Goal: Task Accomplishment & Management: Use online tool/utility

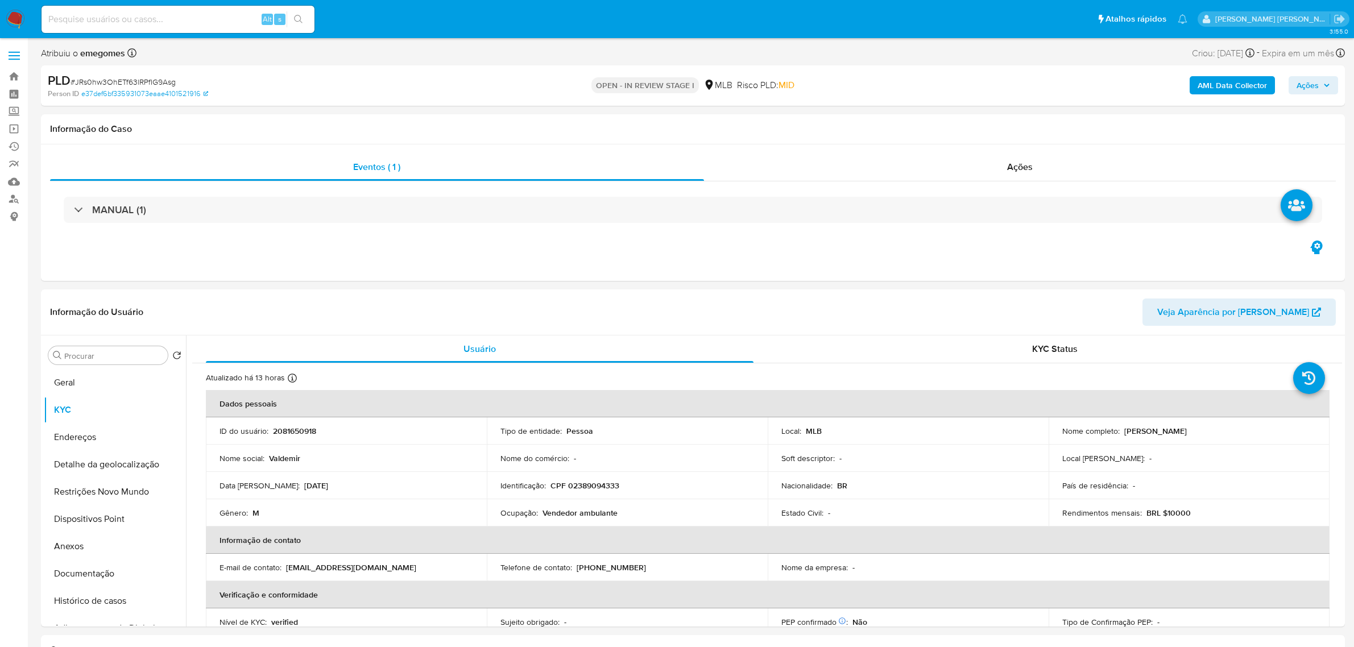
select select "10"
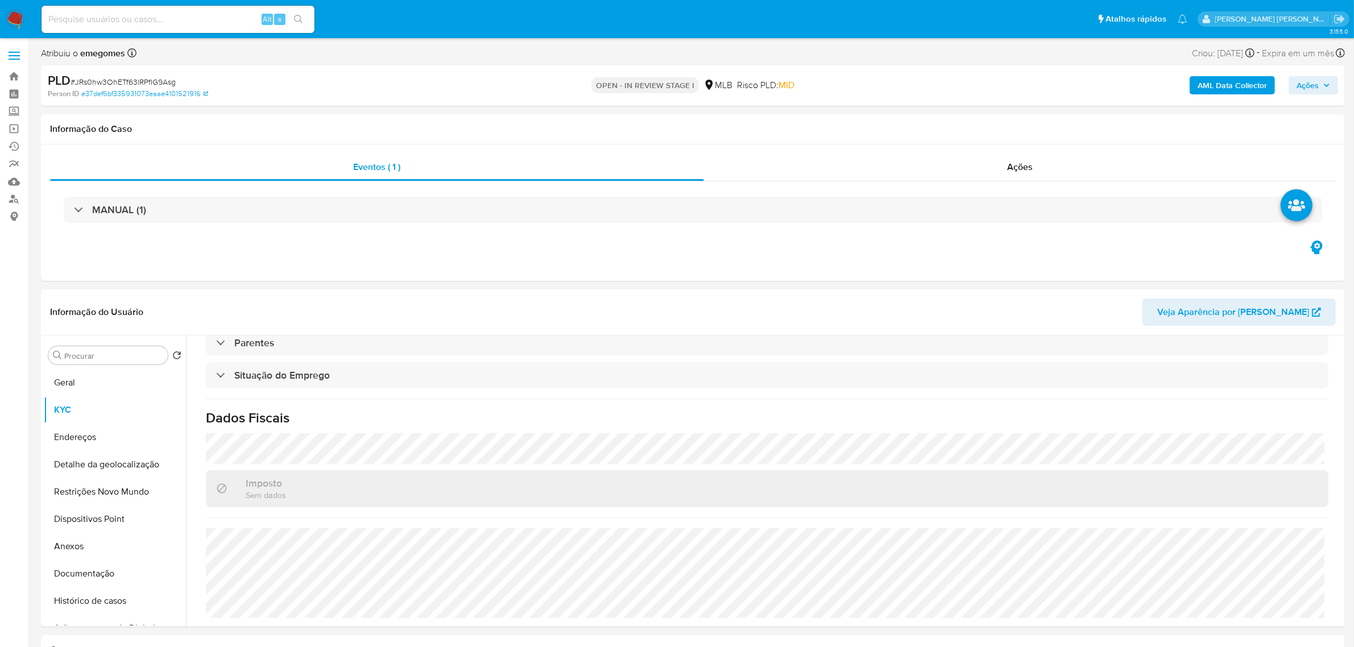
click at [76, 429] on button "Endereços" at bounding box center [115, 437] width 142 height 27
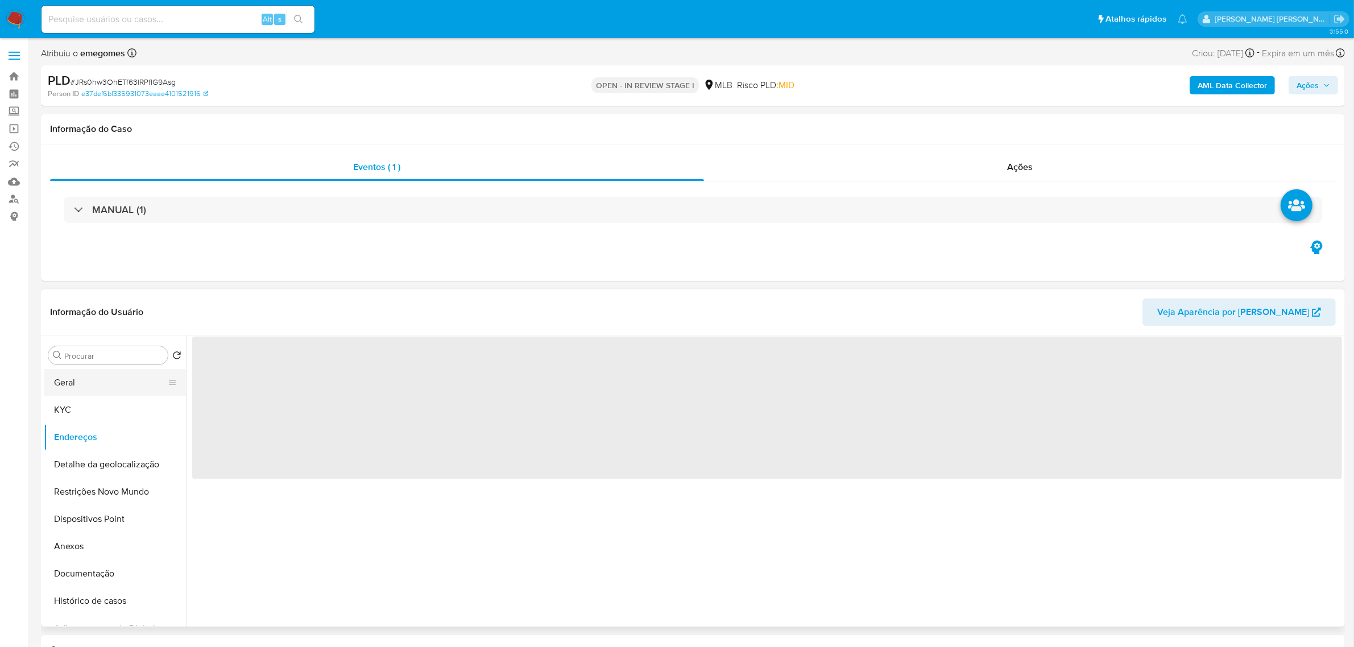
scroll to position [0, 0]
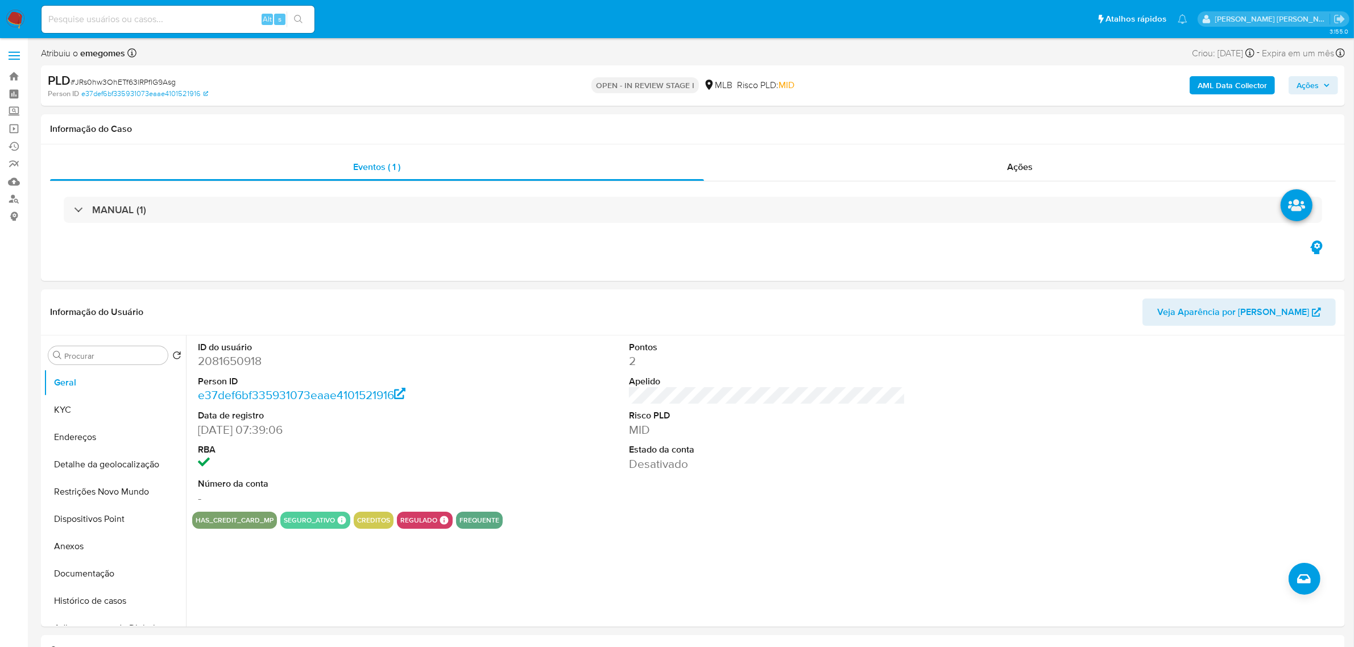
select select "10"
click at [552, 448] on div "ID do usuário 2081650918 Person ID e37def6bf335931073eaae4101521916 Data de reg…" at bounding box center [767, 424] width 1150 height 176
click at [74, 436] on button "Endereços" at bounding box center [110, 437] width 133 height 27
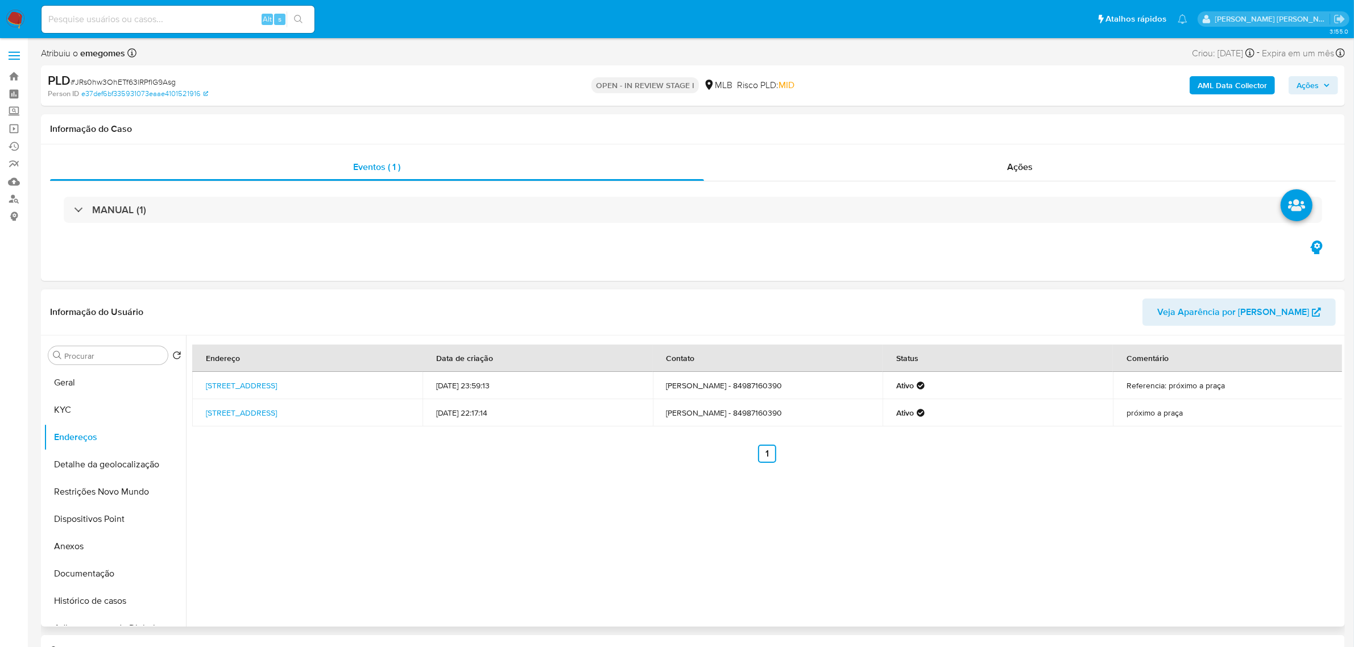
click at [332, 515] on div "Endereço Data de criação Contato Status Comentário Rua Rio Claro 350, Mossoró, …" at bounding box center [764, 481] width 1156 height 291
click at [89, 465] on button "Detalhe da geolocalização" at bounding box center [110, 464] width 133 height 27
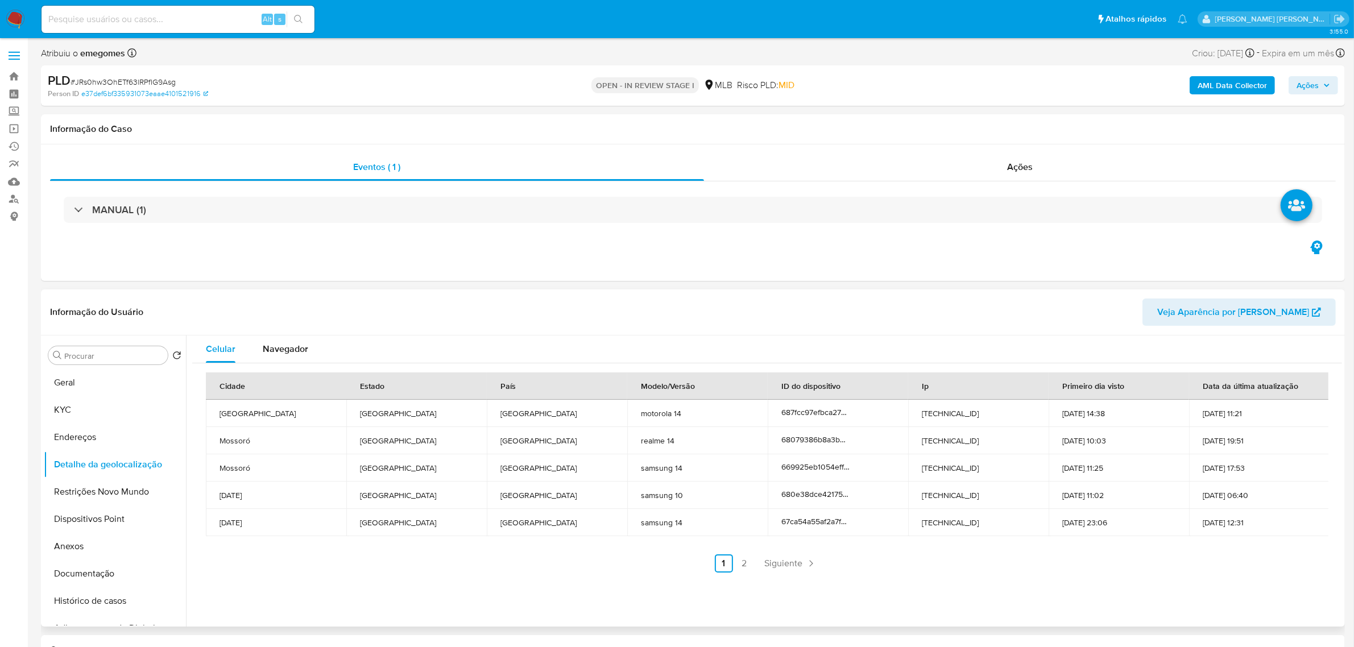
click at [356, 316] on header "Informação do Usuário Veja Aparência por Pessoa" at bounding box center [693, 312] width 1286 height 27
click at [88, 495] on button "Restrições Novo Mundo" at bounding box center [110, 491] width 133 height 27
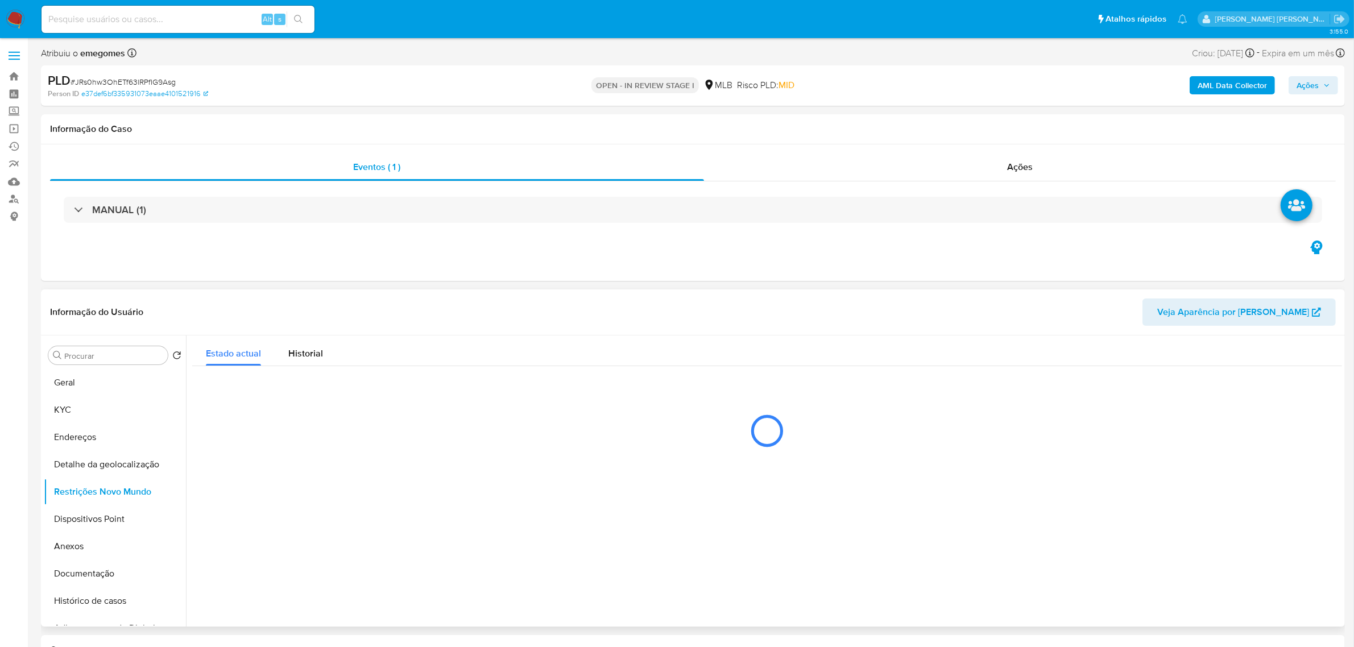
click at [246, 297] on div "Informação do Usuário Veja Aparência por Pessoa" at bounding box center [693, 313] width 1304 height 46
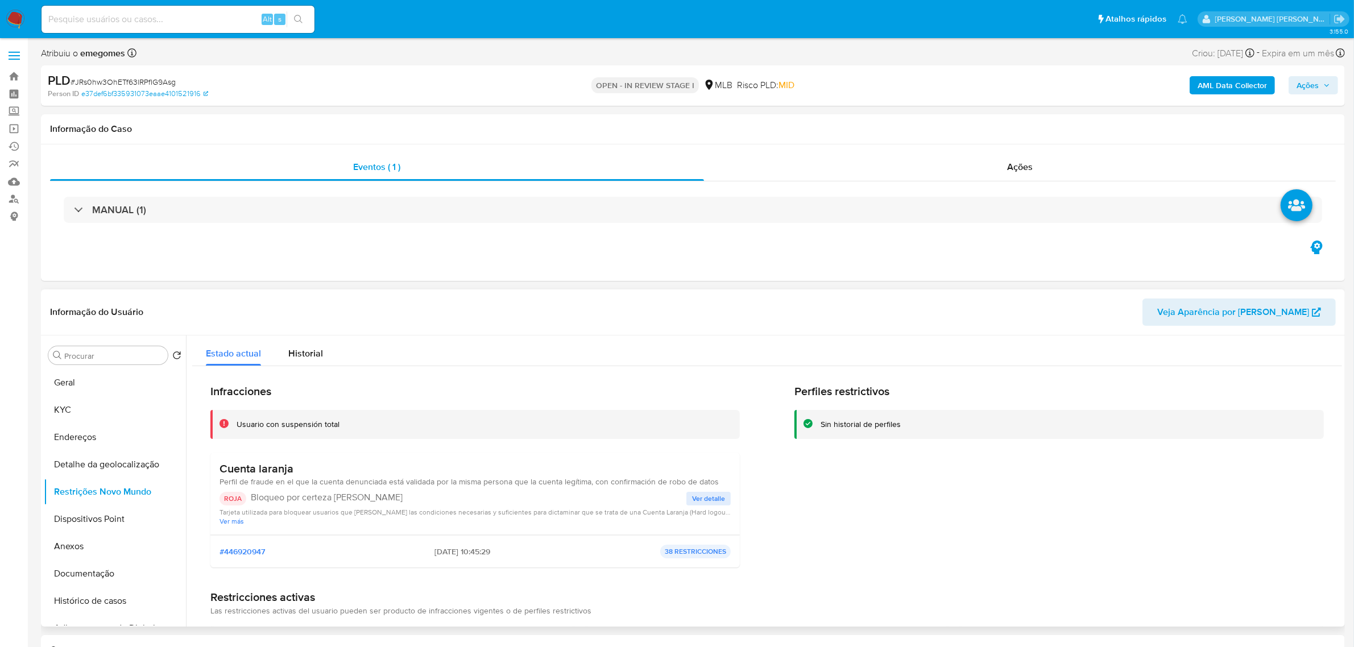
click at [246, 297] on div "Informação do Usuário Veja Aparência por Pessoa" at bounding box center [693, 313] width 1304 height 46
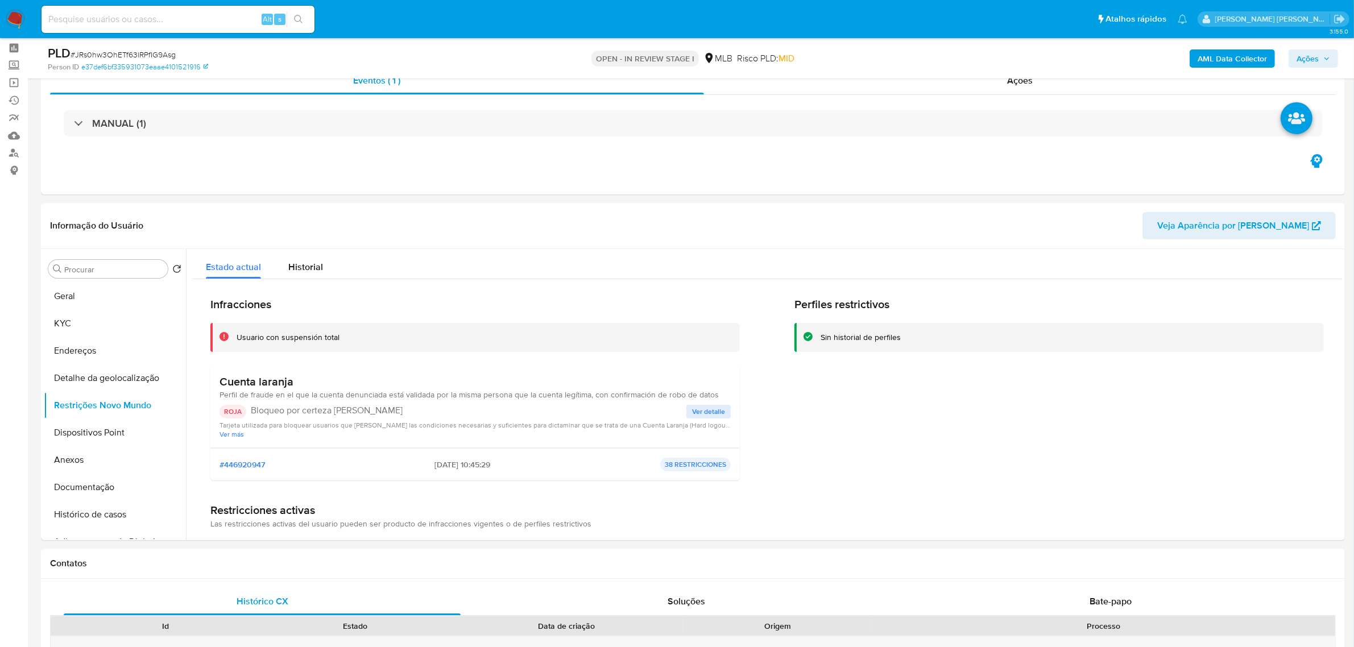
scroll to position [71, 0]
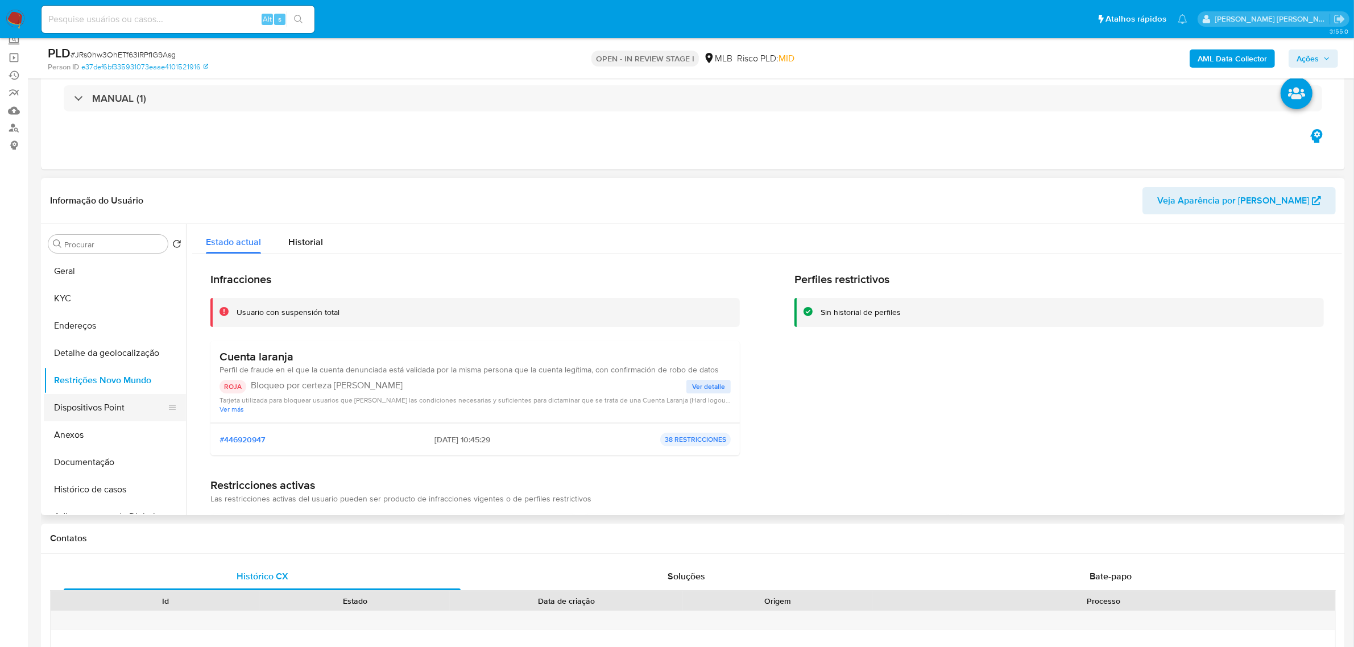
click at [130, 410] on button "Dispositivos Point" at bounding box center [110, 407] width 133 height 27
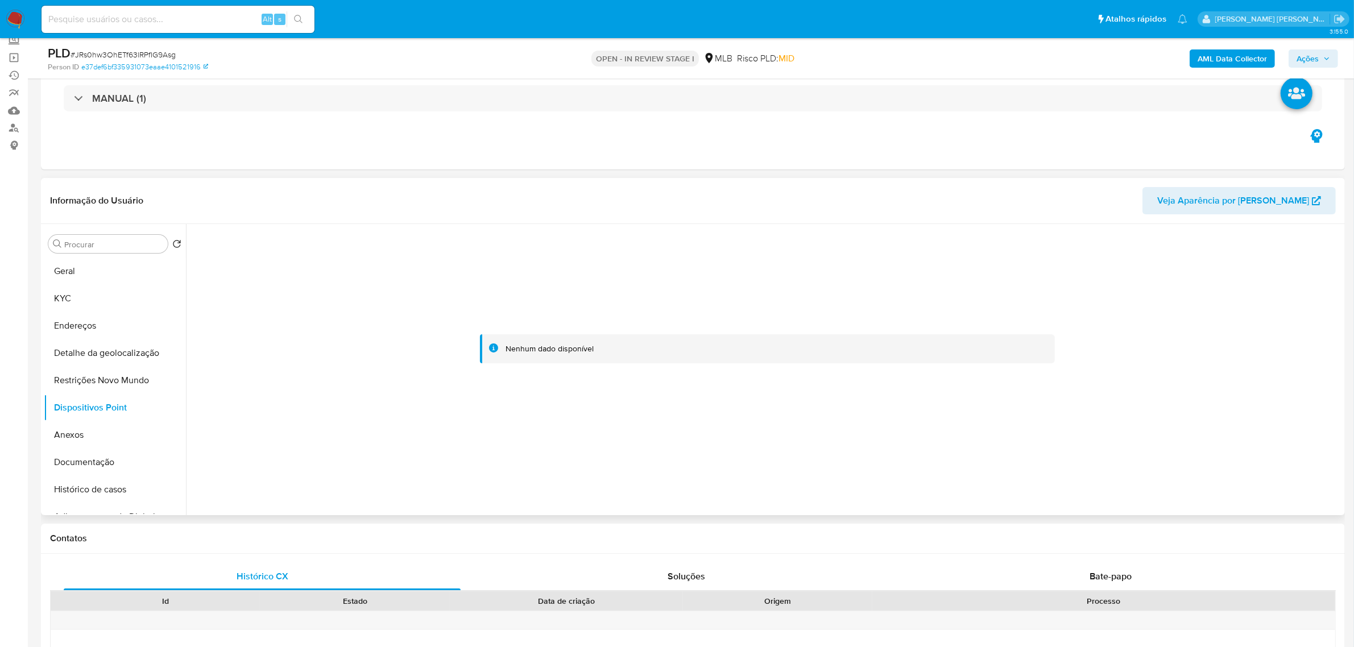
click at [385, 193] on header "Informação do Usuário Veja Aparência por Pessoa" at bounding box center [693, 200] width 1286 height 27
click at [83, 291] on button "KYC" at bounding box center [110, 298] width 133 height 27
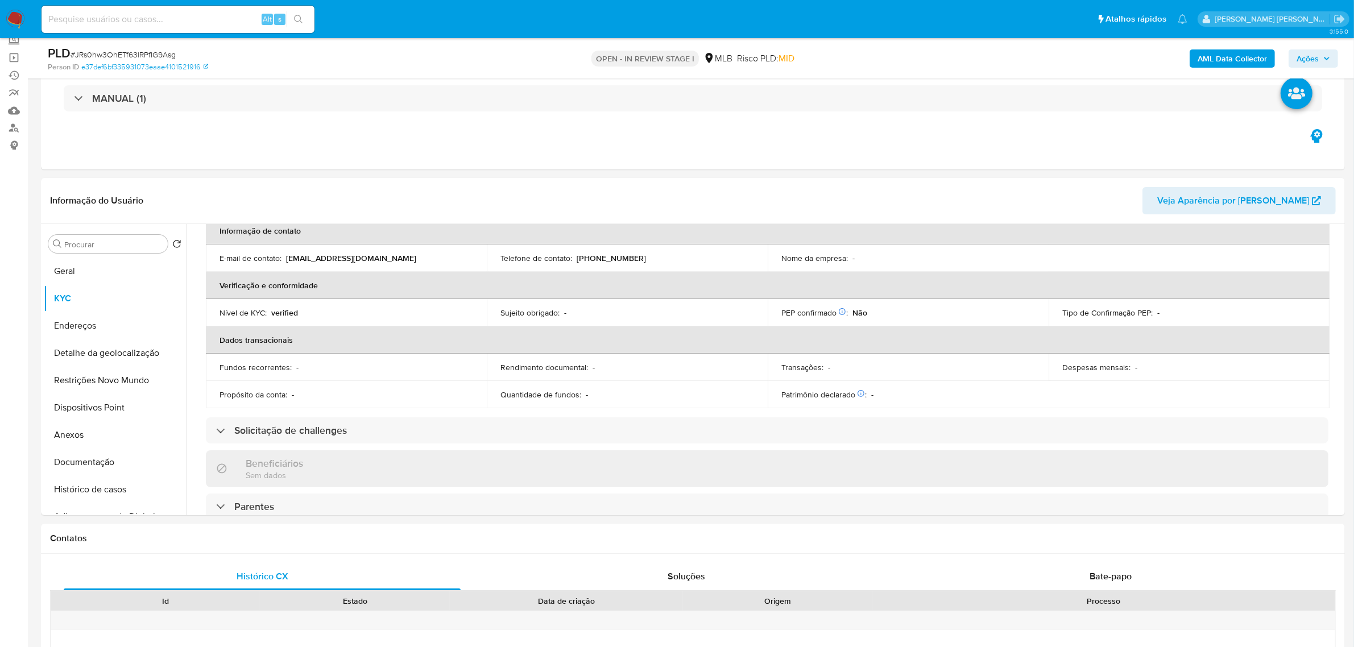
scroll to position [187, 0]
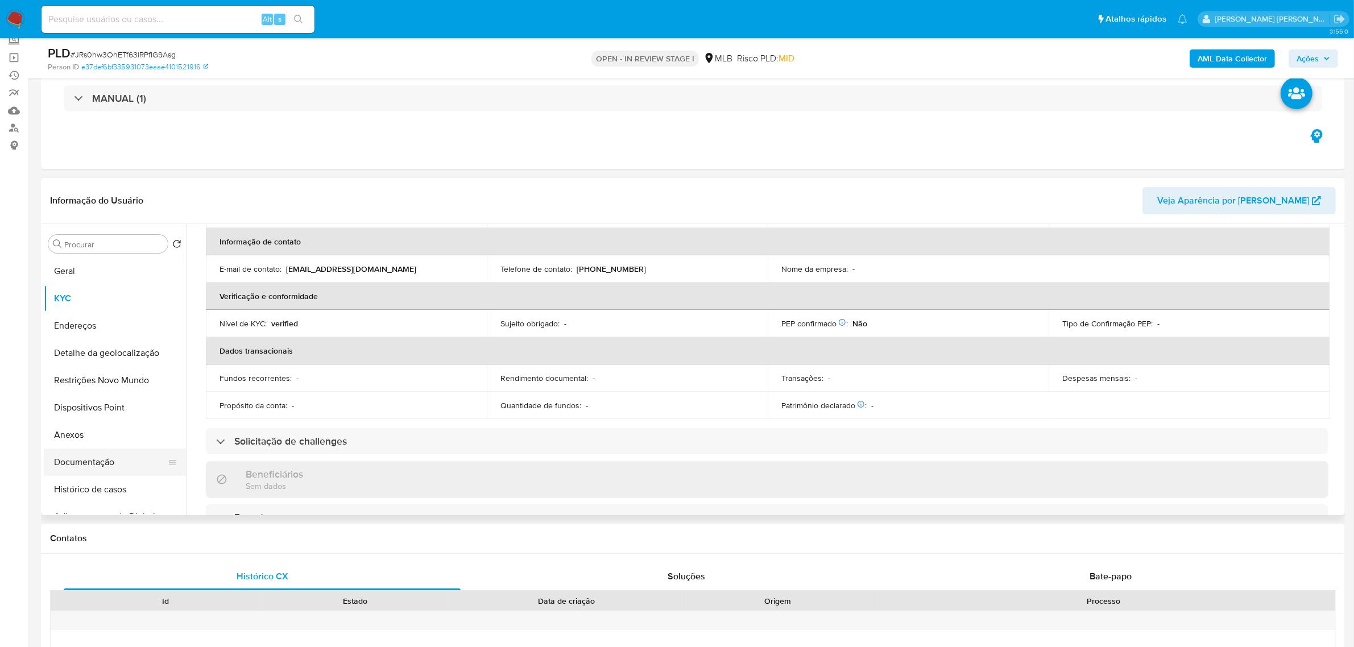
click at [108, 452] on button "Documentação" at bounding box center [110, 462] width 133 height 27
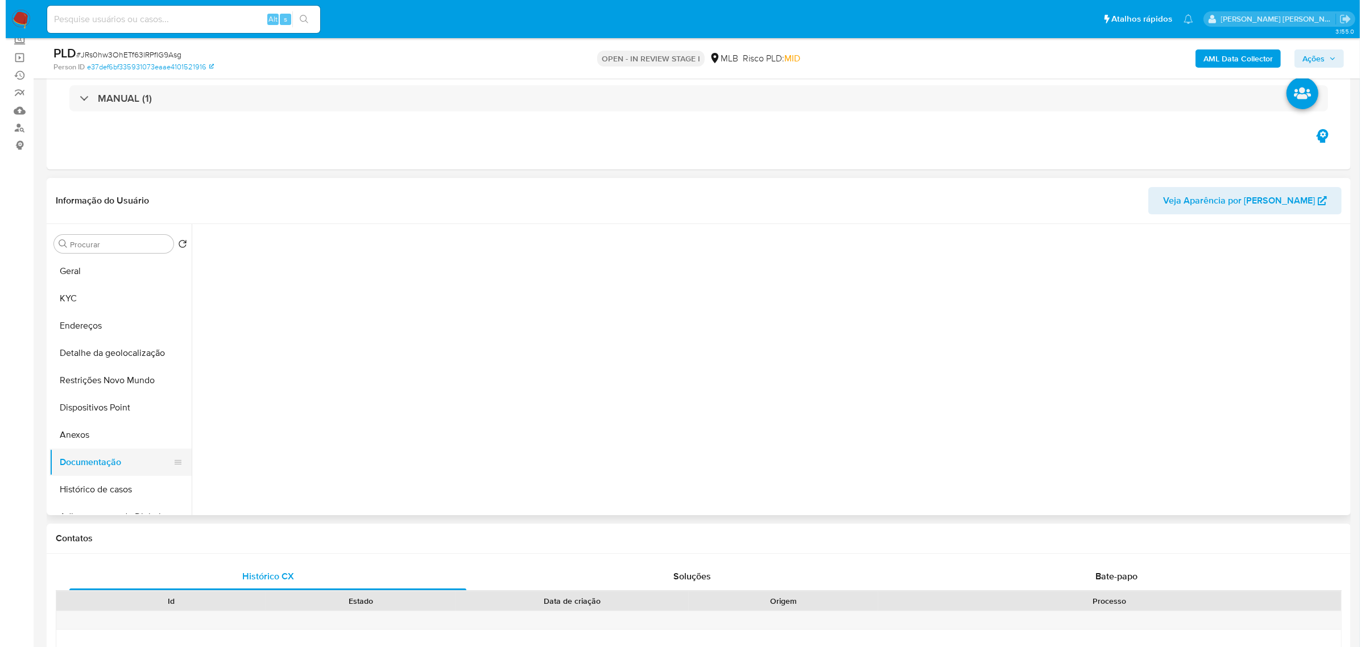
scroll to position [0, 0]
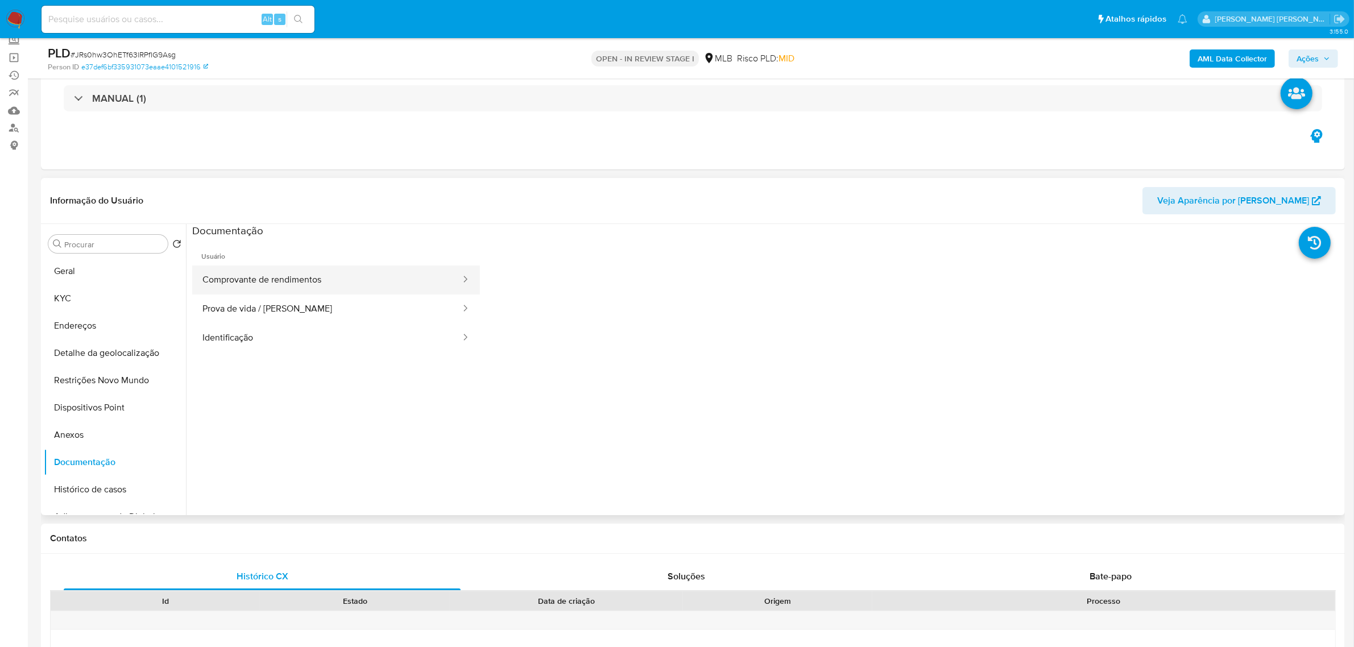
click at [310, 283] on button "Comprovante de rendimentos" at bounding box center [327, 280] width 270 height 29
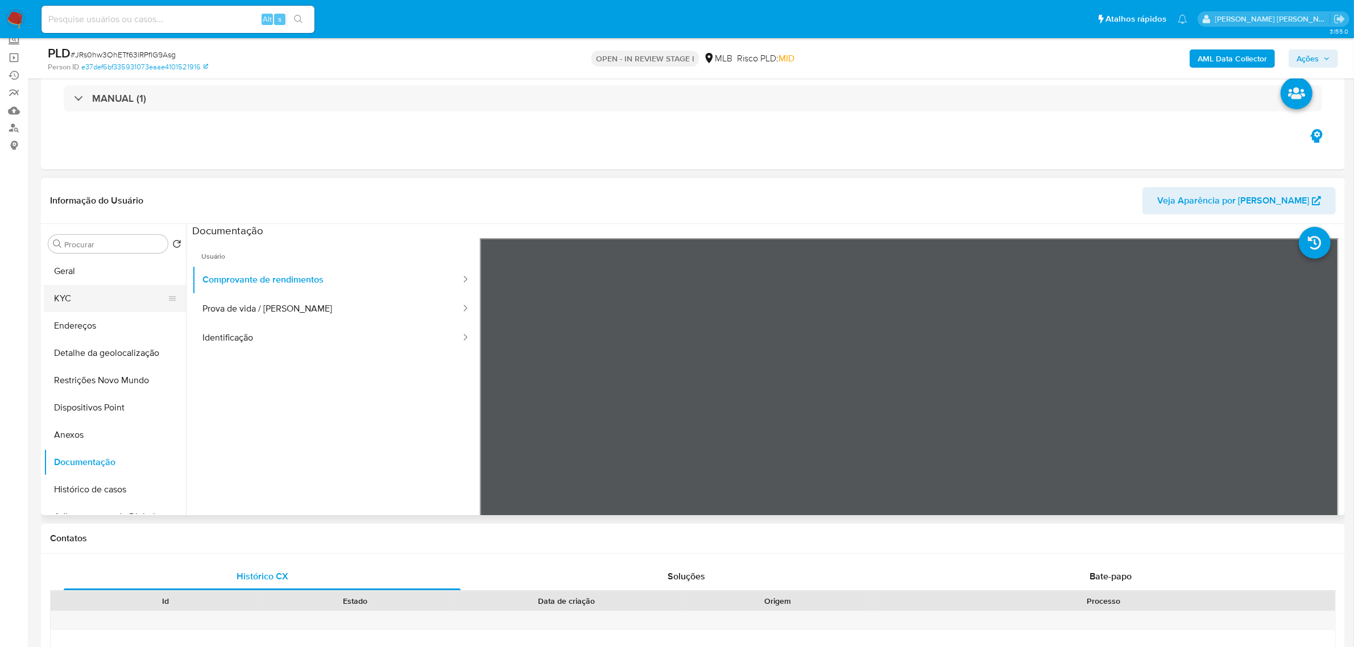
click at [128, 302] on button "KYC" at bounding box center [110, 298] width 133 height 27
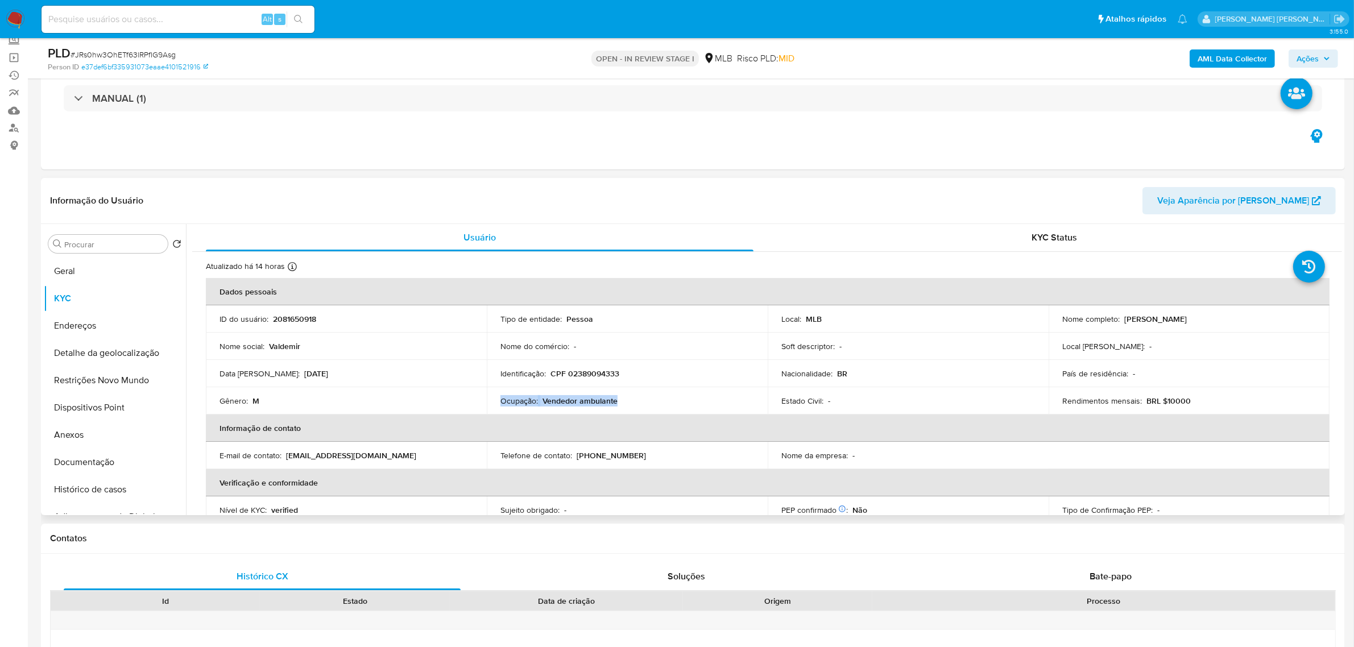
drag, startPoint x: 623, startPoint y: 407, endPoint x: 498, endPoint y: 402, distance: 124.7
click at [498, 402] on td "Ocupação : Vendedor ambulante" at bounding box center [627, 400] width 281 height 27
copy div "Ocupação : Vendedor ambulante"
click at [121, 484] on button "Histórico de casos" at bounding box center [110, 489] width 133 height 27
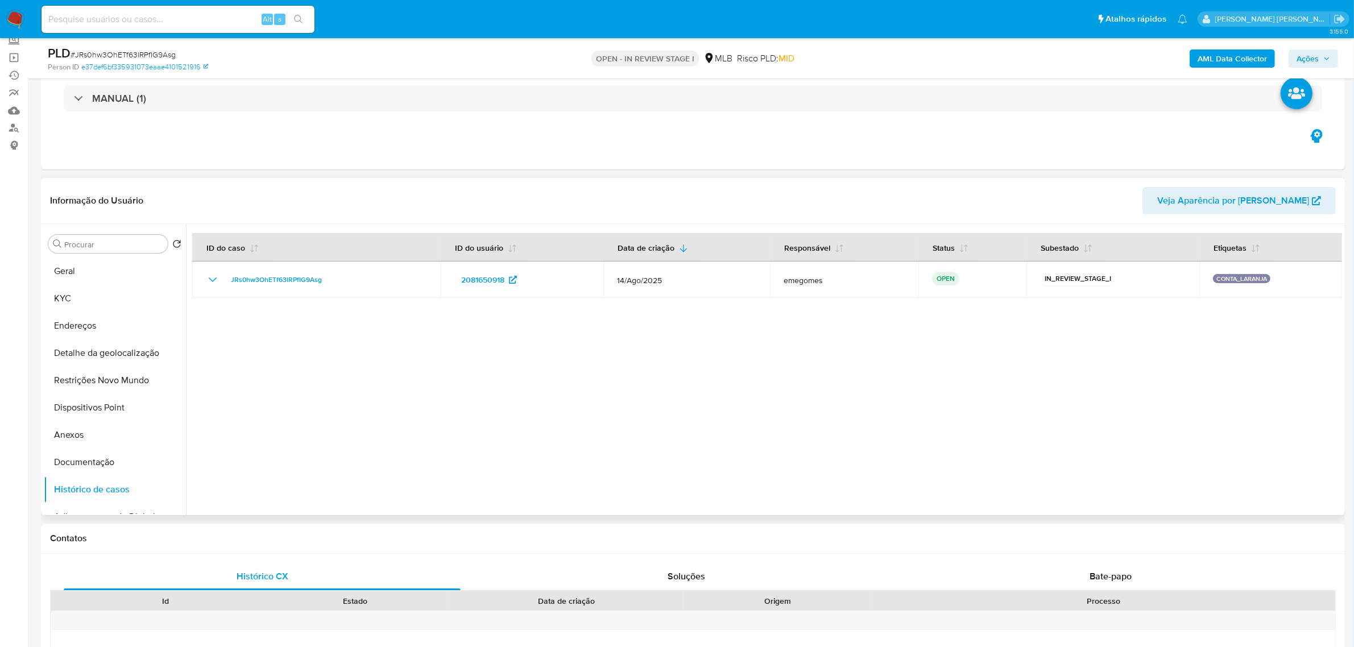
click at [288, 201] on header "Informação do Usuário Veja Aparência por Pessoa" at bounding box center [693, 200] width 1286 height 27
click at [105, 456] on button "Documentação" at bounding box center [110, 462] width 133 height 27
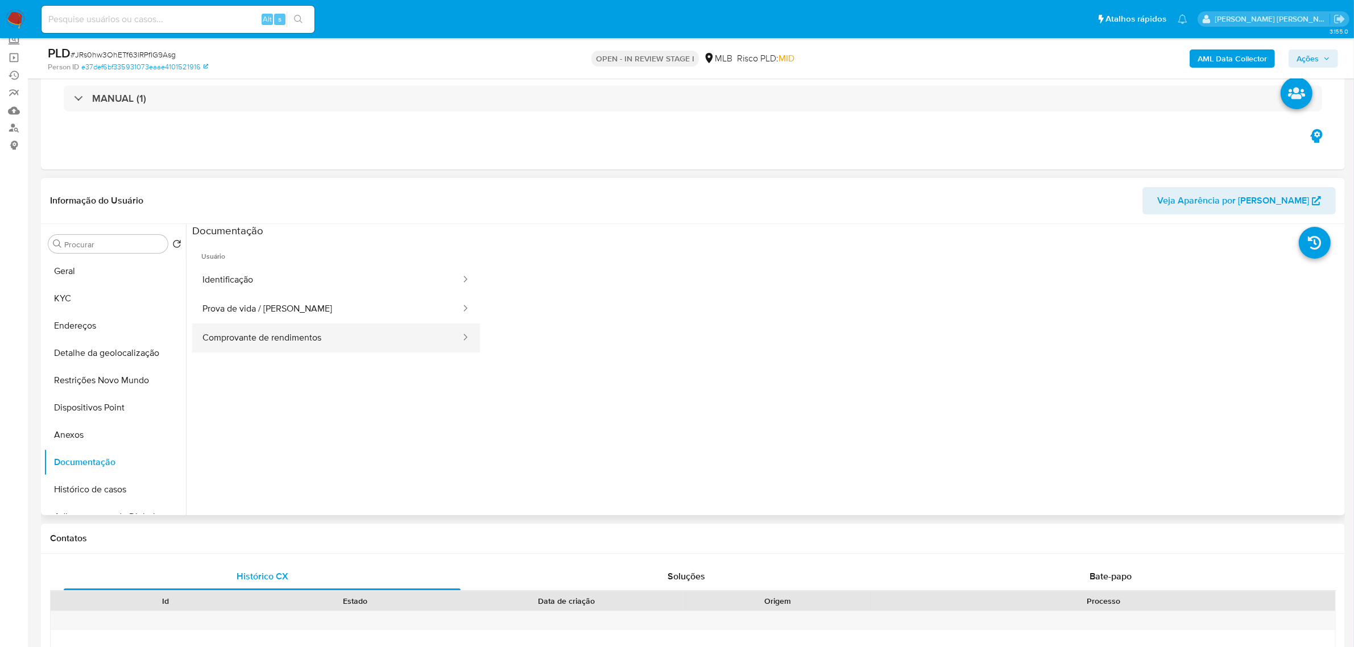
click at [284, 339] on button "Comprovante de rendimentos" at bounding box center [327, 338] width 270 height 29
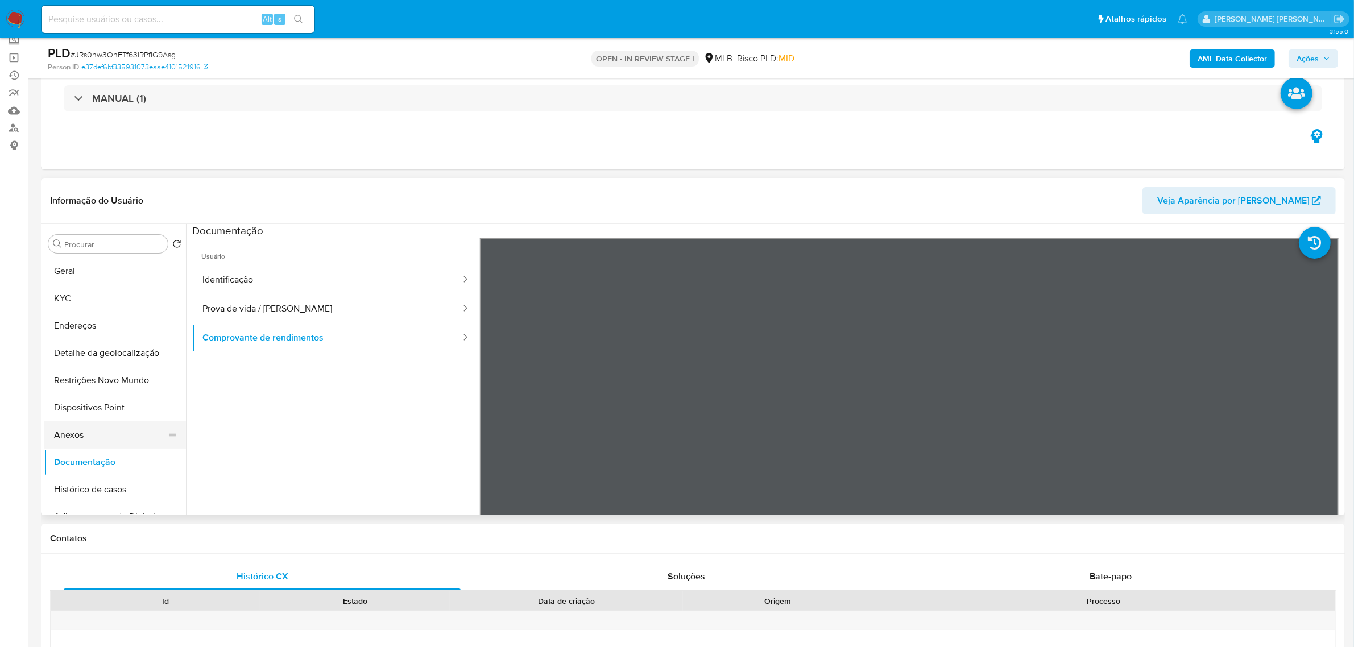
click at [77, 433] on button "Anexos" at bounding box center [110, 434] width 133 height 27
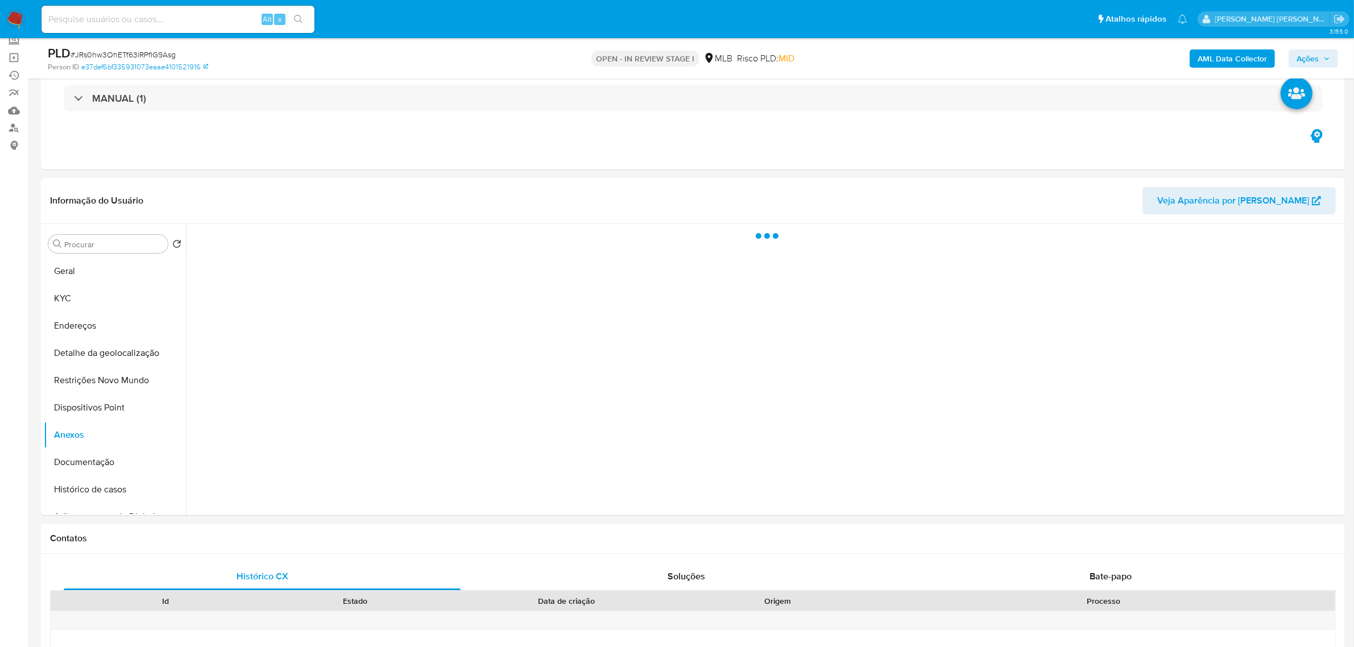
click at [1225, 55] on b "AML Data Collector" at bounding box center [1232, 58] width 69 height 18
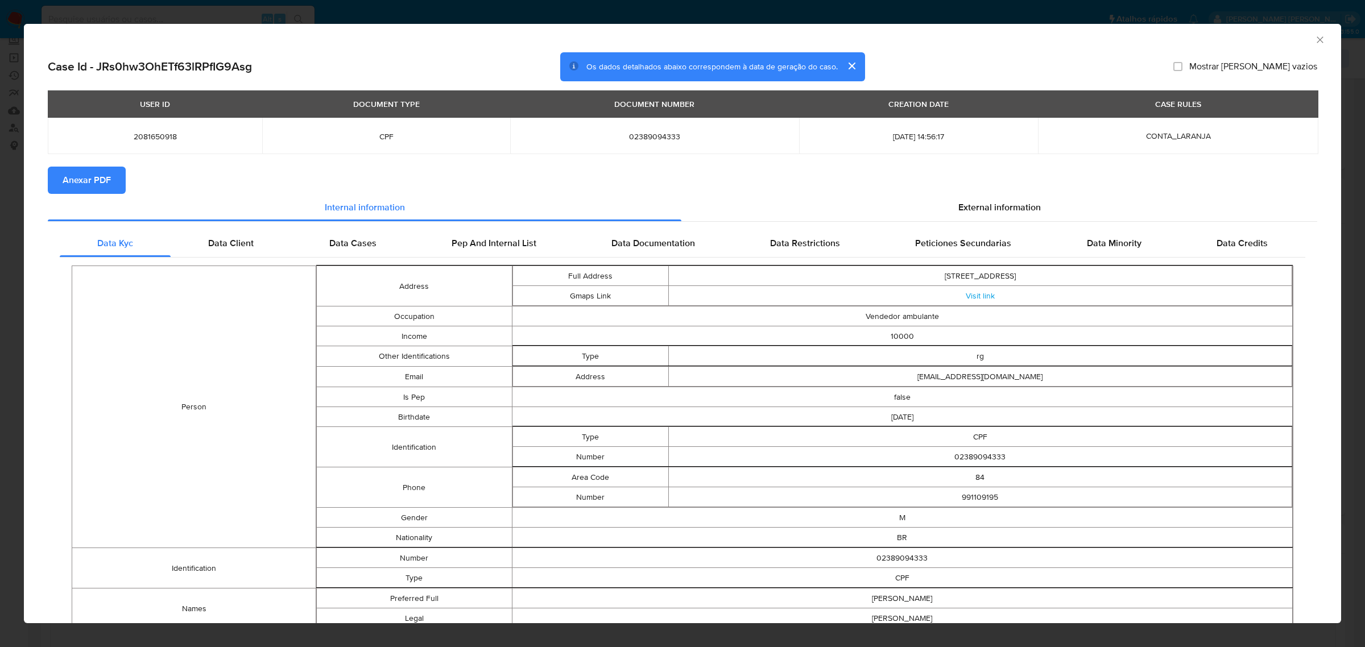
click at [100, 186] on span "Anexar PDF" at bounding box center [87, 180] width 48 height 25
click at [1315, 40] on icon "Fechar a janela" at bounding box center [1320, 39] width 11 height 11
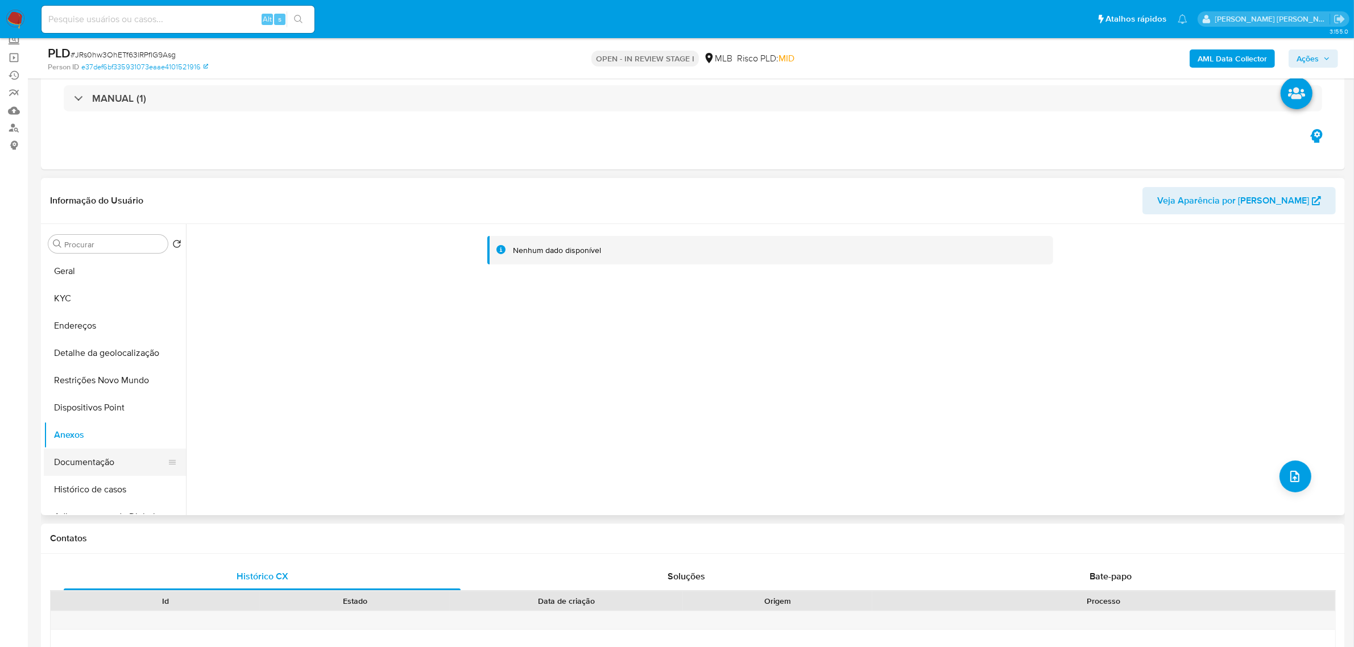
click at [78, 462] on button "Documentação" at bounding box center [110, 462] width 133 height 27
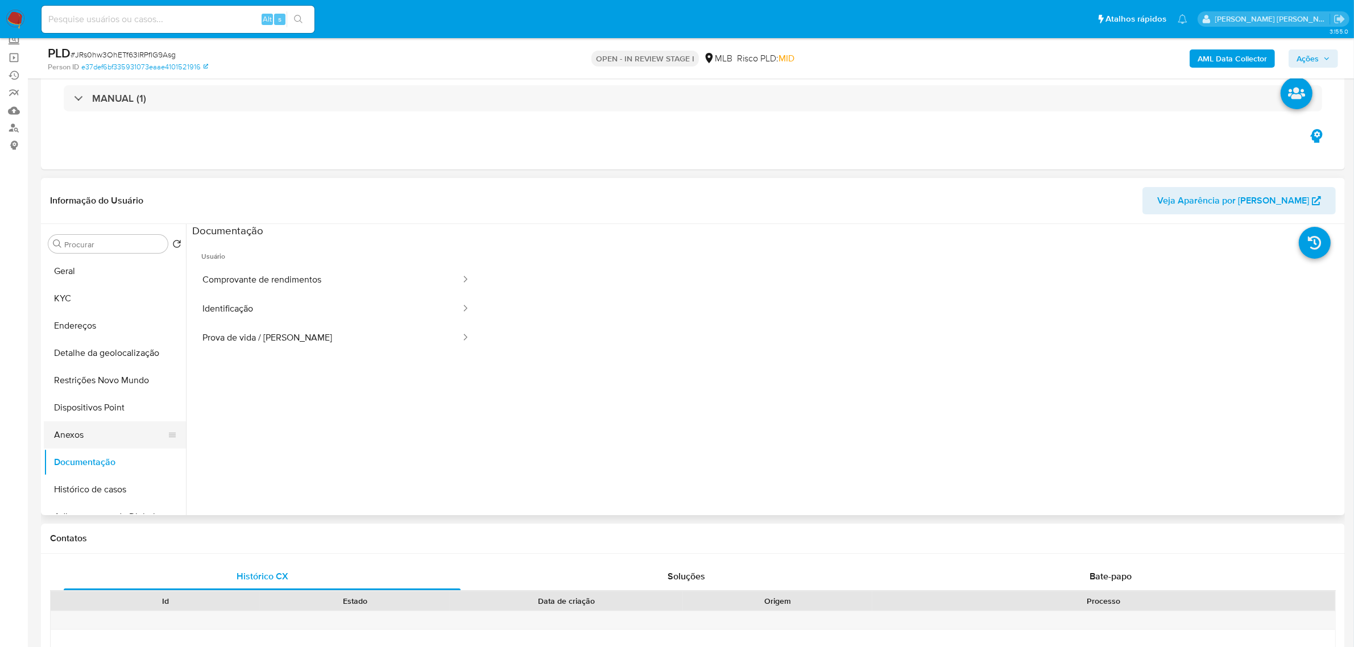
click at [75, 435] on button "Anexos" at bounding box center [110, 434] width 133 height 27
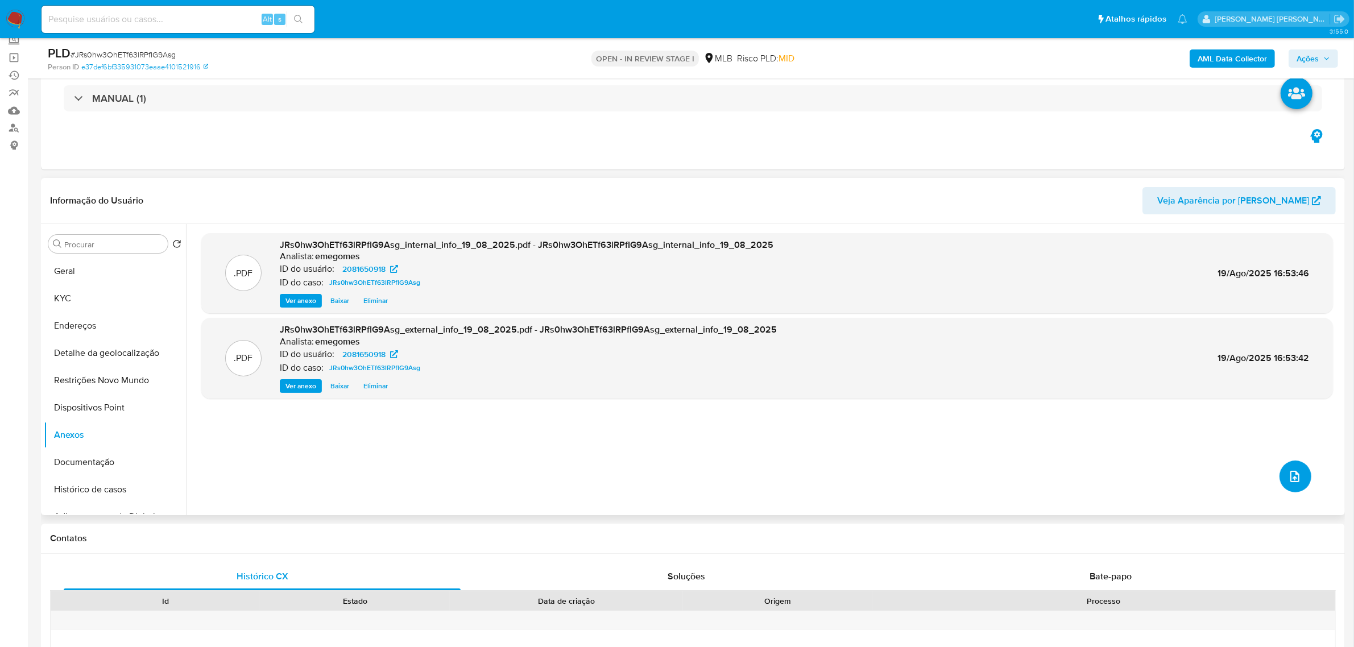
click at [1294, 476] on icon "upload-file" at bounding box center [1295, 477] width 14 height 14
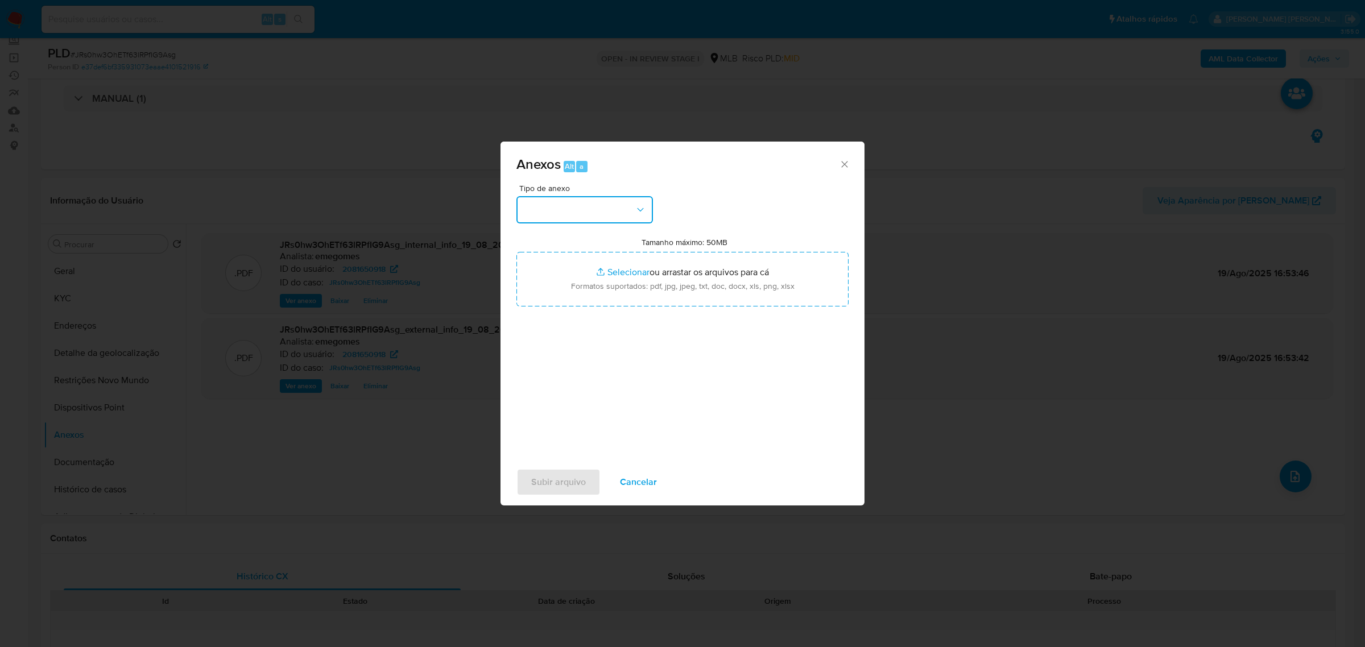
click at [640, 205] on icon "button" at bounding box center [640, 209] width 11 height 11
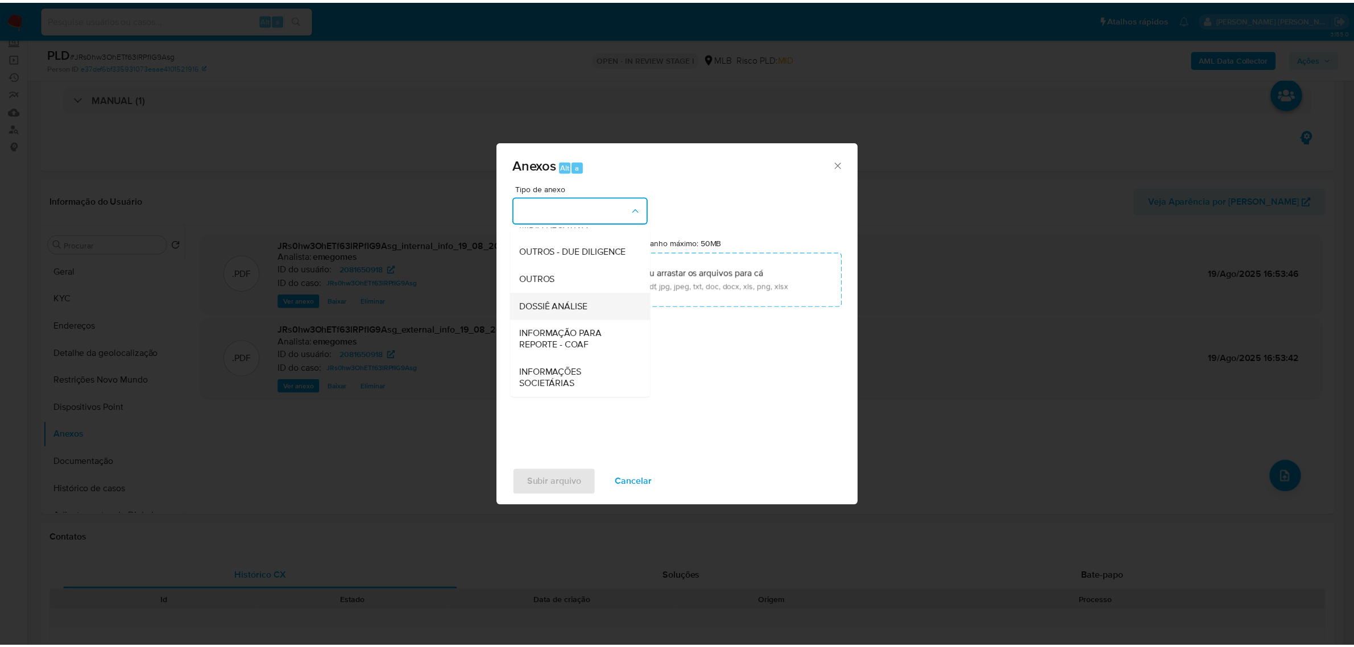
scroll to position [175, 0]
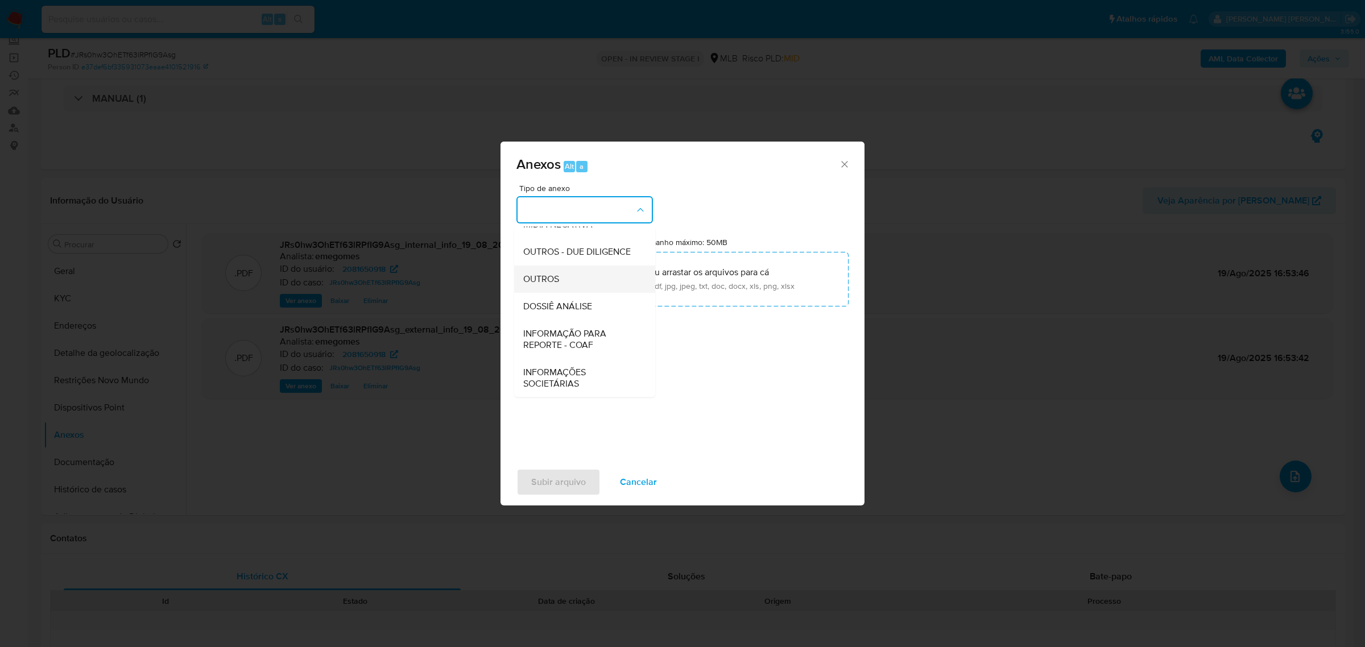
click at [557, 282] on span "OUTROS" at bounding box center [541, 278] width 36 height 11
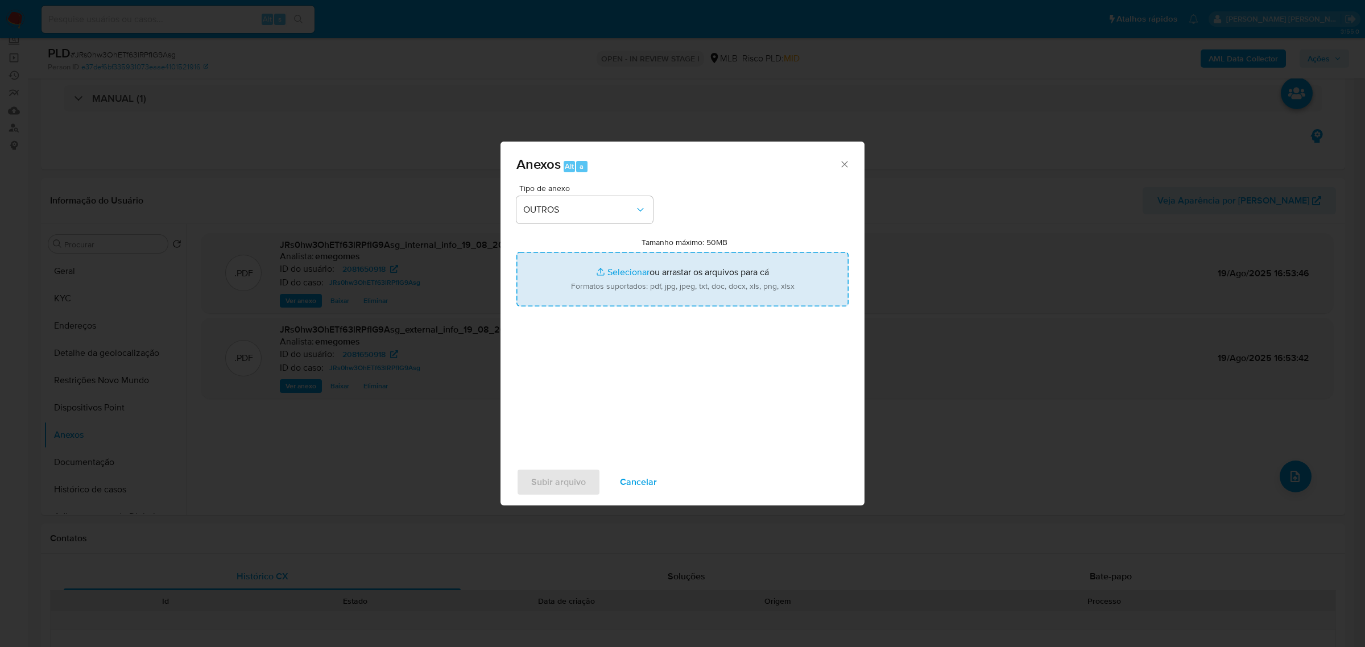
click at [629, 268] on input "Tamanho máximo: 50MB Selecionar arquivos" at bounding box center [682, 279] width 332 height 55
type input "C:\fakepath\SAR - JRs0hw3OhETf63lRPfIG9Asg - CPF 02389094333 - VALDEMIR PAULINO…"
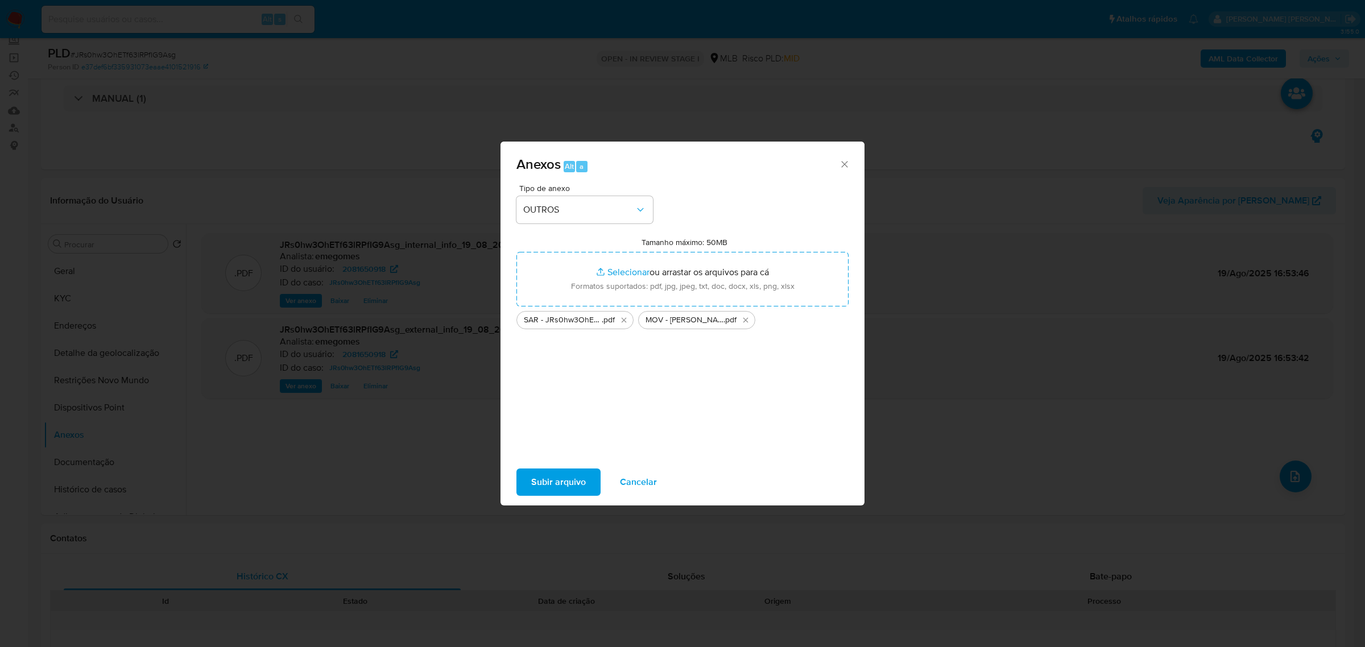
click at [577, 476] on span "Subir arquivo" at bounding box center [558, 482] width 55 height 25
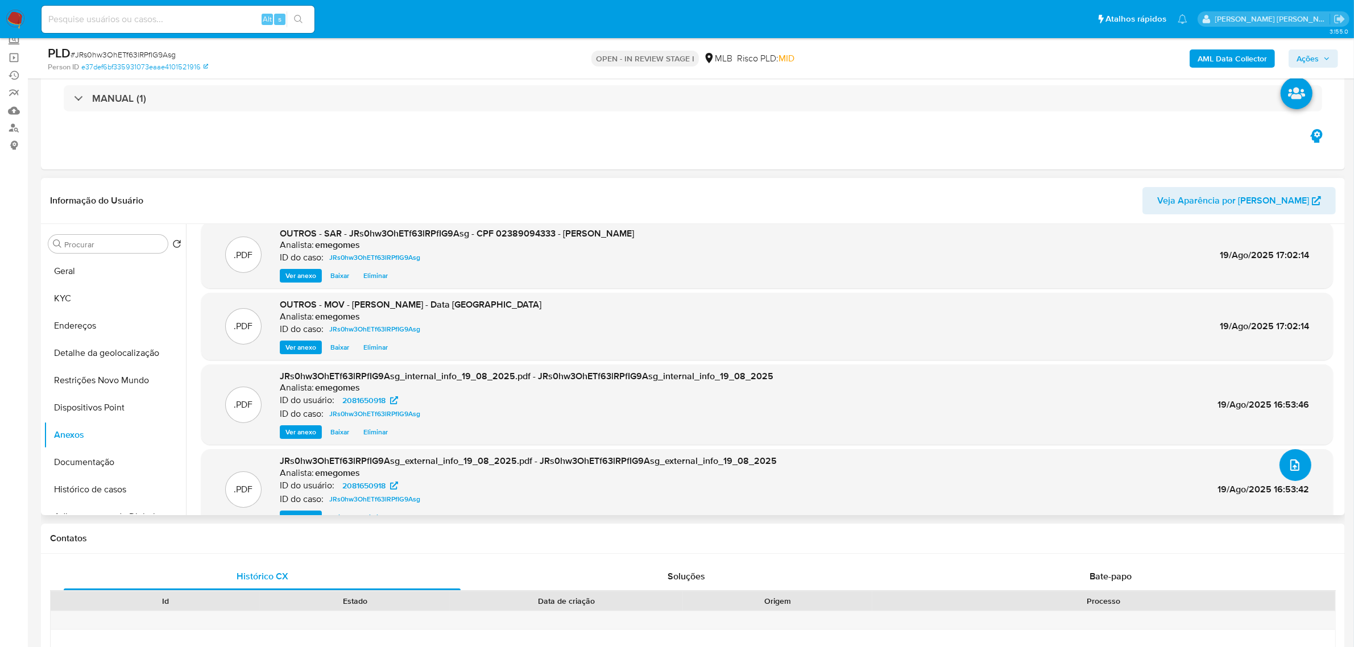
scroll to position [0, 0]
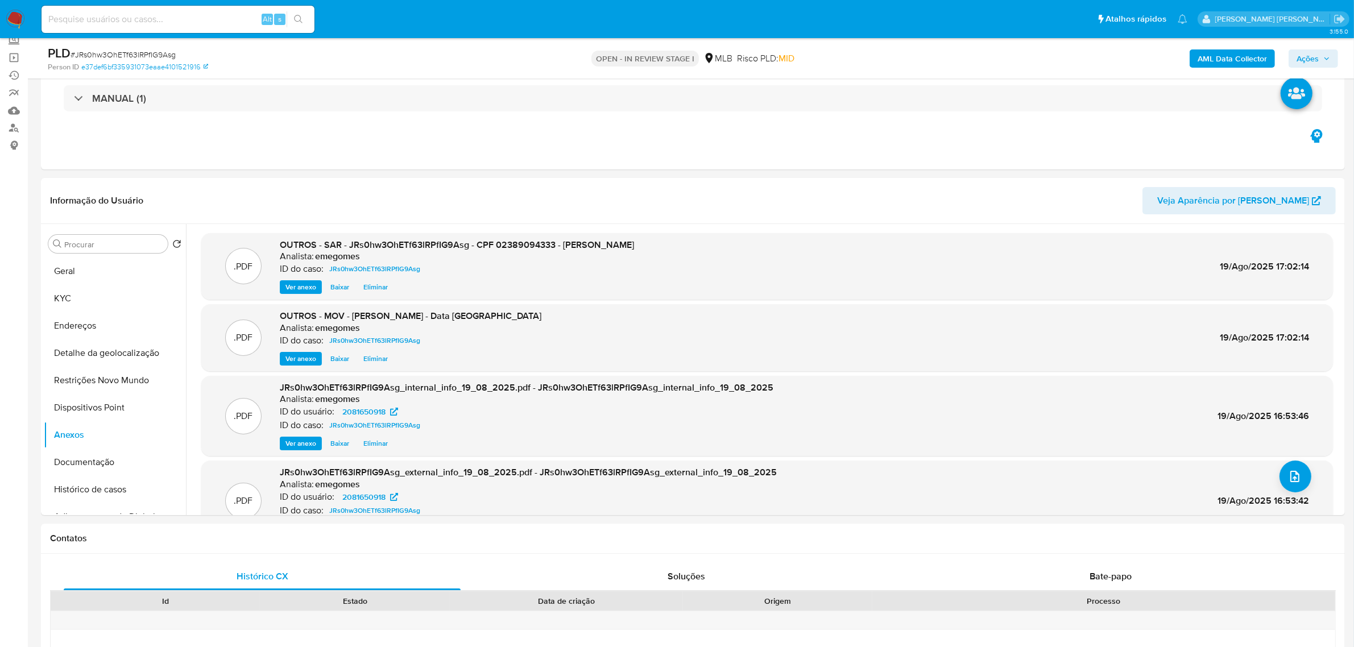
click at [1329, 59] on icon "button" at bounding box center [1327, 58] width 7 height 7
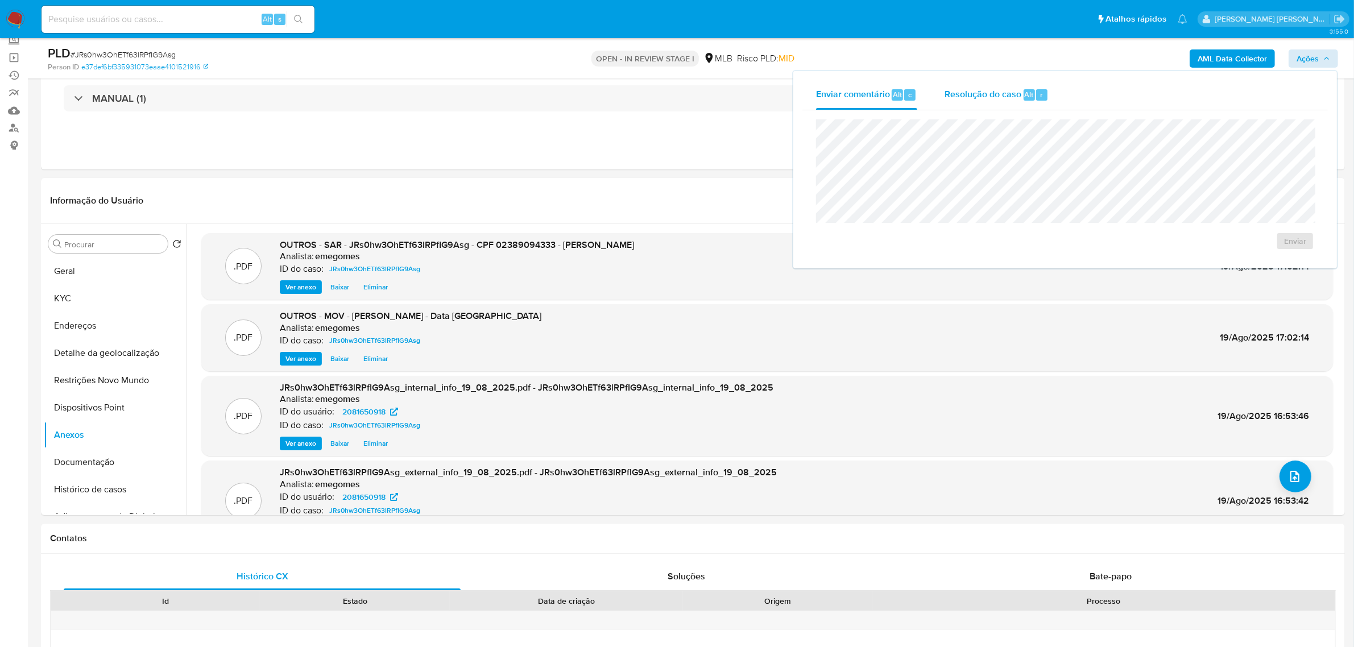
click at [981, 84] on div "Resolução do caso Alt r" at bounding box center [997, 95] width 104 height 30
click at [1280, 261] on span "ROI Proposal" at bounding box center [1267, 259] width 59 height 16
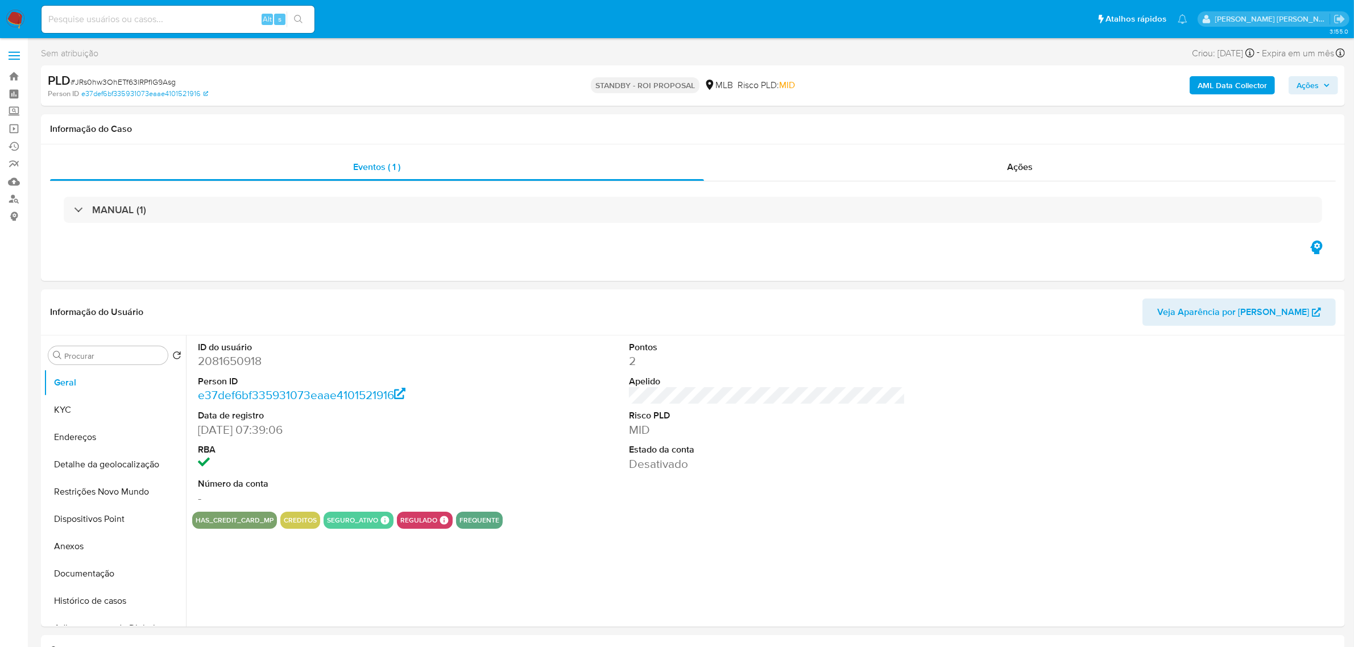
select select "10"
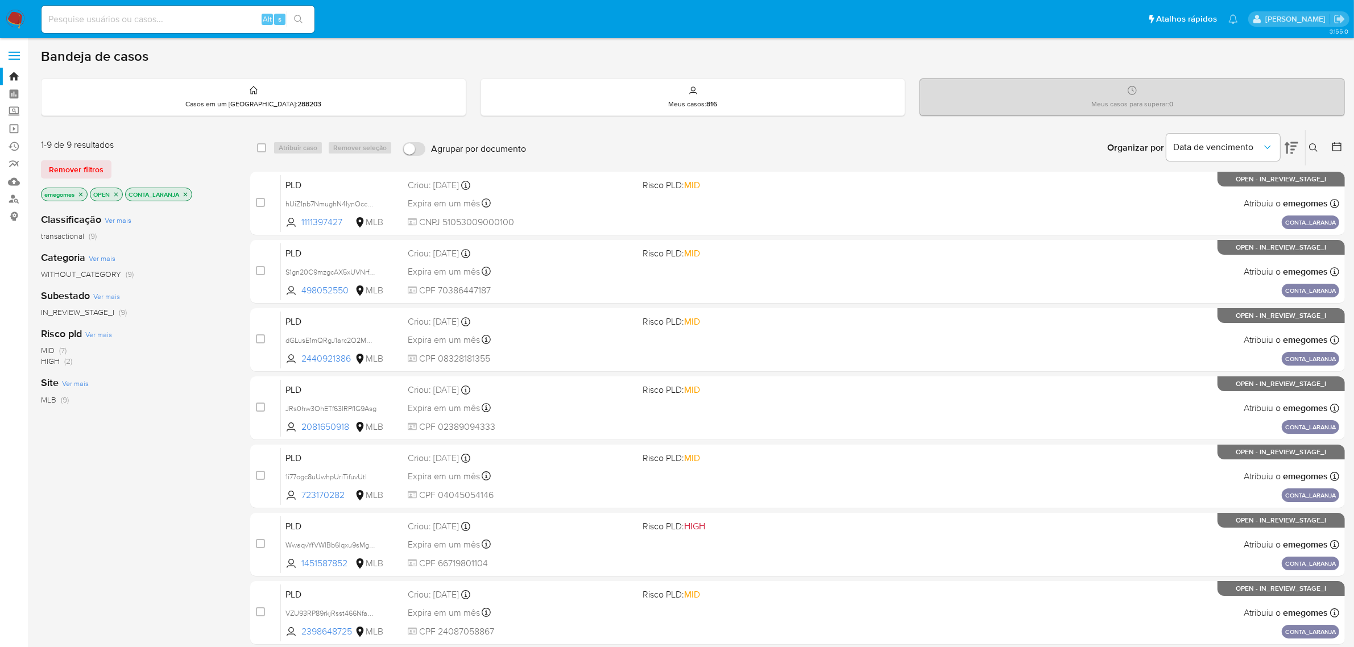
click at [188, 193] on icon "close-filter" at bounding box center [185, 194] width 7 height 7
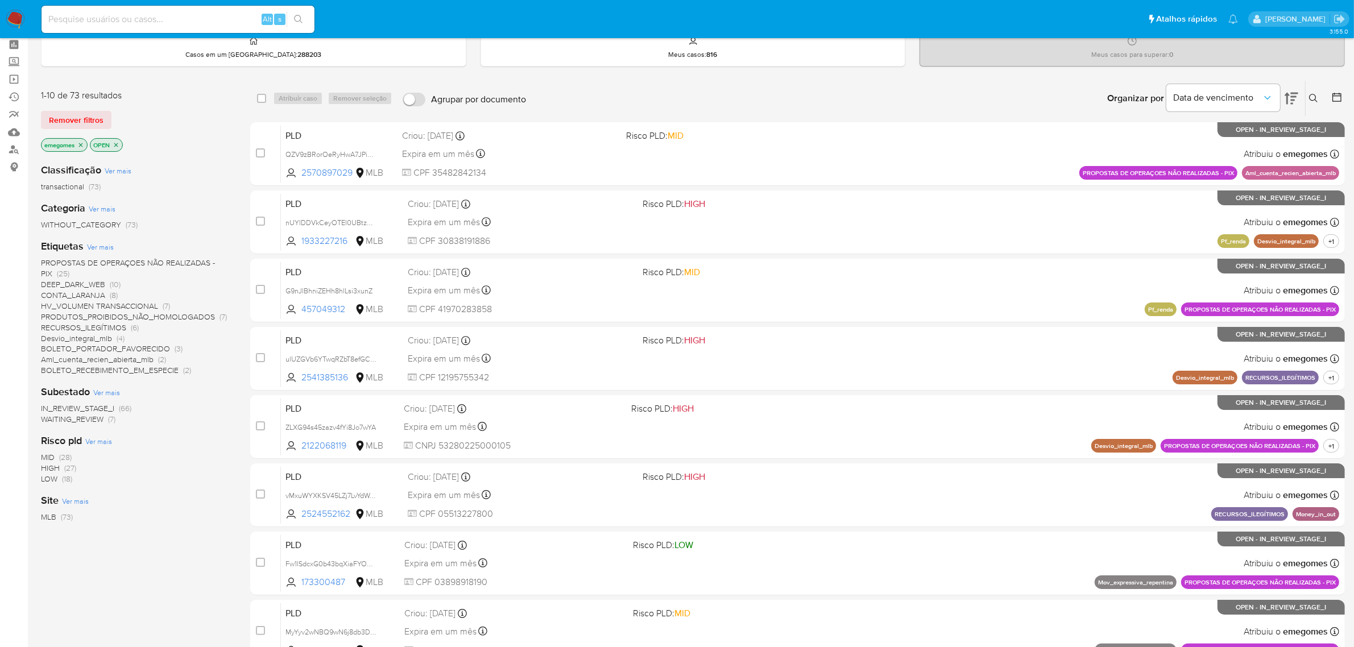
scroll to position [71, 0]
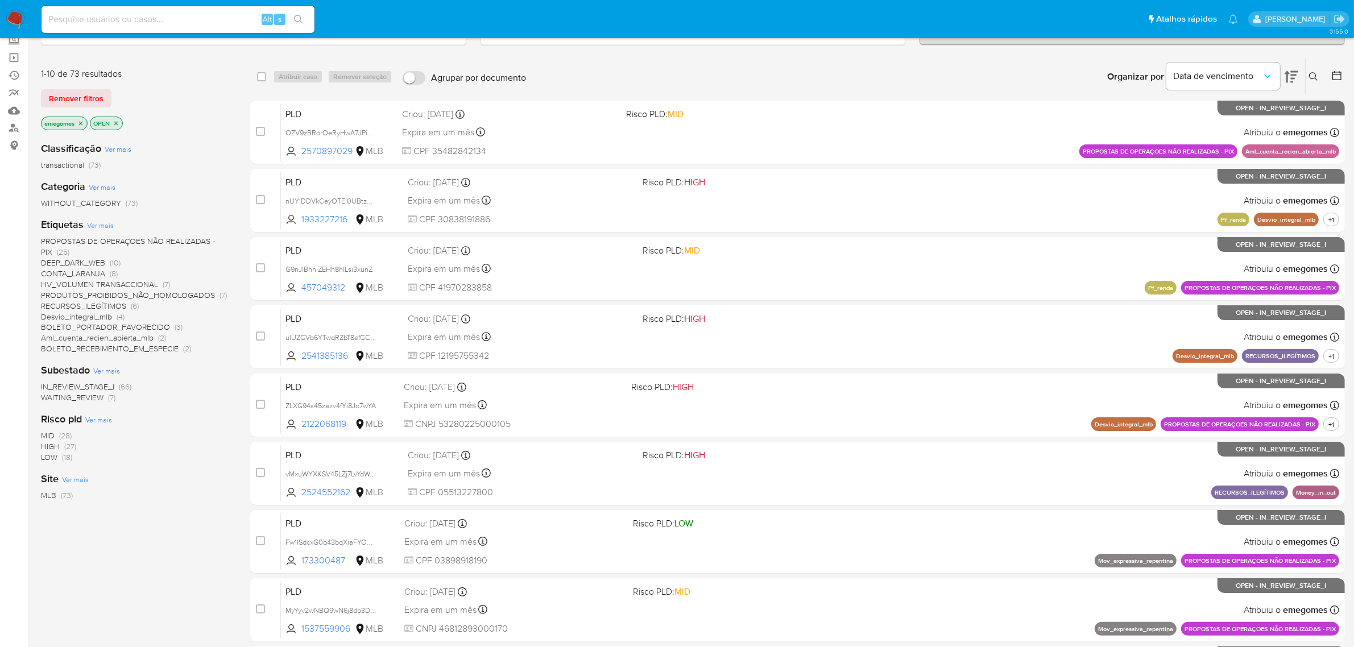
click at [77, 271] on span "CONTA_LARANJA" at bounding box center [73, 273] width 64 height 11
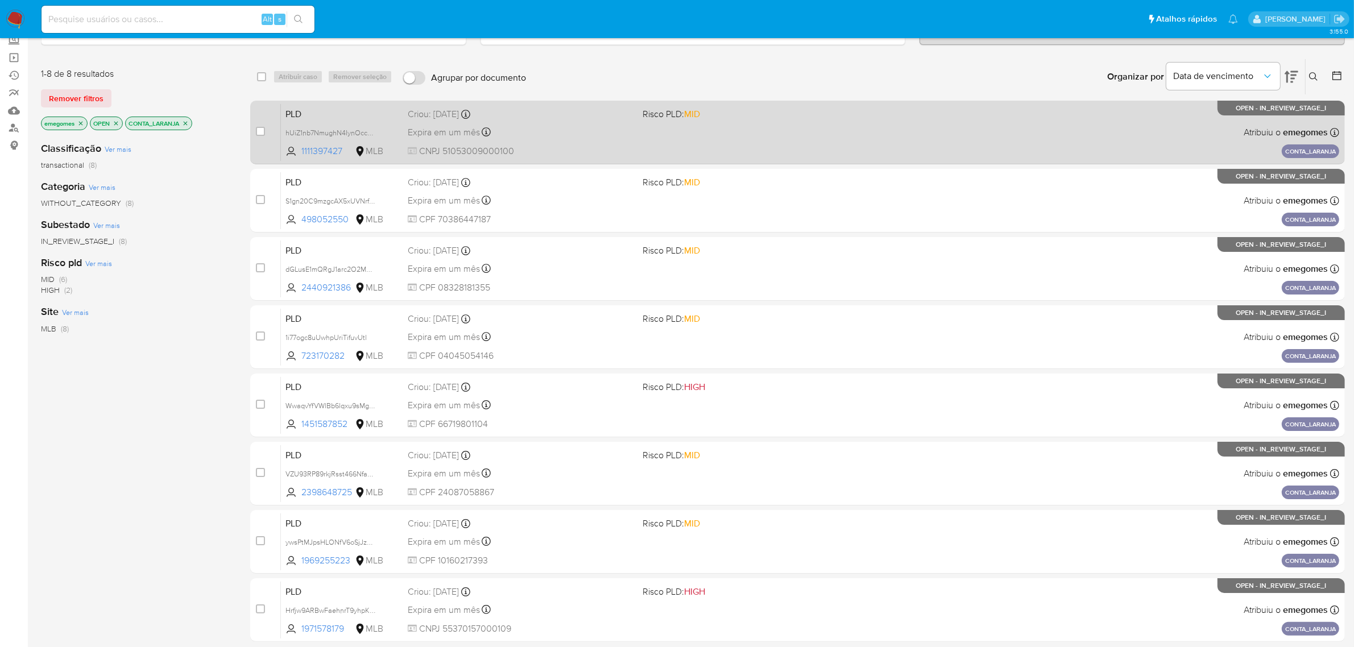
click at [569, 131] on div "Expira em um mês Expira em 28/09/2025 10:43:56" at bounding box center [521, 132] width 226 height 15
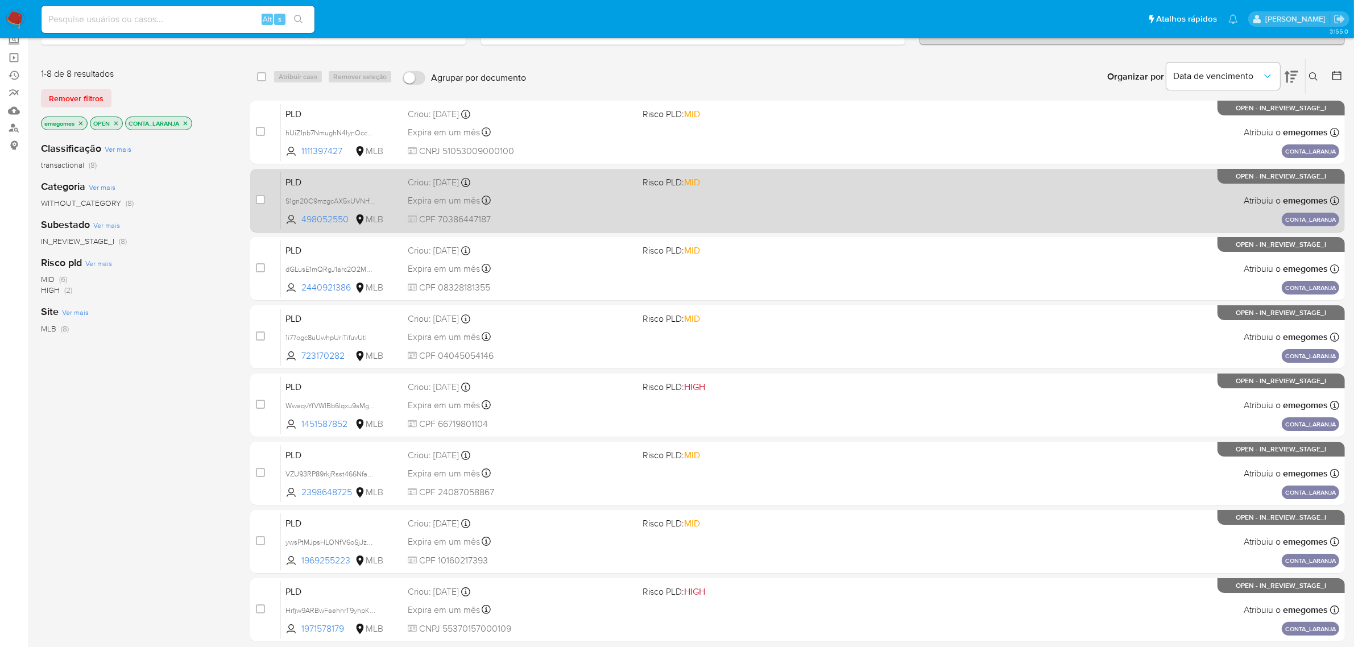
click at [560, 208] on div "PLD S1gn20C9mzgcAX5xUVNrfp0B 498052550 MLB Risco PLD: MID Criou: 14/08/2025 Cri…" at bounding box center [810, 200] width 1059 height 57
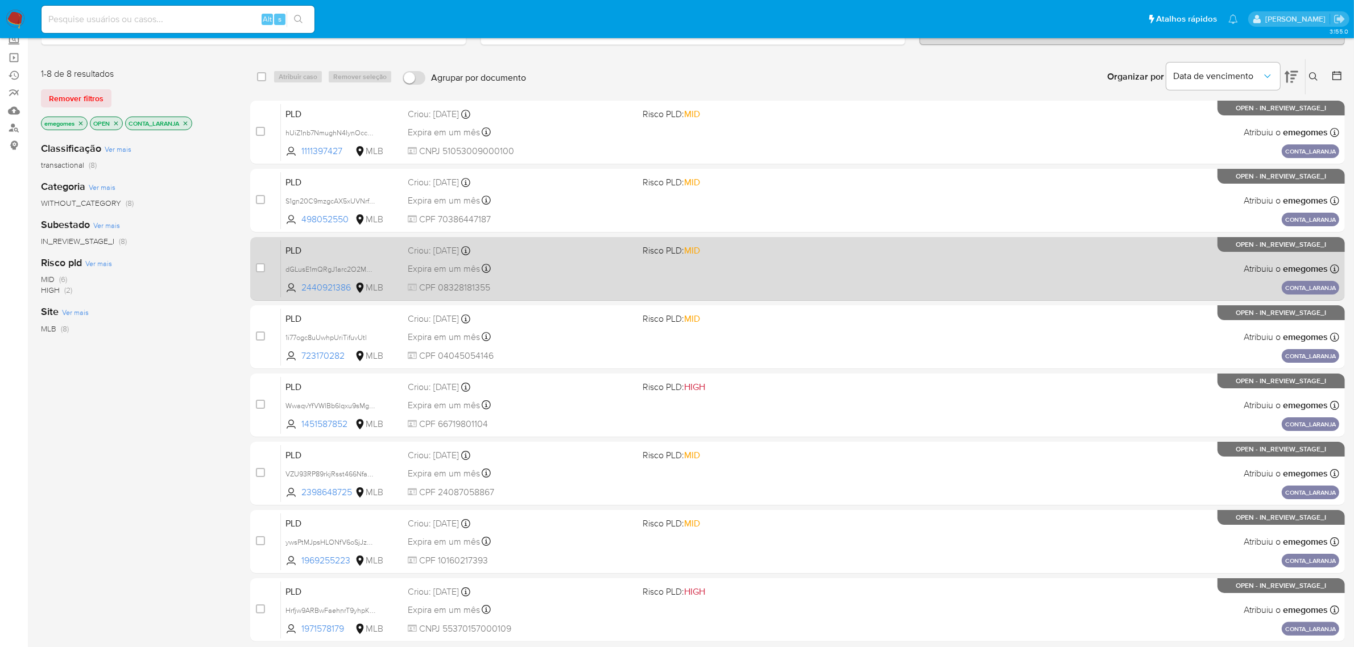
click at [549, 276] on div "Expira em um mês Expira em 28/09/2025 11:56:11" at bounding box center [521, 268] width 226 height 15
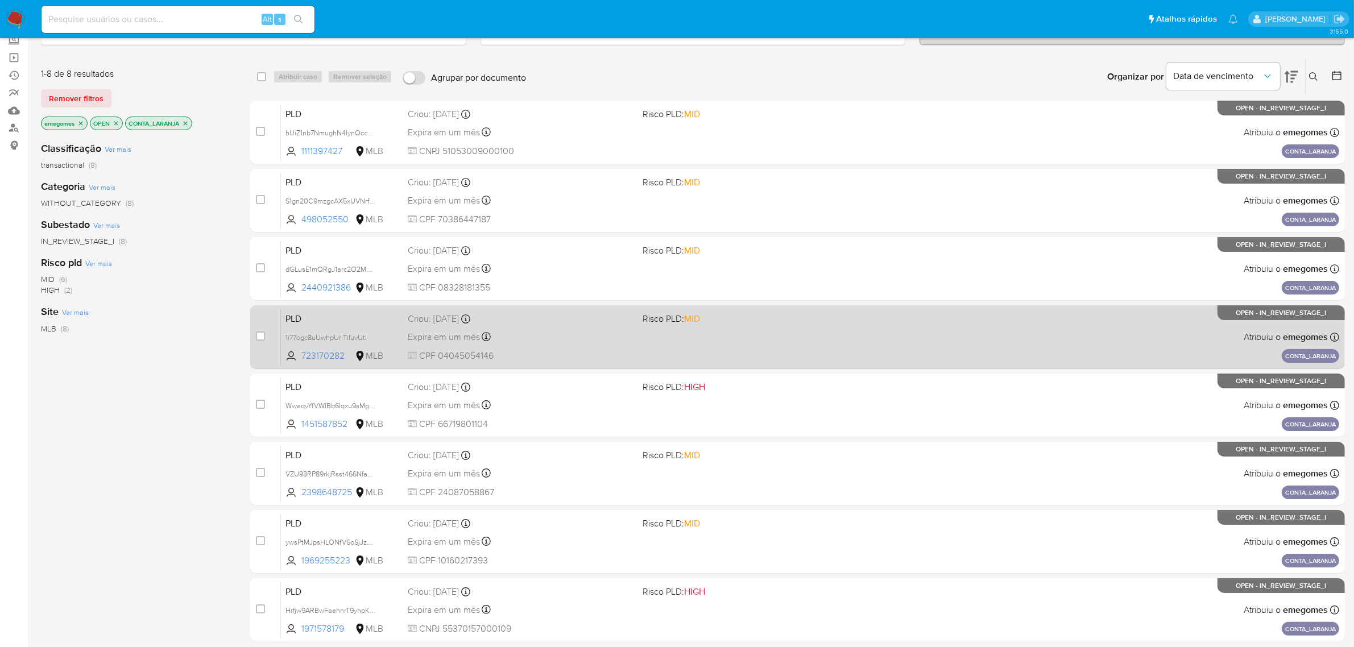
click at [551, 336] on div "Expira em um mês Expira em 28/09/2025 11:56:30" at bounding box center [521, 336] width 226 height 15
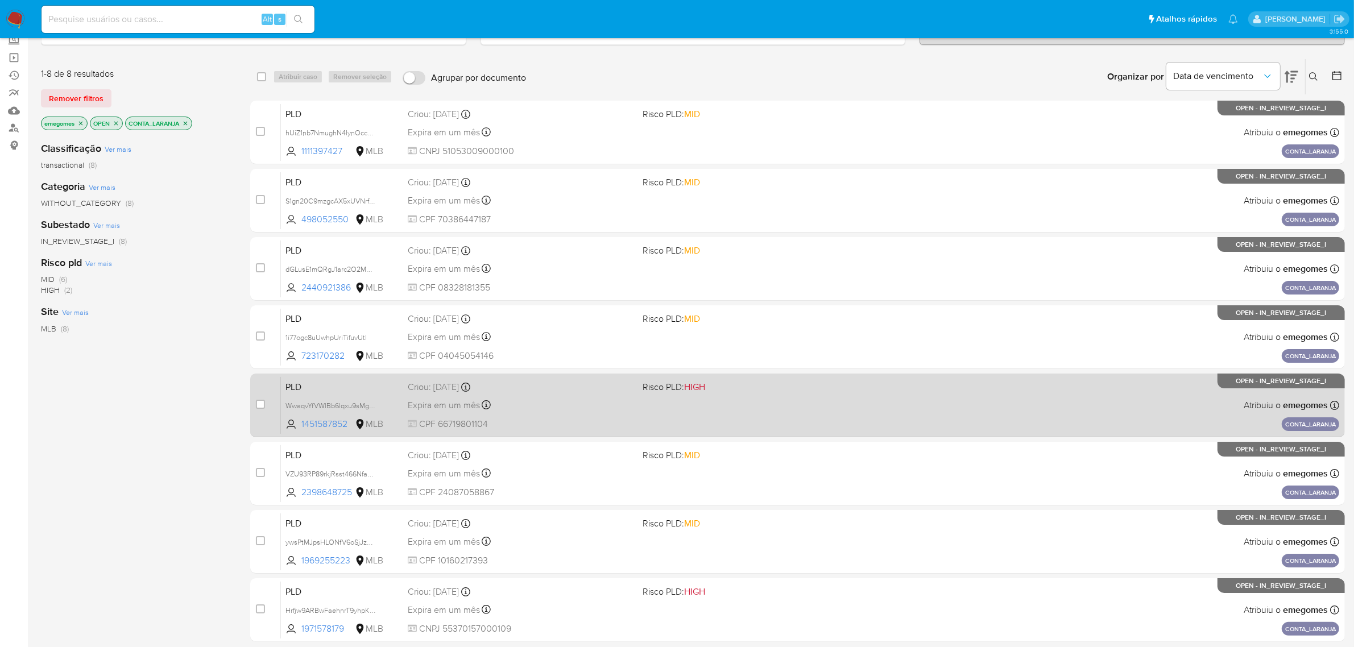
click at [516, 391] on div "Criou: 14/08/2025 Criou: 14/08/2025 11:56:46" at bounding box center [521, 387] width 226 height 13
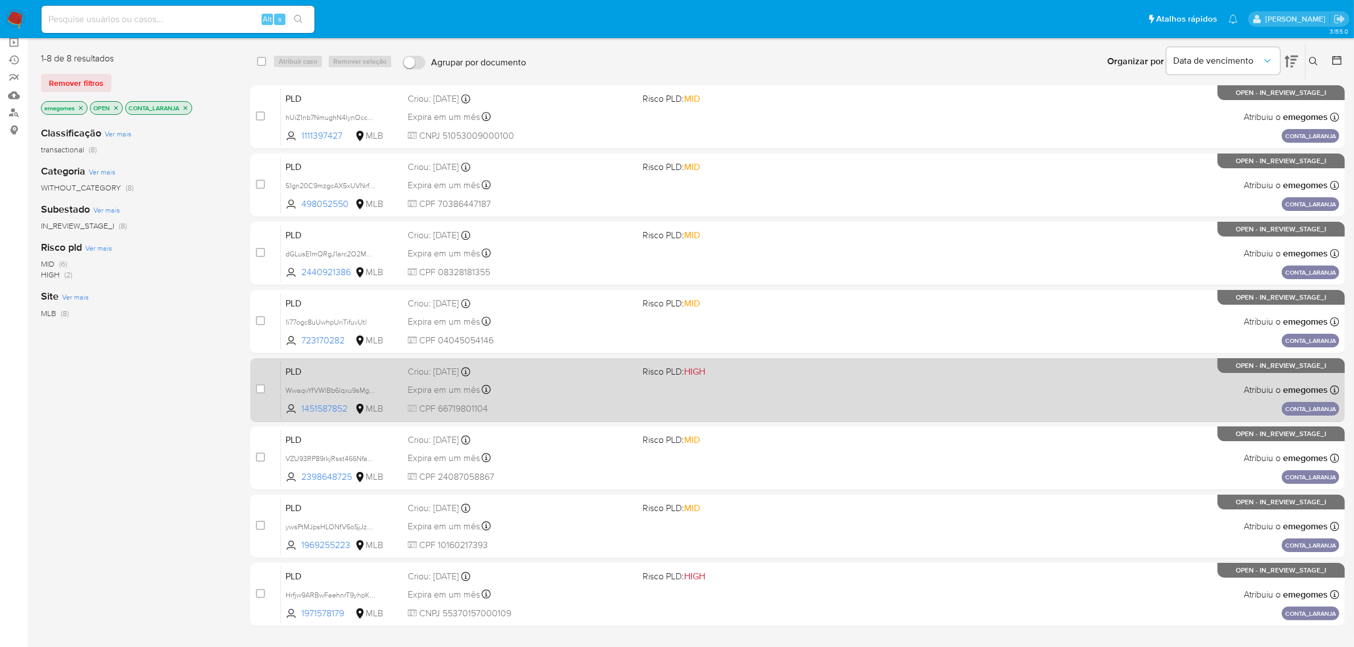
scroll to position [113, 0]
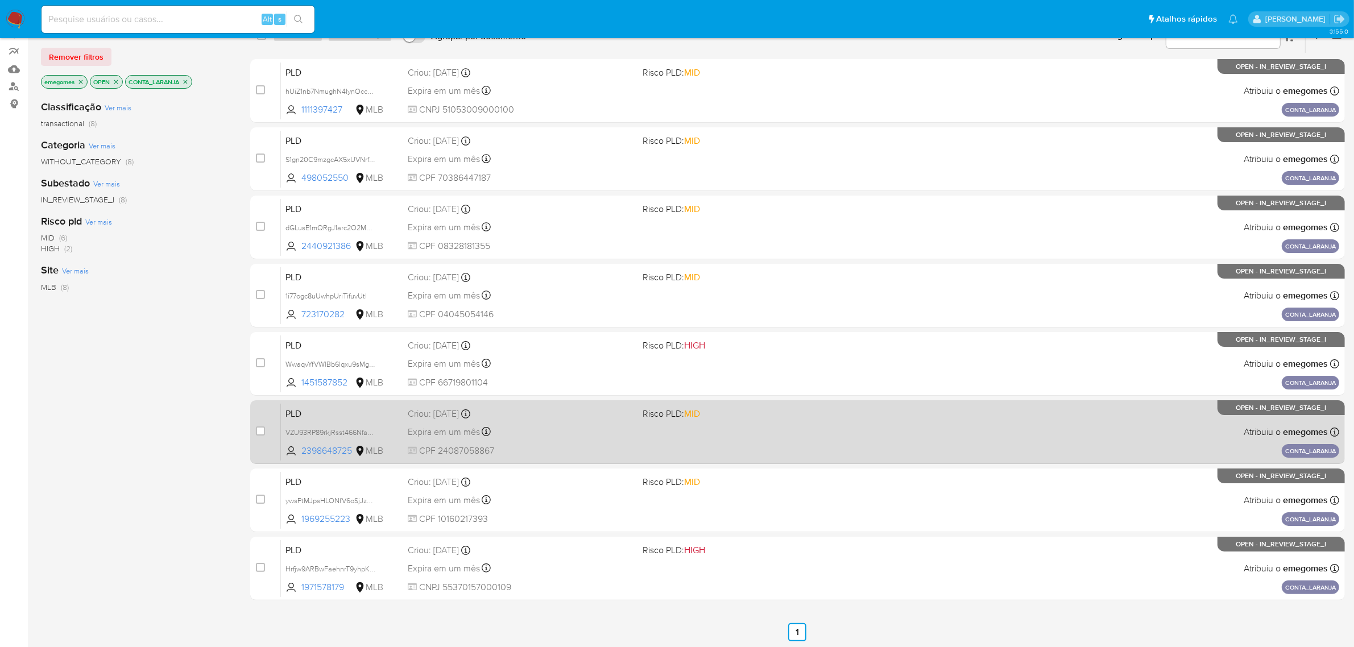
click at [570, 436] on div "Expira em um mês Expira em 28/09/2025 11:56:53" at bounding box center [521, 431] width 226 height 15
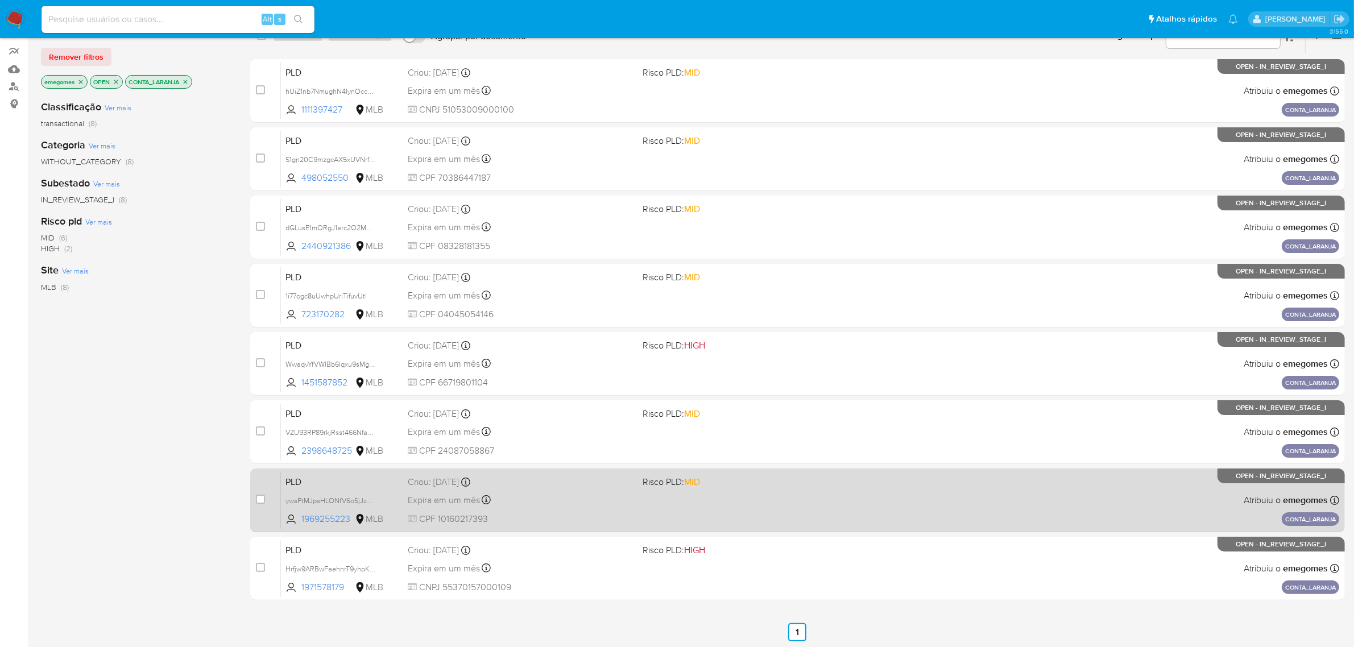
click at [528, 511] on div "PLD ywsPtMJpsHLONfV6oSjJzmMV 1969255223 MLB Risco PLD: MID Criou: 14/08/2025 Cr…" at bounding box center [810, 500] width 1059 height 57
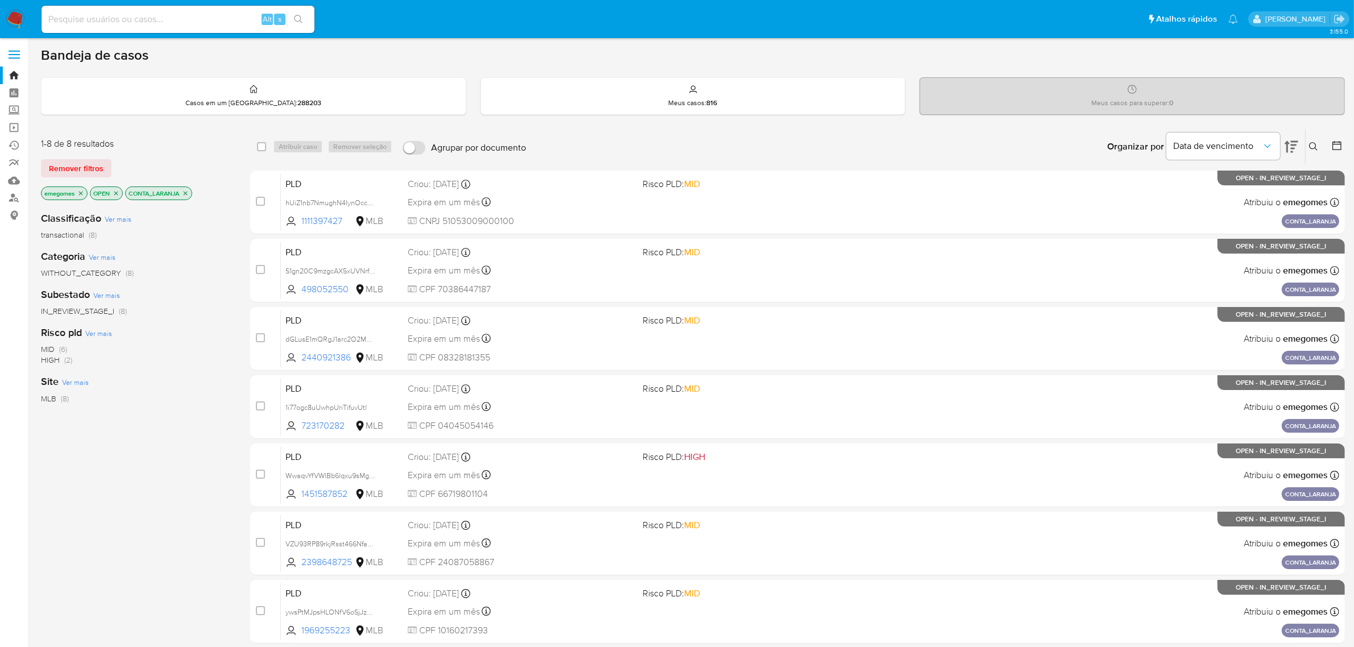
scroll to position [0, 0]
click at [189, 193] on icon "close-filter" at bounding box center [185, 194] width 7 height 7
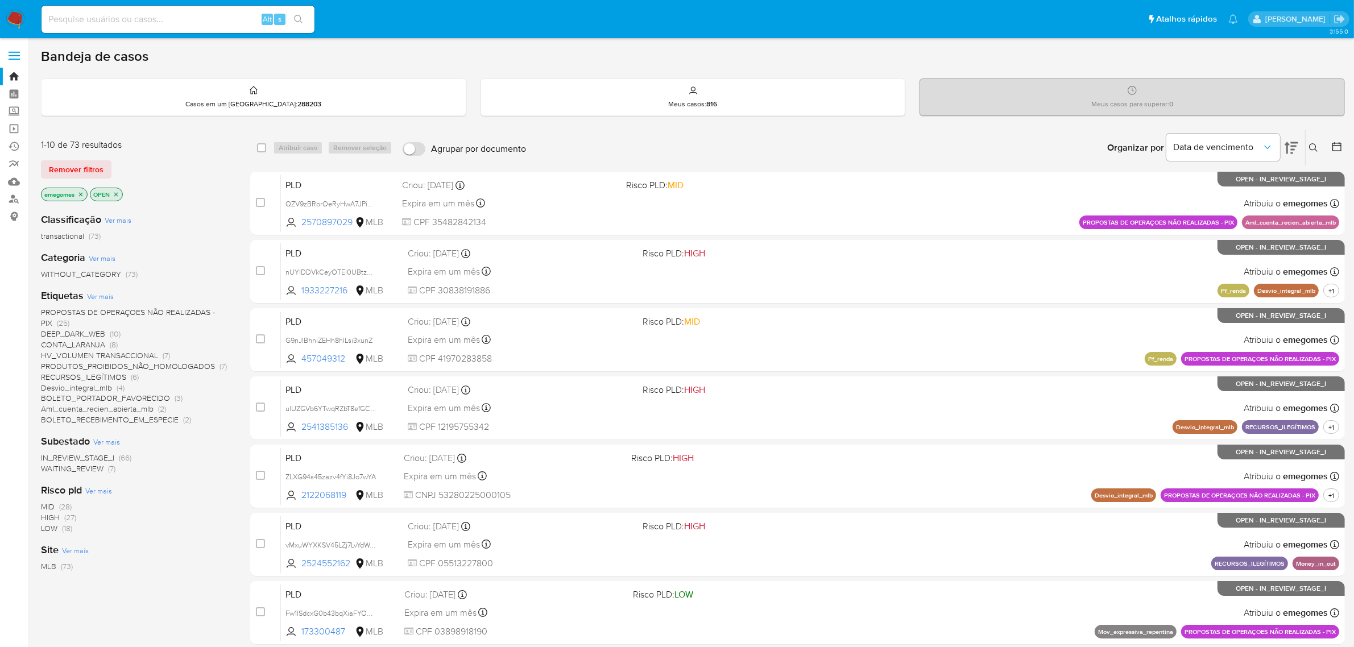
click at [94, 419] on span "BOLETO_RECEBIMENTO_EM_ESPECIE" at bounding box center [110, 419] width 138 height 11
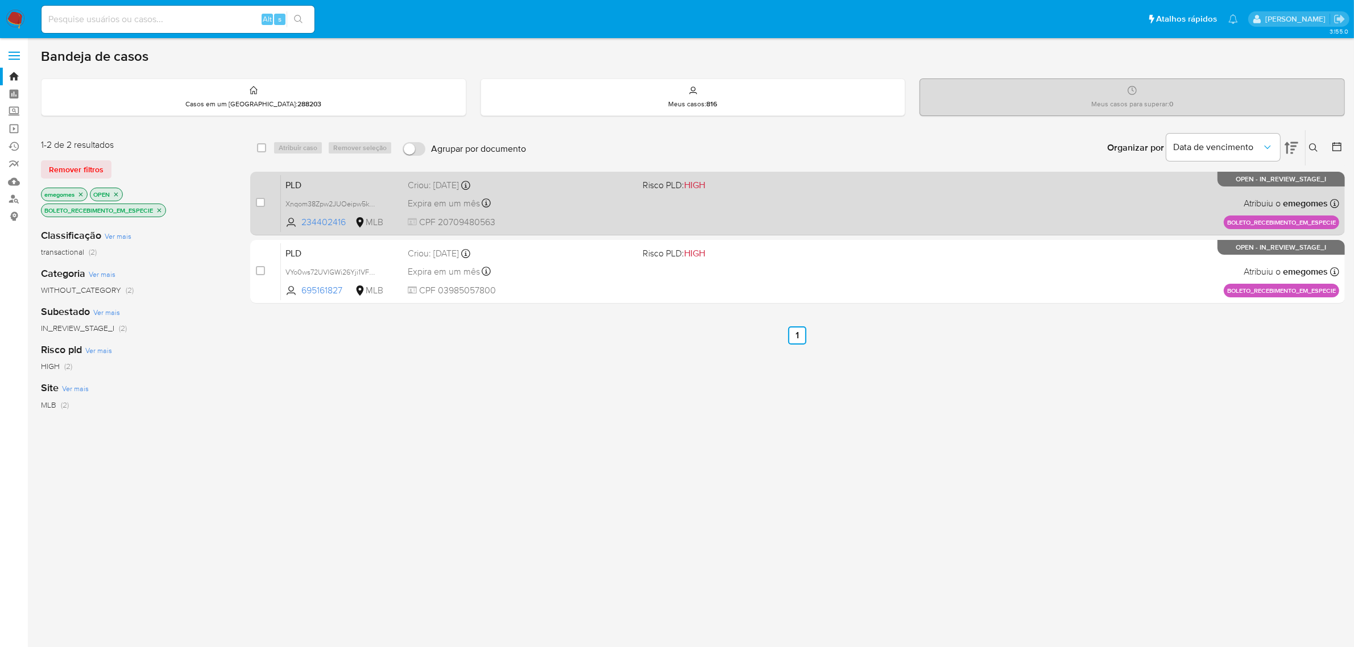
click at [777, 221] on div "PLD Xnqom38Zpw2JUOeipw5kSfAV 234402416 MLB Risco PLD: HIGH Criou: 14/08/2025 Cr…" at bounding box center [810, 203] width 1059 height 57
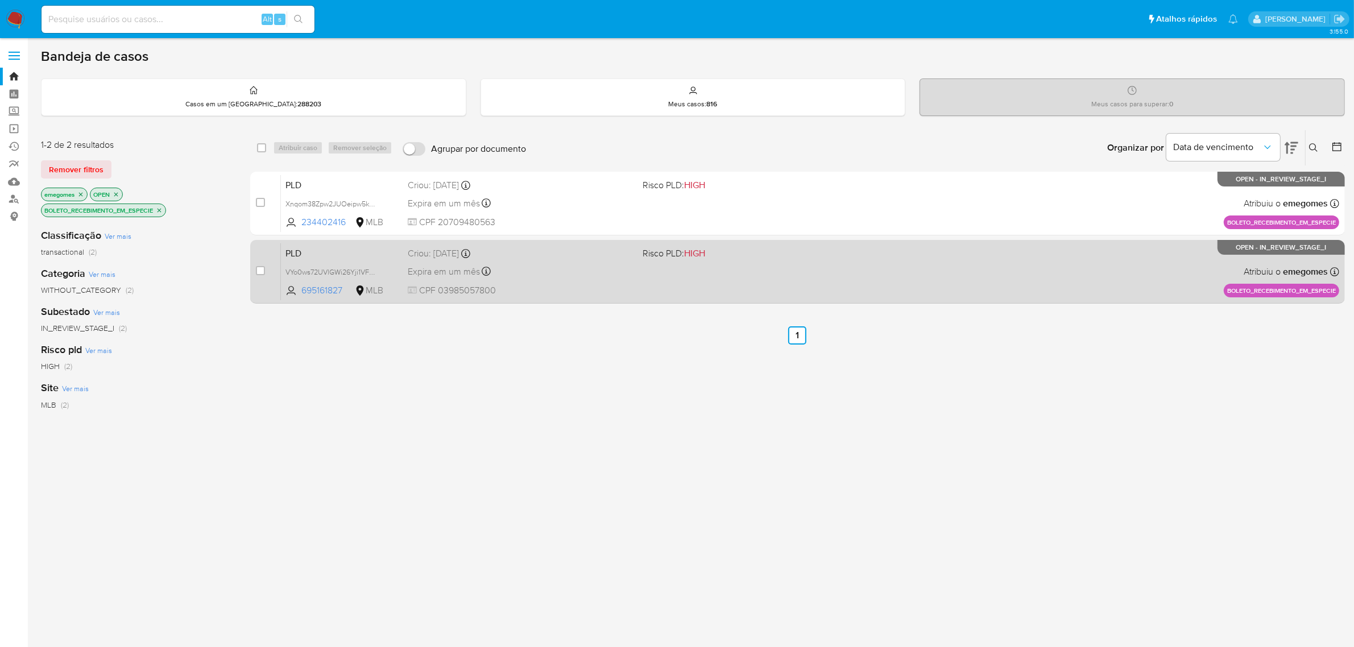
click at [803, 272] on div "PLD VYo0ws72UVlGWi26Yji1VFaE 695161827 MLB Risco PLD: HIGH Criou: 14/08/2025 Cr…" at bounding box center [810, 271] width 1059 height 57
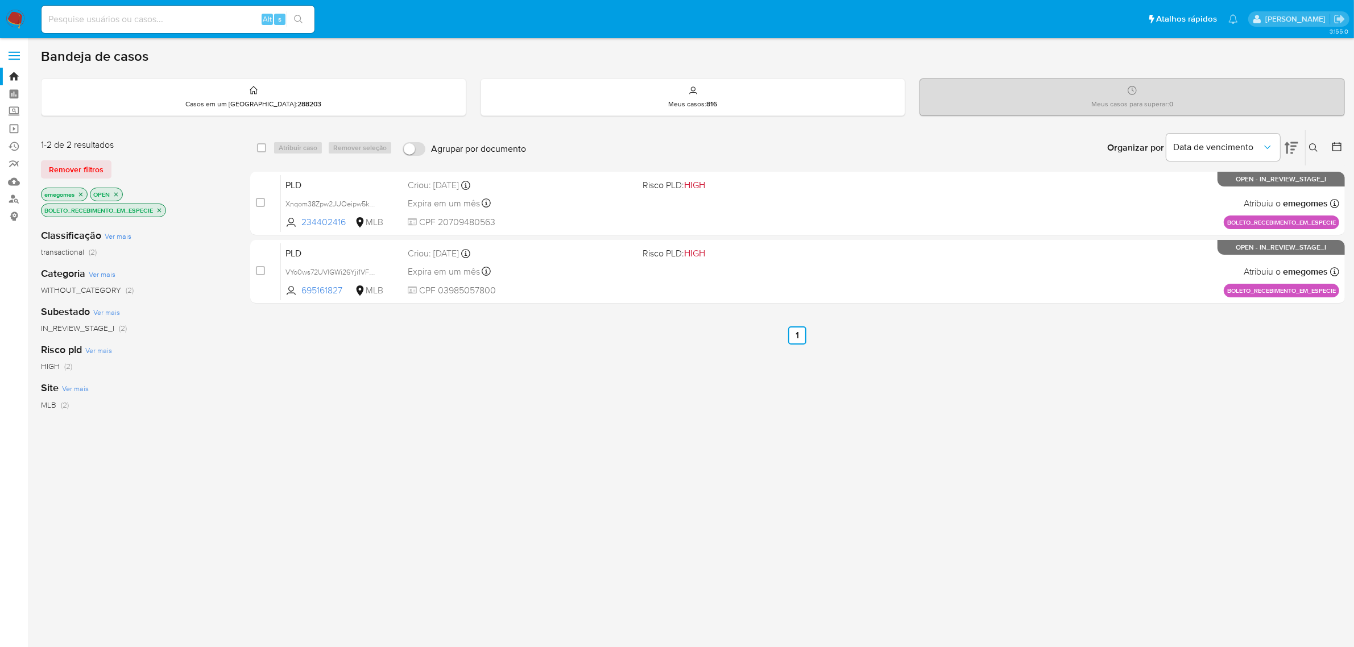
click at [160, 208] on icon "close-filter" at bounding box center [159, 210] width 7 height 7
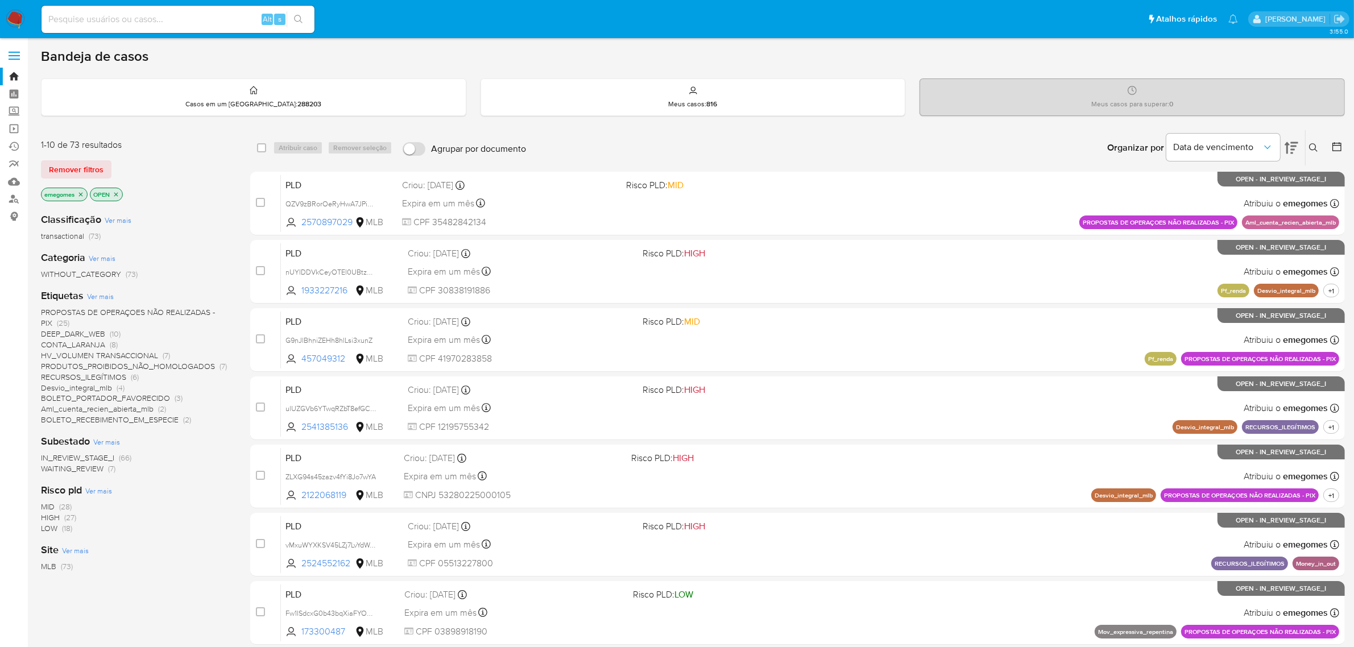
click at [80, 343] on span "CONTA_LARANJA" at bounding box center [73, 344] width 64 height 11
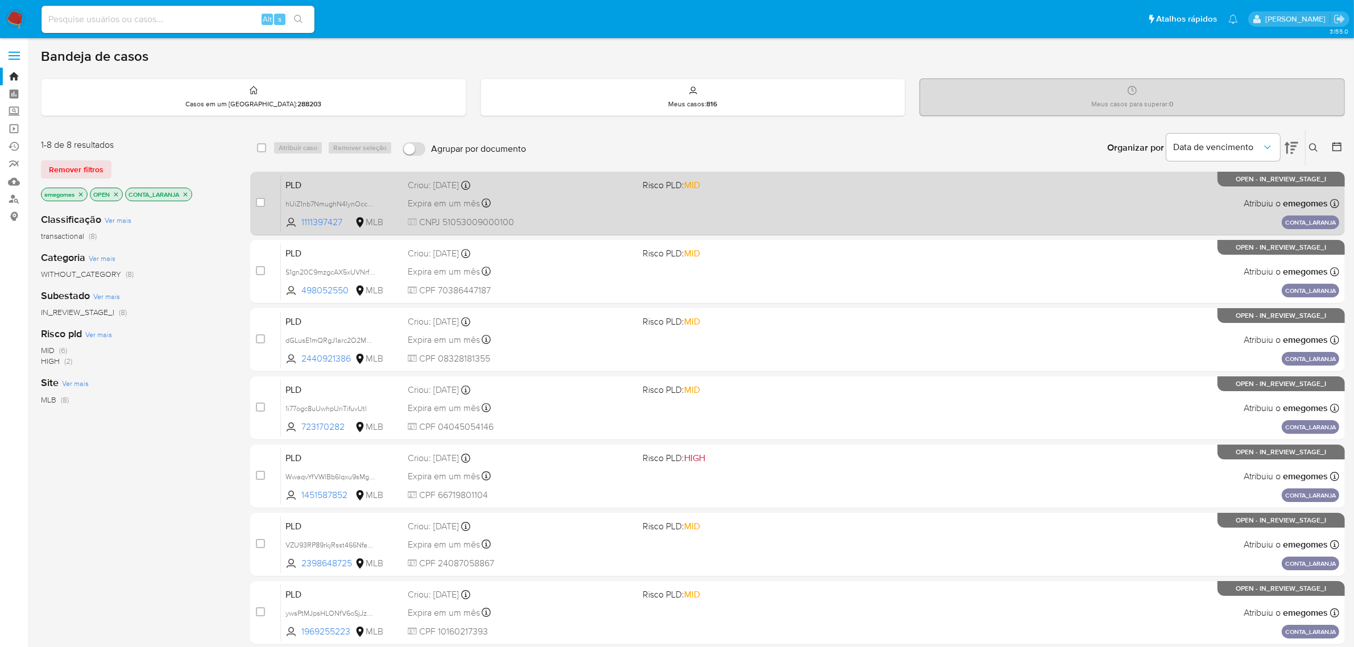
click at [607, 187] on div "Criou: 14/08/2025 Criou: 14/08/2025 10:43:56" at bounding box center [521, 185] width 226 height 13
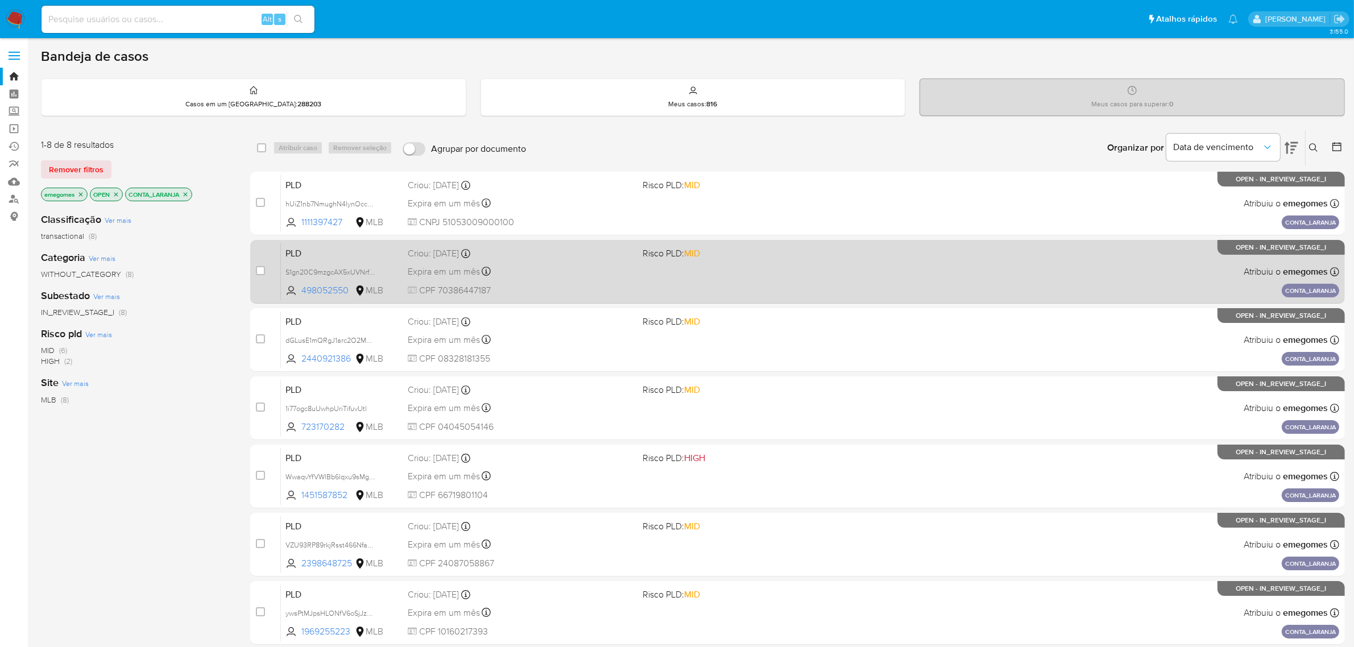
click at [569, 277] on div "Expira em um mês Expira em 28/09/2025 11:55:53" at bounding box center [521, 271] width 226 height 15
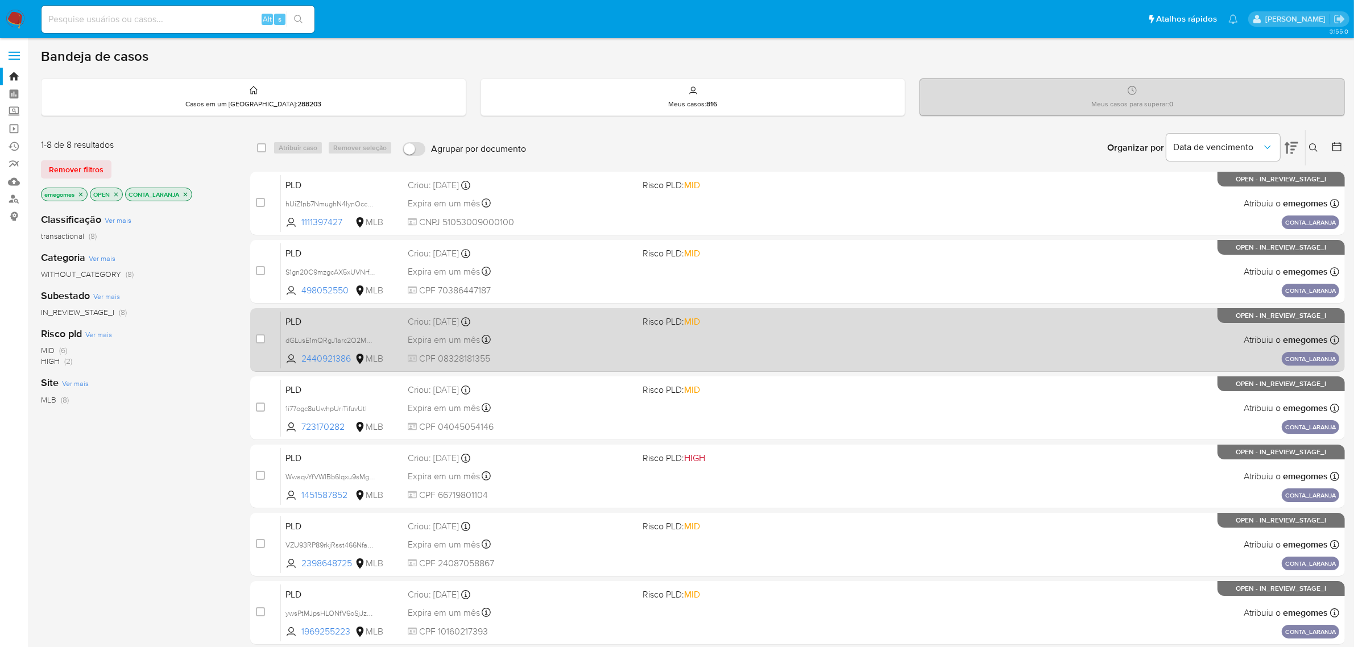
click at [515, 333] on div "Expira em um mês Expira em 28/09/2025 11:56:11" at bounding box center [521, 339] width 226 height 15
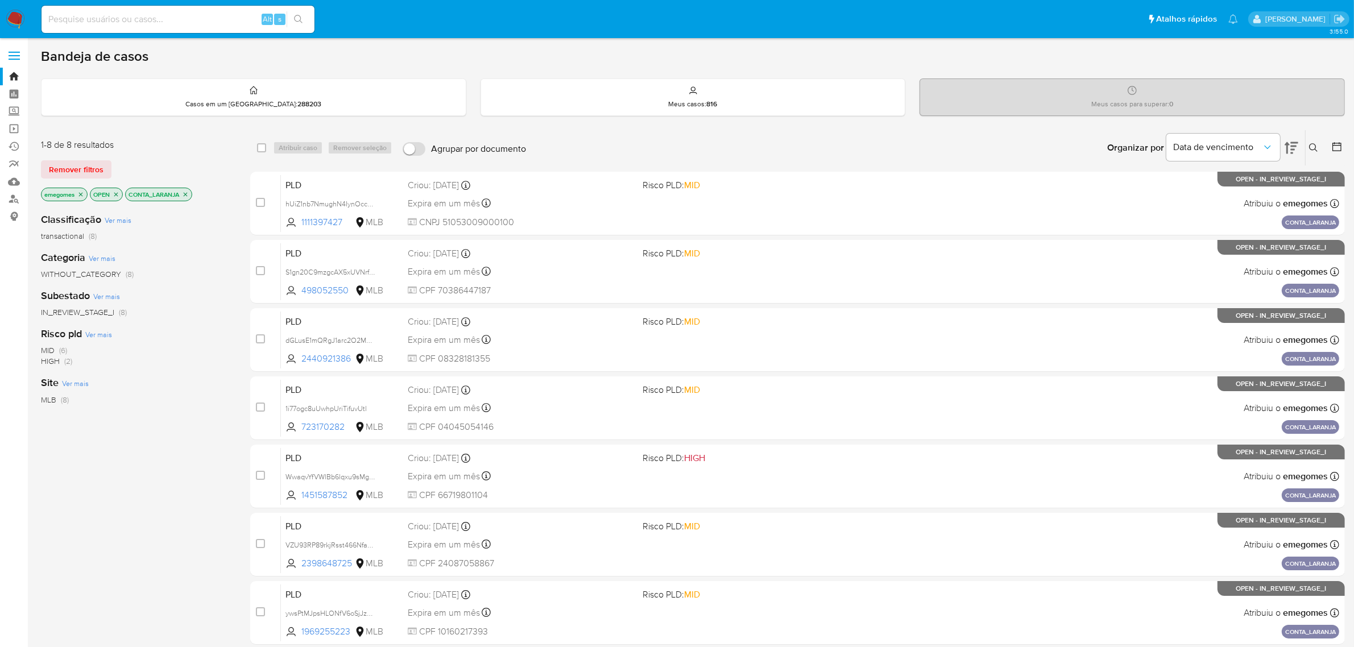
click at [188, 193] on icon "close-filter" at bounding box center [186, 194] width 4 height 4
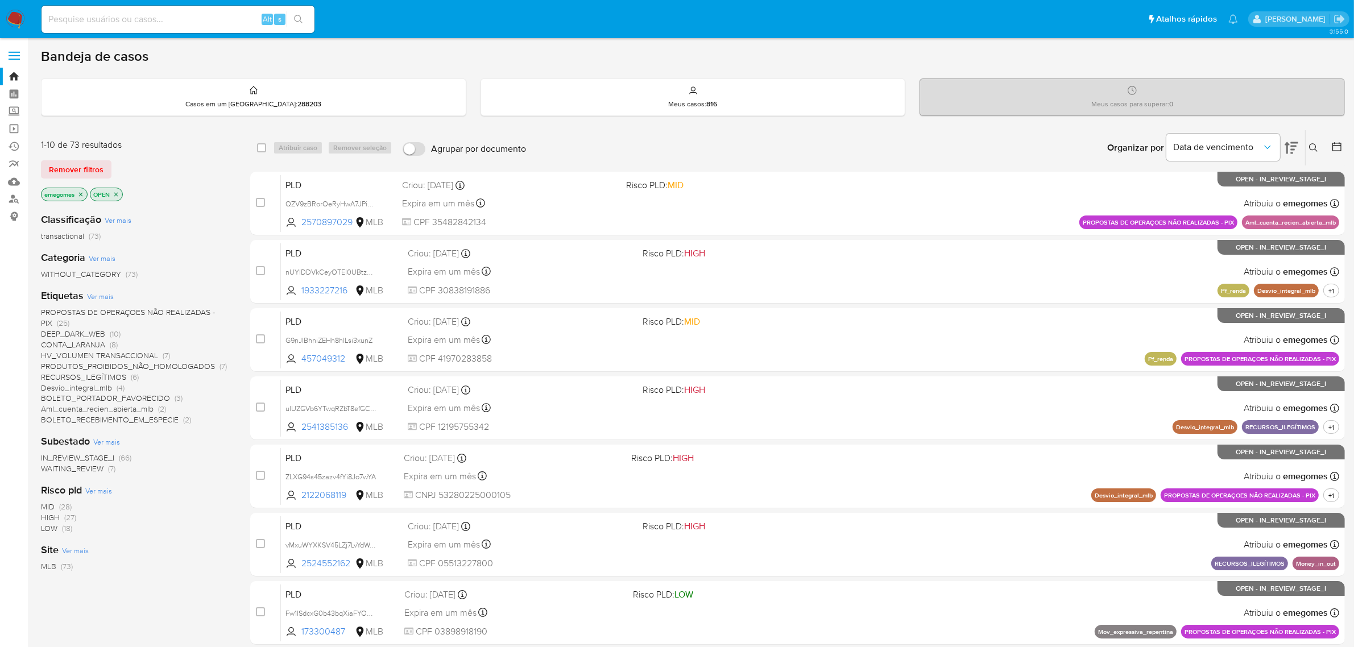
click at [174, 313] on span "PROPOSTAS DE OPERAÇOES NÃO REALIZADAS - PIX" at bounding box center [128, 318] width 174 height 22
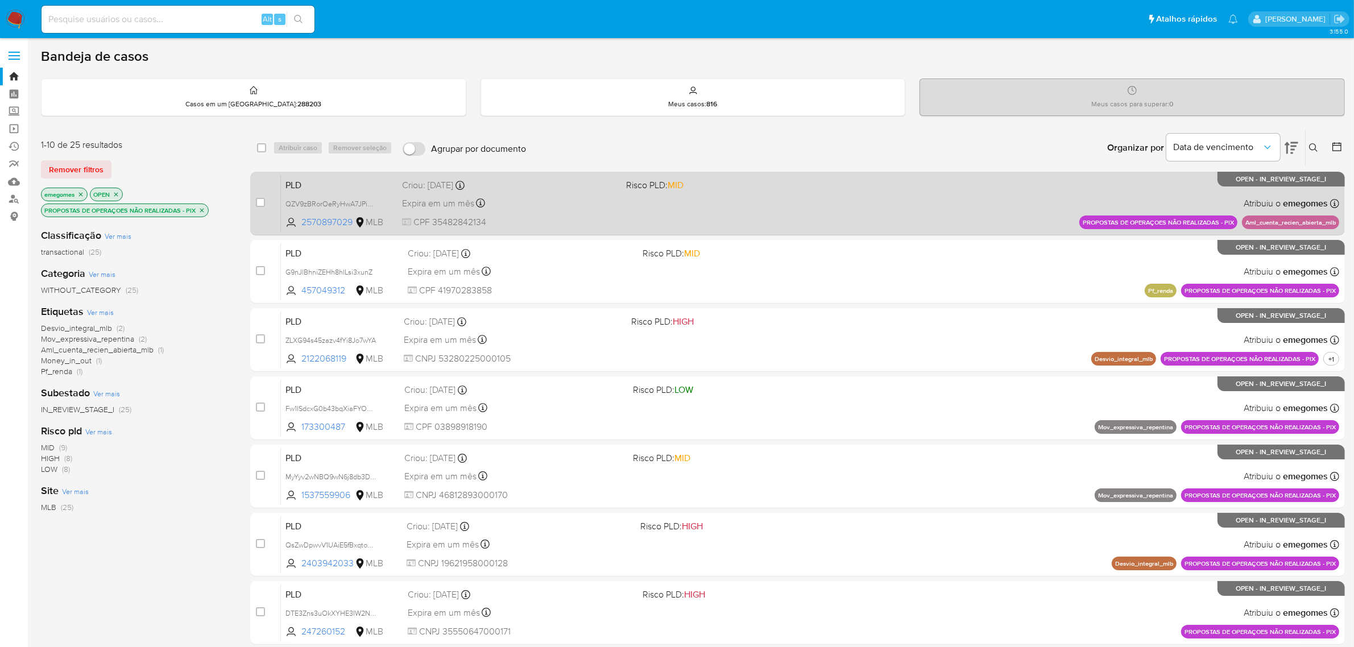
click at [533, 192] on div "PLD QZV9zBRorOeRyHwA7JPikPIX 2570897029 MLB Risco PLD: MID Criou: 12/08/2025 Cr…" at bounding box center [810, 203] width 1059 height 57
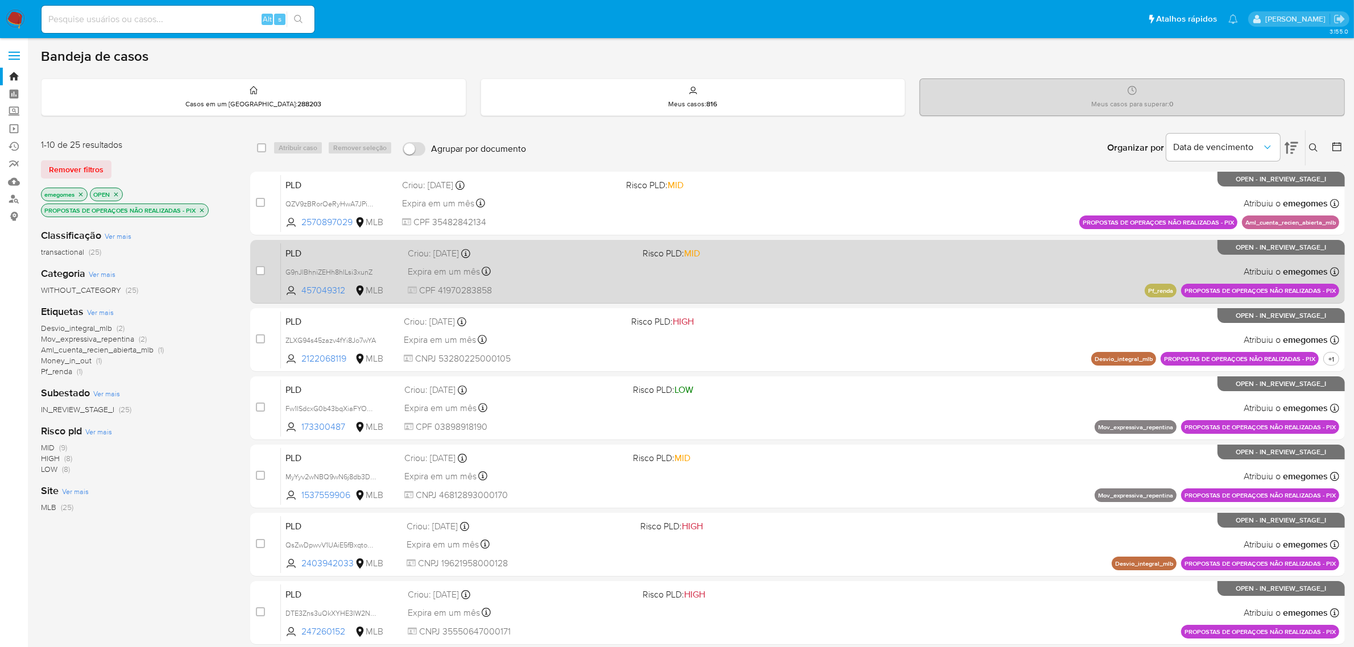
click at [770, 256] on span "Risco PLD: MID" at bounding box center [756, 252] width 226 height 15
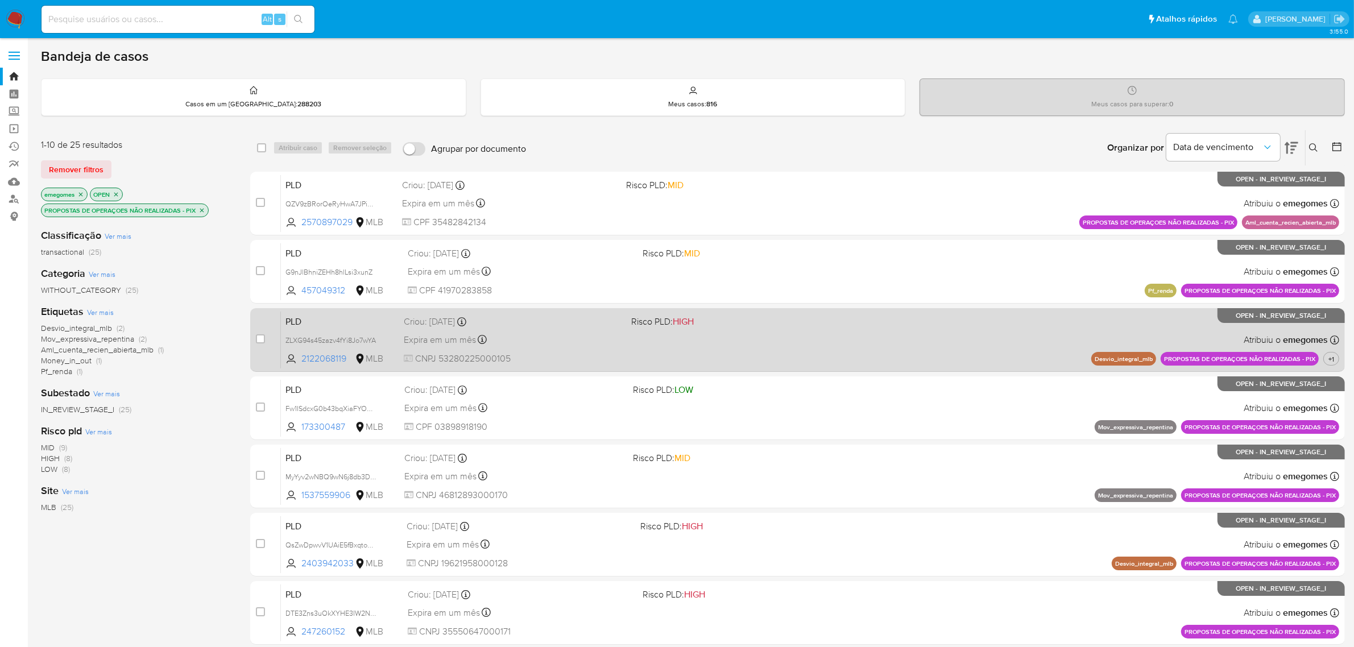
click at [748, 330] on div "PLD ZLXG94s45zazv4fYi8Jo7wYA 2122068119 MLB Risco PLD: HIGH Criou: 12/08/2025 C…" at bounding box center [810, 339] width 1059 height 57
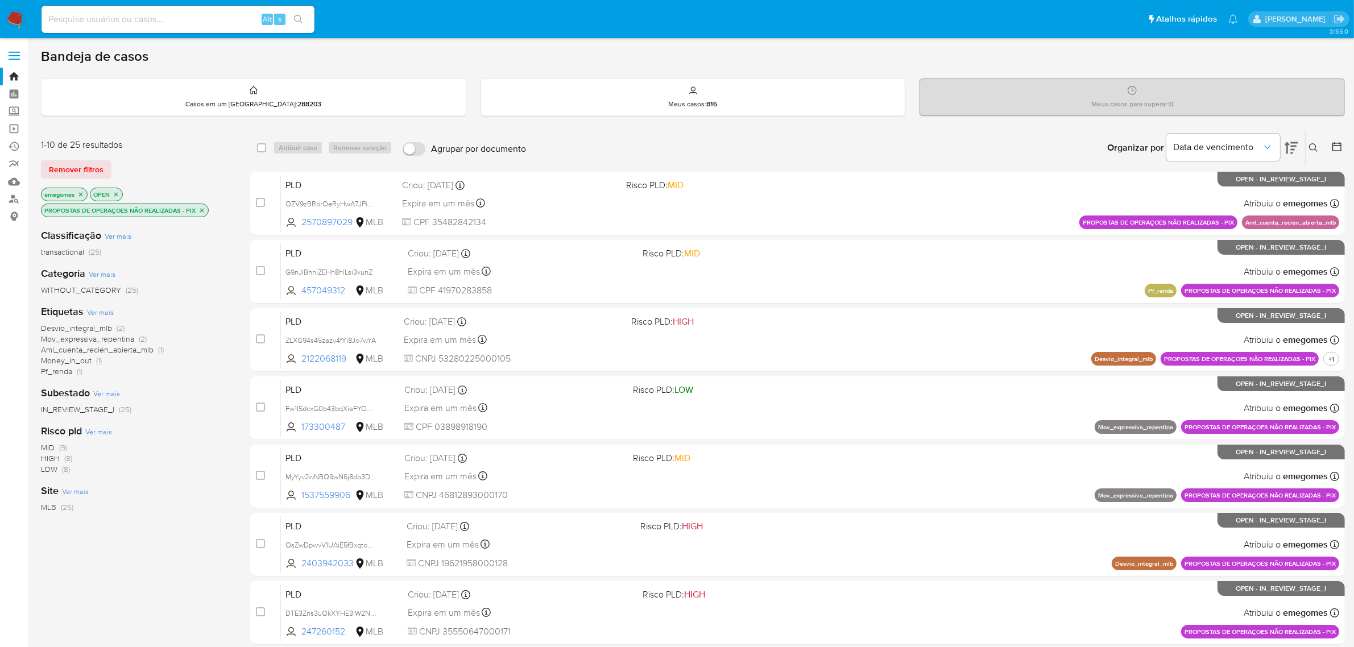
click at [204, 207] on icon "close-filter" at bounding box center [202, 210] width 7 height 7
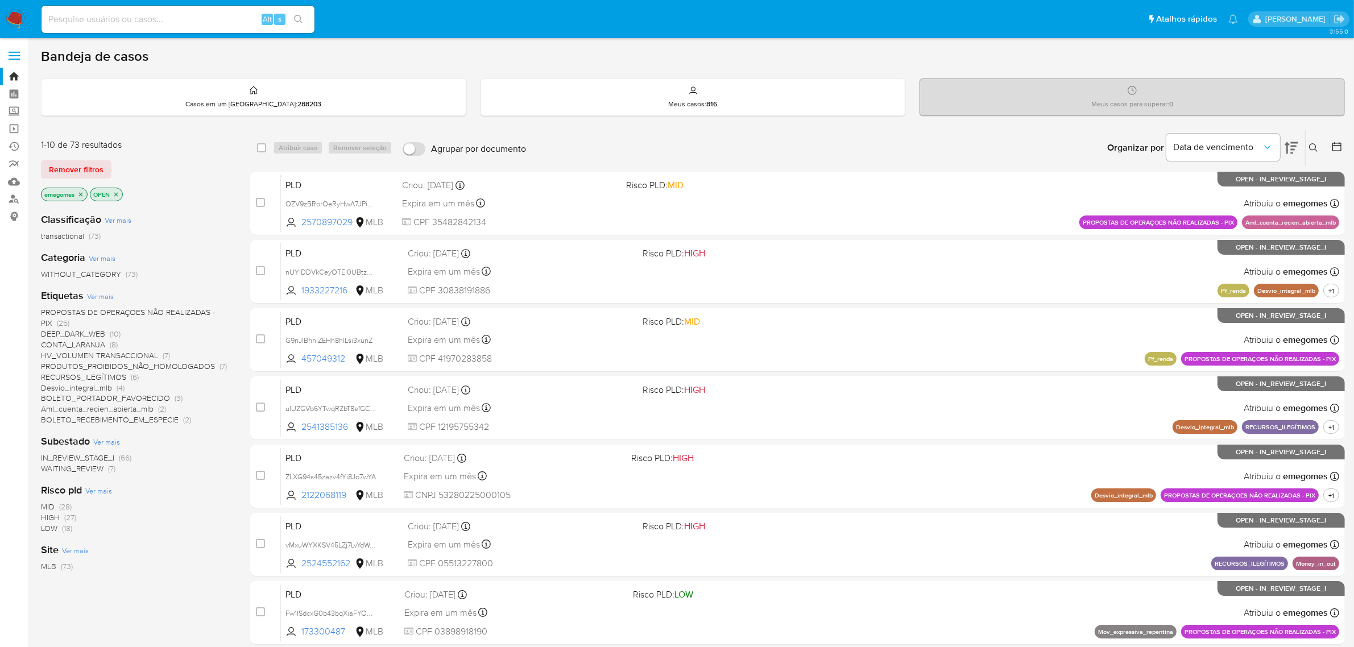
click at [91, 373] on span "RECURSOS_ILEGÍTIMOS" at bounding box center [83, 376] width 85 height 11
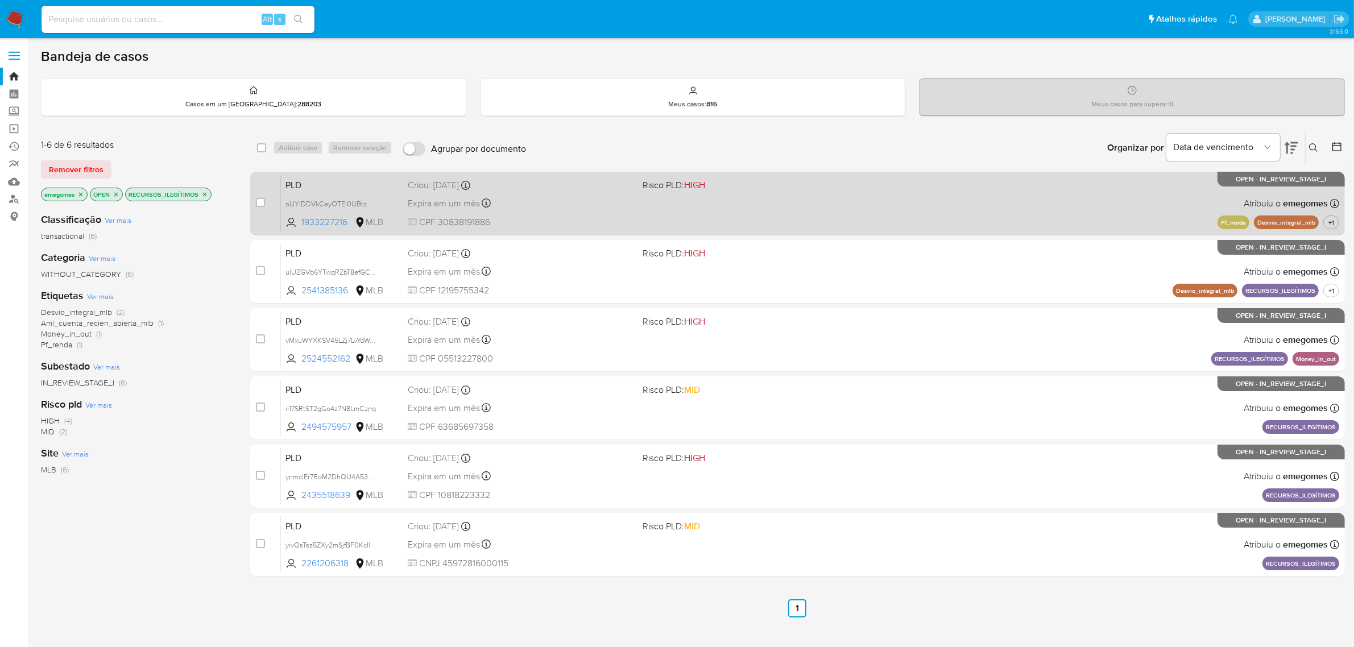
click at [606, 211] on div "PLD nUYIDDVkCeyOTEl0UBtzEbCu 1933227216 MLB Risco PLD: HIGH Criou: 12/08/2025 C…" at bounding box center [810, 203] width 1059 height 57
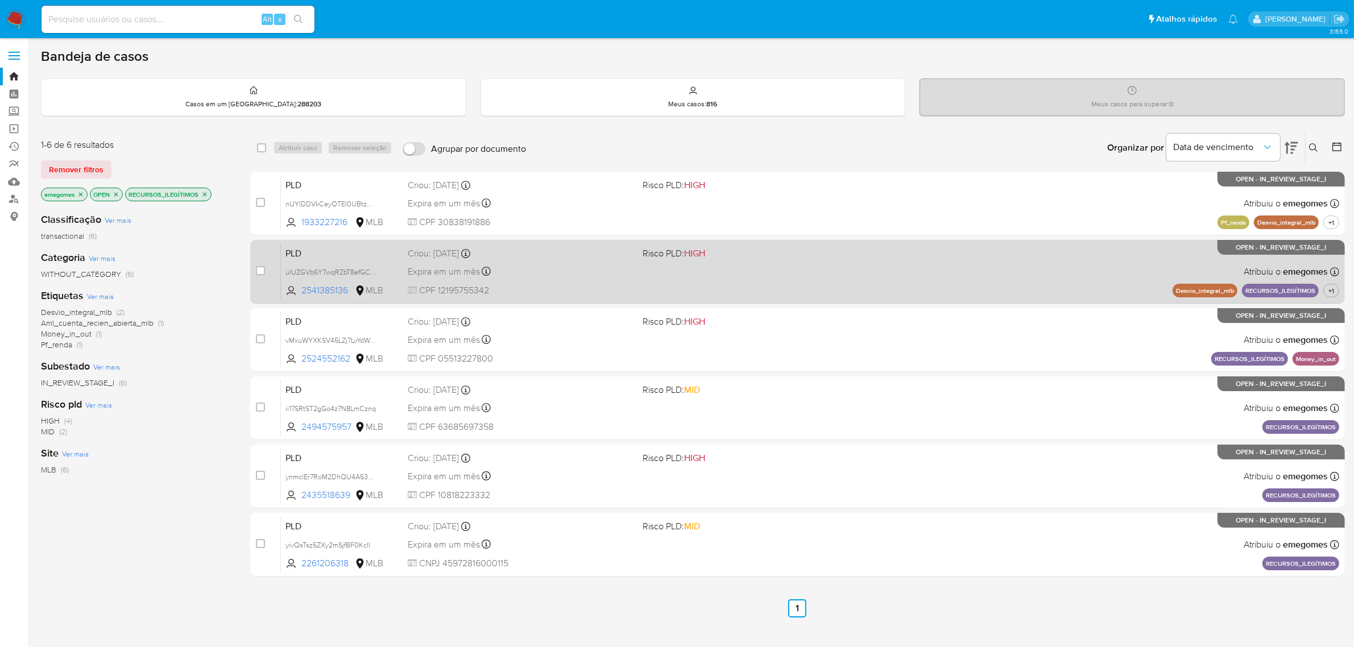
click at [584, 268] on div "Expira em um mês Expira em 26/09/2025 00:10:52" at bounding box center [521, 271] width 226 height 15
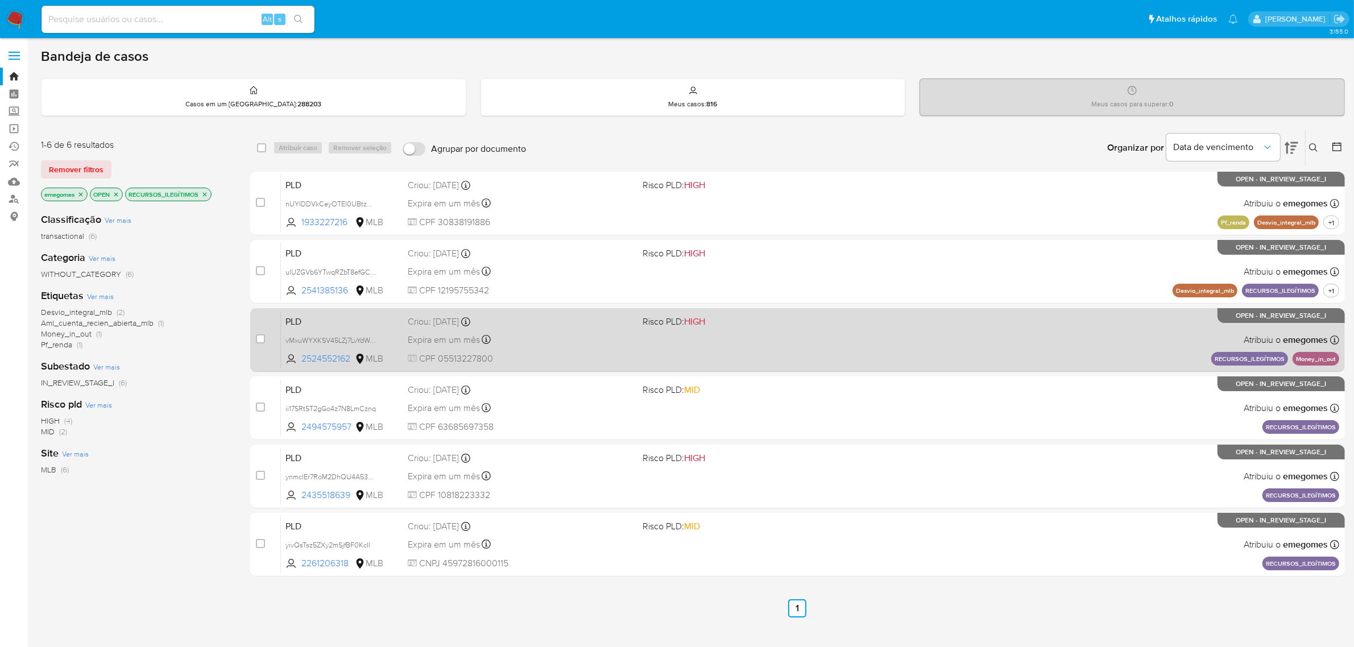
click at [606, 334] on div "Expira em um mês Expira em 26/09/2025 00:16:28" at bounding box center [521, 339] width 226 height 15
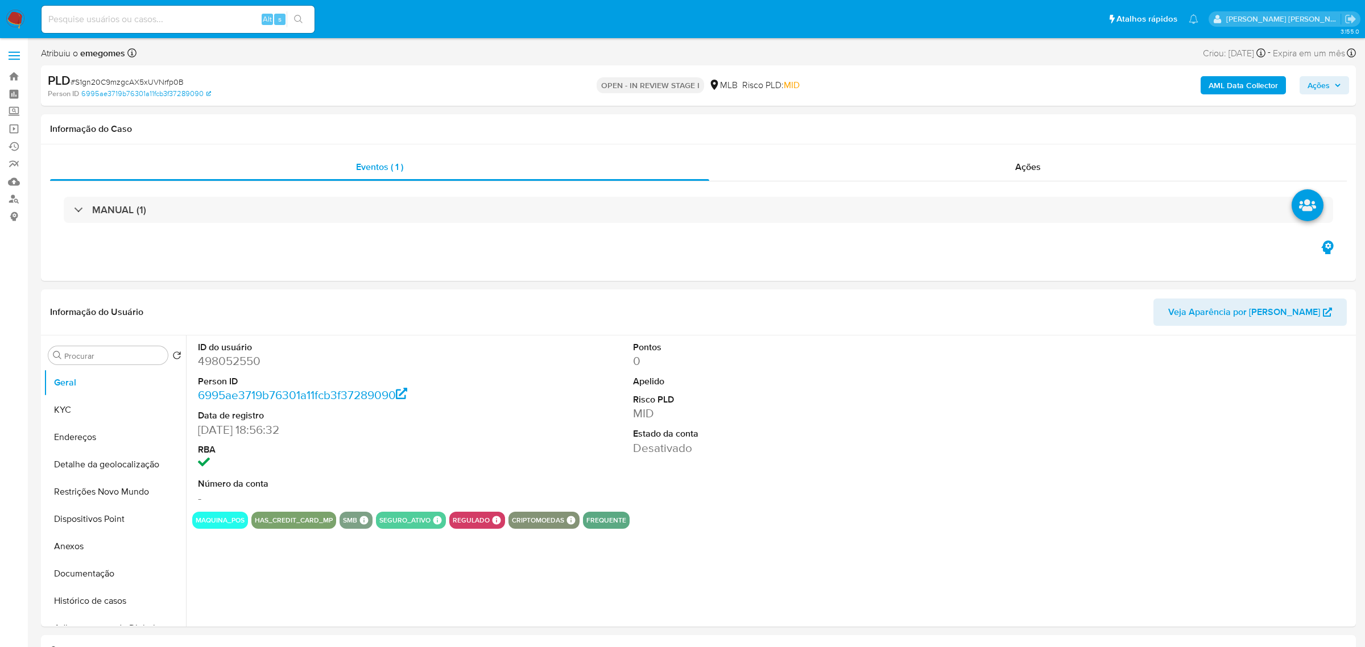
select select "10"
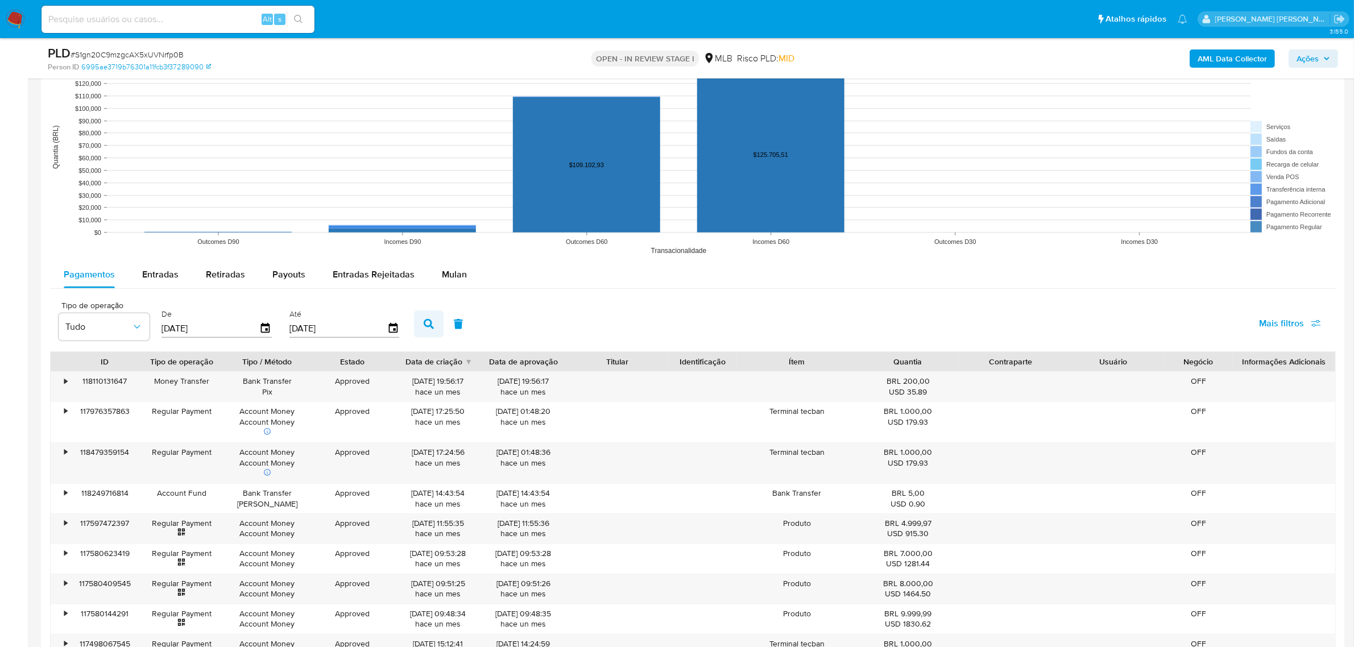
scroll to position [1067, 0]
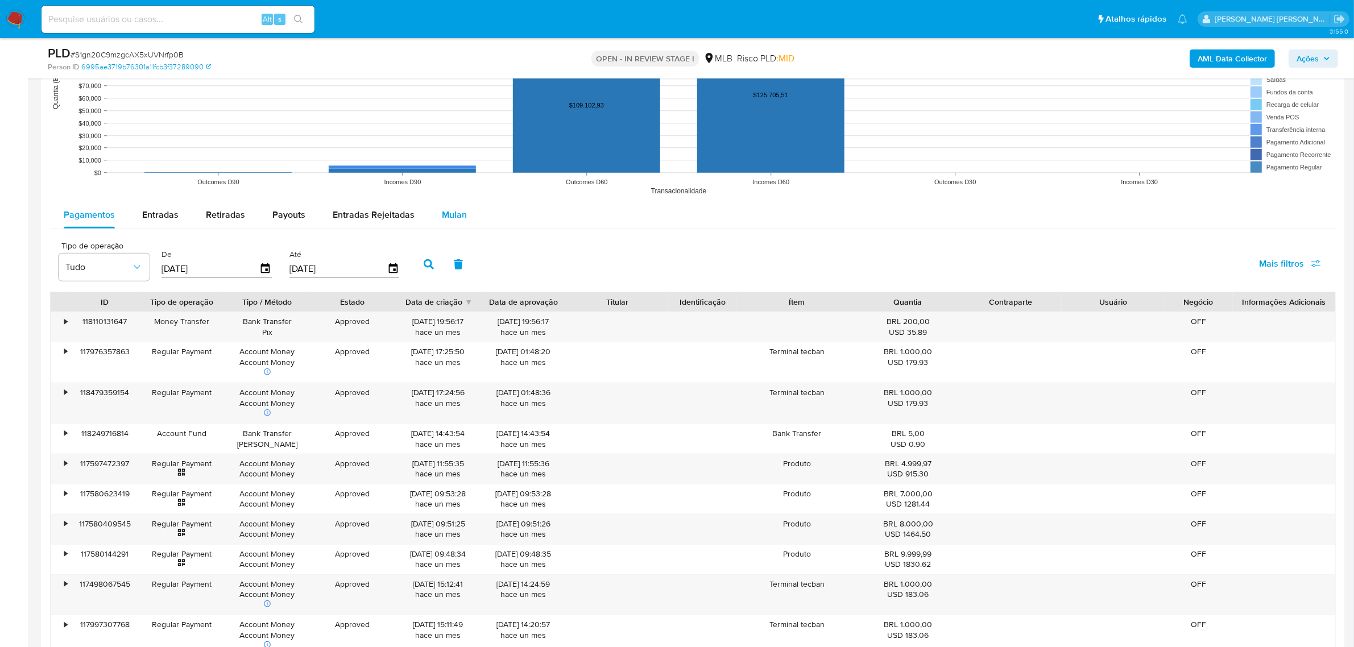
click at [462, 215] on button "Mulan" at bounding box center [454, 214] width 52 height 27
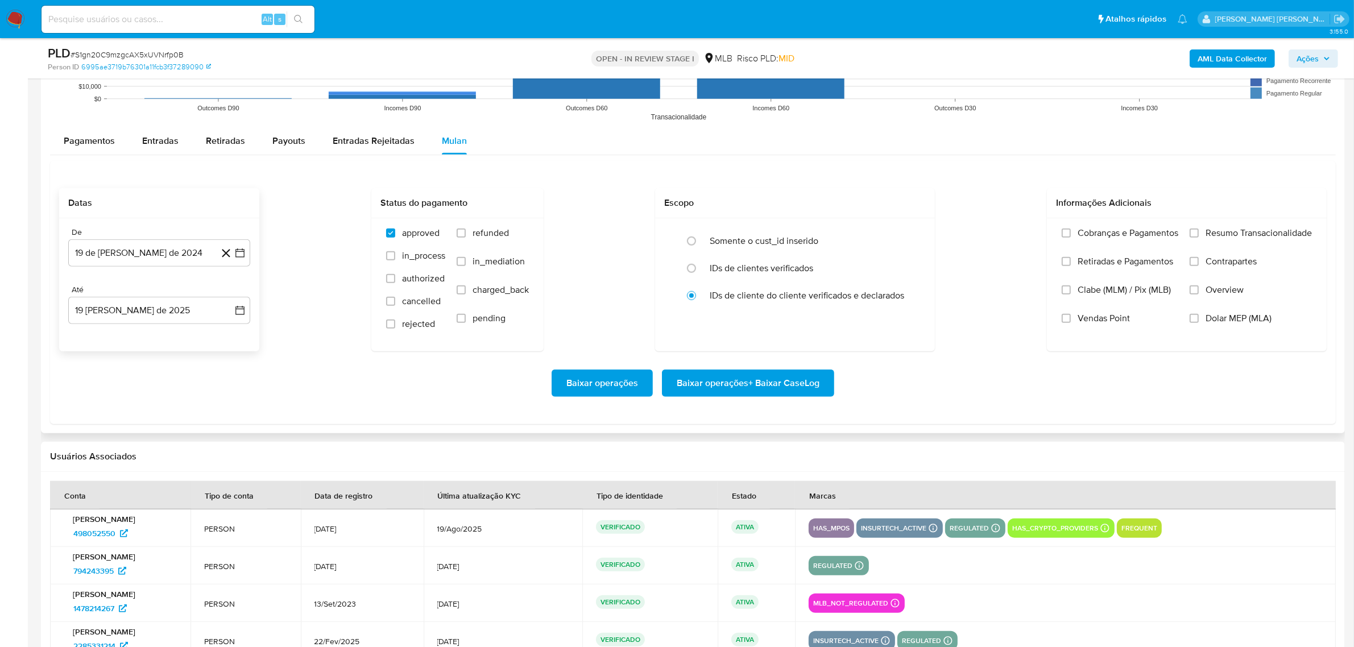
scroll to position [1209, 0]
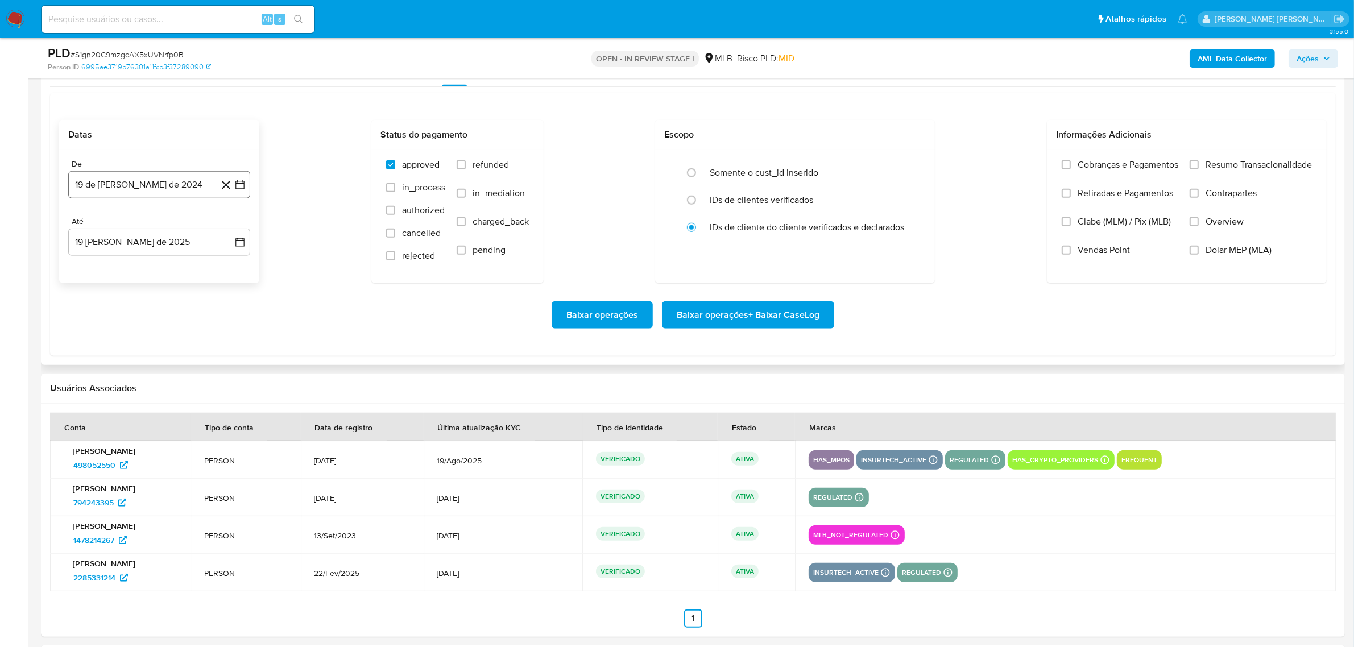
click at [242, 189] on icon "button" at bounding box center [239, 184] width 11 height 11
click at [231, 232] on icon "Mes siguiente" at bounding box center [230, 226] width 14 height 14
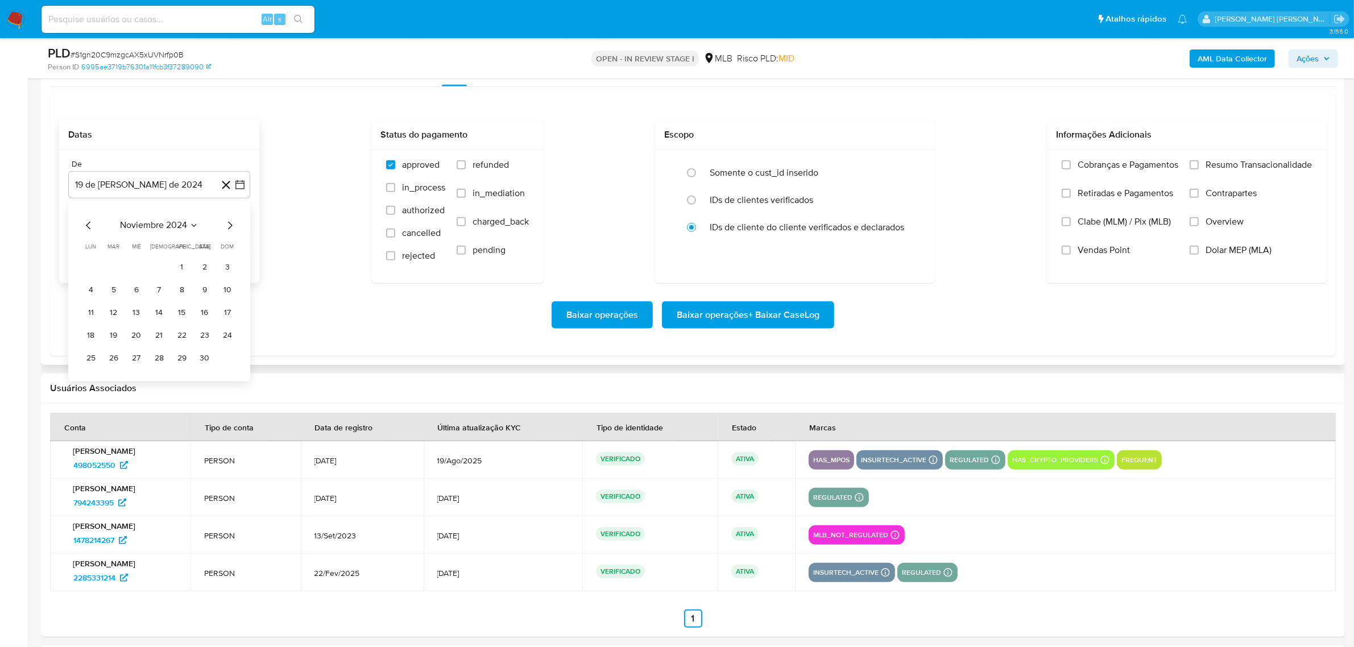
click at [231, 232] on icon "Mes siguiente" at bounding box center [230, 226] width 14 height 14
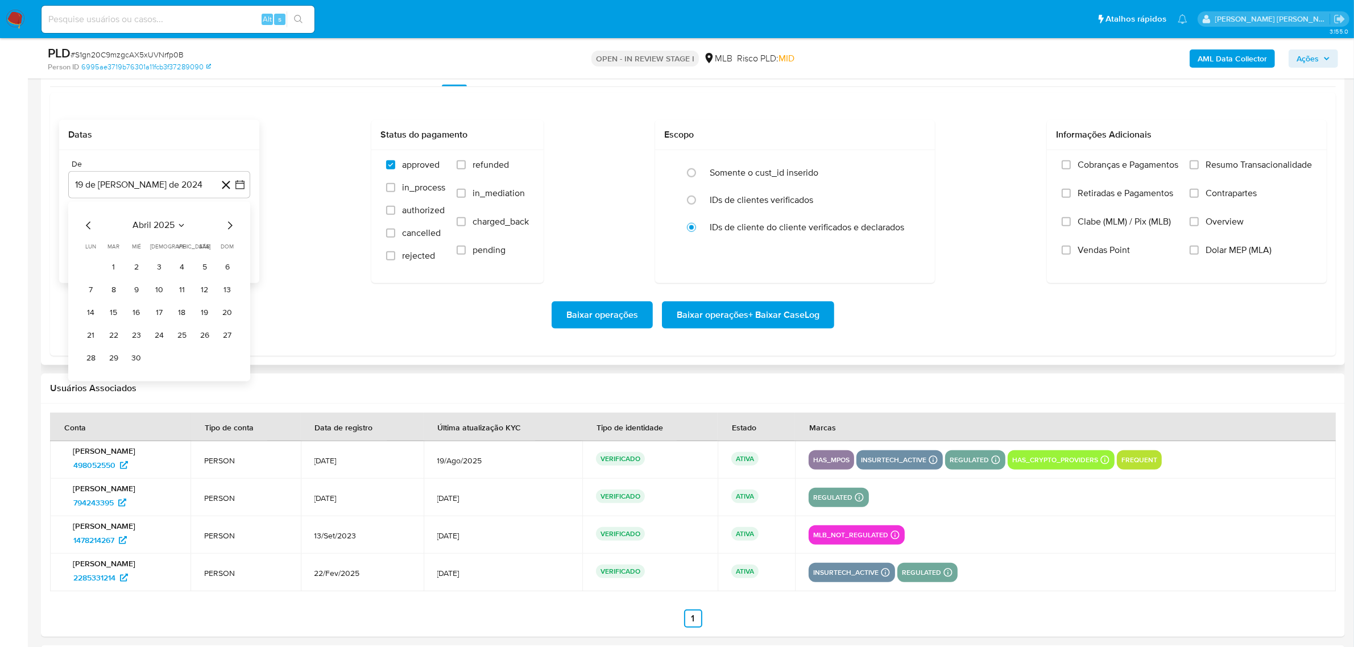
click at [231, 232] on icon "Mes siguiente" at bounding box center [230, 226] width 14 height 14
click at [117, 268] on button "1" at bounding box center [114, 268] width 18 height 18
click at [237, 239] on icon "button" at bounding box center [239, 242] width 9 height 9
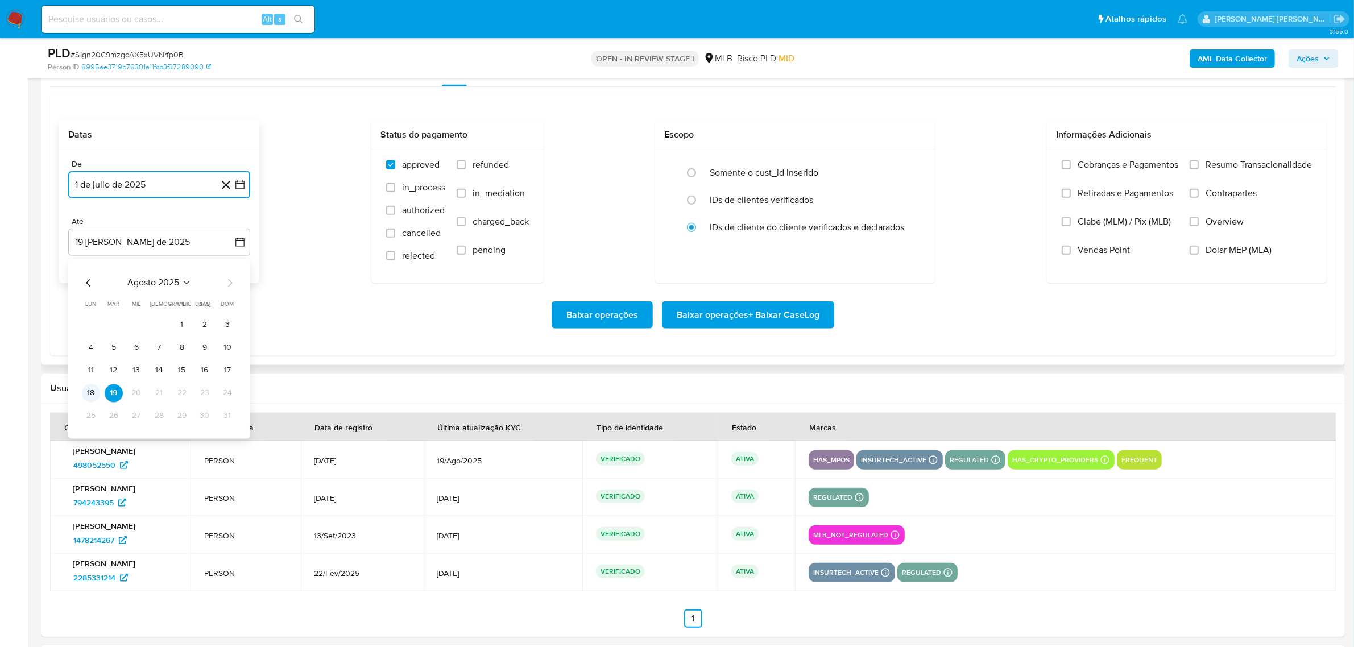
click at [85, 396] on button "18" at bounding box center [91, 394] width 18 height 18
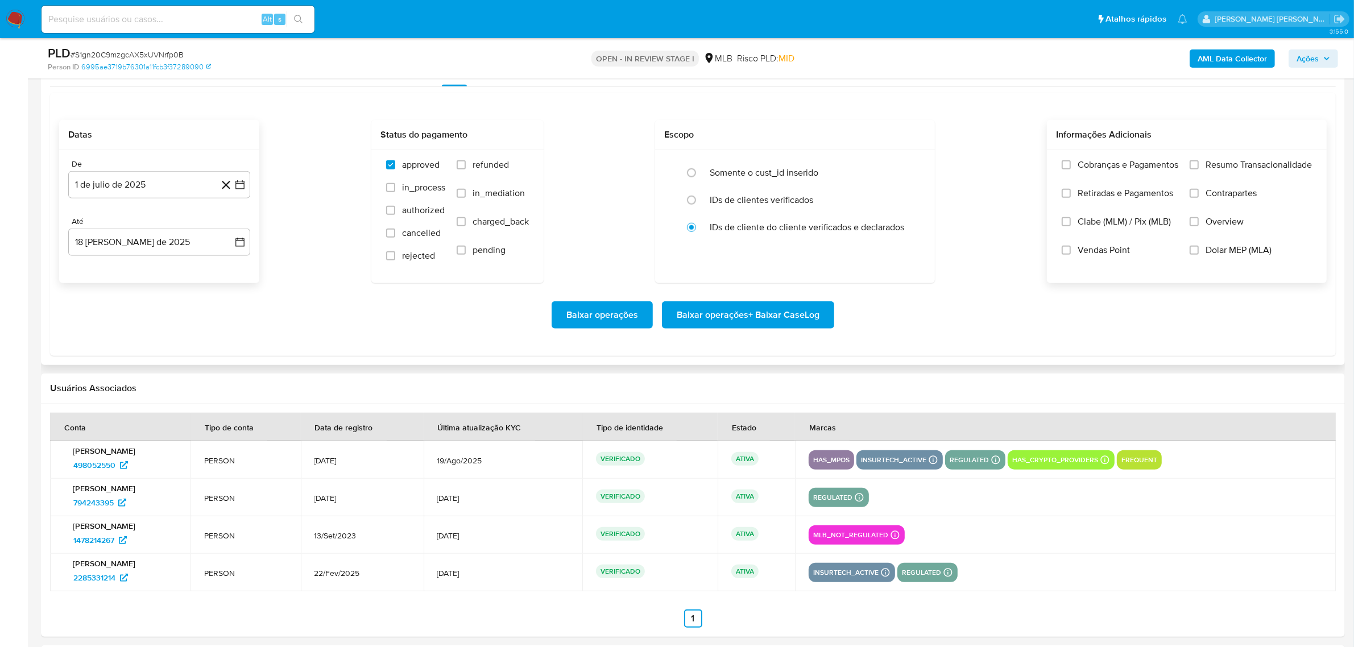
click at [1204, 223] on label "Overview" at bounding box center [1251, 230] width 122 height 28
click at [1199, 223] on input "Overview" at bounding box center [1194, 221] width 9 height 9
click at [1227, 192] on span "Contrapartes" at bounding box center [1231, 193] width 51 height 11
click at [1199, 192] on input "Contrapartes" at bounding box center [1194, 193] width 9 height 9
click at [1236, 154] on div "Cobranças e Pagamentos Retiradas e Pagamentos Clabe (MLM) / Pix (MLB) Vendas Po…" at bounding box center [1187, 216] width 280 height 132
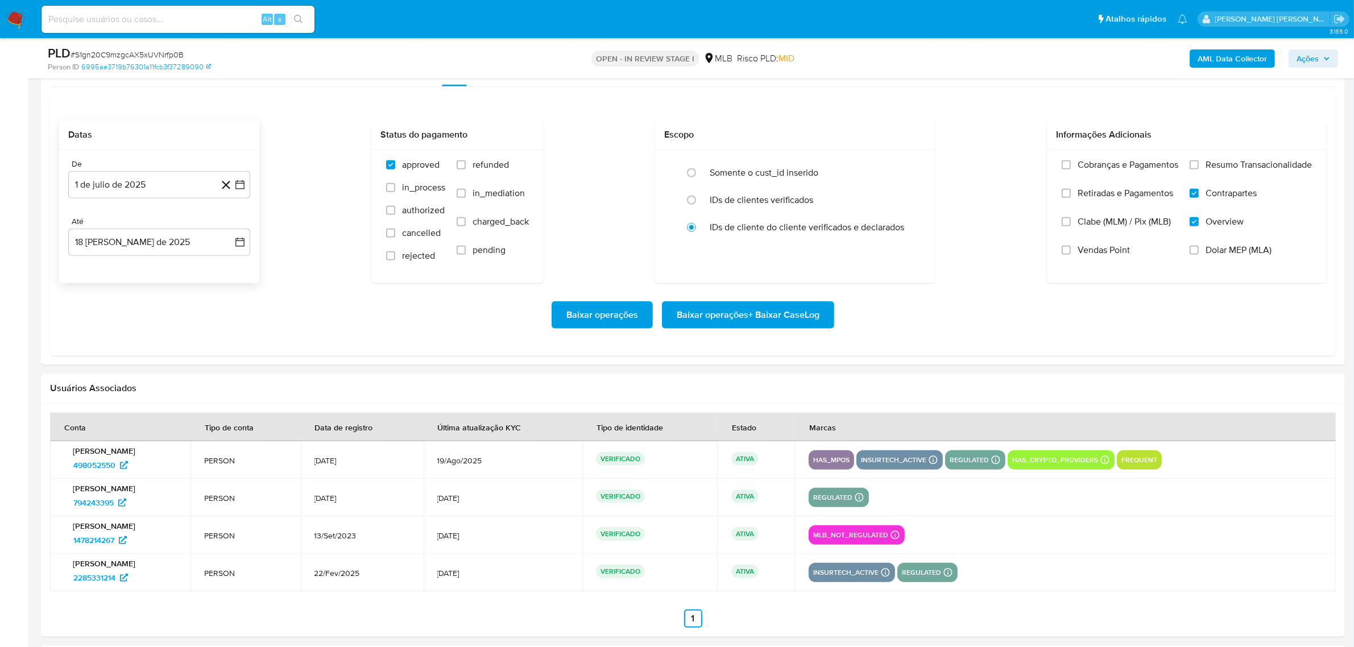
click at [1230, 163] on span "Resumo Transacionalidade" at bounding box center [1259, 164] width 106 height 11
click at [1199, 163] on input "Resumo Transacionalidade" at bounding box center [1194, 164] width 9 height 9
click at [764, 314] on span "Baixar operações + Baixar CaseLog" at bounding box center [748, 315] width 143 height 25
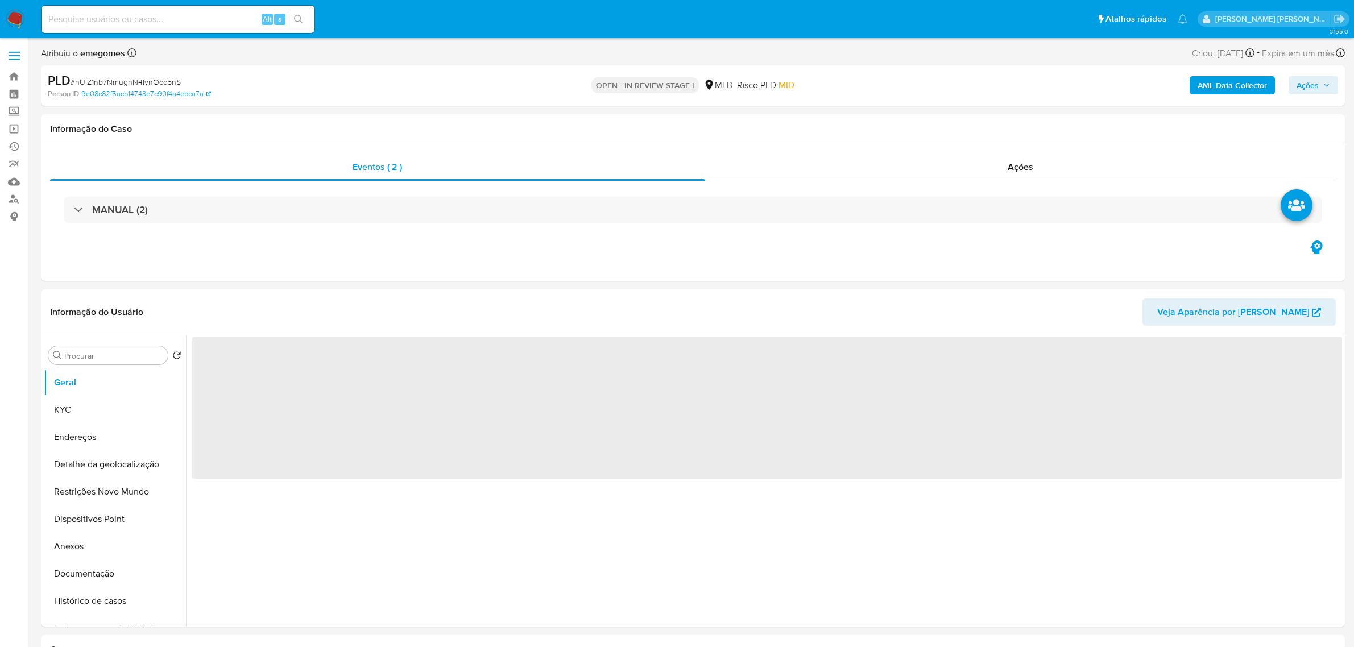
select select "10"
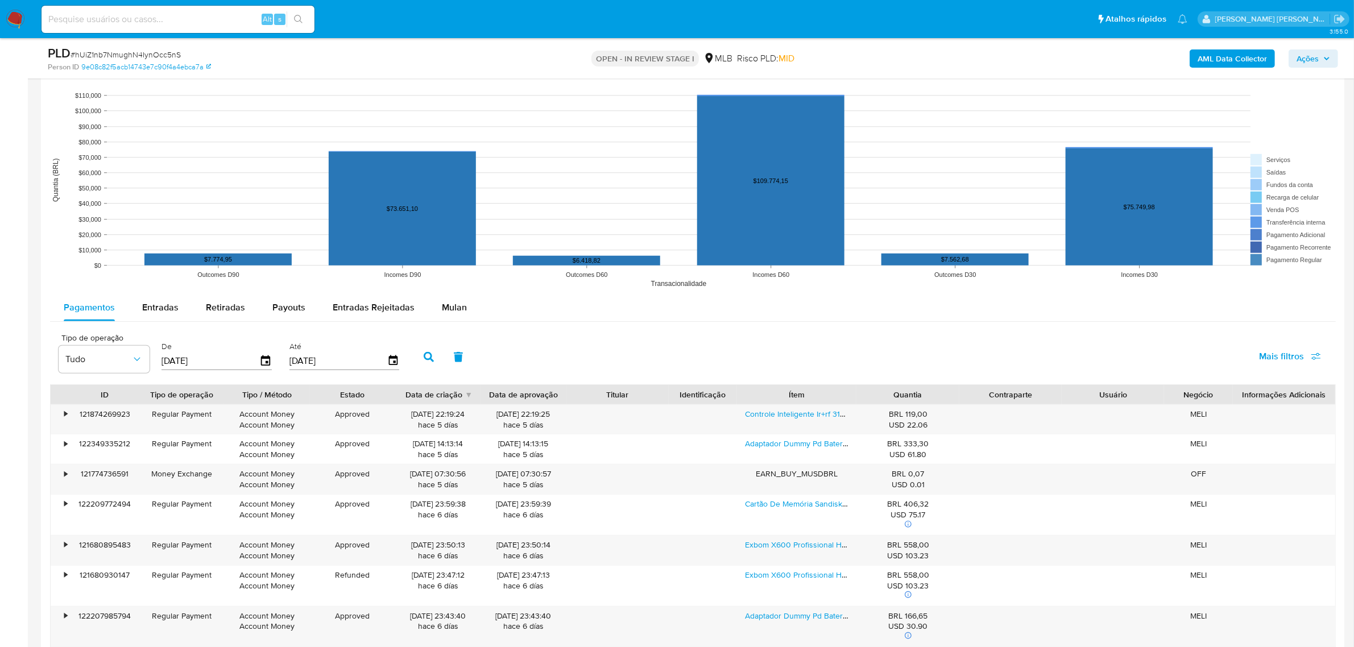
scroll to position [1067, 0]
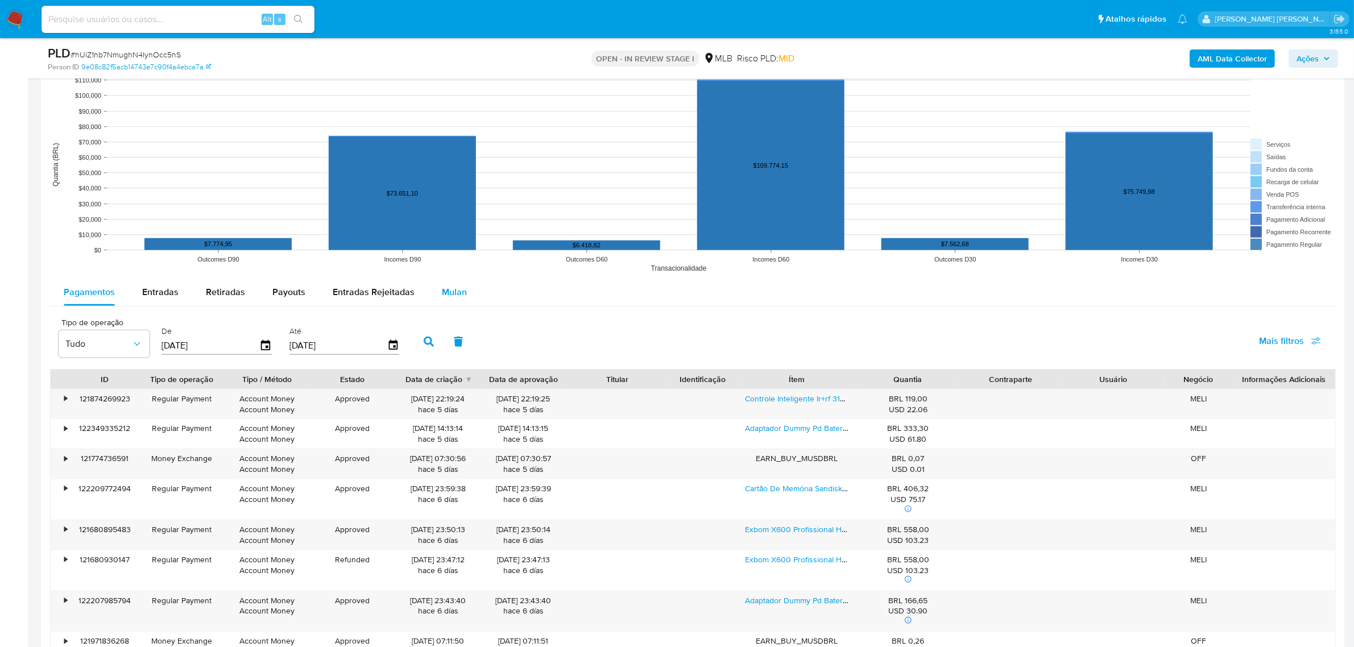
click at [453, 292] on span "Mulan" at bounding box center [454, 292] width 25 height 13
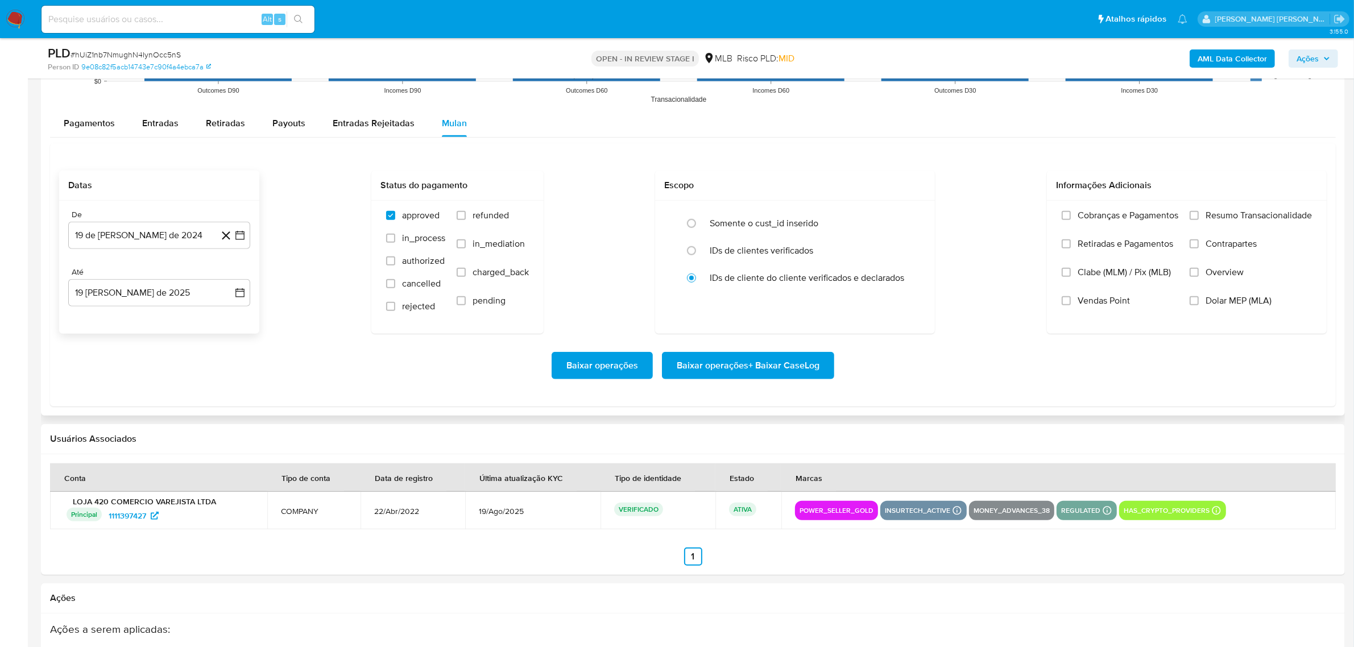
scroll to position [1280, 0]
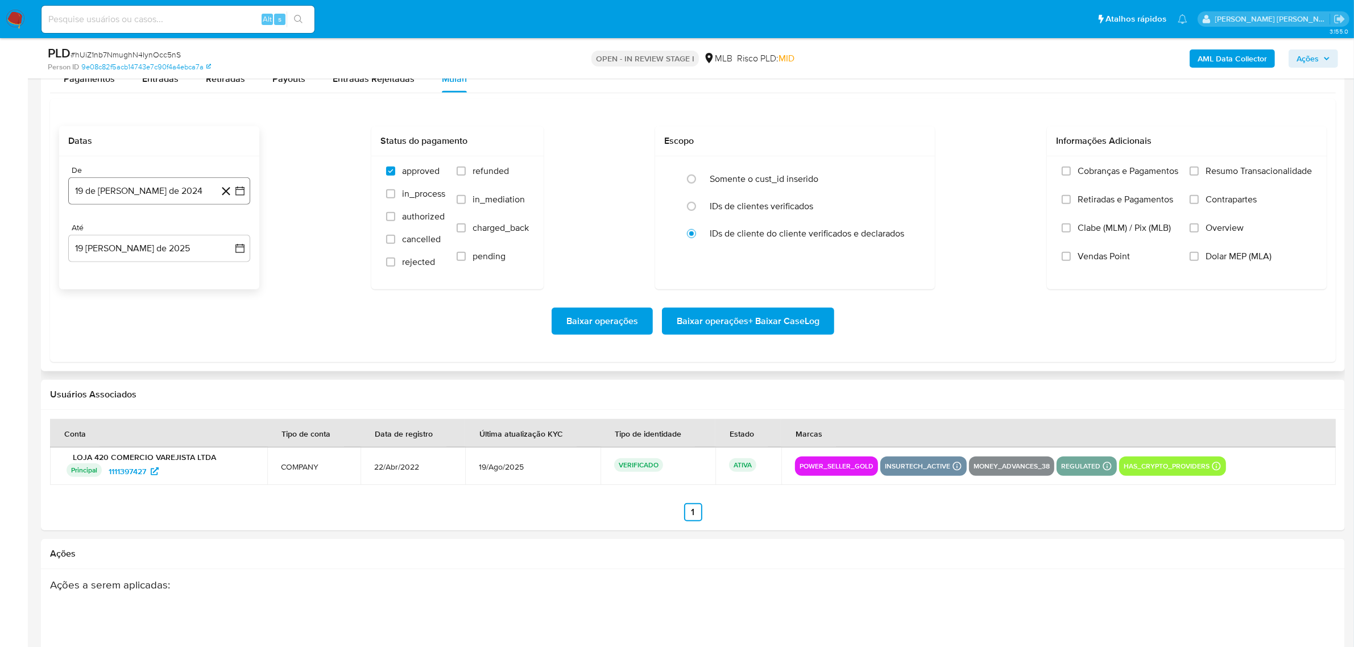
click at [246, 195] on button "19 de [PERSON_NAME] de 2024" at bounding box center [159, 190] width 182 height 27
click at [229, 233] on icon "Mes siguiente" at bounding box center [230, 232] width 14 height 14
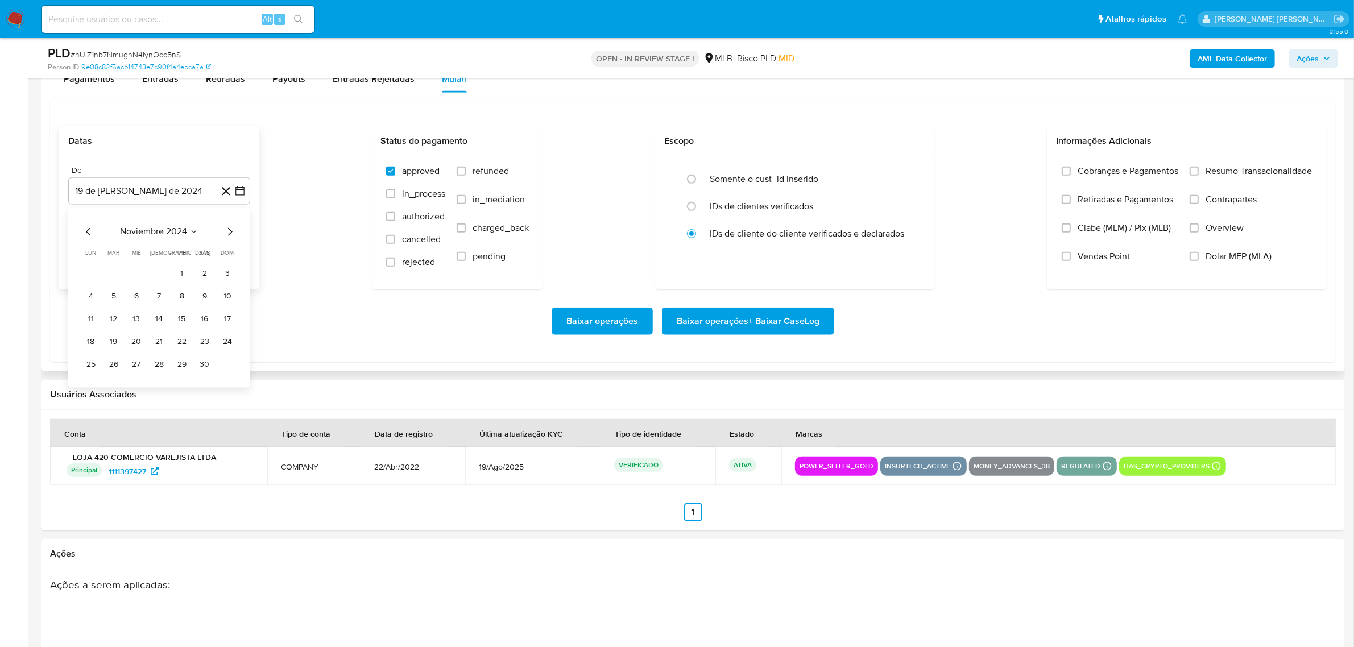
click at [229, 233] on icon "Mes siguiente" at bounding box center [230, 232] width 14 height 14
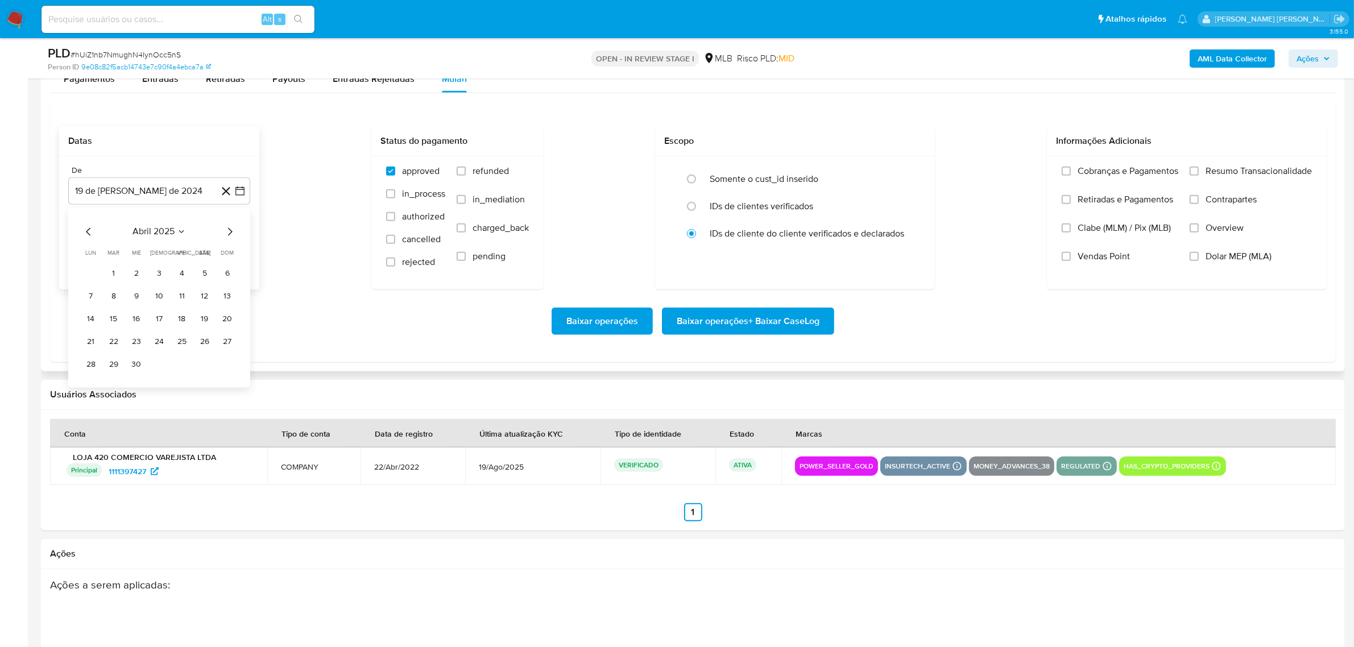
click at [229, 233] on icon "Mes siguiente" at bounding box center [230, 232] width 14 height 14
click at [117, 279] on button "1" at bounding box center [114, 273] width 18 height 18
click at [241, 249] on icon "button" at bounding box center [239, 248] width 11 height 11
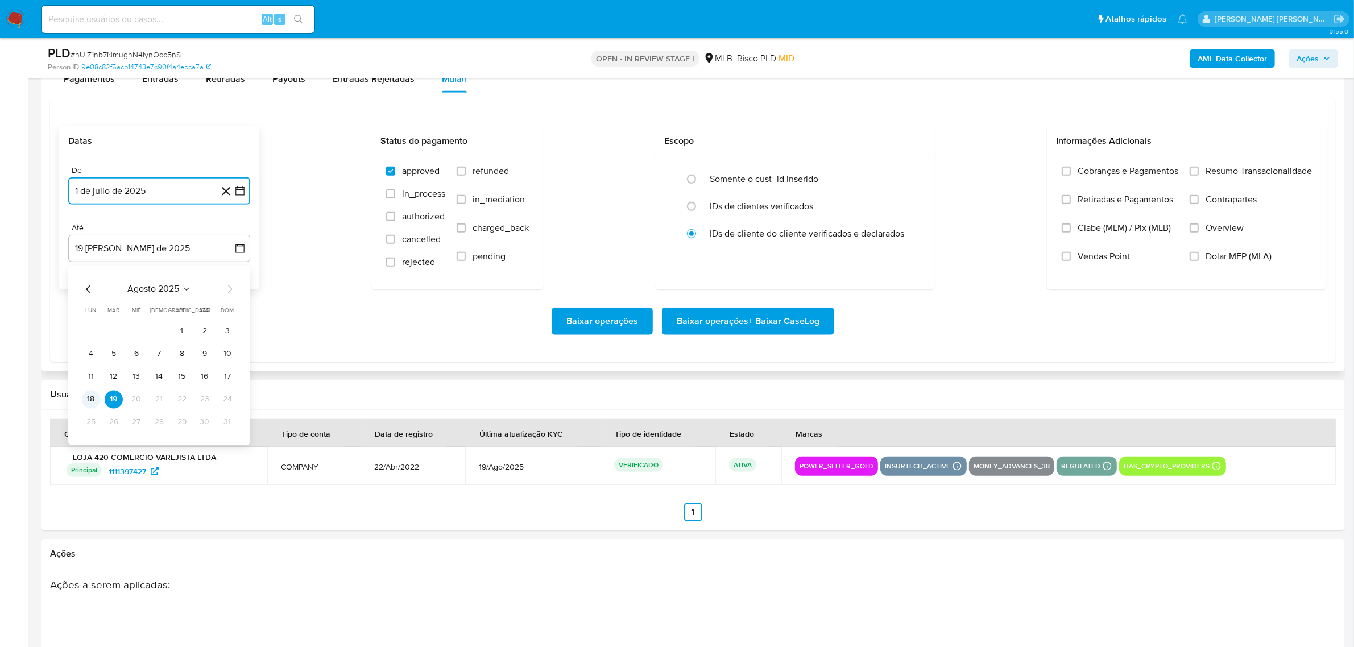
click at [92, 397] on button "18" at bounding box center [91, 399] width 18 height 18
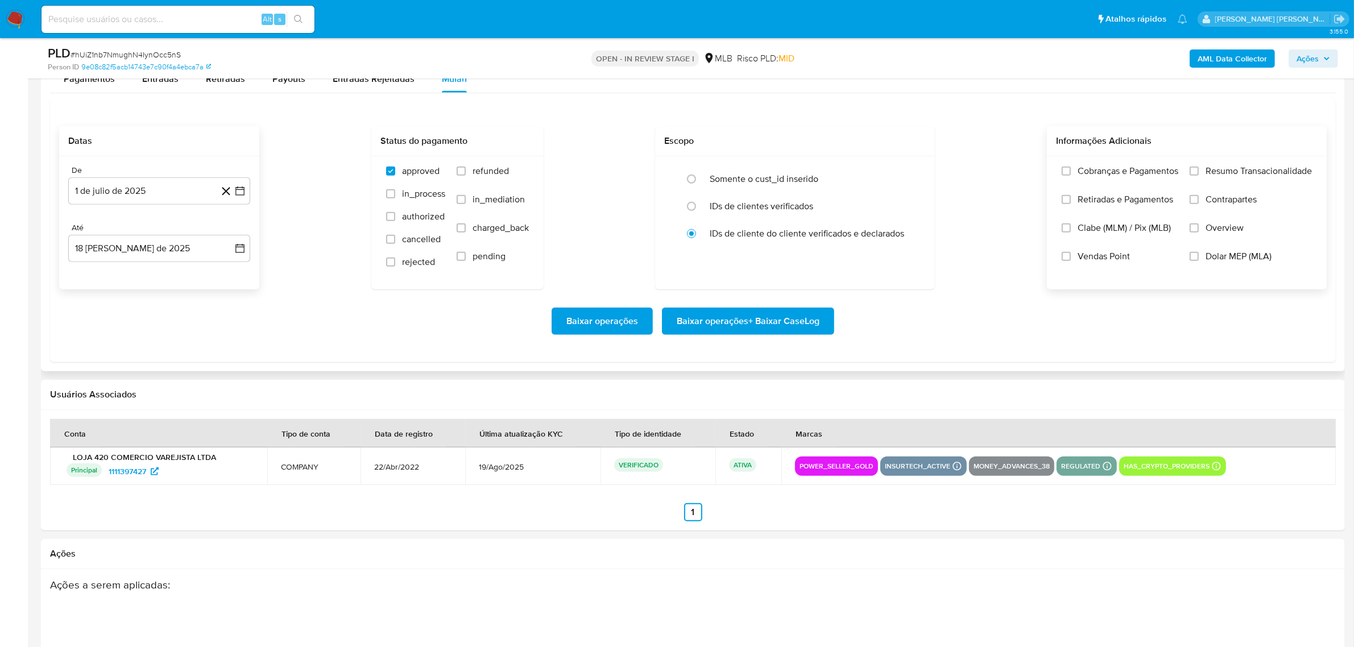
click at [1238, 234] on span "Overview" at bounding box center [1225, 227] width 38 height 11
click at [1199, 233] on input "Overview" at bounding box center [1194, 228] width 9 height 9
click at [1230, 205] on span "Contrapartes" at bounding box center [1231, 199] width 51 height 11
click at [1199, 204] on input "Contrapartes" at bounding box center [1194, 199] width 9 height 9
click at [1238, 160] on div "Cobranças e Pagamentos Retiradas e Pagamentos [PERSON_NAME] (MLM) / Pix (MLB) V…" at bounding box center [1187, 222] width 280 height 132
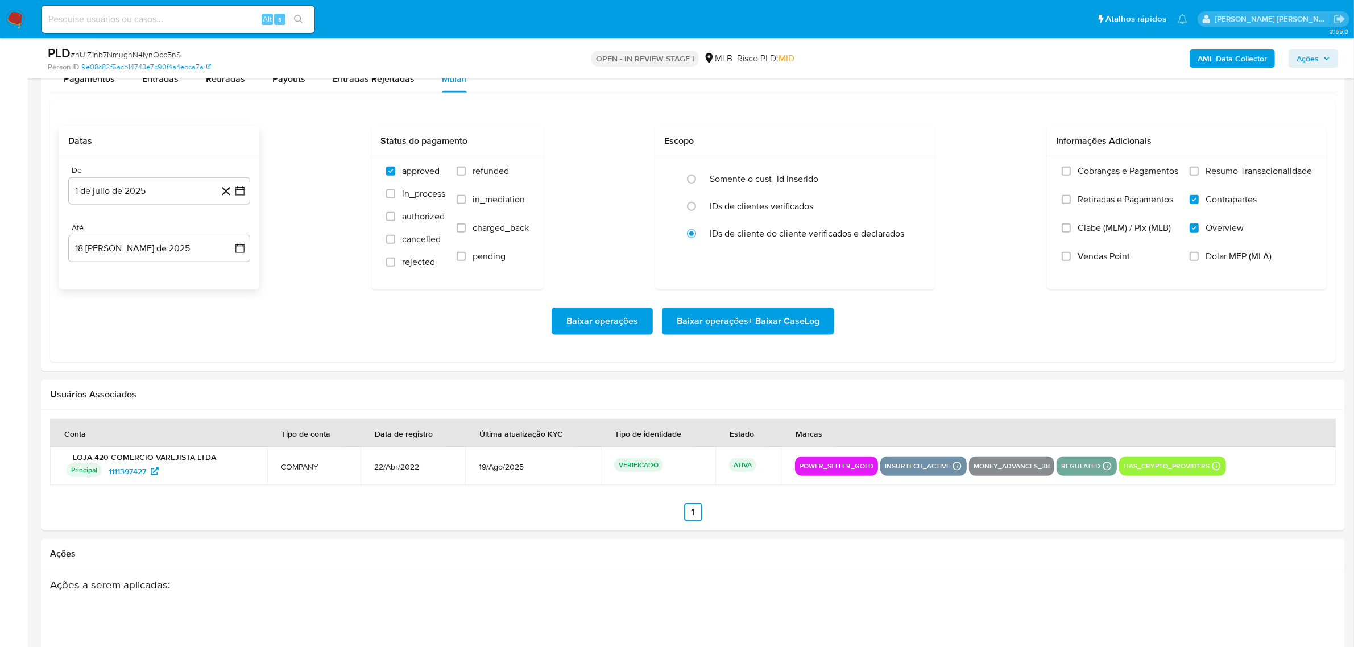
click at [1230, 171] on span "Resumo Transacionalidade" at bounding box center [1259, 171] width 106 height 11
click at [1199, 171] on input "Resumo Transacionalidade" at bounding box center [1194, 171] width 9 height 9
click at [776, 320] on span "Baixar operações + Baixar CaseLog" at bounding box center [748, 321] width 143 height 25
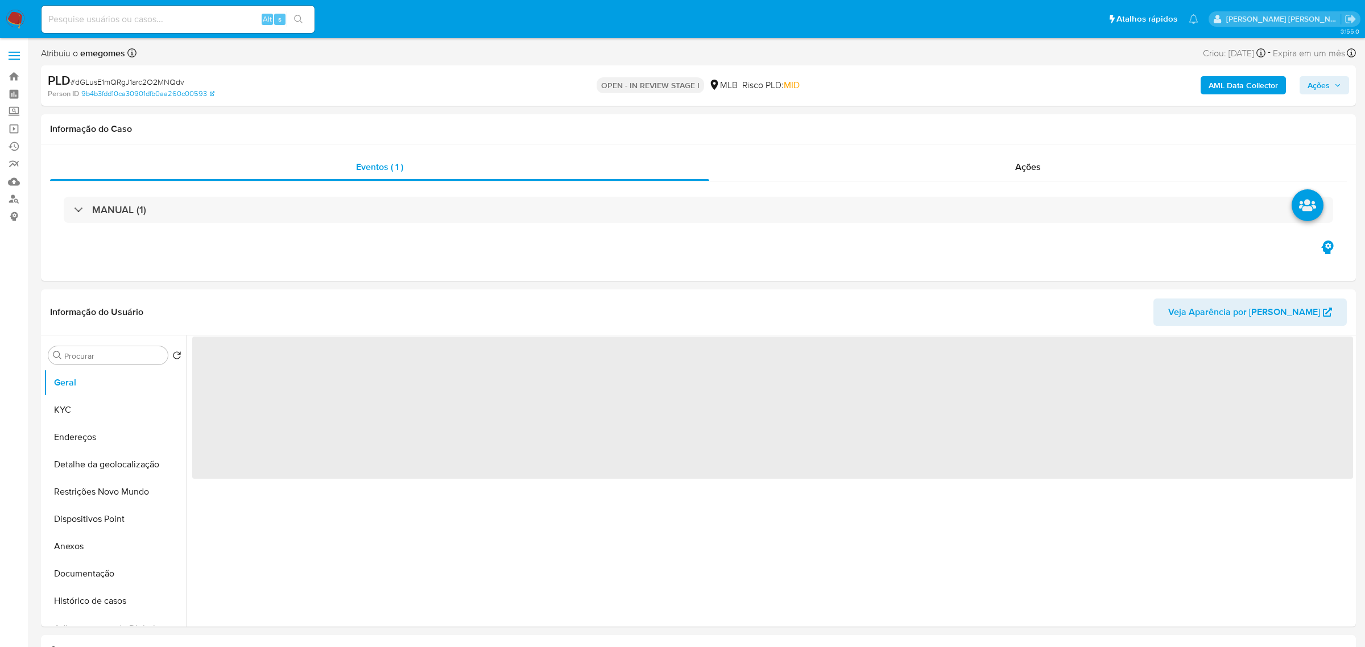
select select "10"
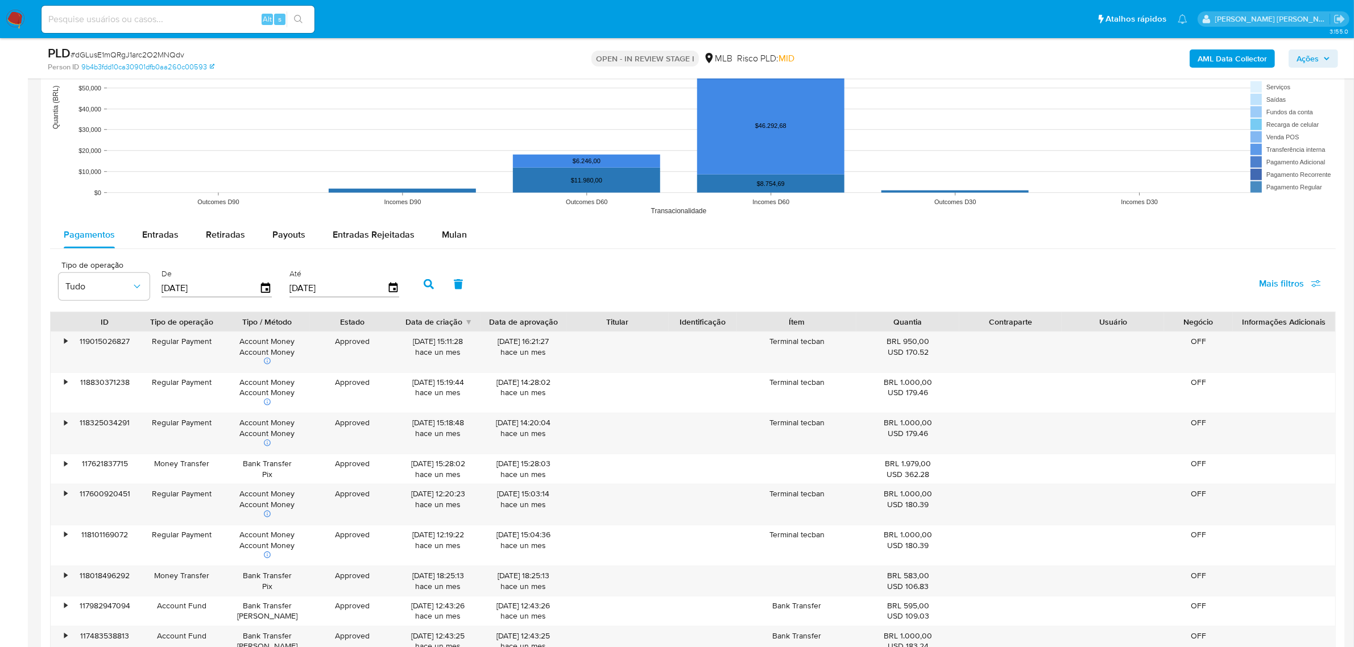
scroll to position [1138, 0]
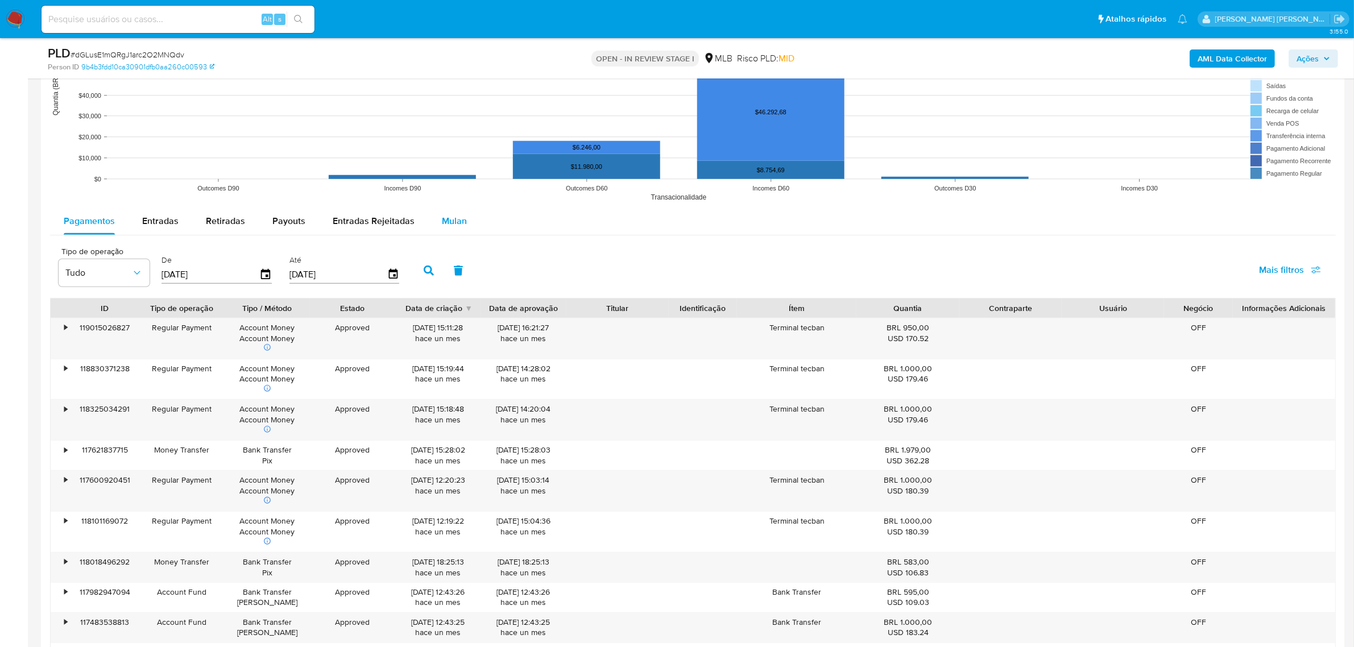
click at [450, 228] on span "Mulan" at bounding box center [454, 220] width 25 height 13
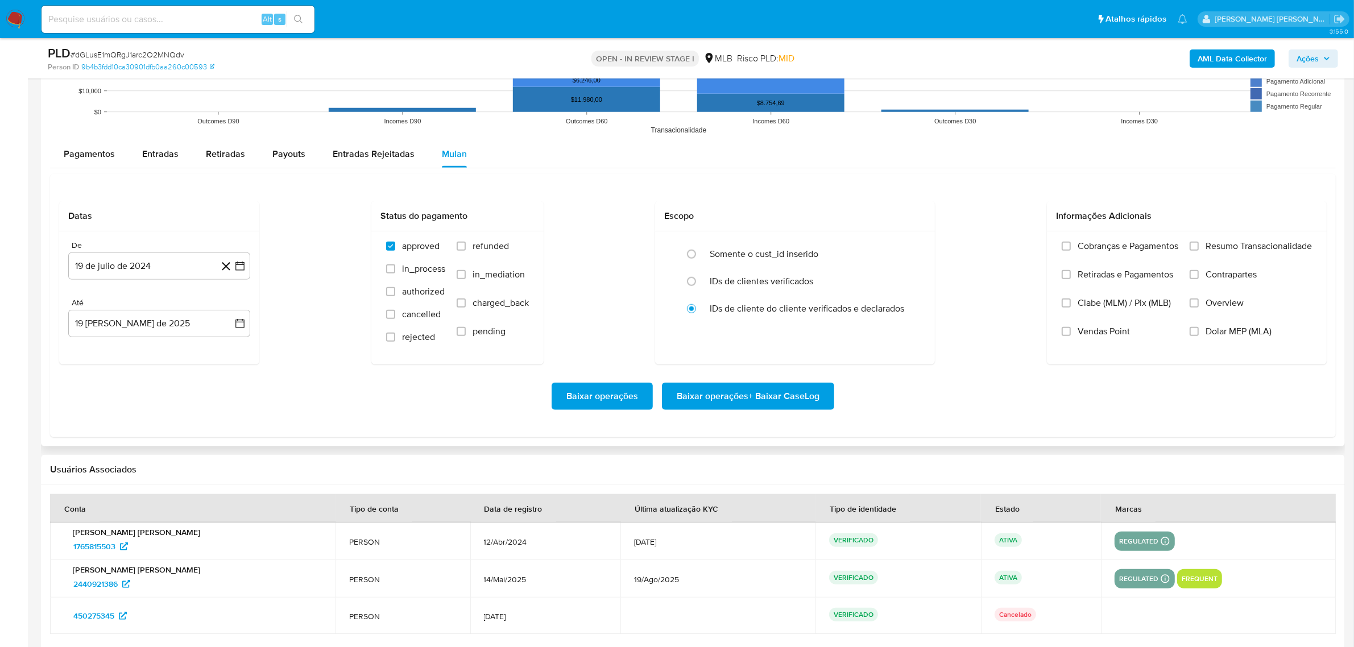
scroll to position [1280, 0]
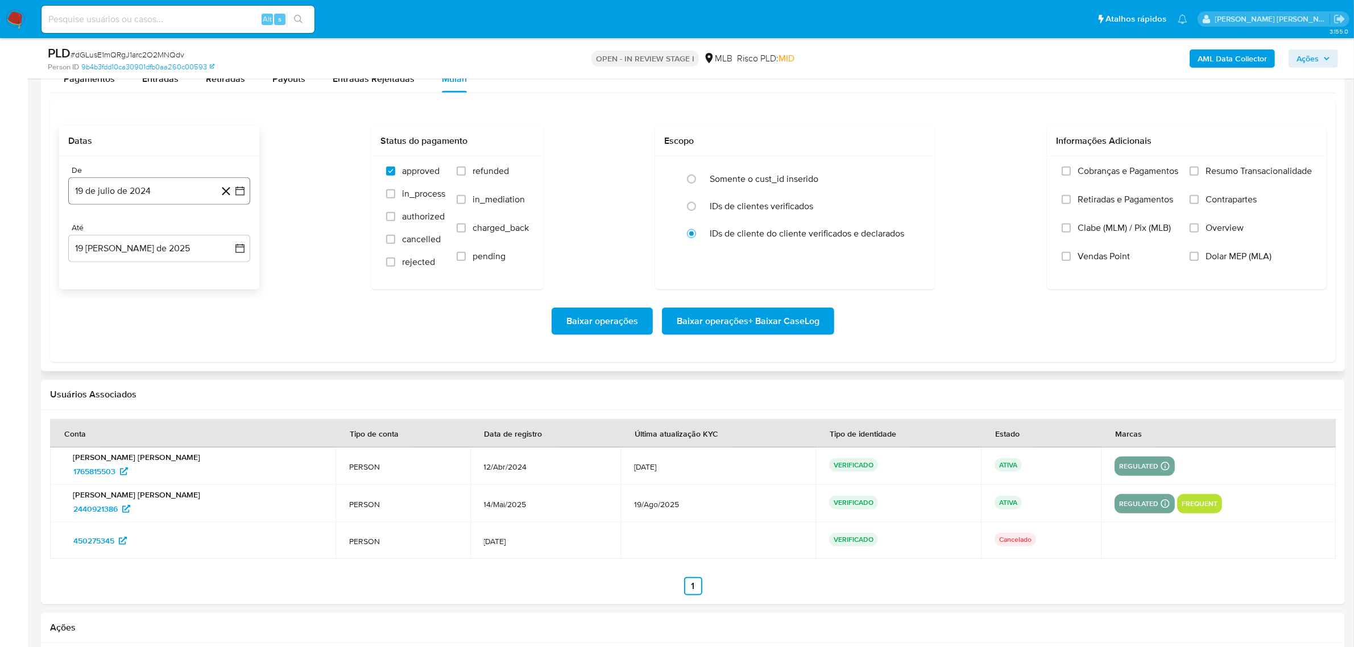
click at [239, 189] on icon "button" at bounding box center [239, 191] width 9 height 9
click at [226, 234] on icon "Mes siguiente" at bounding box center [230, 232] width 14 height 14
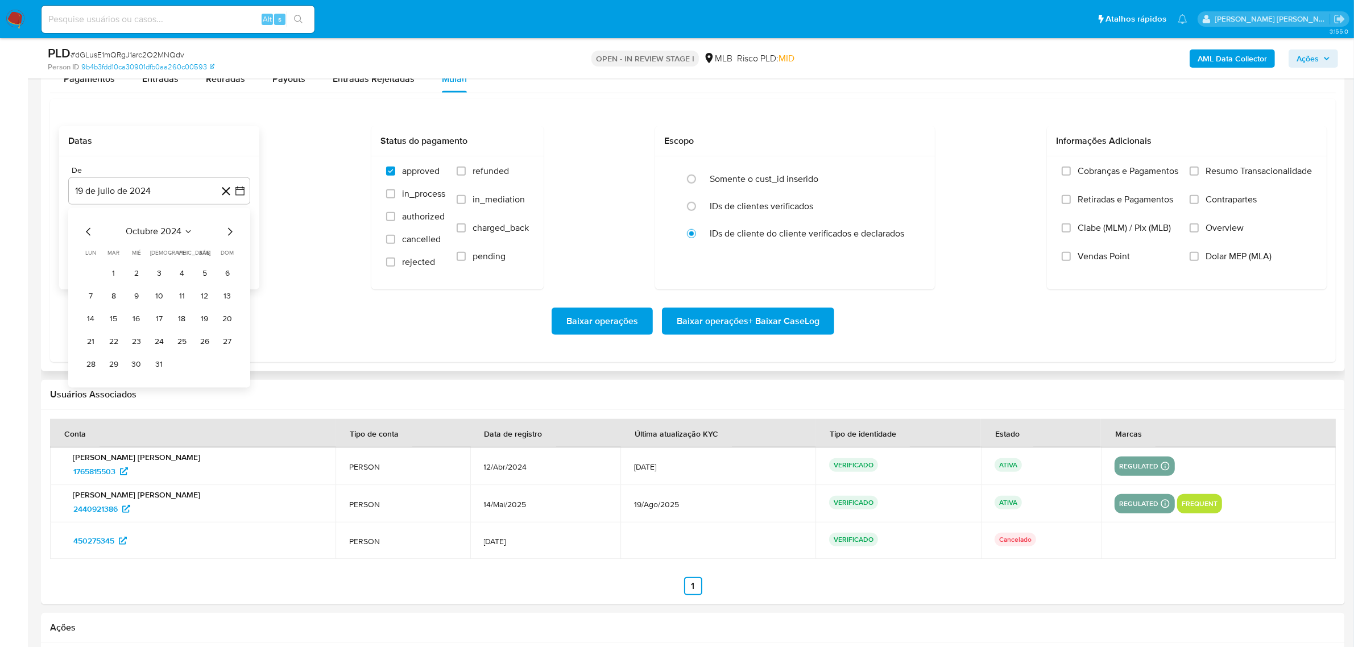
click at [226, 234] on icon "Mes siguiente" at bounding box center [230, 232] width 14 height 14
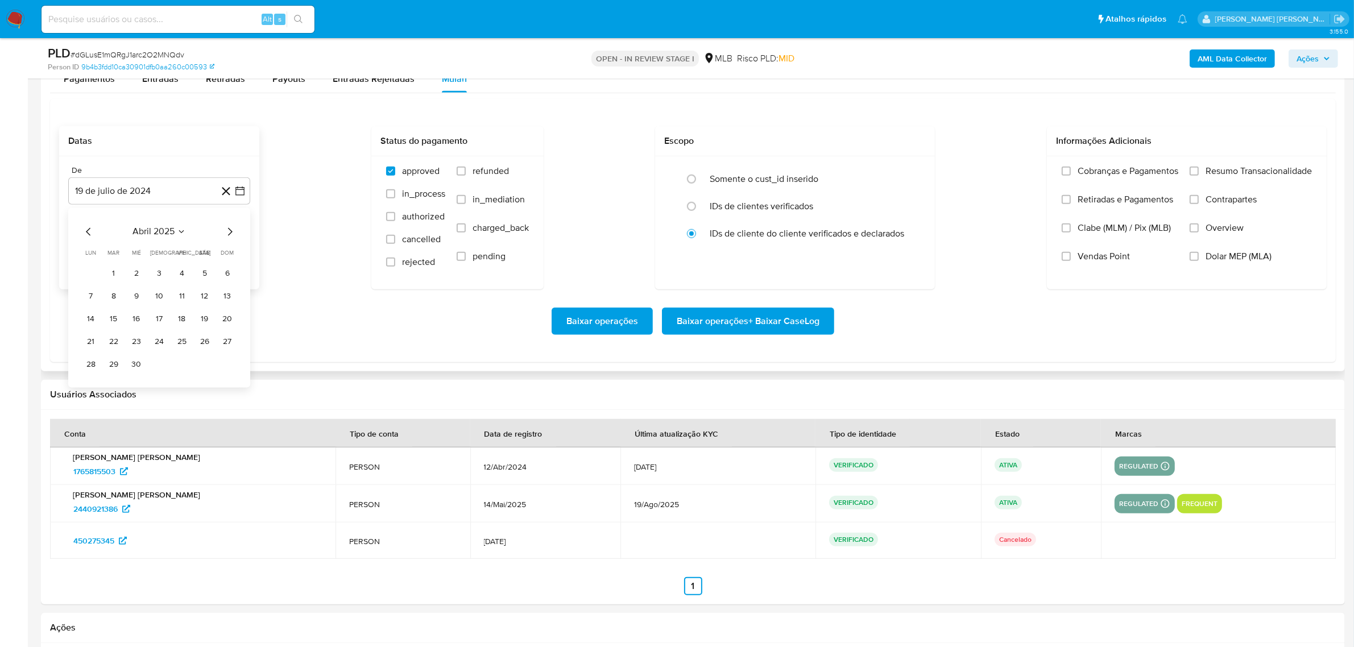
click at [226, 234] on icon "Mes siguiente" at bounding box center [230, 232] width 14 height 14
click at [113, 276] on button "1" at bounding box center [114, 273] width 18 height 18
click at [243, 253] on icon "button" at bounding box center [239, 248] width 11 height 11
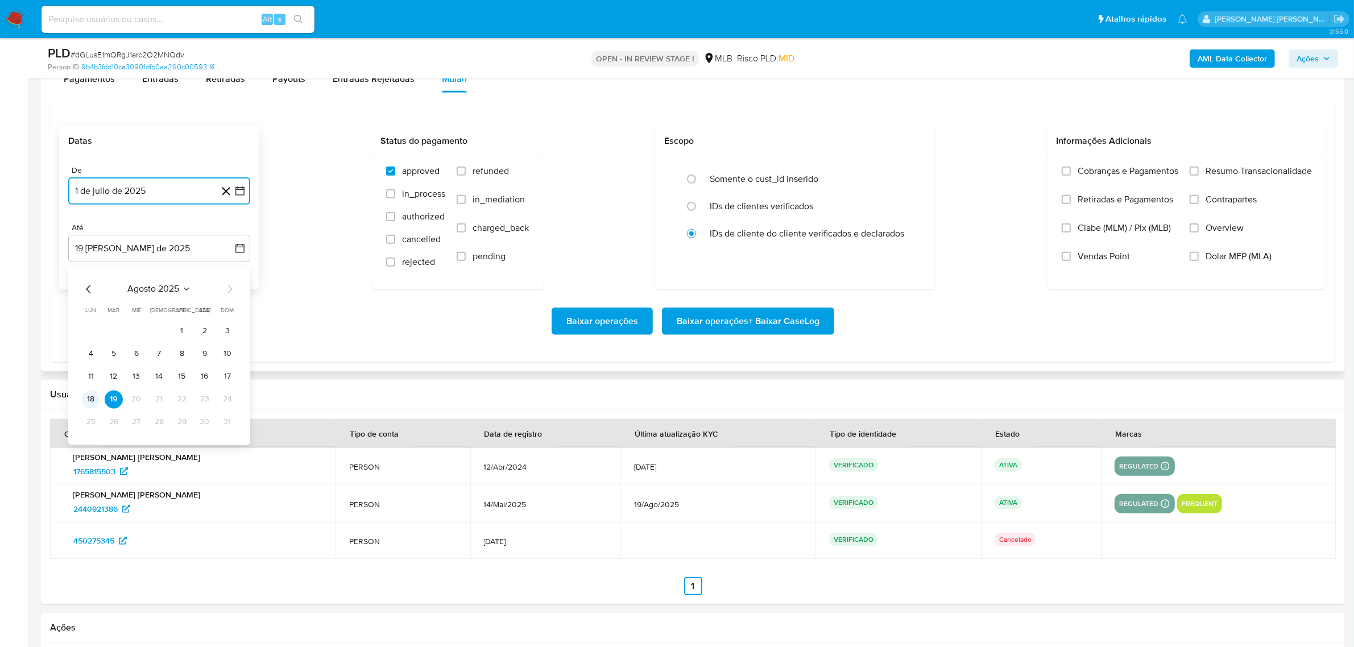
click at [90, 399] on button "18" at bounding box center [91, 399] width 18 height 18
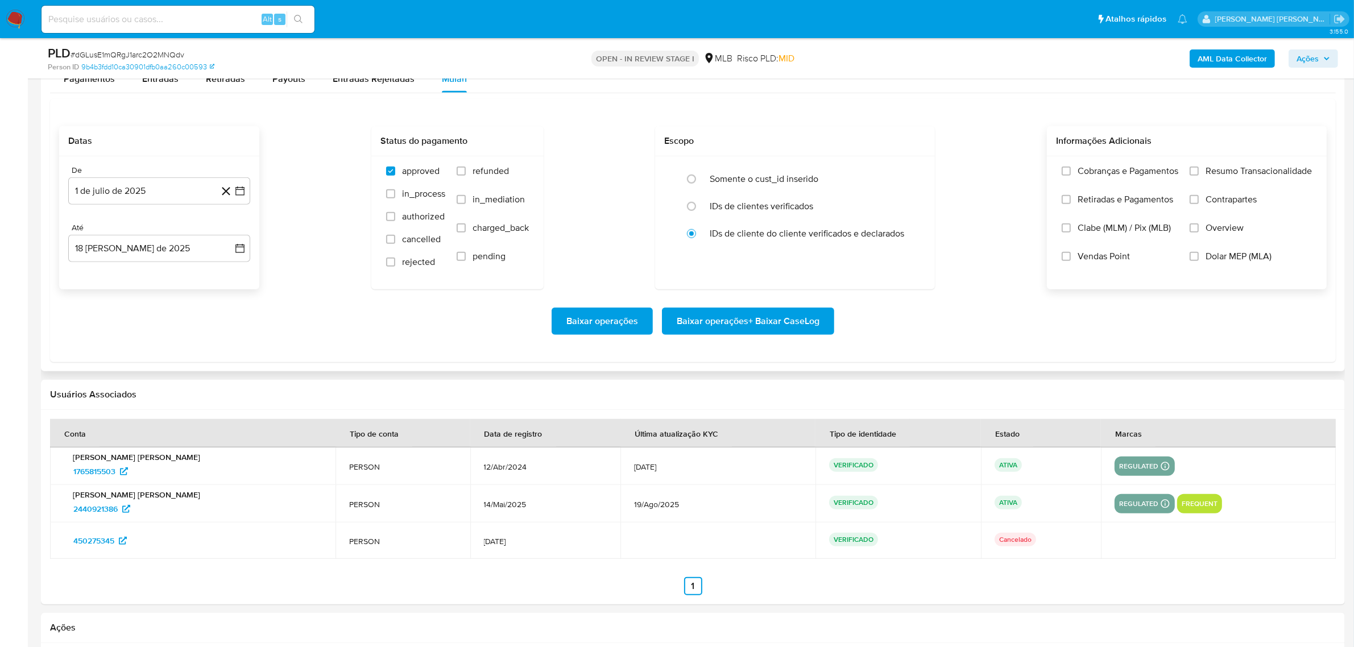
click at [1208, 225] on span "Overview" at bounding box center [1225, 227] width 38 height 11
click at [1199, 225] on input "Overview" at bounding box center [1194, 228] width 9 height 9
click at [1218, 204] on span "Contrapartes" at bounding box center [1231, 199] width 51 height 11
click at [1199, 204] on input "Contrapartes" at bounding box center [1194, 199] width 9 height 9
click at [1224, 180] on label "Resumo Transacionalidade" at bounding box center [1251, 180] width 122 height 28
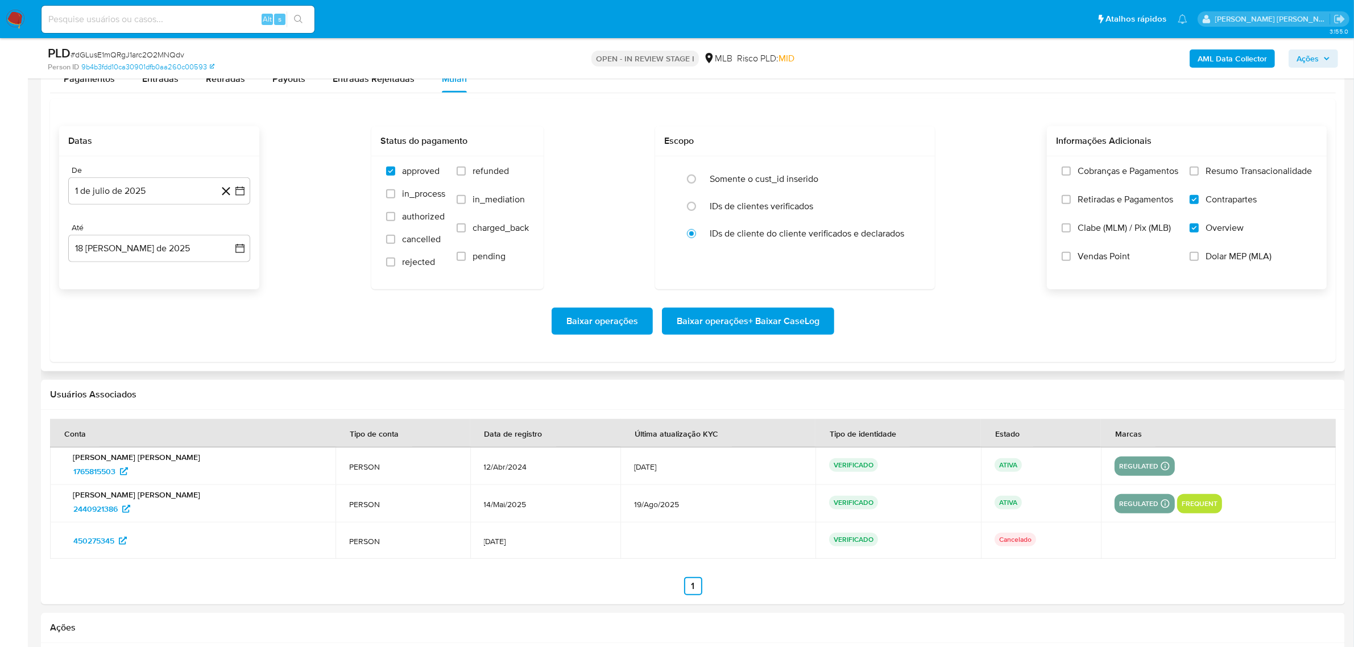
click at [1199, 176] on input "Resumo Transacionalidade" at bounding box center [1194, 171] width 9 height 9
click at [772, 327] on span "Baixar operações + Baixar CaseLog" at bounding box center [748, 321] width 143 height 25
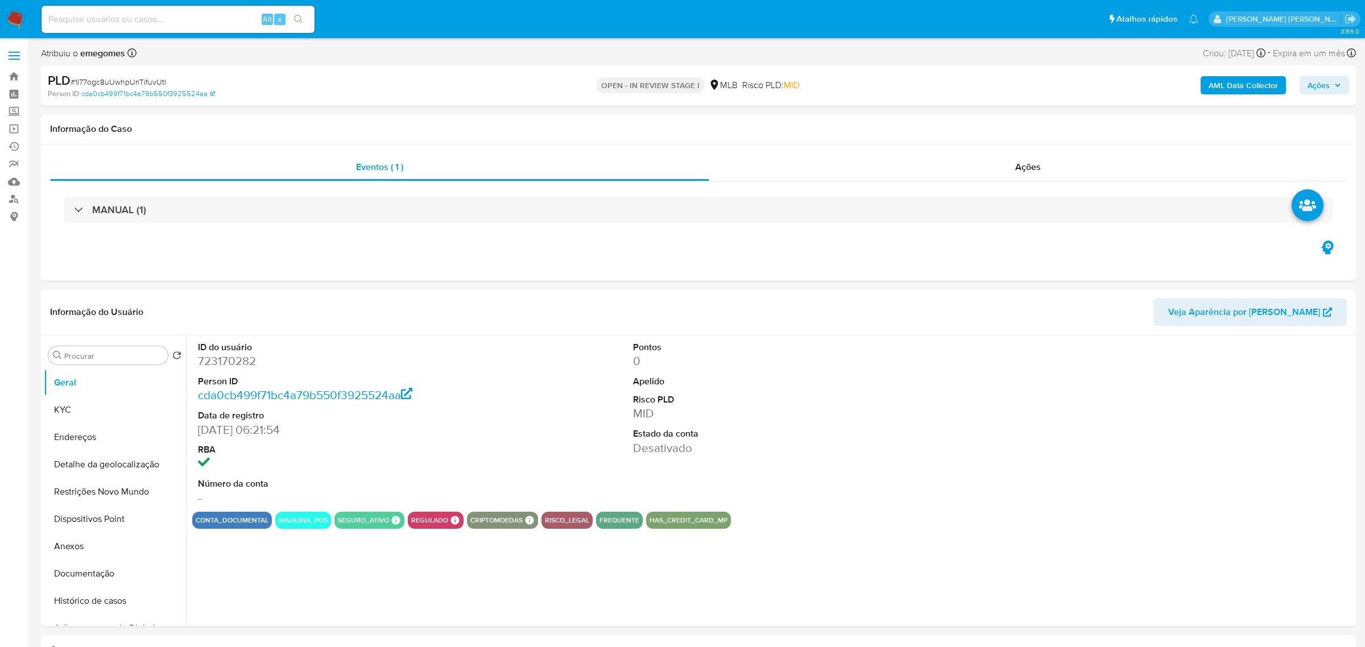
select select "10"
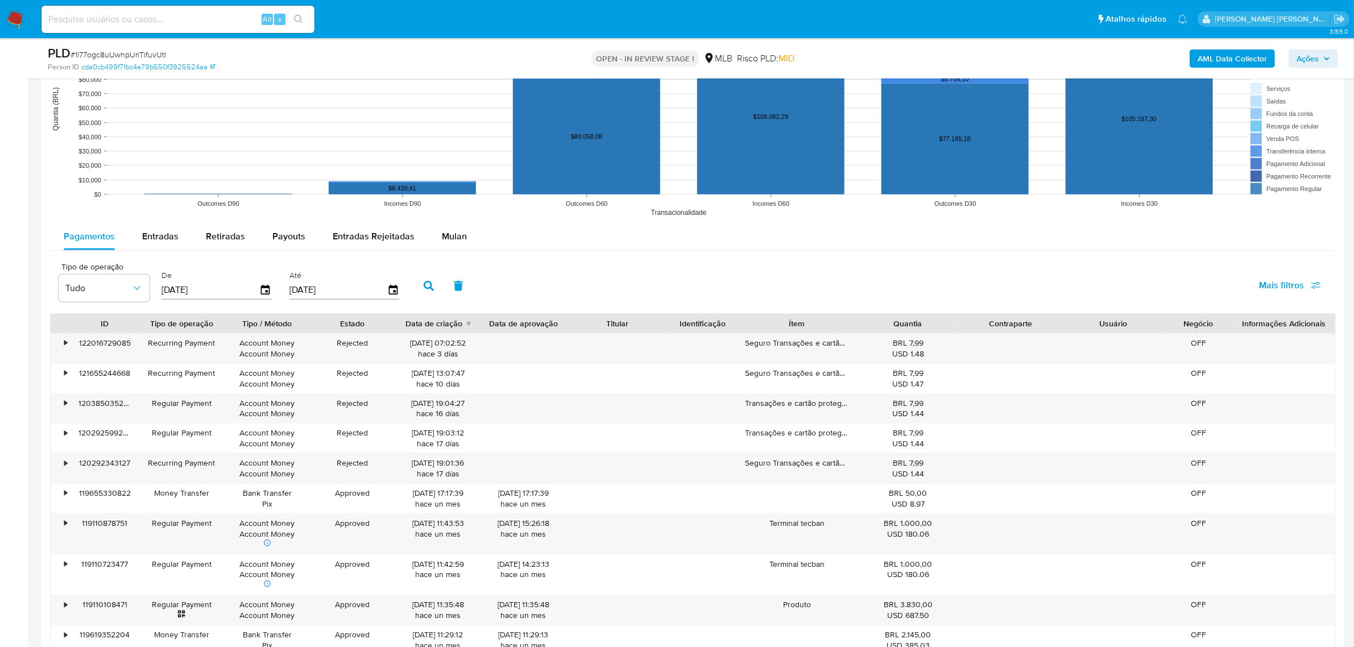
scroll to position [1067, 0]
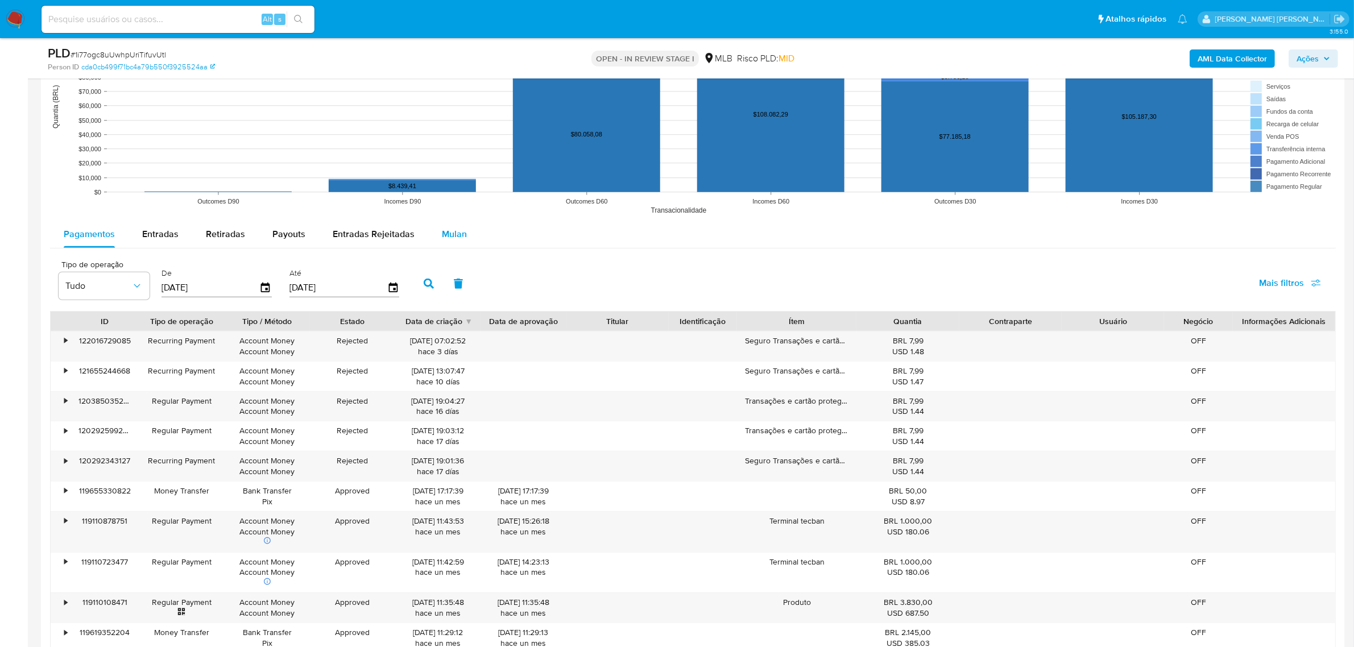
click at [459, 228] on span "Mulan" at bounding box center [454, 234] width 25 height 13
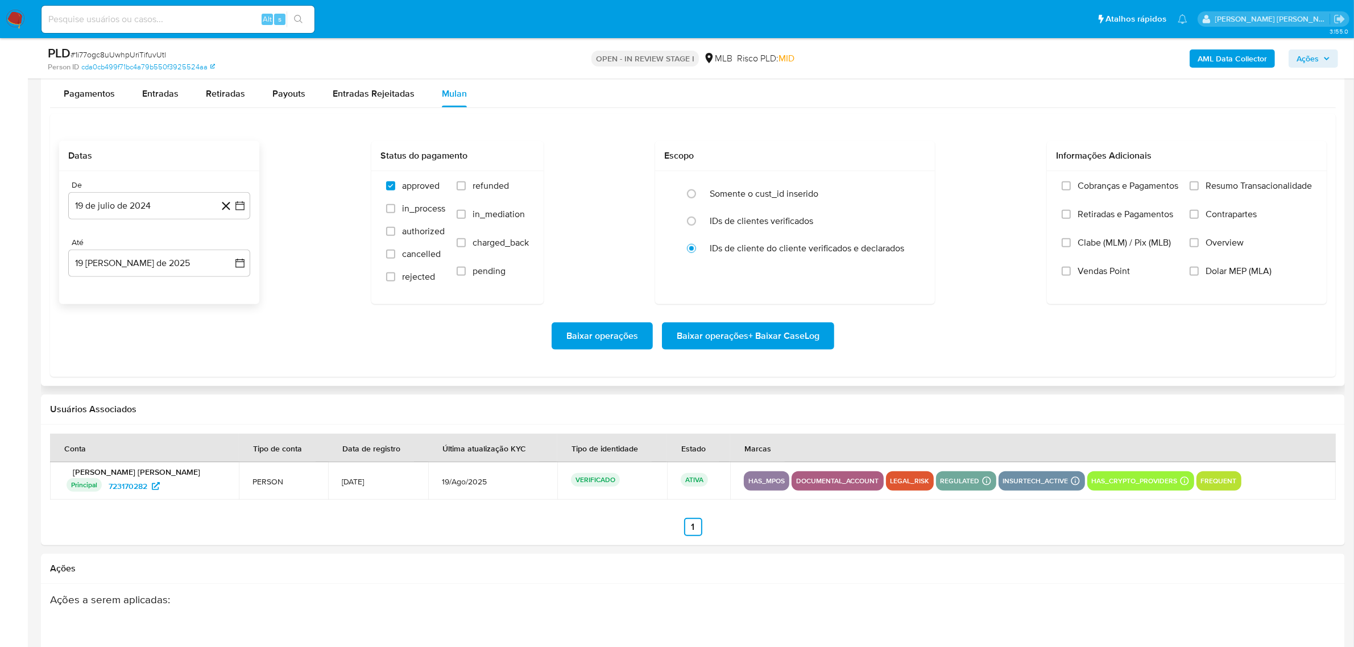
scroll to position [1209, 0]
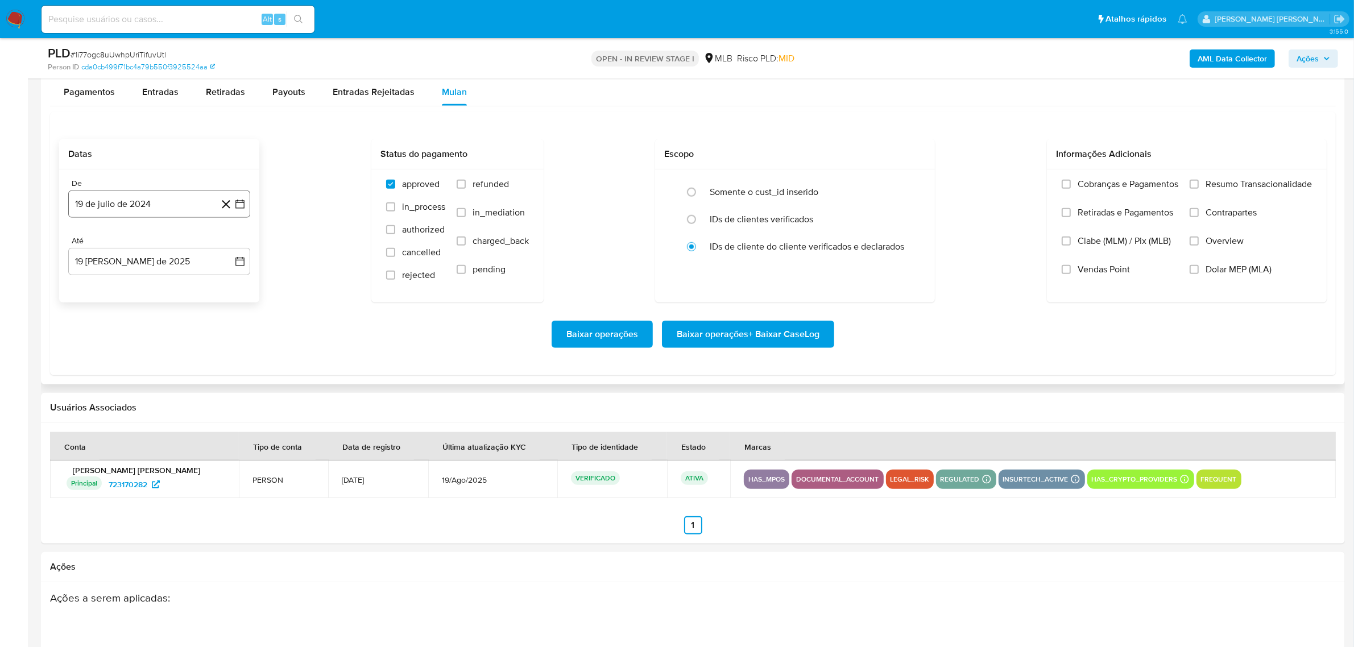
click at [242, 200] on icon "button" at bounding box center [239, 204] width 11 height 11
click at [230, 247] on icon "Mes siguiente" at bounding box center [230, 245] width 5 height 8
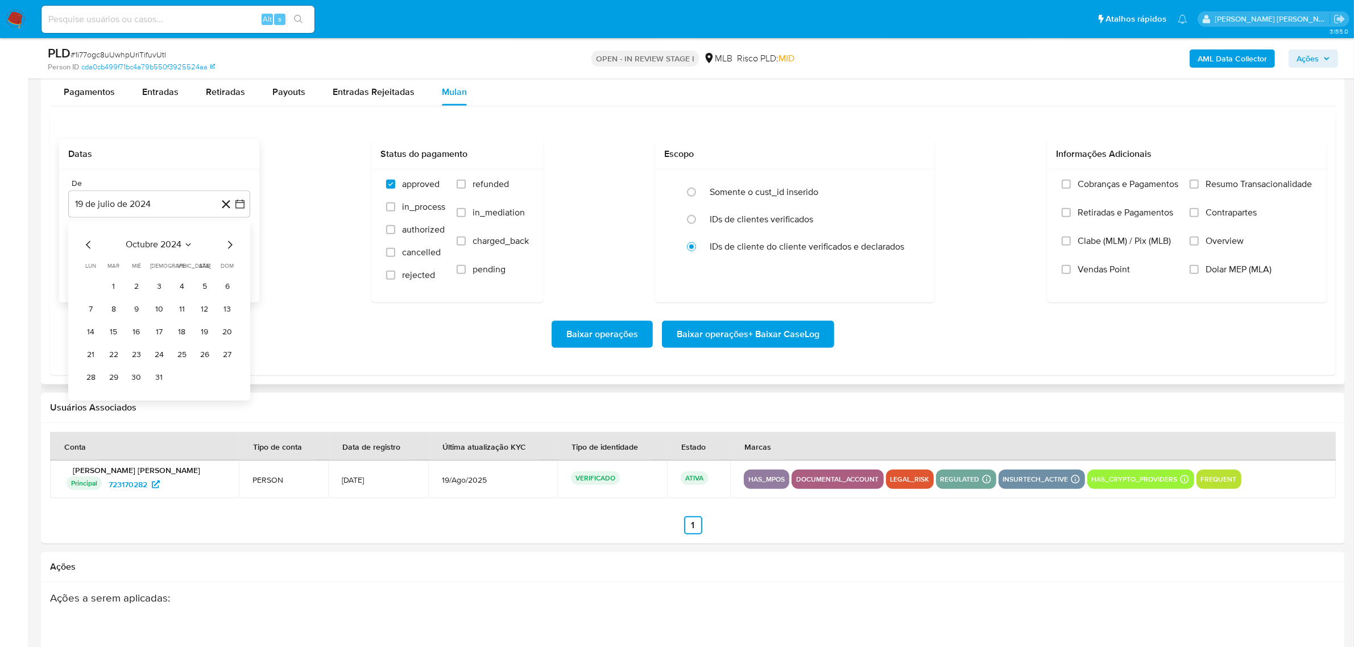
click at [230, 247] on icon "Mes siguiente" at bounding box center [230, 245] width 5 height 8
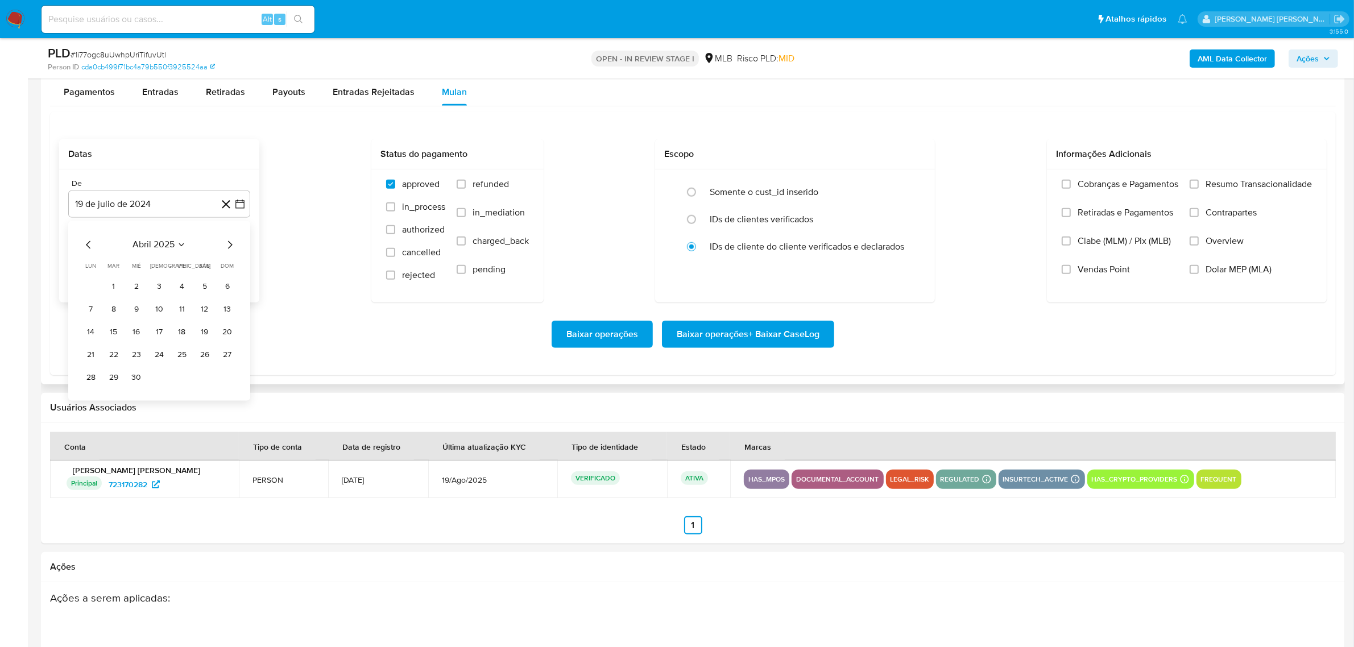
click at [230, 247] on icon "Mes siguiente" at bounding box center [230, 245] width 5 height 8
click at [121, 288] on button "1" at bounding box center [114, 287] width 18 height 18
click at [240, 267] on icon "button" at bounding box center [239, 261] width 11 height 11
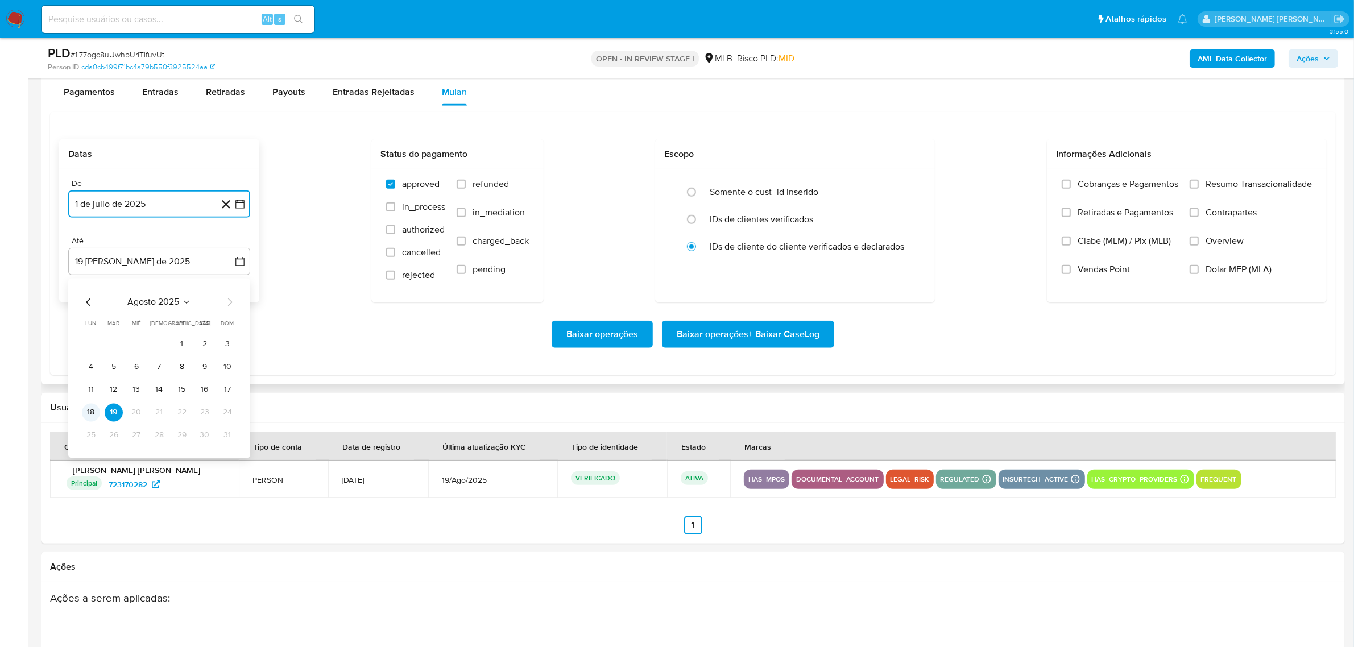
click at [98, 413] on button "18" at bounding box center [91, 413] width 18 height 18
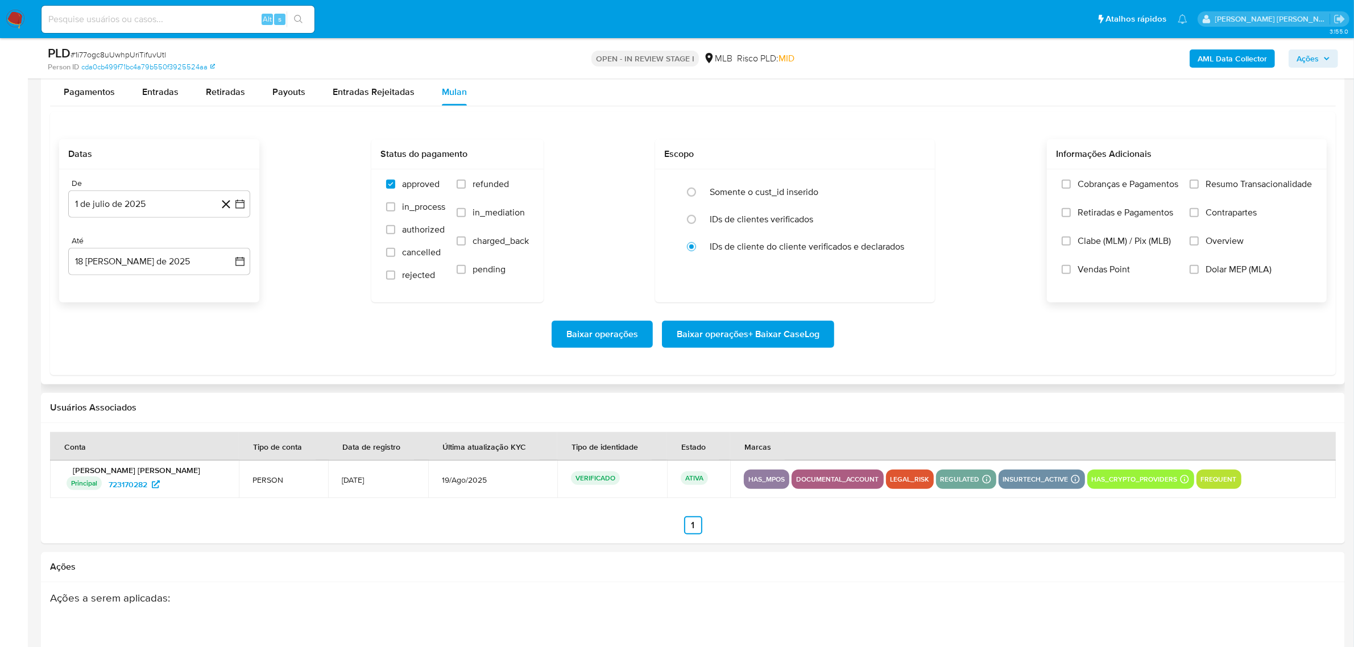
click at [1224, 239] on span "Overview" at bounding box center [1225, 240] width 38 height 11
click at [1199, 239] on input "Overview" at bounding box center [1194, 241] width 9 height 9
click at [1226, 217] on span "Contrapartes" at bounding box center [1231, 212] width 51 height 11
click at [1199, 217] on input "Contrapartes" at bounding box center [1194, 212] width 9 height 9
click at [1227, 185] on span "Resumo Transacionalidade" at bounding box center [1259, 184] width 106 height 11
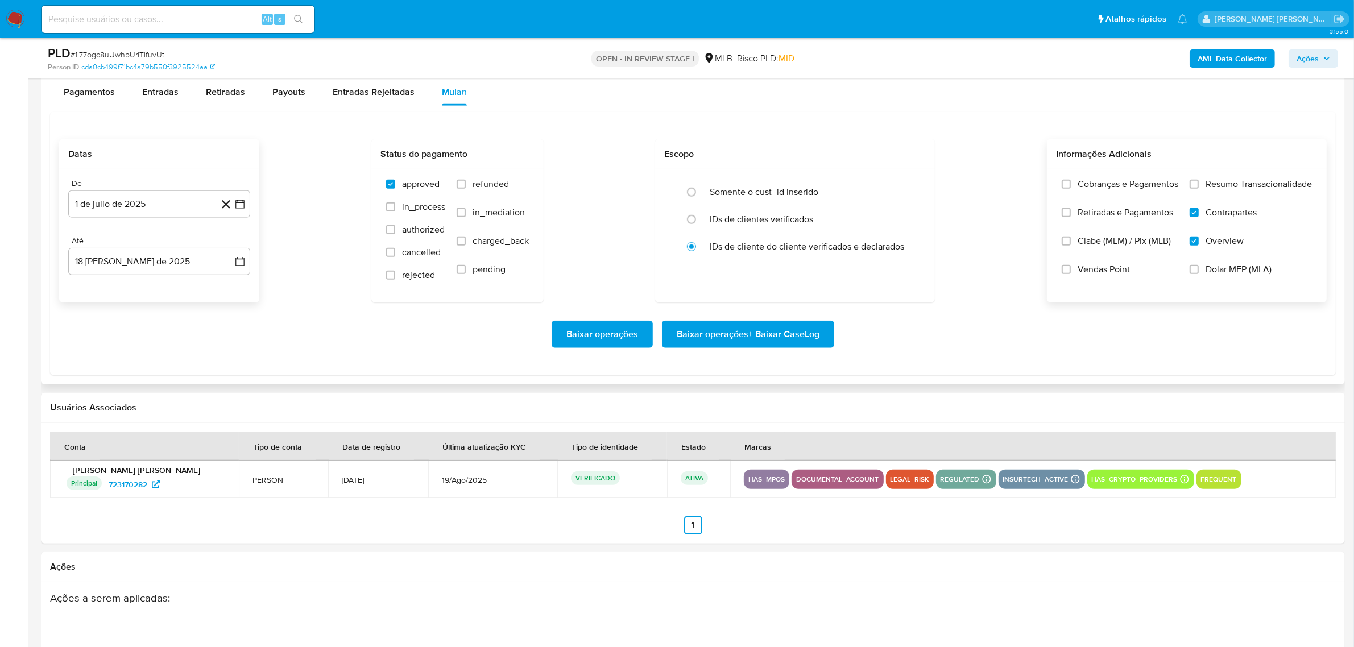
click at [1199, 185] on input "Resumo Transacionalidade" at bounding box center [1194, 184] width 9 height 9
click at [758, 340] on span "Baixar operações + Baixar CaseLog" at bounding box center [748, 334] width 143 height 25
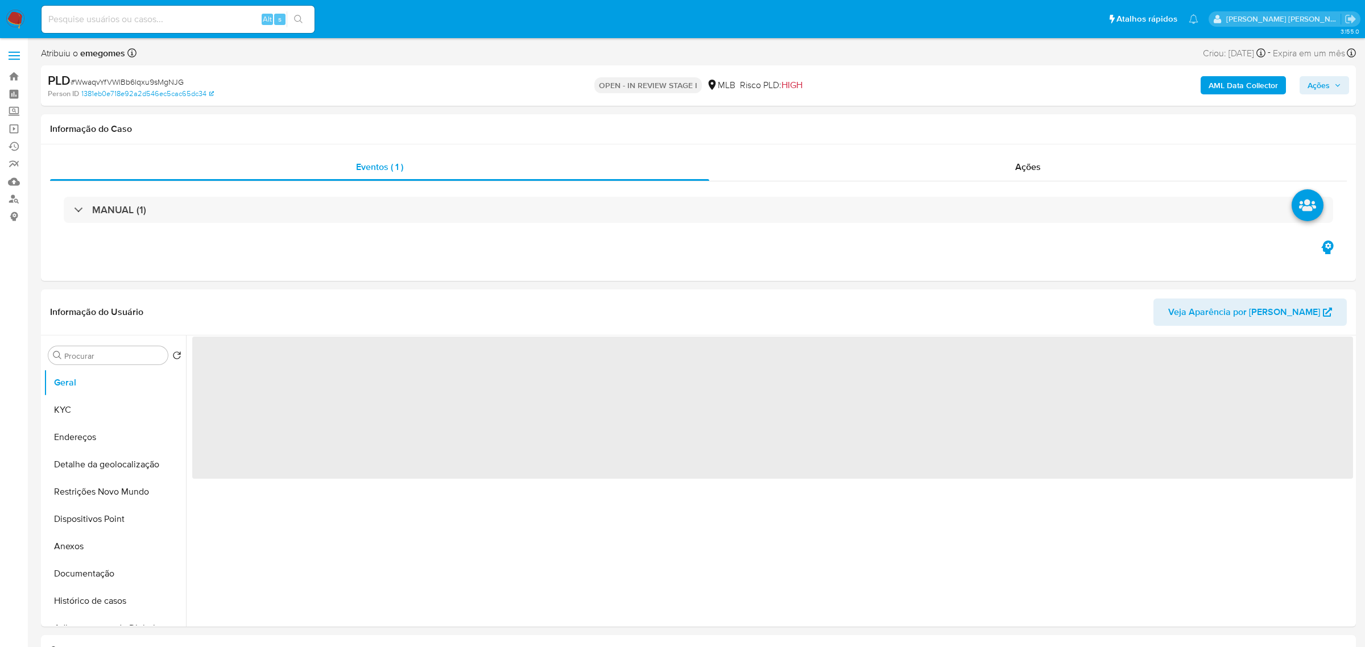
select select "10"
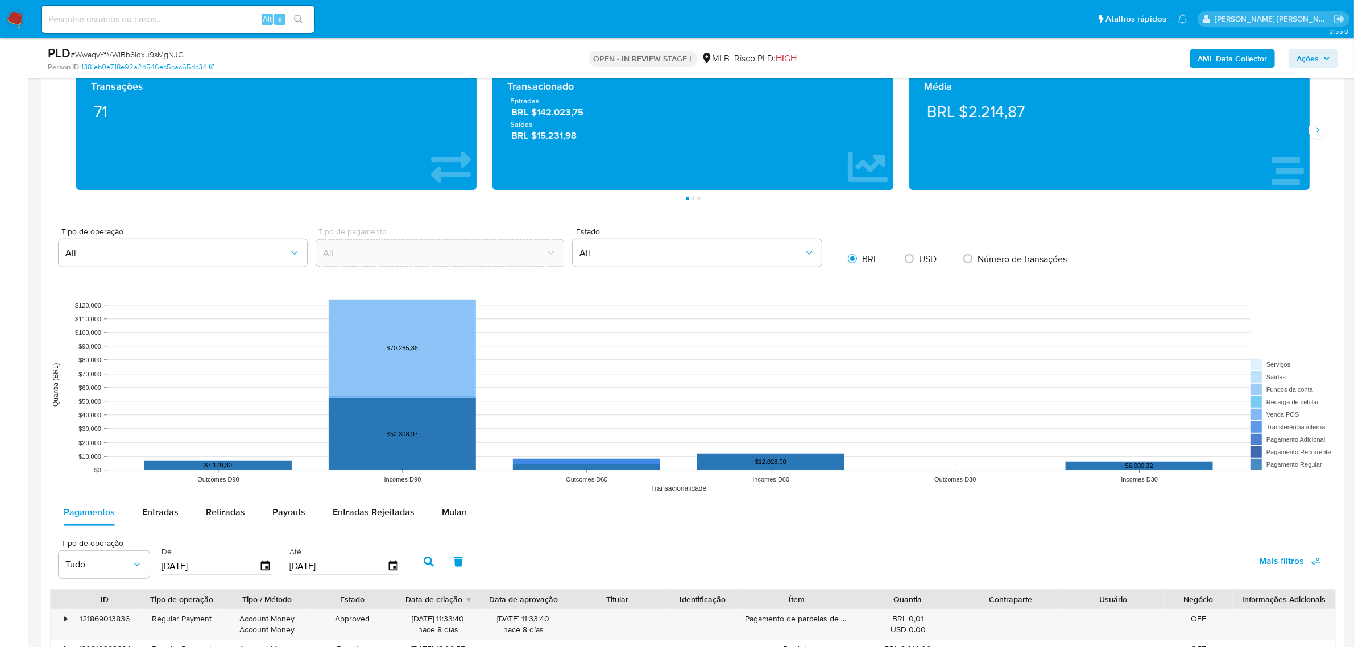
scroll to position [924, 0]
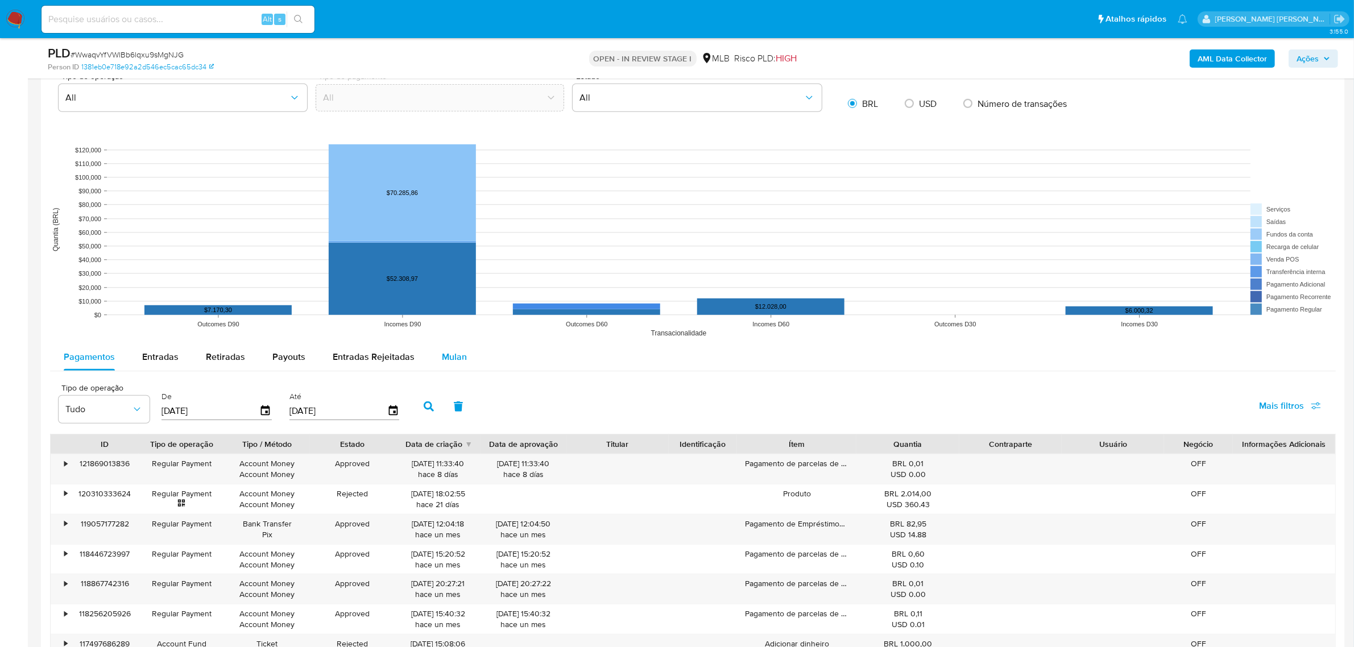
click at [433, 354] on button "Mulan" at bounding box center [454, 357] width 52 height 27
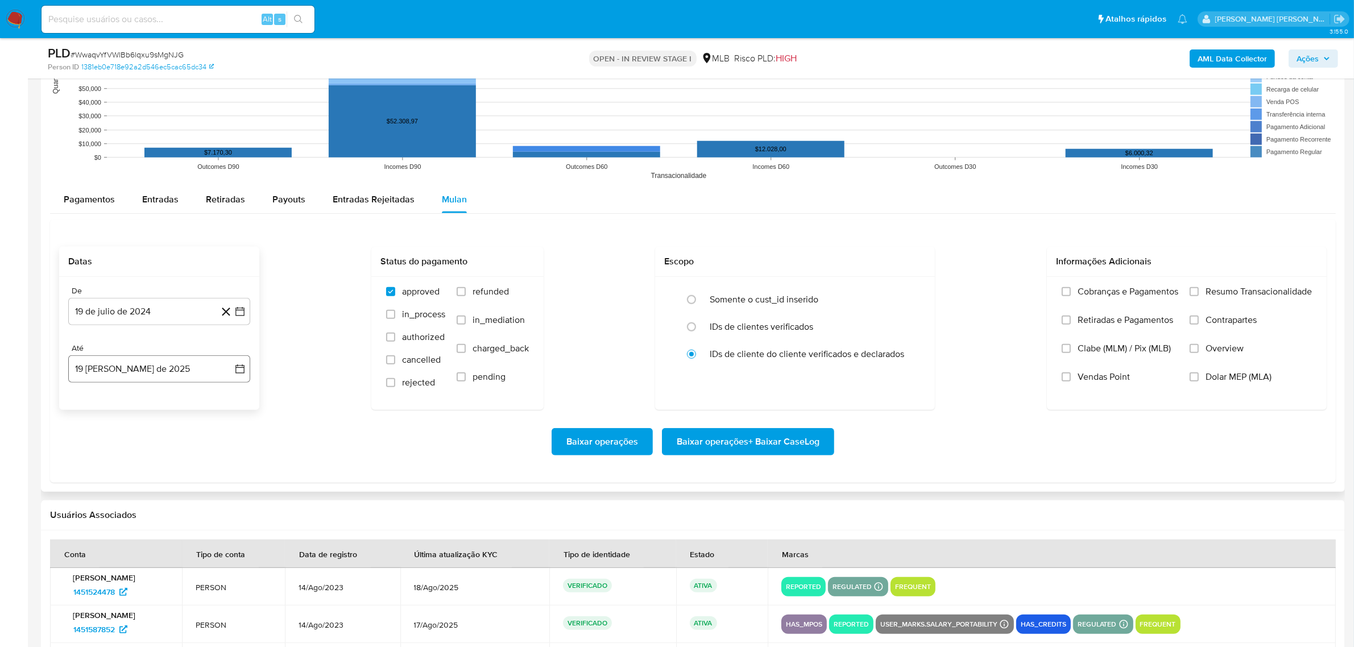
scroll to position [1138, 0]
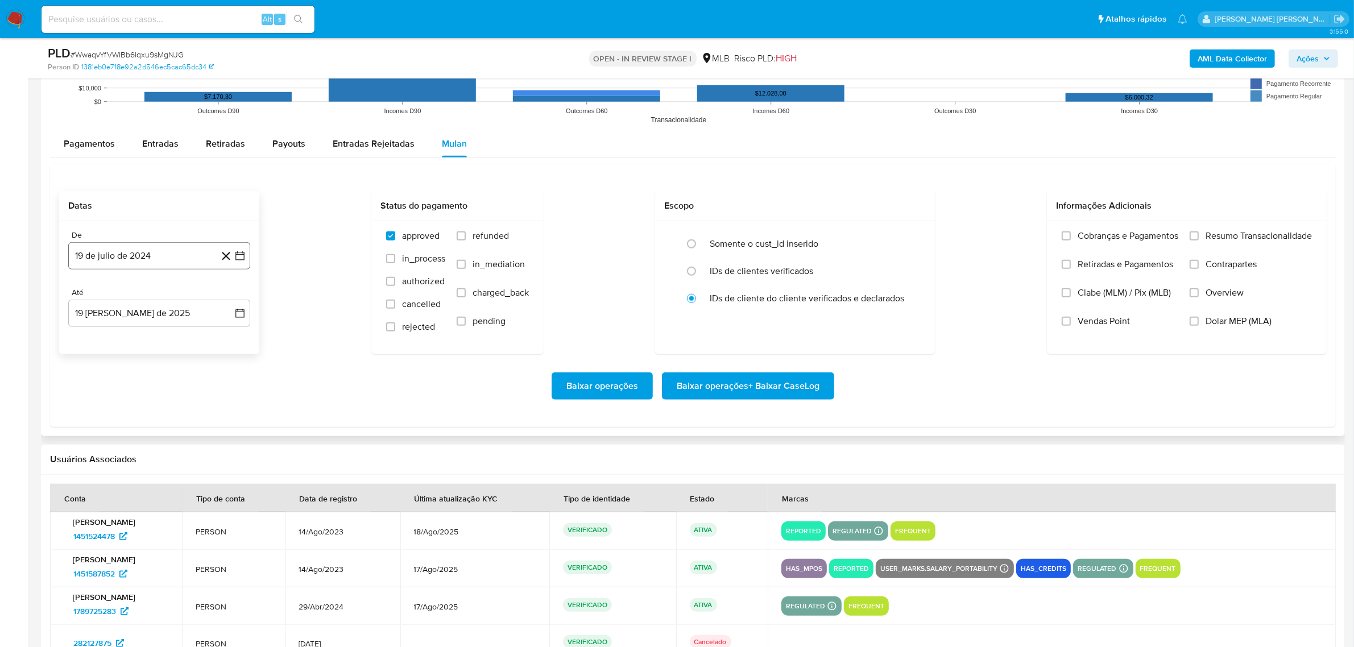
click at [248, 253] on button "19 de julio de 2024" at bounding box center [159, 255] width 182 height 27
click at [230, 293] on icon "Mes siguiente" at bounding box center [230, 297] width 14 height 14
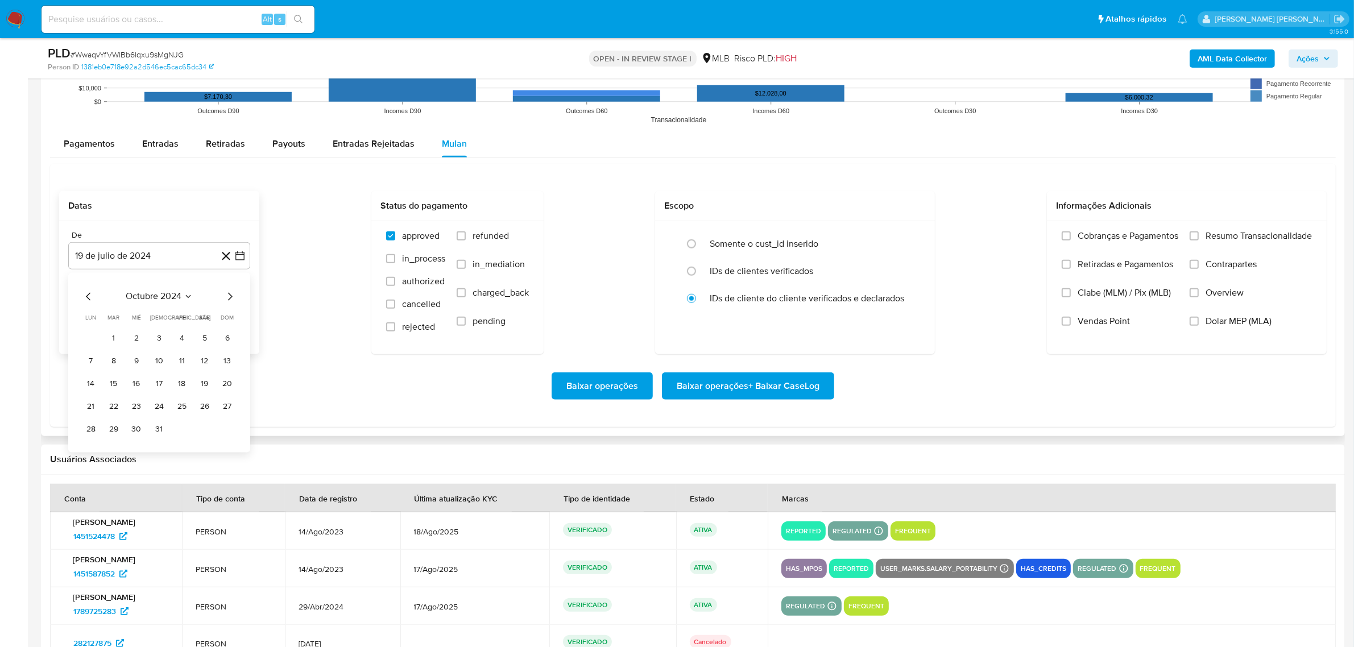
click at [230, 293] on icon "Mes siguiente" at bounding box center [230, 297] width 14 height 14
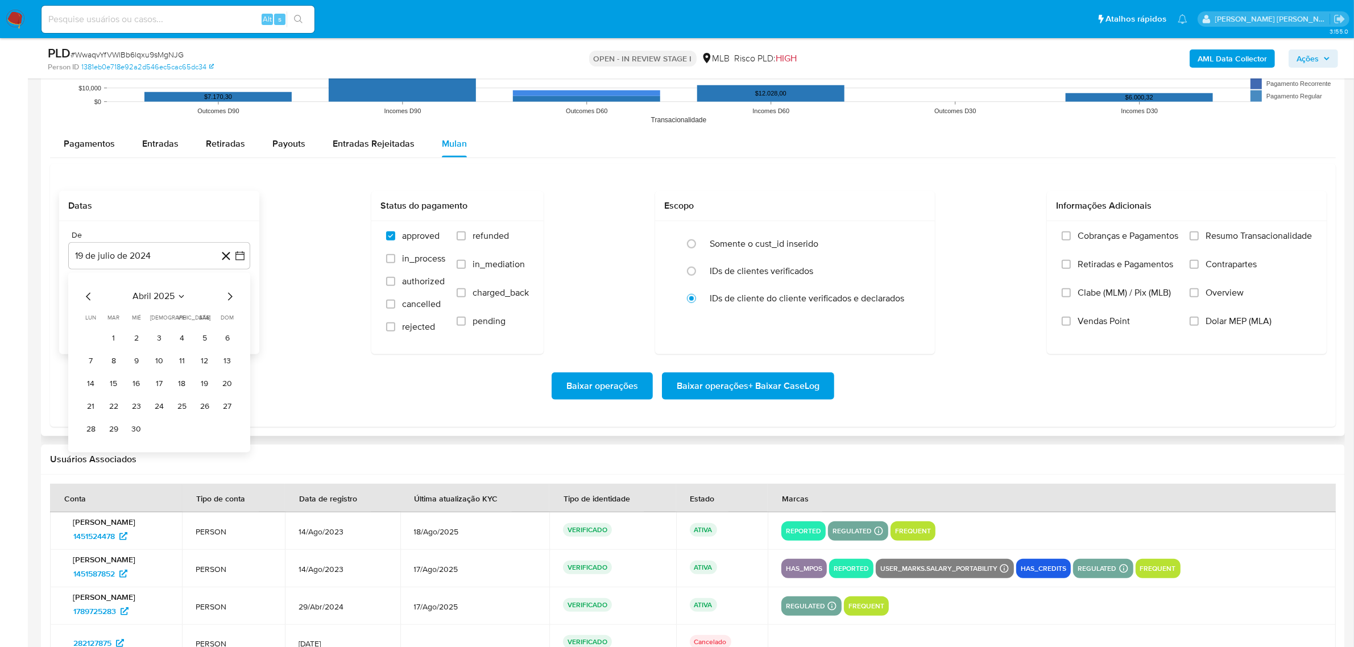
click at [230, 293] on icon "Mes siguiente" at bounding box center [230, 297] width 14 height 14
click at [109, 343] on button "1" at bounding box center [114, 339] width 18 height 18
click at [250, 319] on div "De 1 de julio de 2025 1-07-2025 Até 19 de agosto de 2025 19-08-2025" at bounding box center [159, 287] width 200 height 133
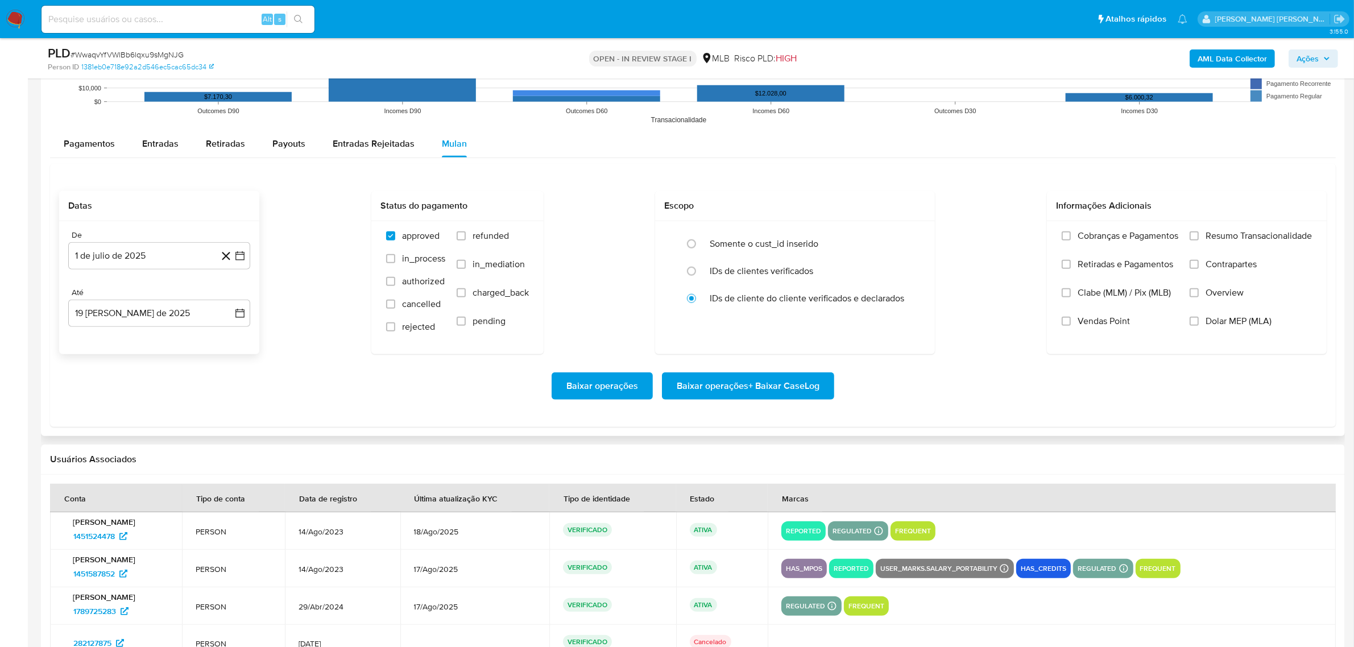
click at [250, 319] on div "De 1 de julio de 2025 1-07-2025 Até 19 de agosto de 2025 19-08-2025" at bounding box center [159, 287] width 200 height 133
click at [247, 319] on button "19 [PERSON_NAME] de 2025" at bounding box center [159, 313] width 182 height 27
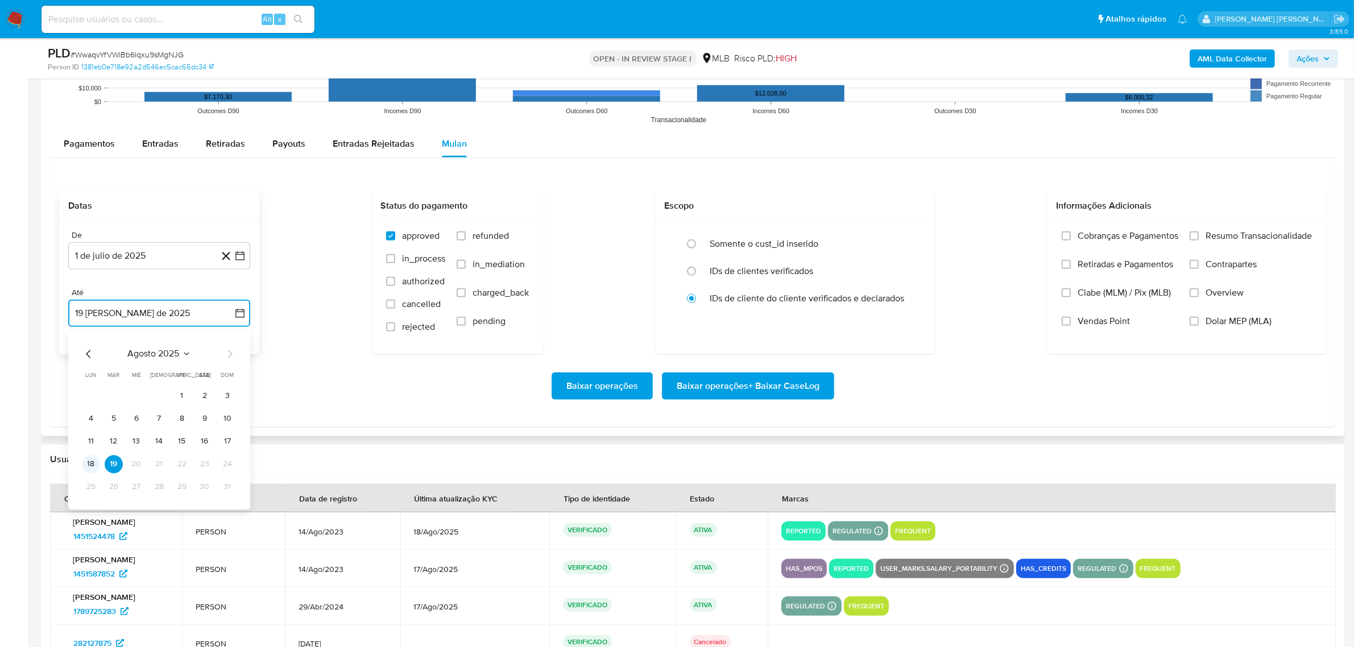
click at [92, 464] on button "18" at bounding box center [91, 465] width 18 height 18
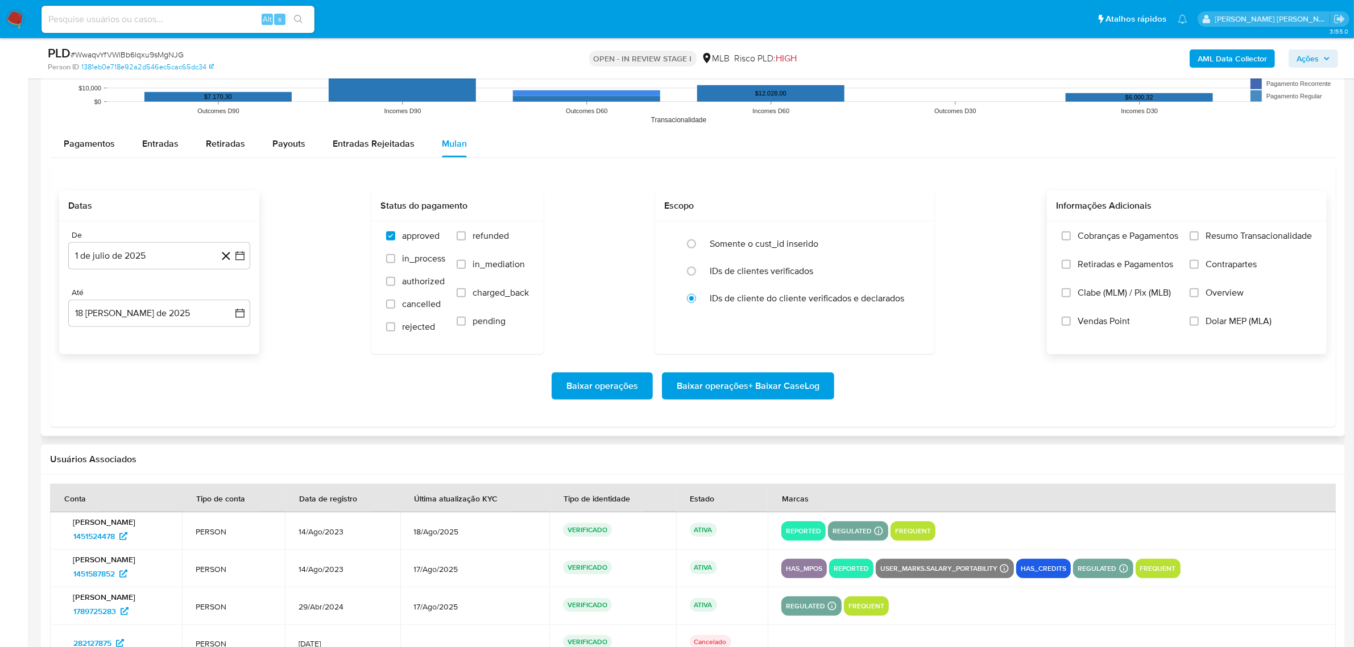
click at [1202, 289] on label "Overview" at bounding box center [1251, 301] width 122 height 28
click at [1199, 289] on input "Overview" at bounding box center [1194, 292] width 9 height 9
click at [1216, 268] on span "Contrapartes" at bounding box center [1231, 264] width 51 height 11
click at [1199, 268] on input "Contrapartes" at bounding box center [1194, 264] width 9 height 9
click at [1222, 228] on div "Cobranças e Pagamentos Retiradas e Pagamentos Clabe (MLM) / Pix (MLB) Vendas Po…" at bounding box center [1187, 287] width 280 height 132
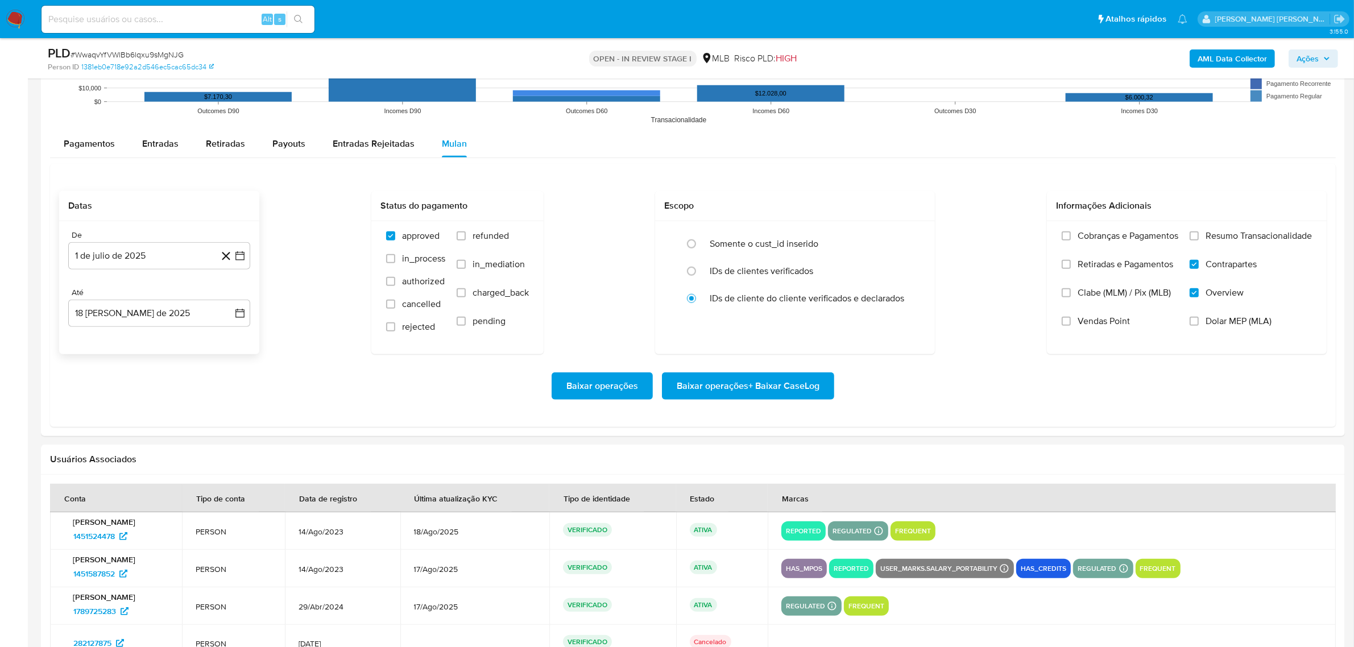
click at [1200, 239] on label "Resumo Transacionalidade" at bounding box center [1251, 244] width 122 height 28
click at [1199, 239] on input "Resumo Transacionalidade" at bounding box center [1194, 236] width 9 height 9
click at [766, 384] on span "Baixar operações + Baixar CaseLog" at bounding box center [748, 386] width 143 height 25
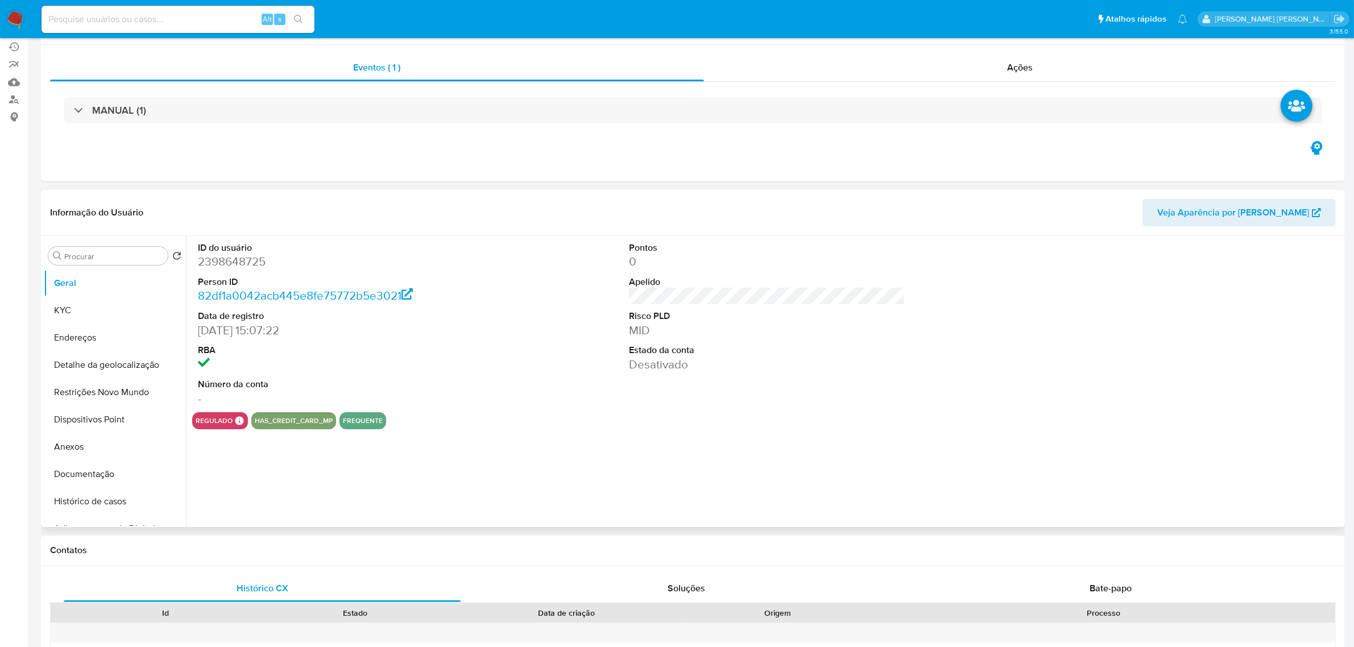
select select "10"
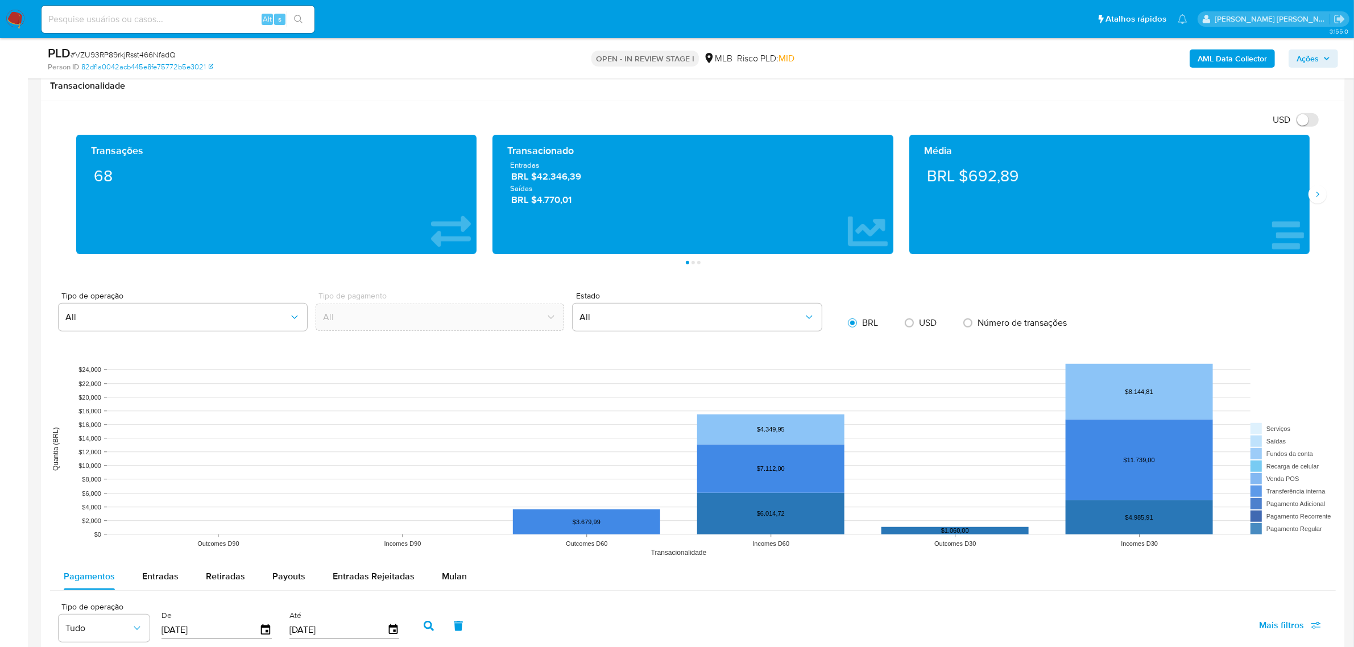
scroll to position [995, 0]
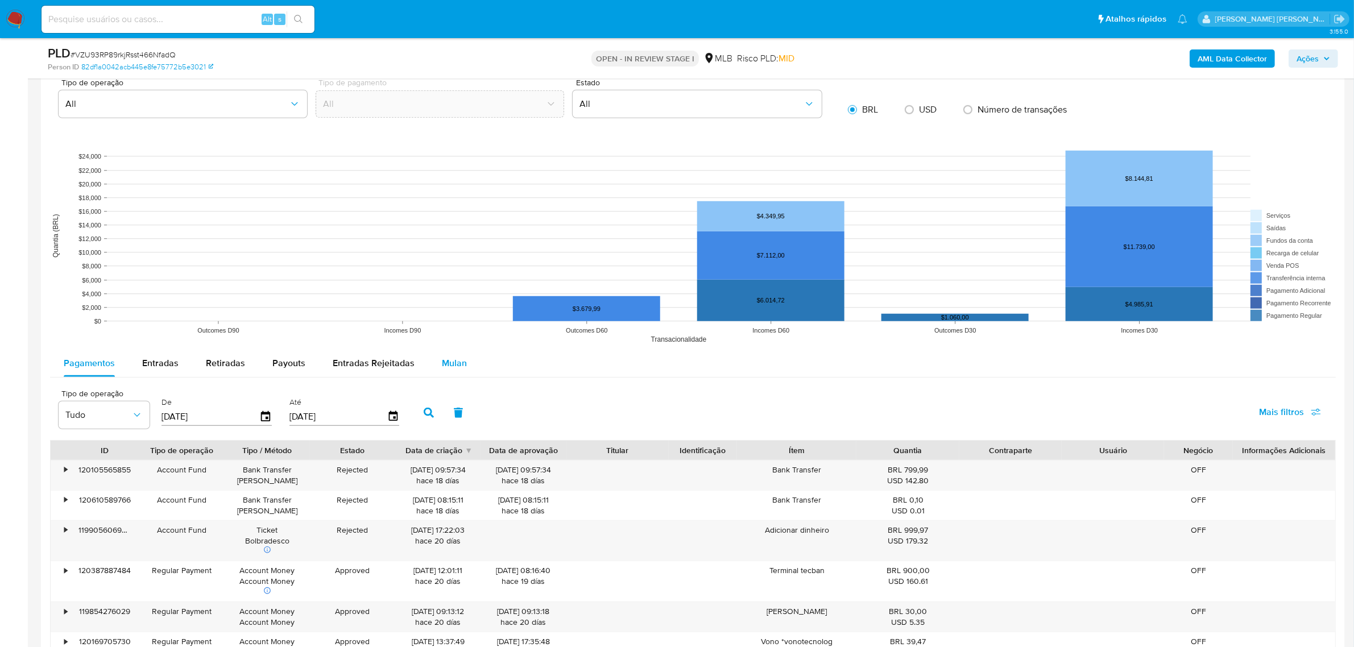
click at [474, 370] on button "Mulan" at bounding box center [454, 363] width 52 height 27
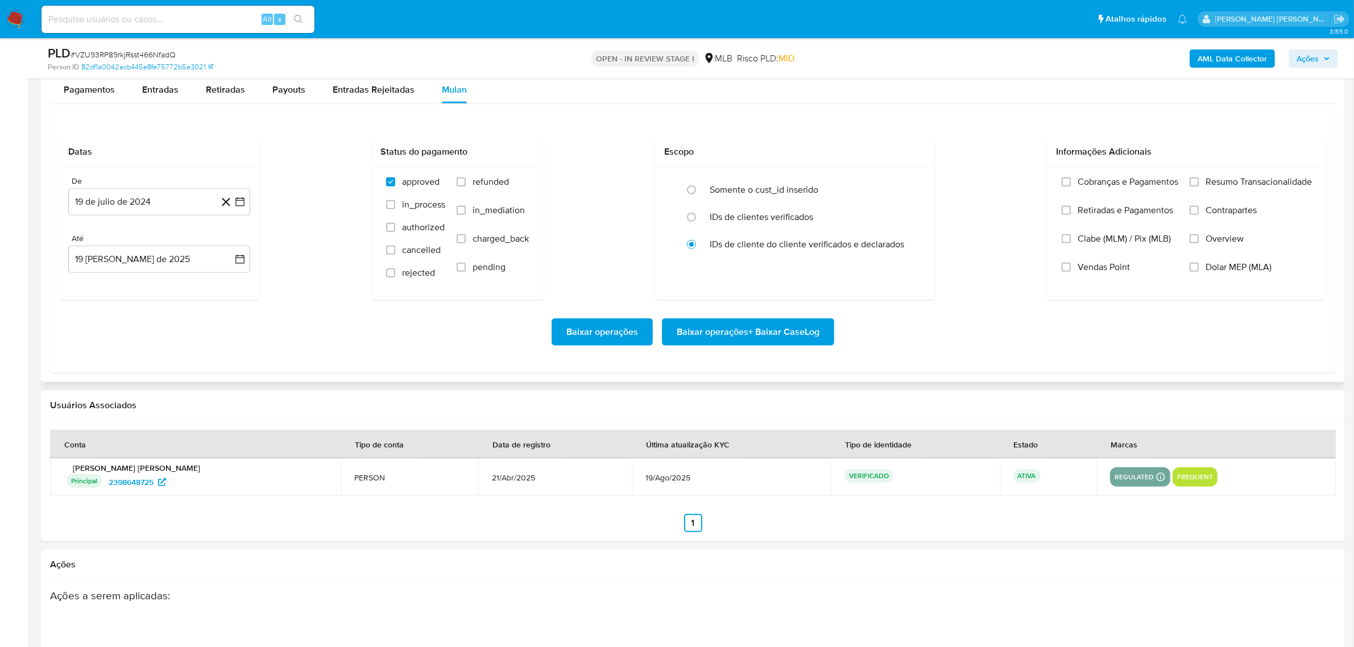
scroll to position [1280, 0]
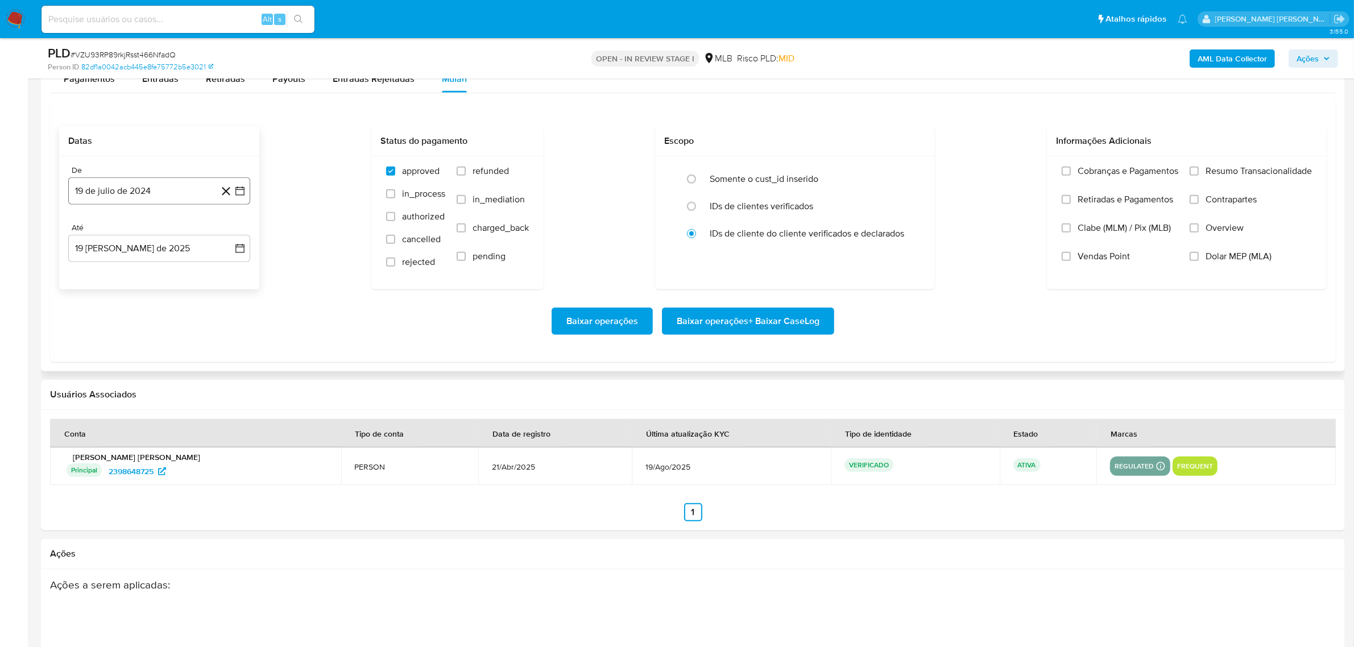
click at [242, 183] on button "19 de julio de 2024" at bounding box center [159, 190] width 182 height 27
click at [225, 230] on icon "Mes siguiente" at bounding box center [230, 232] width 14 height 14
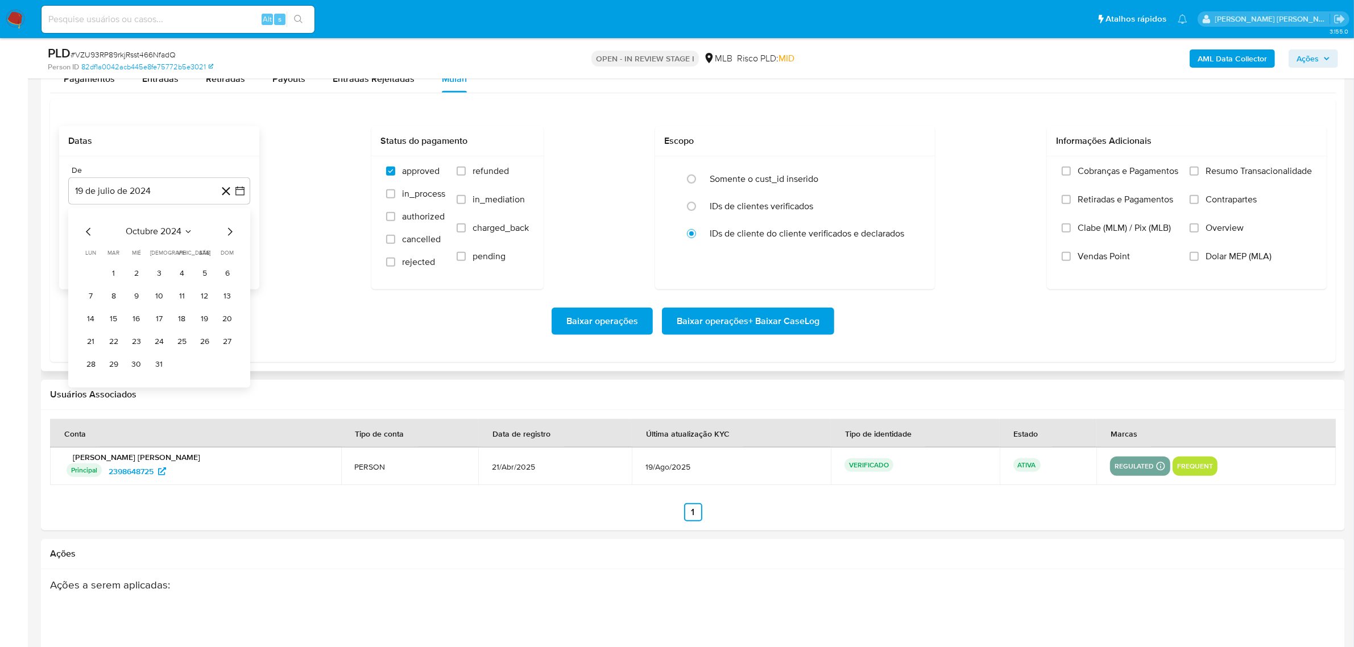
click at [225, 230] on icon "Mes siguiente" at bounding box center [230, 232] width 14 height 14
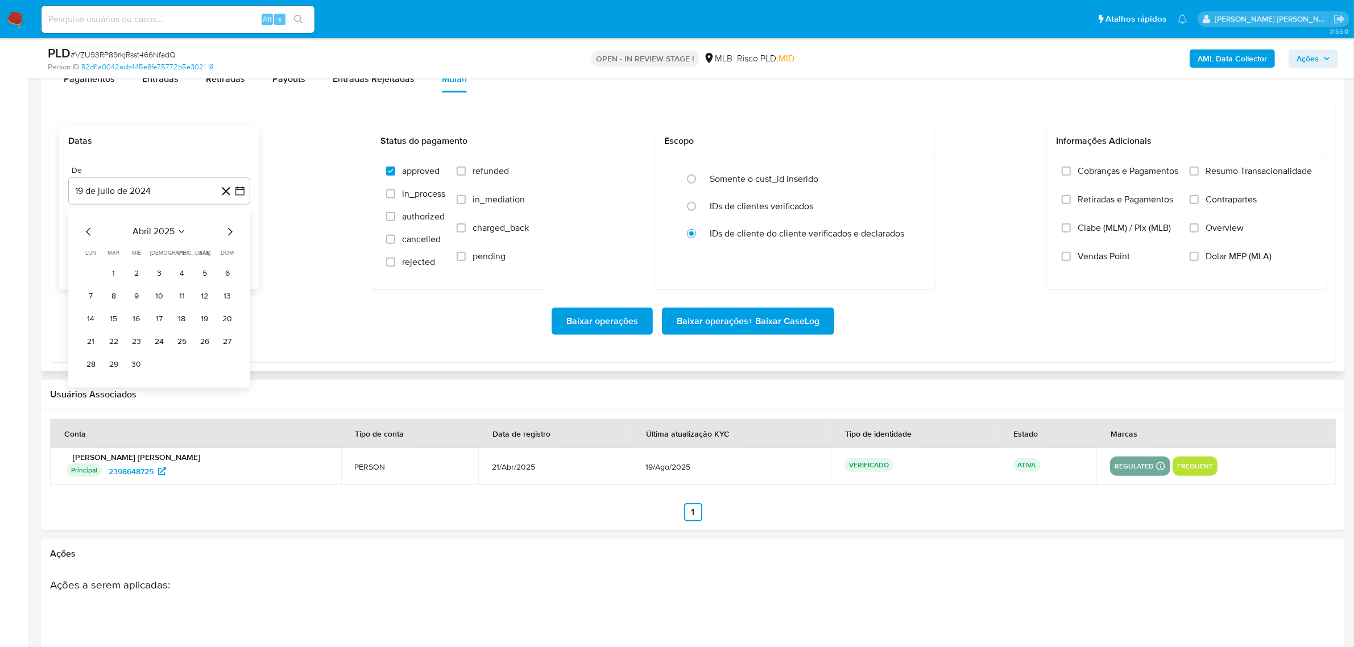
click at [225, 230] on icon "Mes siguiente" at bounding box center [230, 232] width 14 height 14
click at [114, 271] on button "1" at bounding box center [114, 273] width 18 height 18
click at [235, 249] on icon "button" at bounding box center [239, 248] width 11 height 11
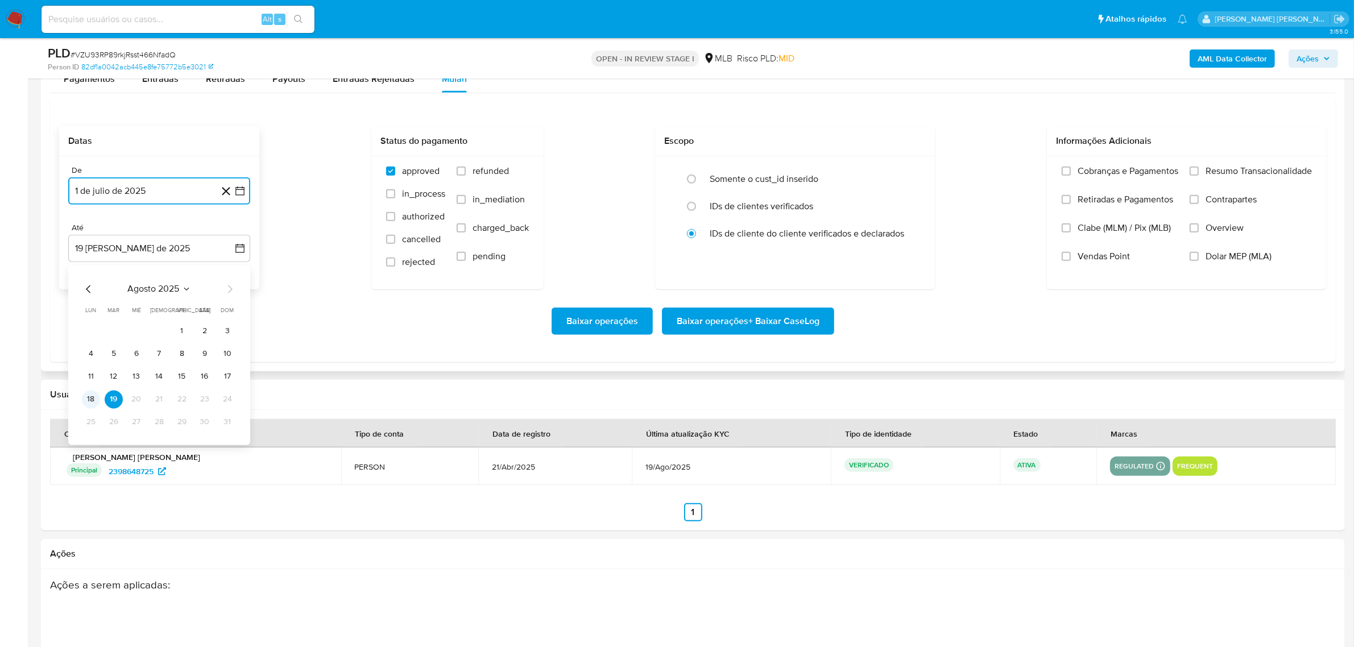
click at [96, 402] on button "18" at bounding box center [91, 399] width 18 height 18
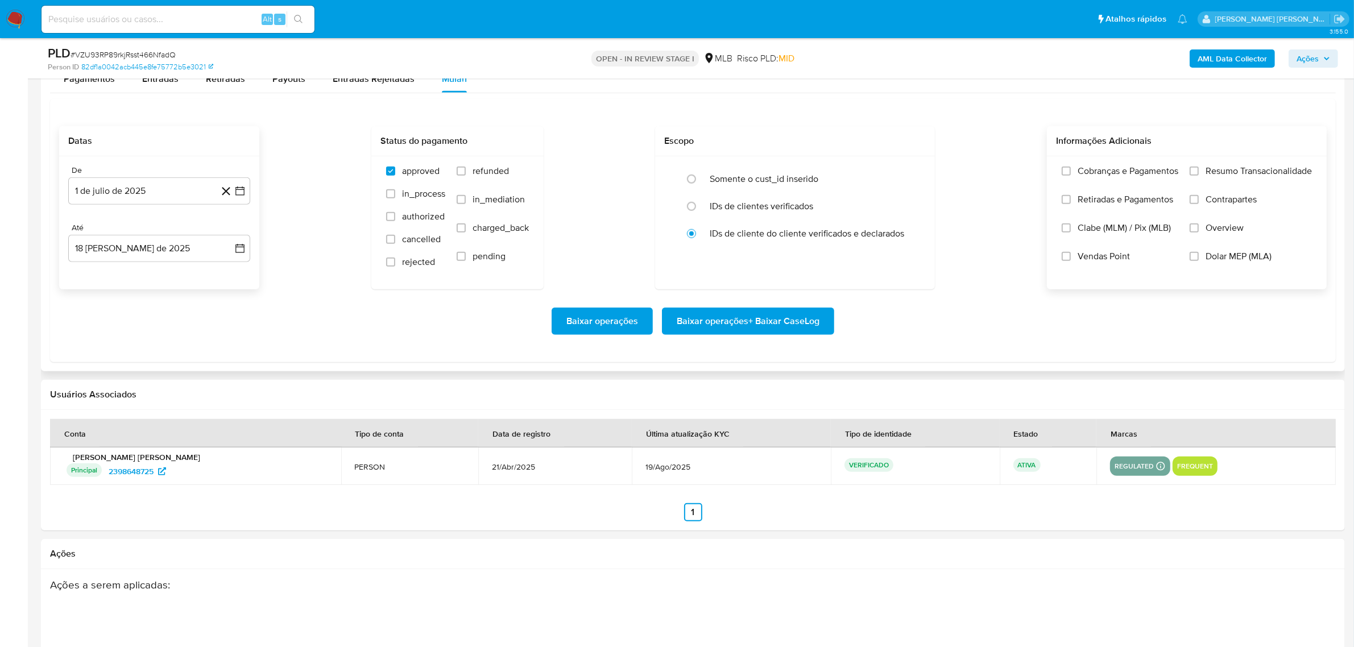
click at [1238, 229] on span "Overview" at bounding box center [1225, 227] width 38 height 11
click at [1199, 229] on input "Overview" at bounding box center [1194, 228] width 9 height 9
click at [1232, 202] on span "Contrapartes" at bounding box center [1231, 199] width 51 height 11
click at [1199, 202] on input "Contrapartes" at bounding box center [1194, 199] width 9 height 9
click at [1232, 168] on span "Resumo Transacionalidade" at bounding box center [1259, 171] width 106 height 11
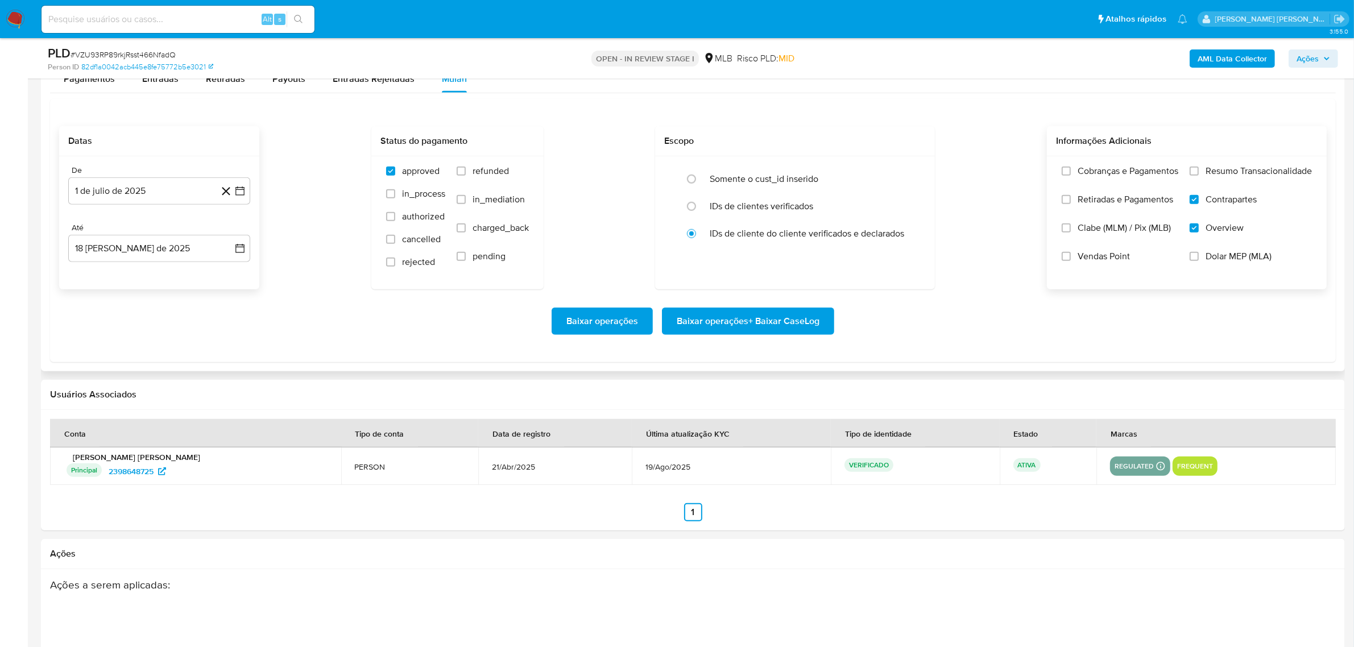
click at [1199, 168] on input "Resumo Transacionalidade" at bounding box center [1194, 171] width 9 height 9
click at [745, 324] on span "Baixar operações + Baixar CaseLog" at bounding box center [748, 321] width 143 height 25
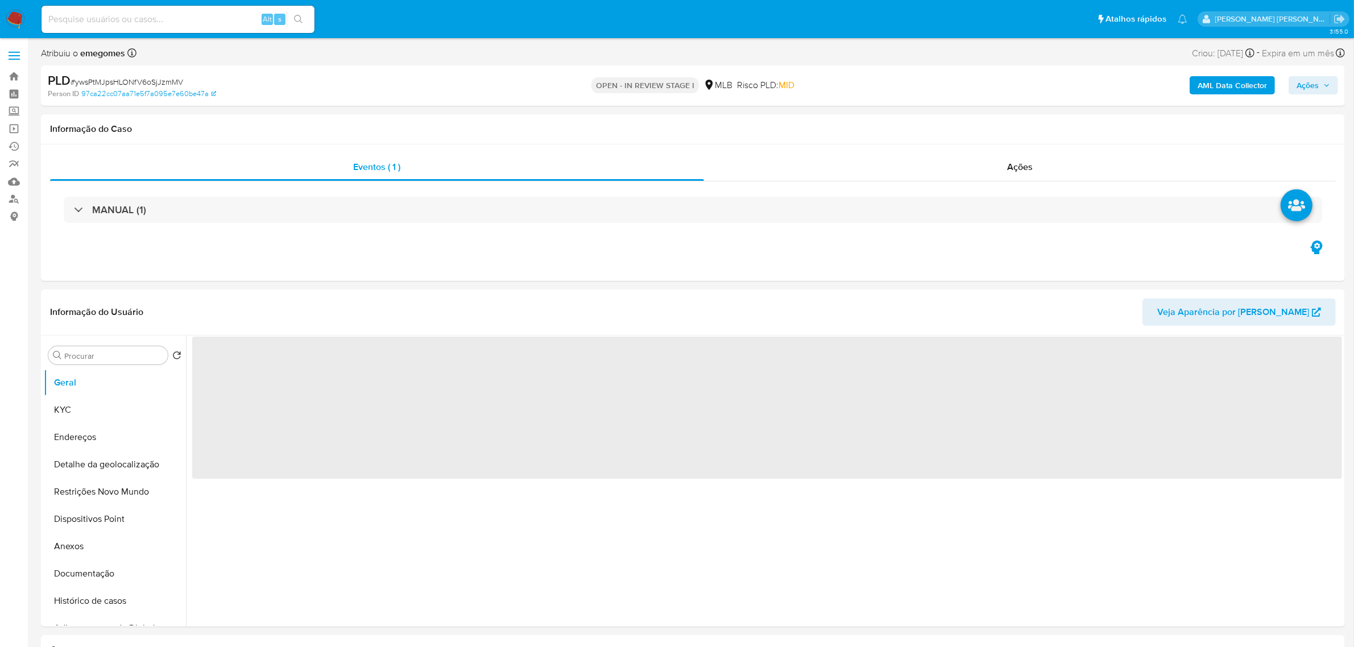
select select "10"
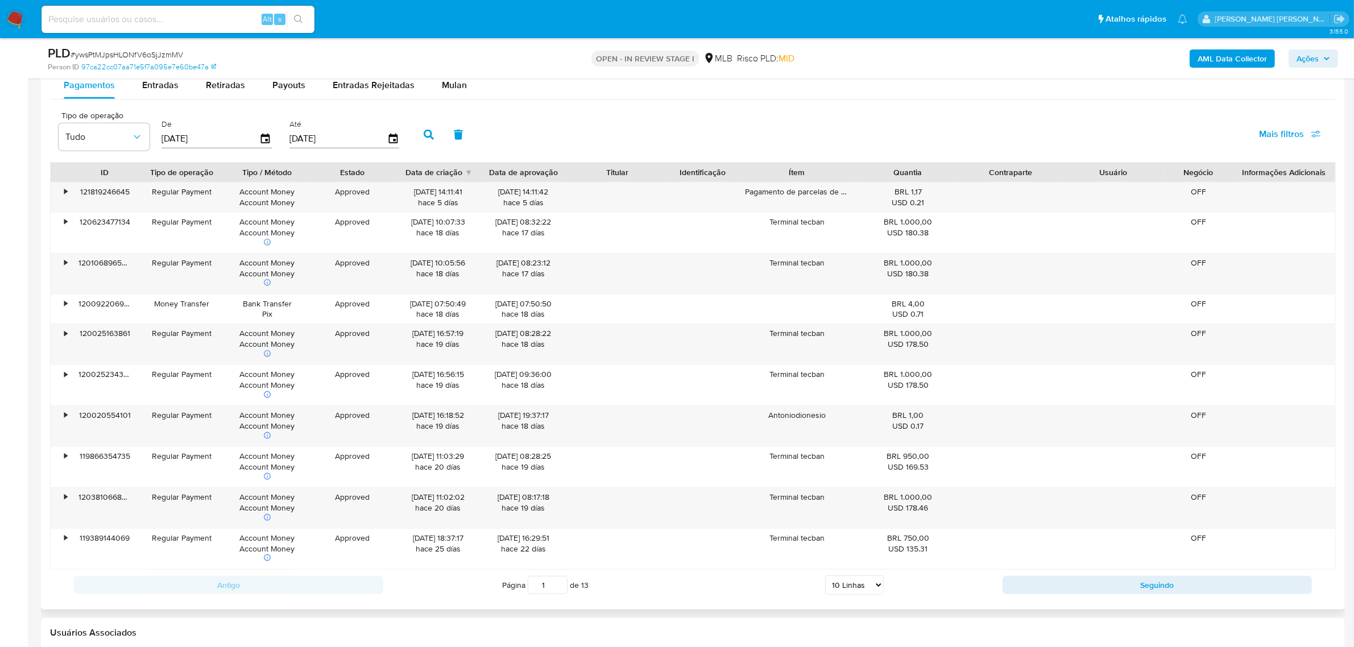
scroll to position [1138, 0]
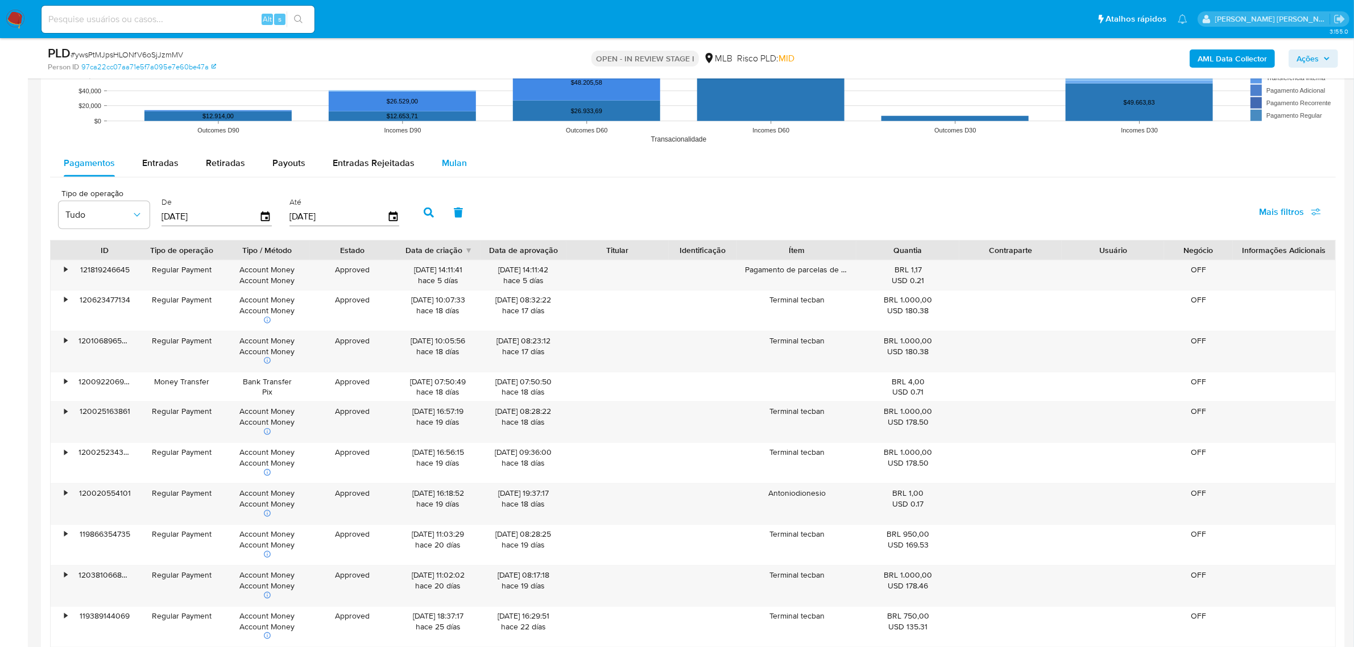
click at [465, 171] on button "Mulan" at bounding box center [454, 163] width 52 height 27
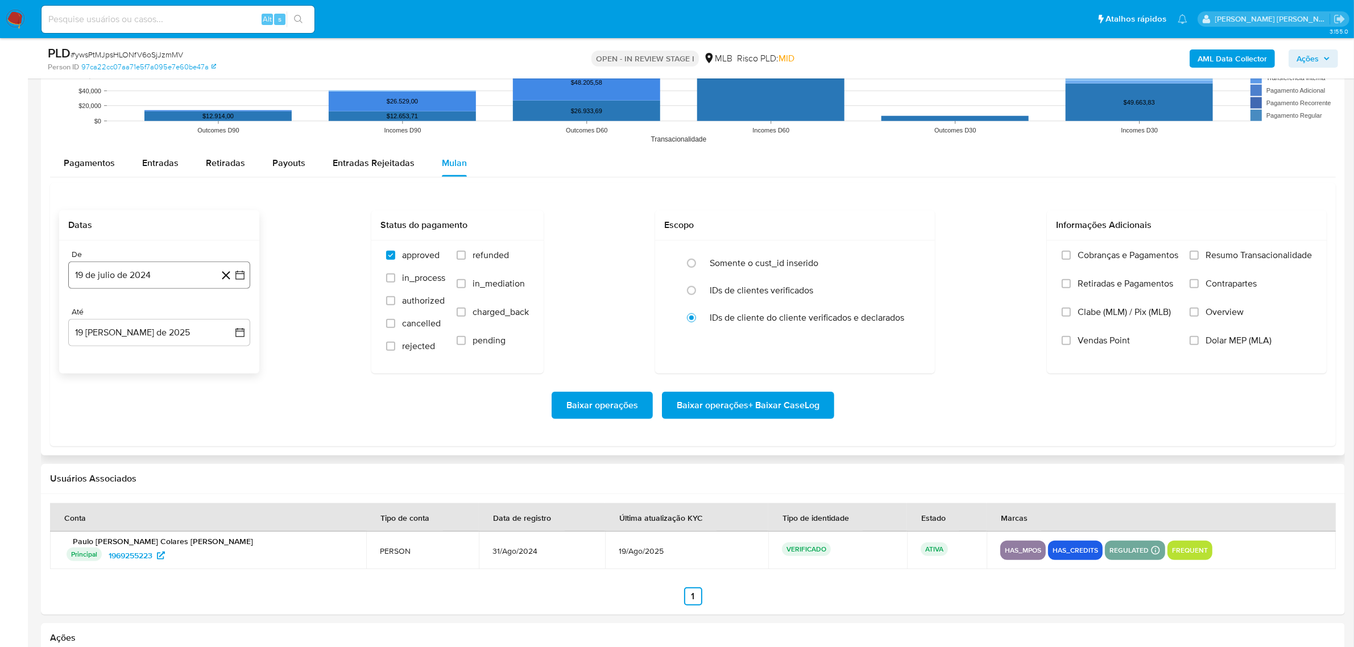
click at [243, 272] on icon "button" at bounding box center [239, 275] width 11 height 11
click at [228, 316] on icon "Mes siguiente" at bounding box center [230, 316] width 14 height 14
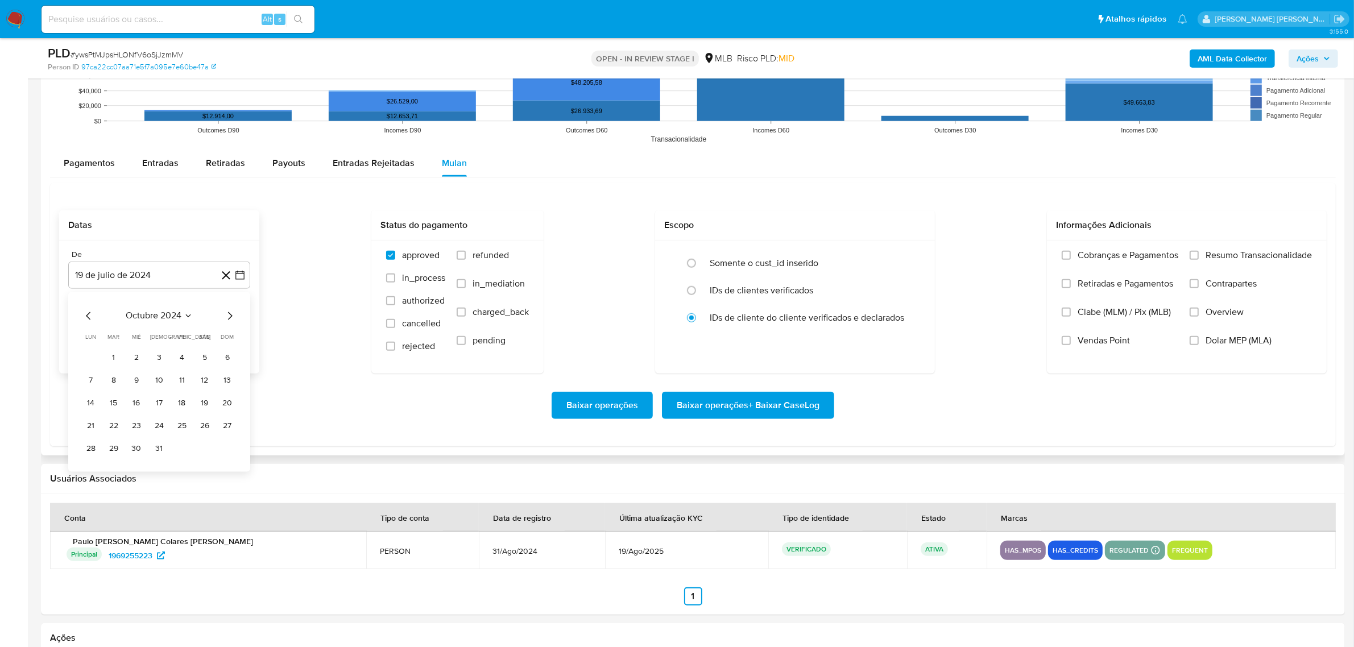
click at [228, 316] on icon "Mes siguiente" at bounding box center [230, 316] width 14 height 14
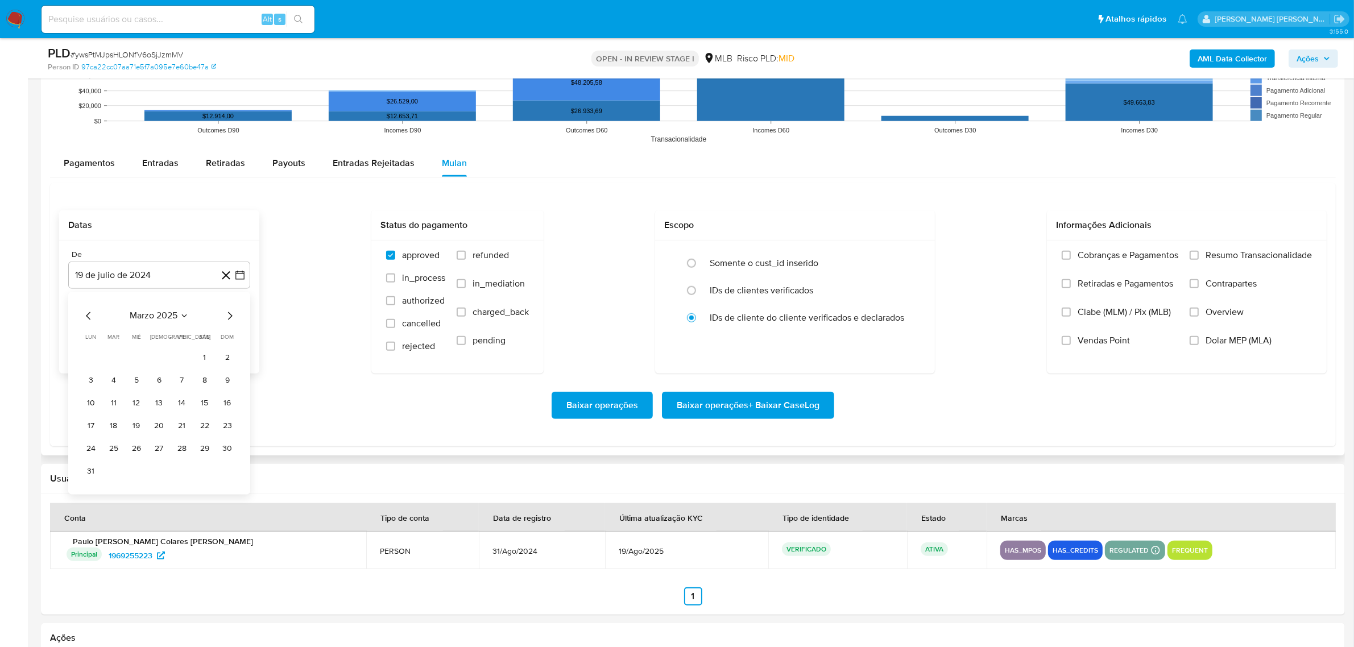
click at [228, 316] on icon "Mes siguiente" at bounding box center [230, 316] width 14 height 14
click at [220, 316] on div "mayo 2025" at bounding box center [159, 316] width 155 height 14
click at [228, 321] on icon "Mes siguiente" at bounding box center [230, 316] width 14 height 14
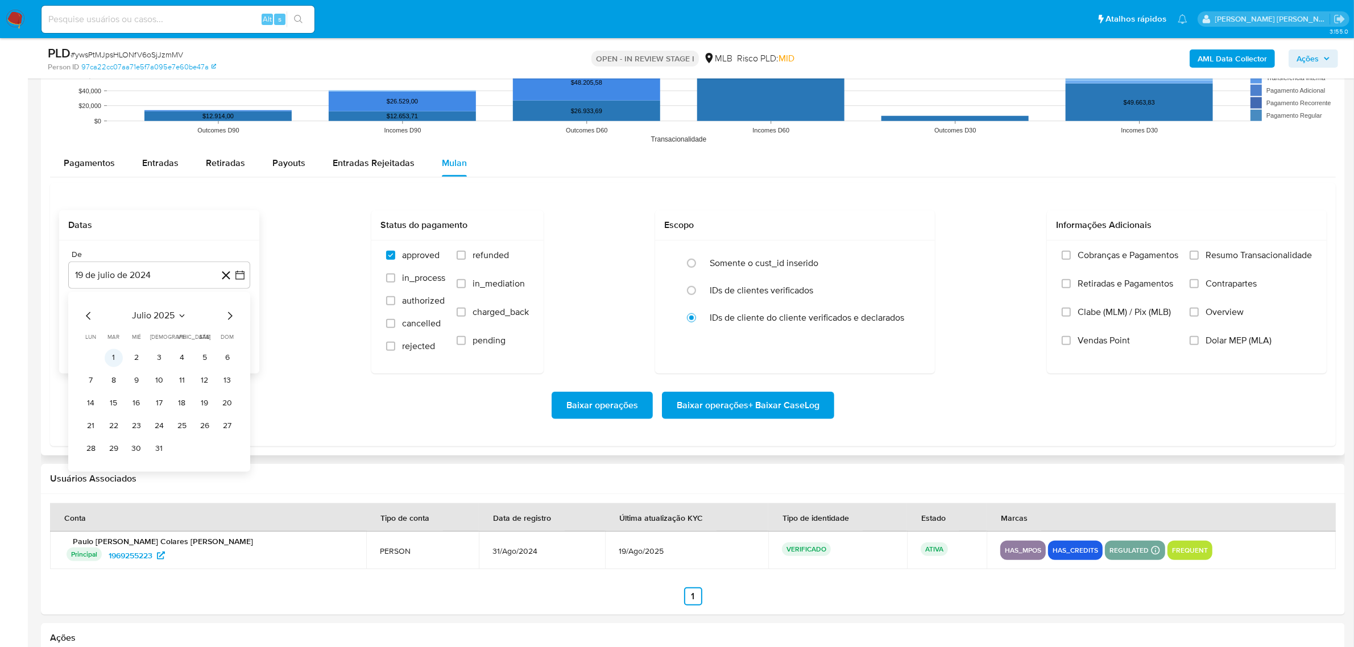
click at [111, 357] on button "1" at bounding box center [114, 358] width 18 height 18
click at [247, 330] on button "19 [PERSON_NAME] de 2025" at bounding box center [159, 332] width 182 height 27
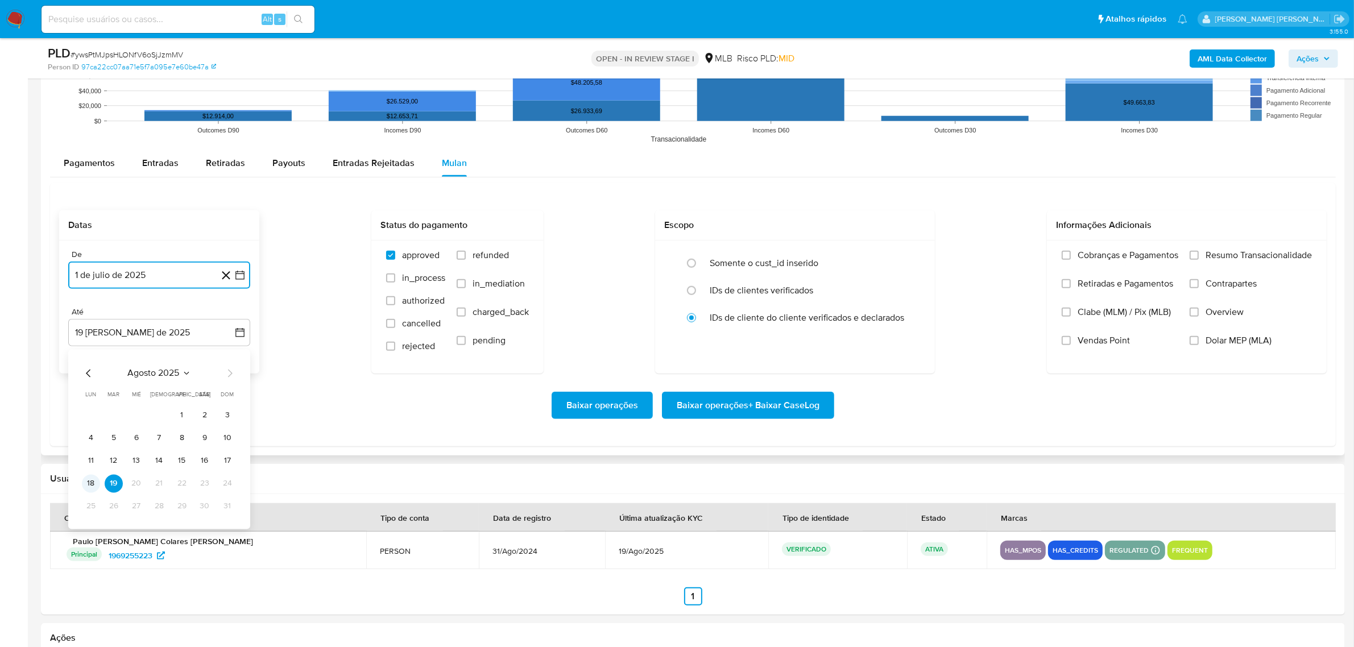
click at [90, 483] on button "18" at bounding box center [91, 484] width 18 height 18
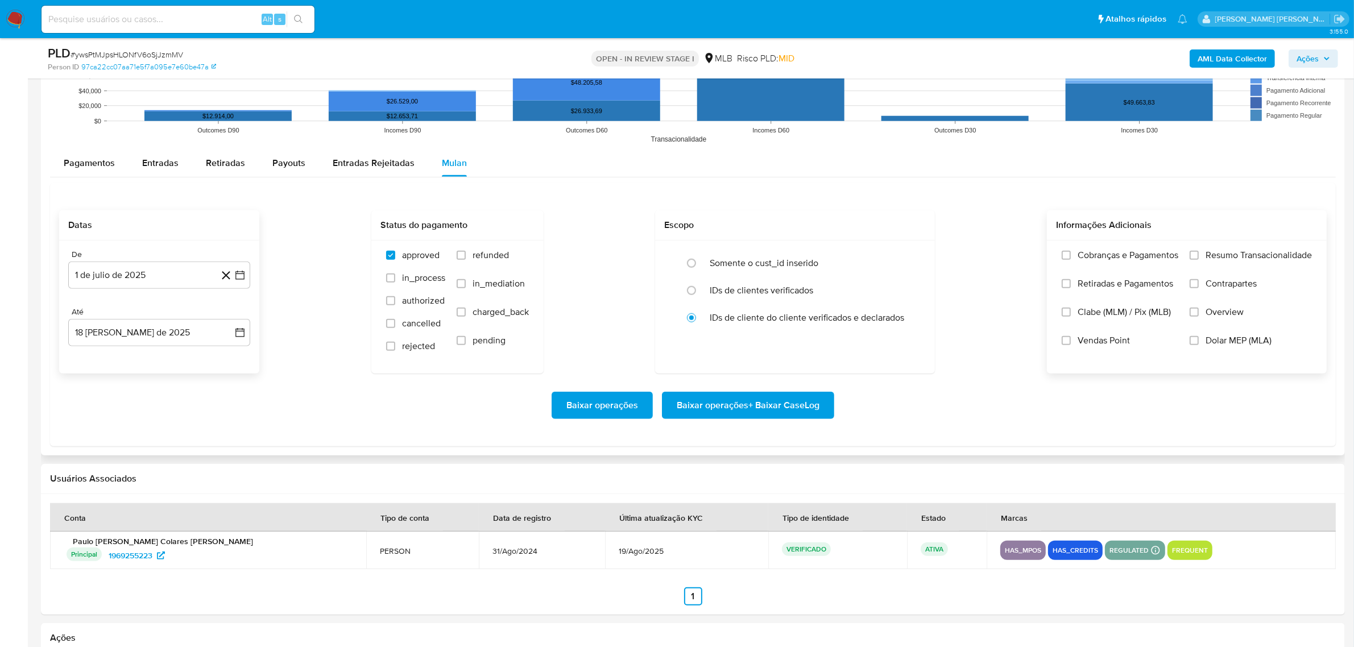
click at [1203, 320] on label "Overview" at bounding box center [1251, 321] width 122 height 28
click at [1199, 317] on input "Overview" at bounding box center [1194, 312] width 9 height 9
click at [1221, 289] on span "Contrapartes" at bounding box center [1231, 283] width 51 height 11
click at [1199, 288] on input "Contrapartes" at bounding box center [1194, 283] width 9 height 9
click at [1236, 251] on span "Resumo Transacionalidade" at bounding box center [1259, 255] width 106 height 11
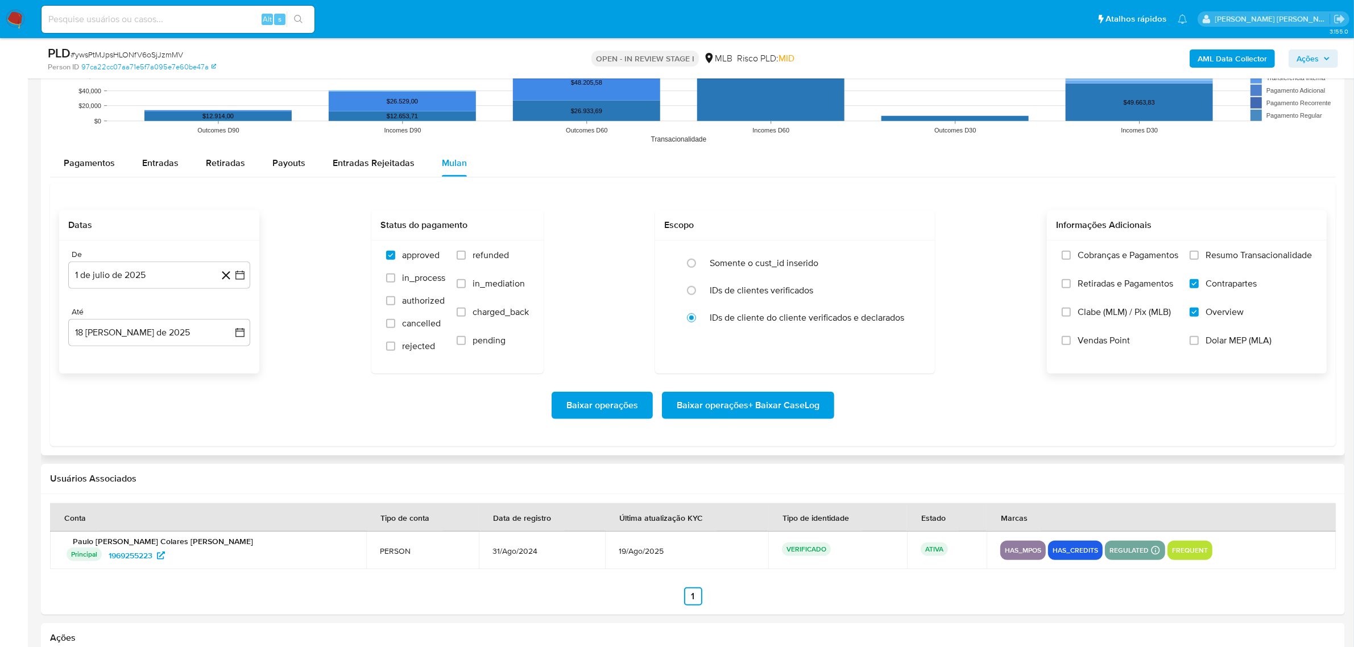
click at [1199, 251] on input "Resumo Transacionalidade" at bounding box center [1194, 255] width 9 height 9
click at [757, 405] on span "Baixar operações + Baixar CaseLog" at bounding box center [748, 405] width 143 height 25
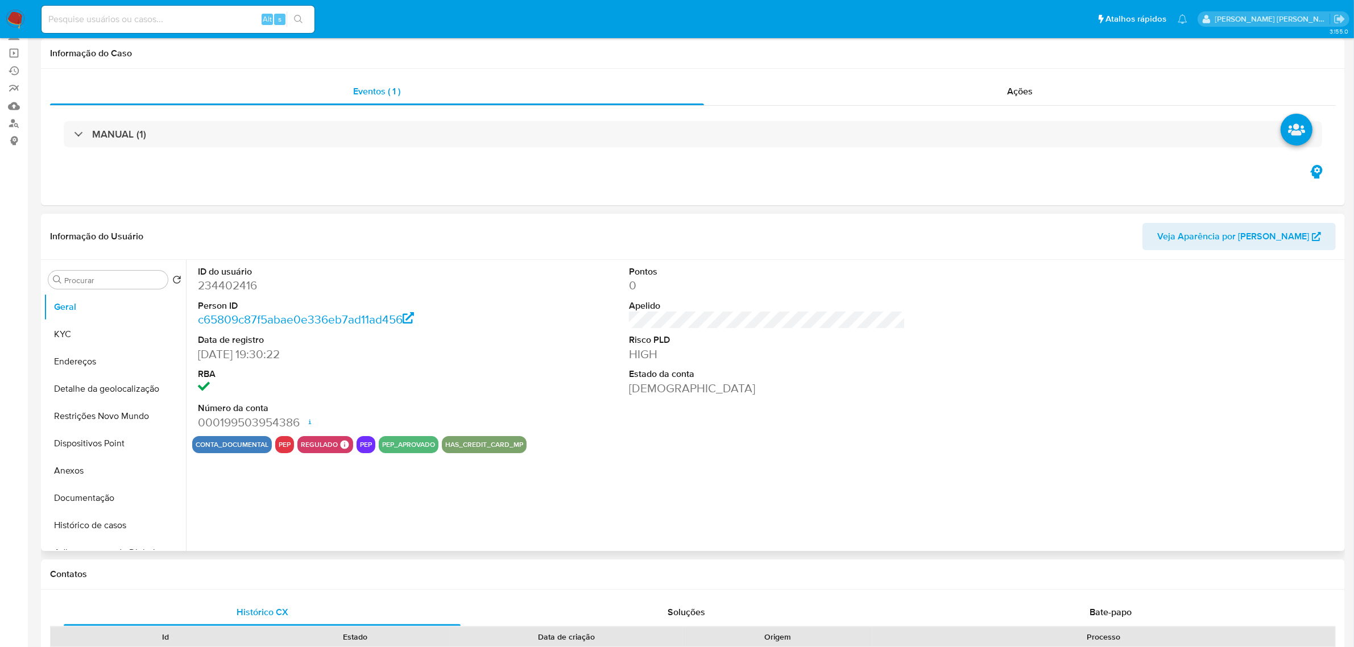
select select "10"
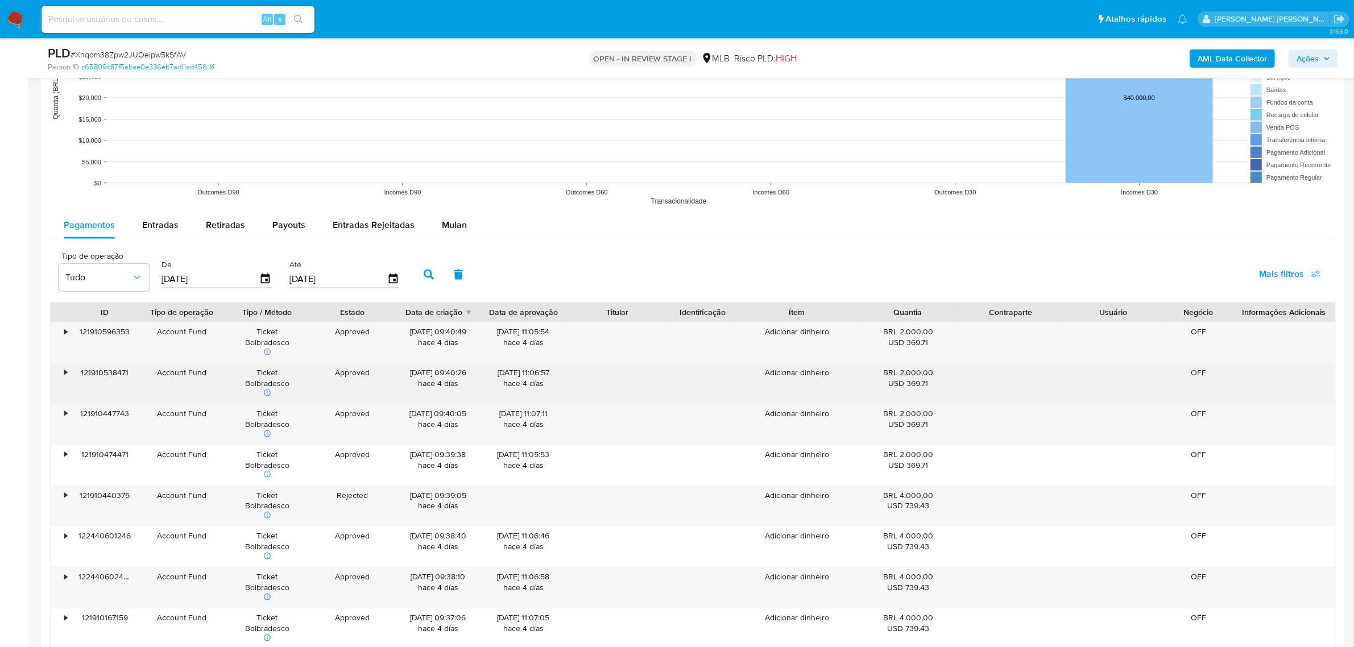
scroll to position [1138, 0]
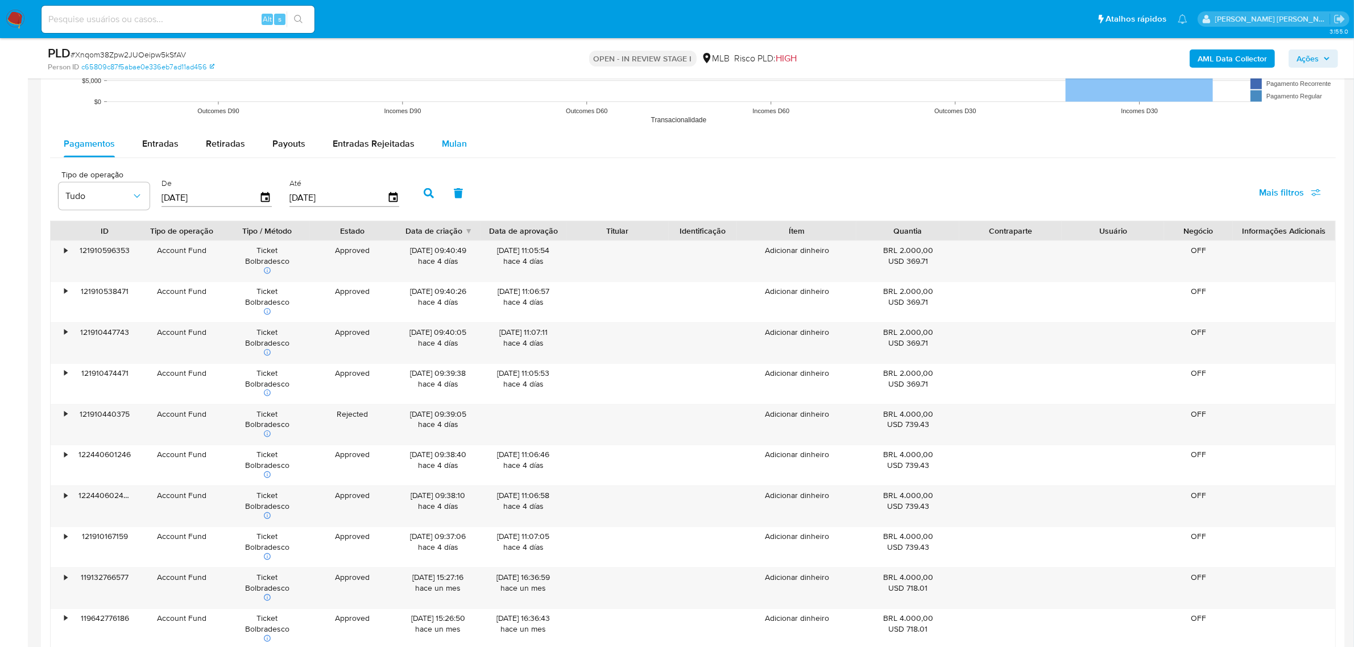
click at [461, 148] on span "Mulan" at bounding box center [454, 143] width 25 height 13
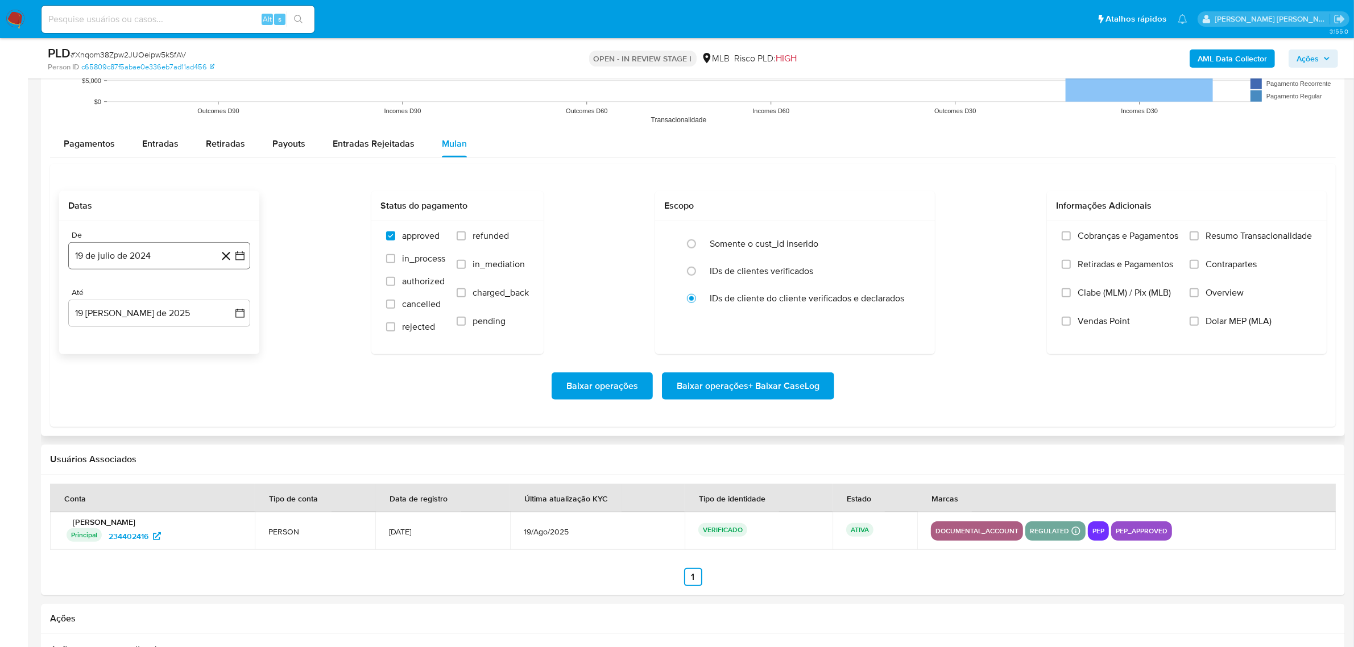
click at [242, 256] on icon "button" at bounding box center [239, 255] width 9 height 9
click at [223, 296] on icon "Mes siguiente" at bounding box center [230, 297] width 14 height 14
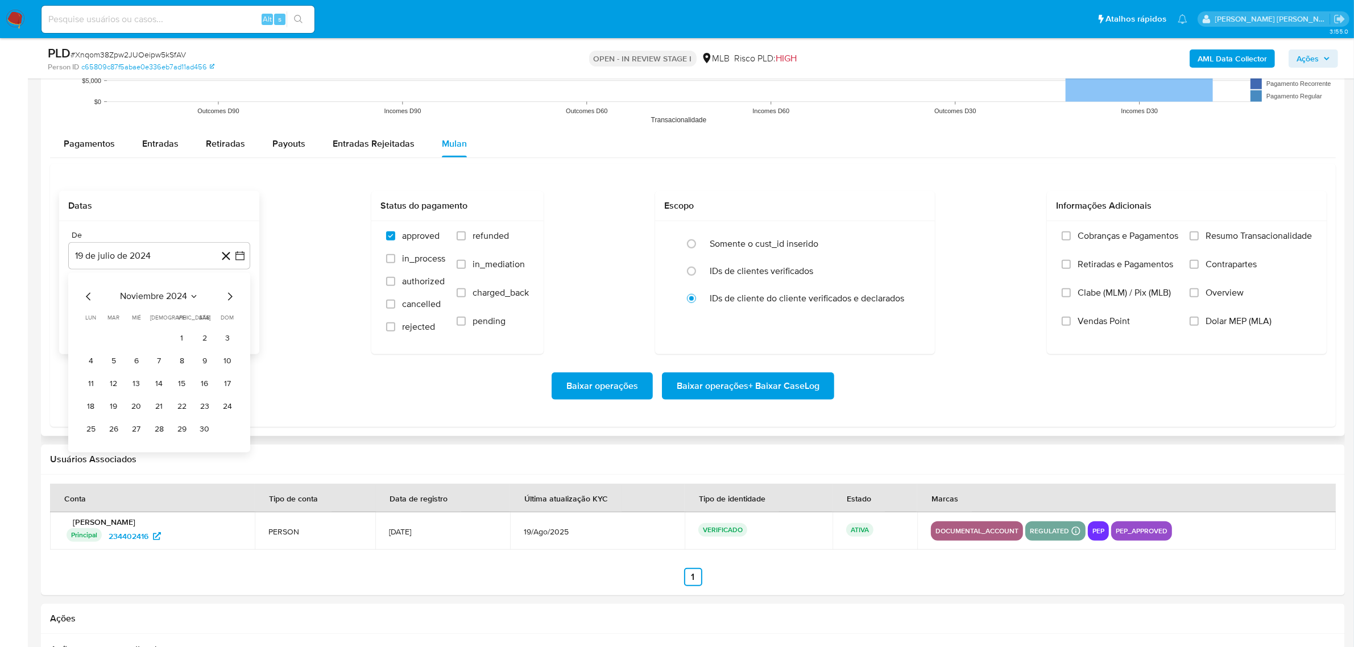
click at [223, 296] on icon "Mes siguiente" at bounding box center [230, 297] width 14 height 14
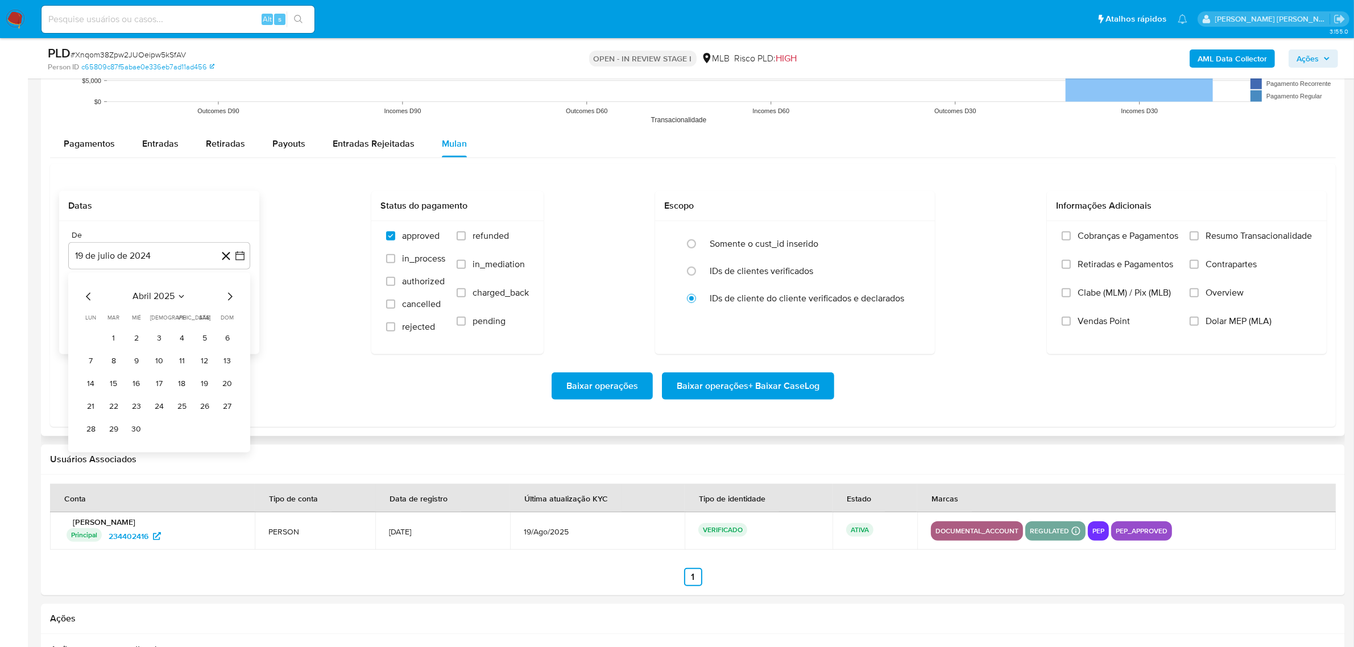
click at [223, 296] on icon "Mes siguiente" at bounding box center [230, 297] width 14 height 14
click at [118, 340] on button "1" at bounding box center [114, 339] width 18 height 18
click at [249, 311] on button "19 [PERSON_NAME] de 2025" at bounding box center [159, 313] width 182 height 27
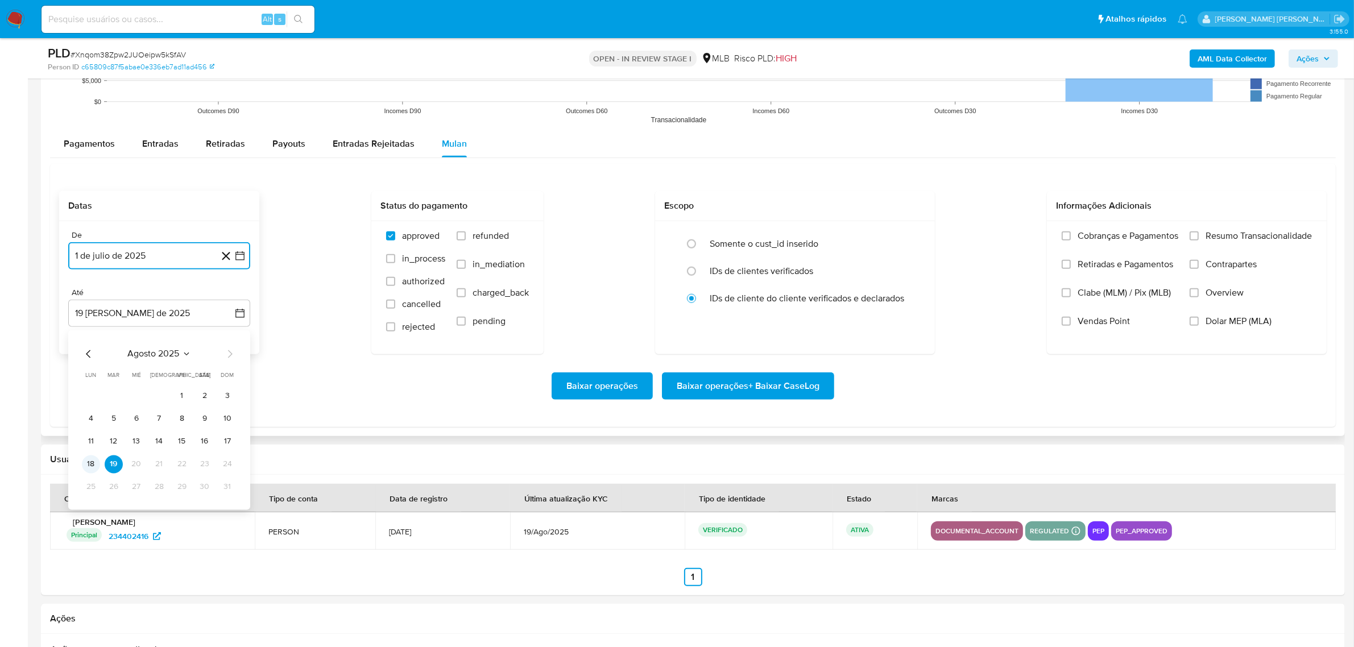
click at [89, 466] on button "18" at bounding box center [91, 465] width 18 height 18
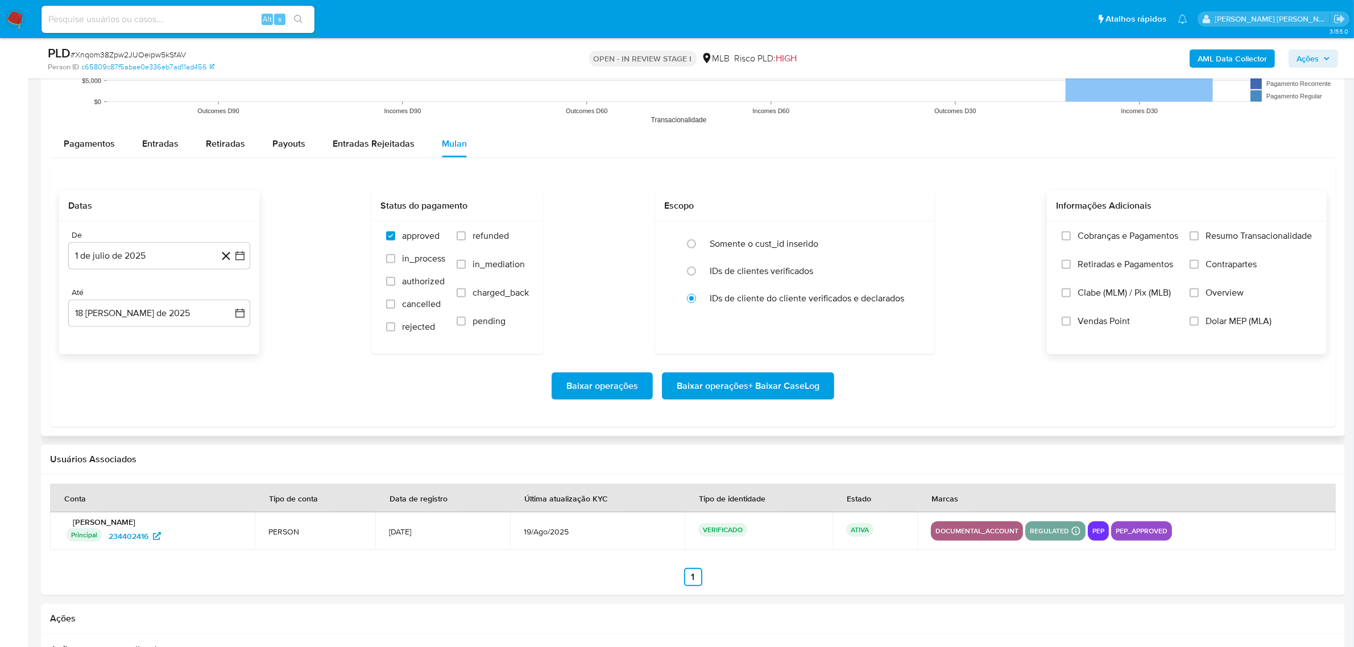
click at [1224, 297] on span "Overview" at bounding box center [1225, 292] width 38 height 11
click at [1199, 297] on input "Overview" at bounding box center [1194, 292] width 9 height 9
click at [1224, 268] on span "Contrapartes" at bounding box center [1231, 264] width 51 height 11
click at [1199, 268] on input "Contrapartes" at bounding box center [1194, 264] width 9 height 9
click at [1230, 240] on span "Resumo Transacionalidade" at bounding box center [1259, 235] width 106 height 11
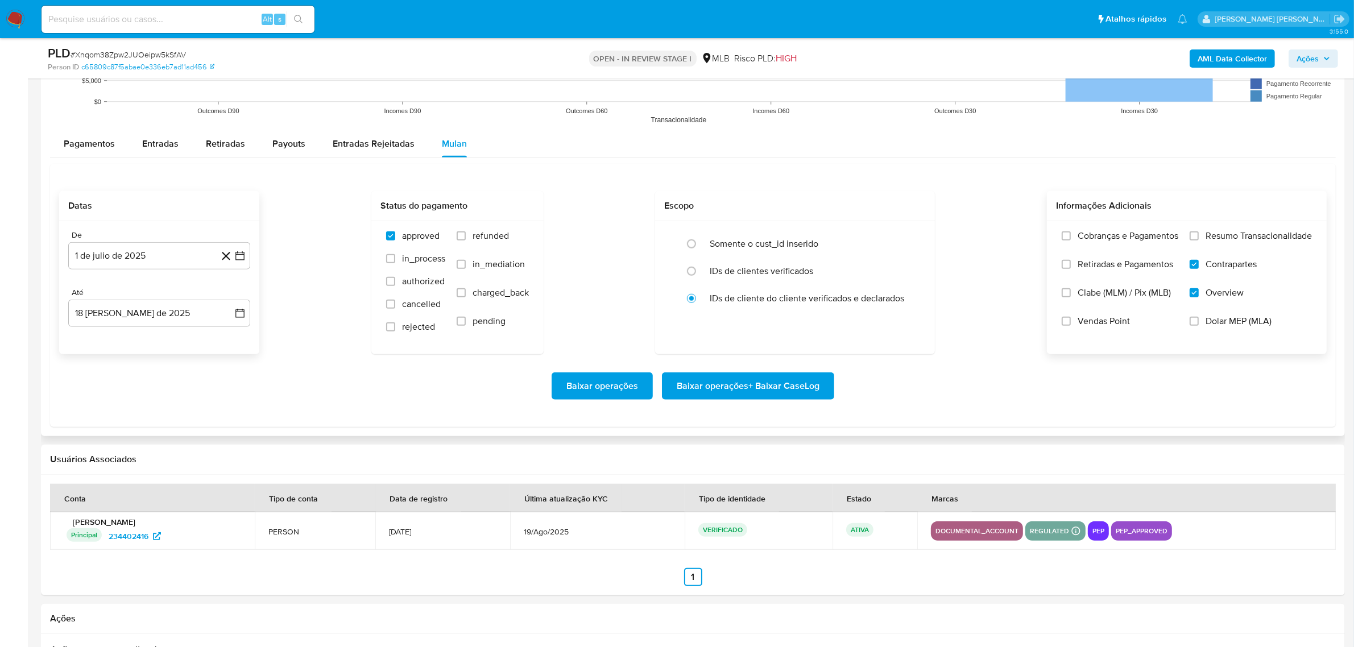
click at [1199, 240] on input "Resumo Transacionalidade" at bounding box center [1194, 236] width 9 height 9
click at [789, 384] on span "Baixar operações + Baixar CaseLog" at bounding box center [748, 386] width 143 height 25
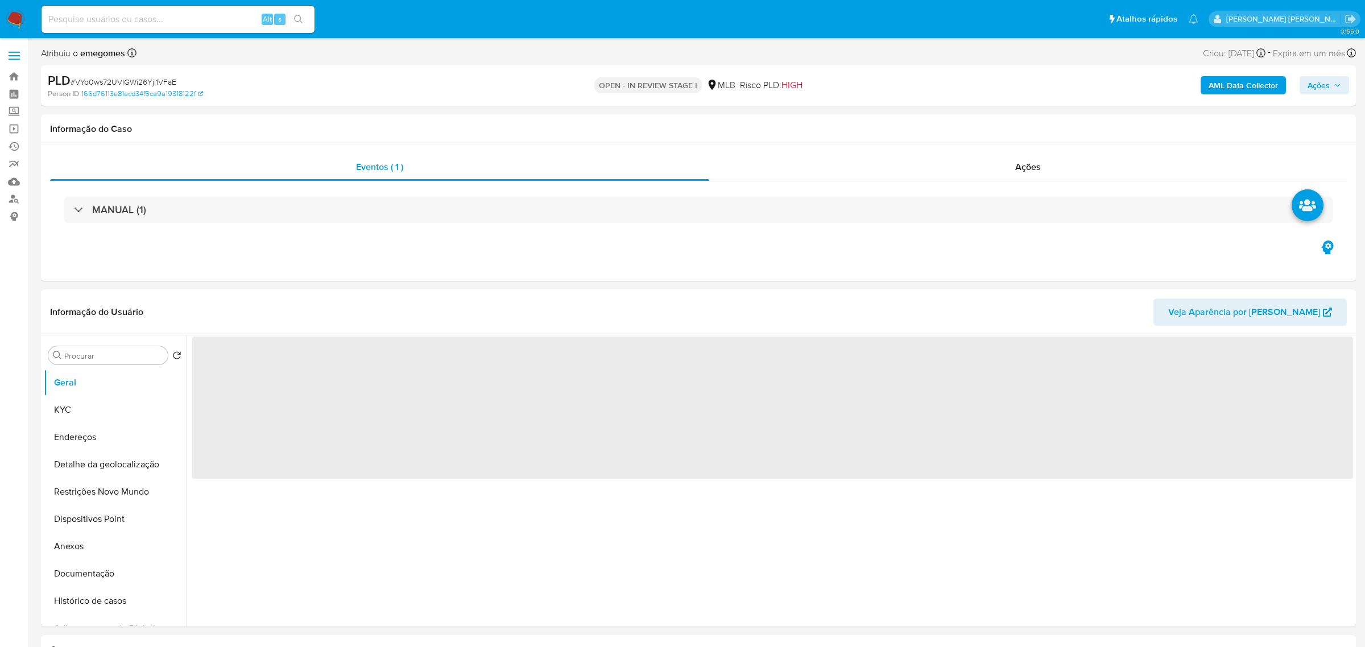
select select "10"
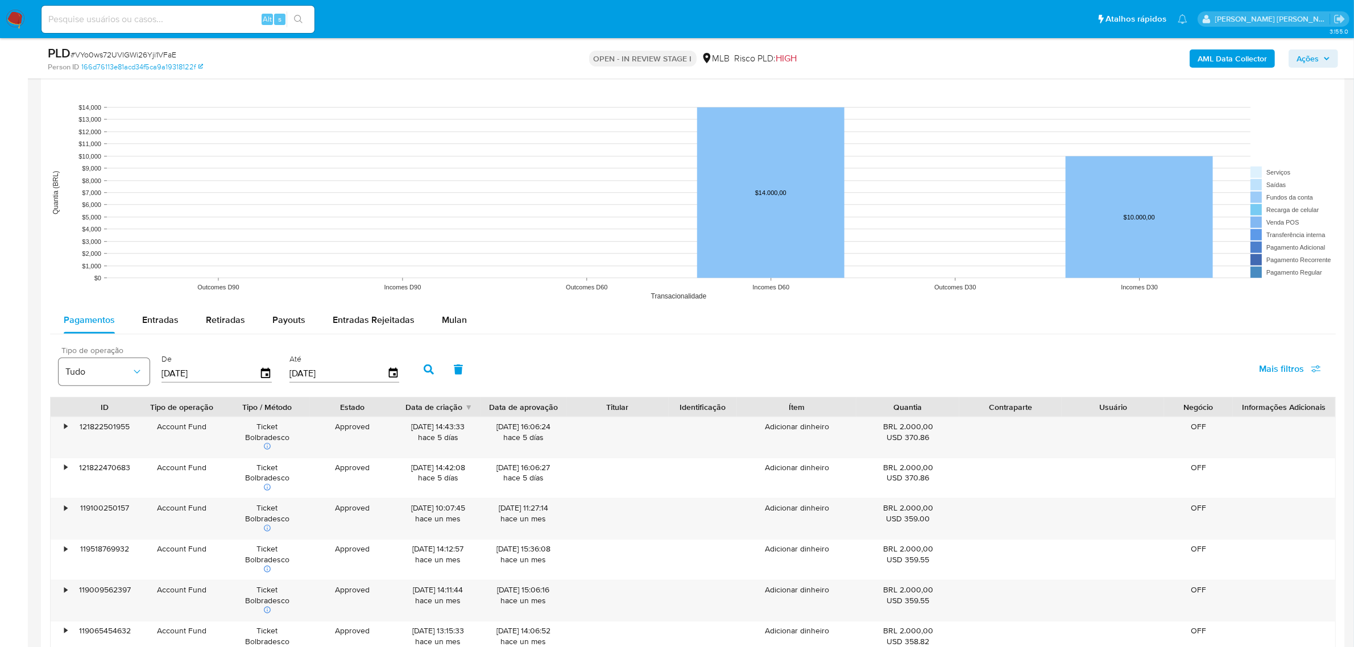
scroll to position [1138, 0]
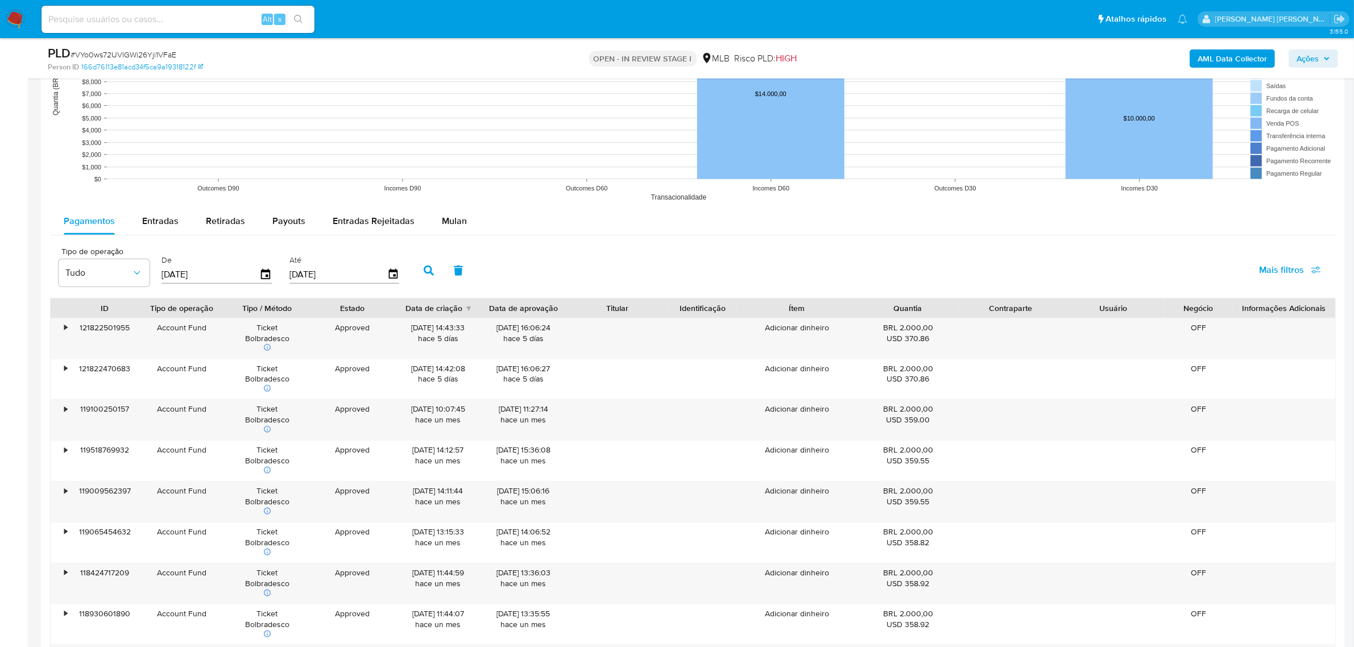
click at [442, 241] on div "Pagamentos Entradas Retiradas Payouts Entradas Rejeitadas Mulan Tipo de operaçã…" at bounding box center [693, 483] width 1286 height 551
click at [458, 228] on span "Mulan" at bounding box center [454, 220] width 25 height 13
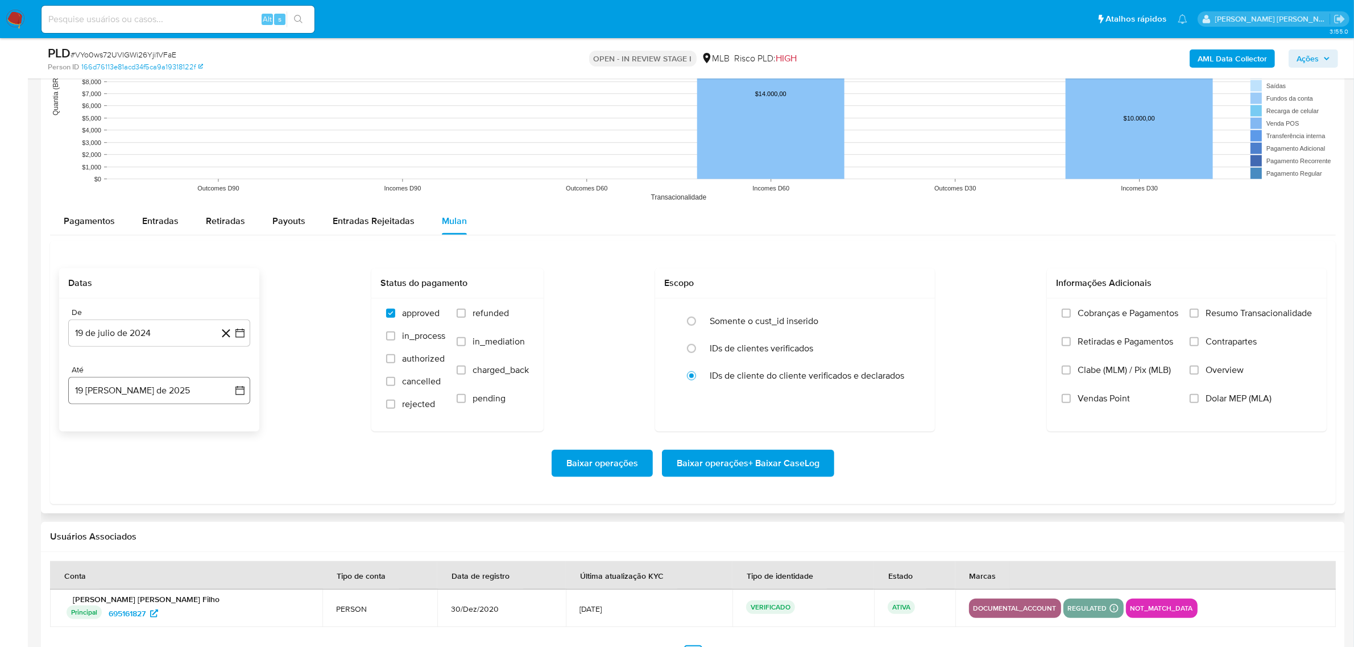
scroll to position [1280, 0]
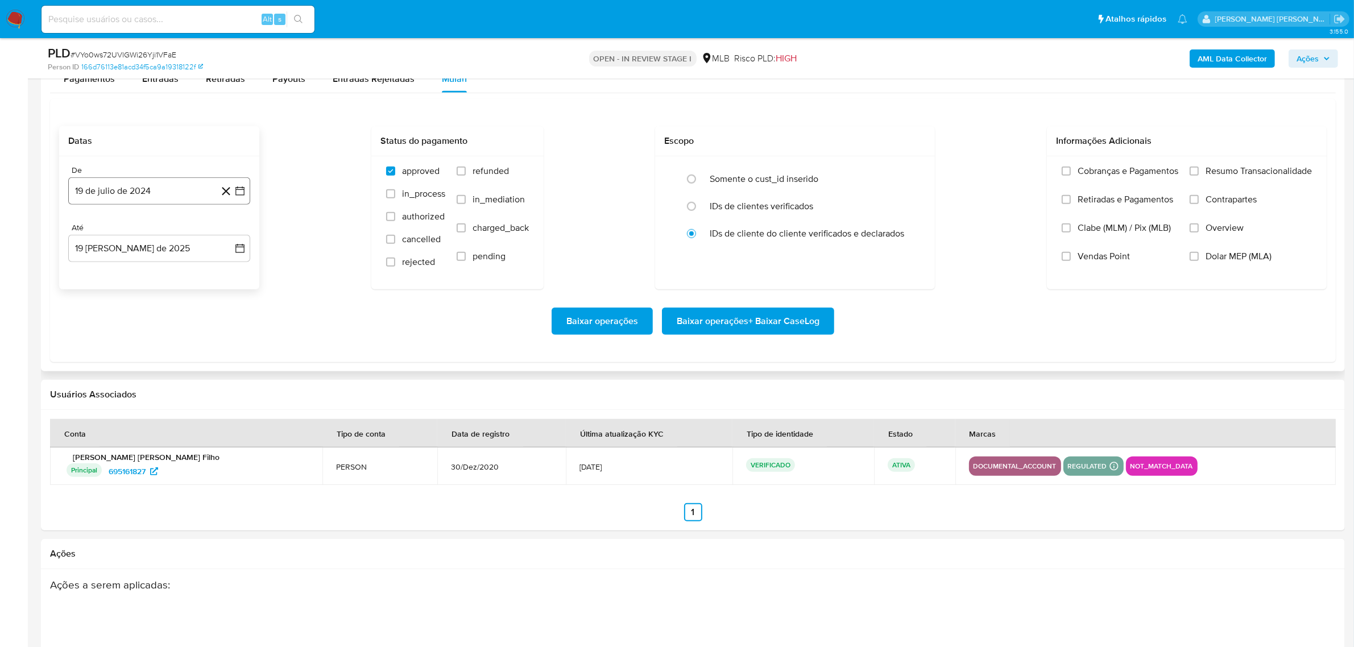
click at [247, 195] on button "19 de julio de 2024" at bounding box center [159, 190] width 182 height 27
click at [229, 237] on icon "Mes siguiente" at bounding box center [230, 232] width 14 height 14
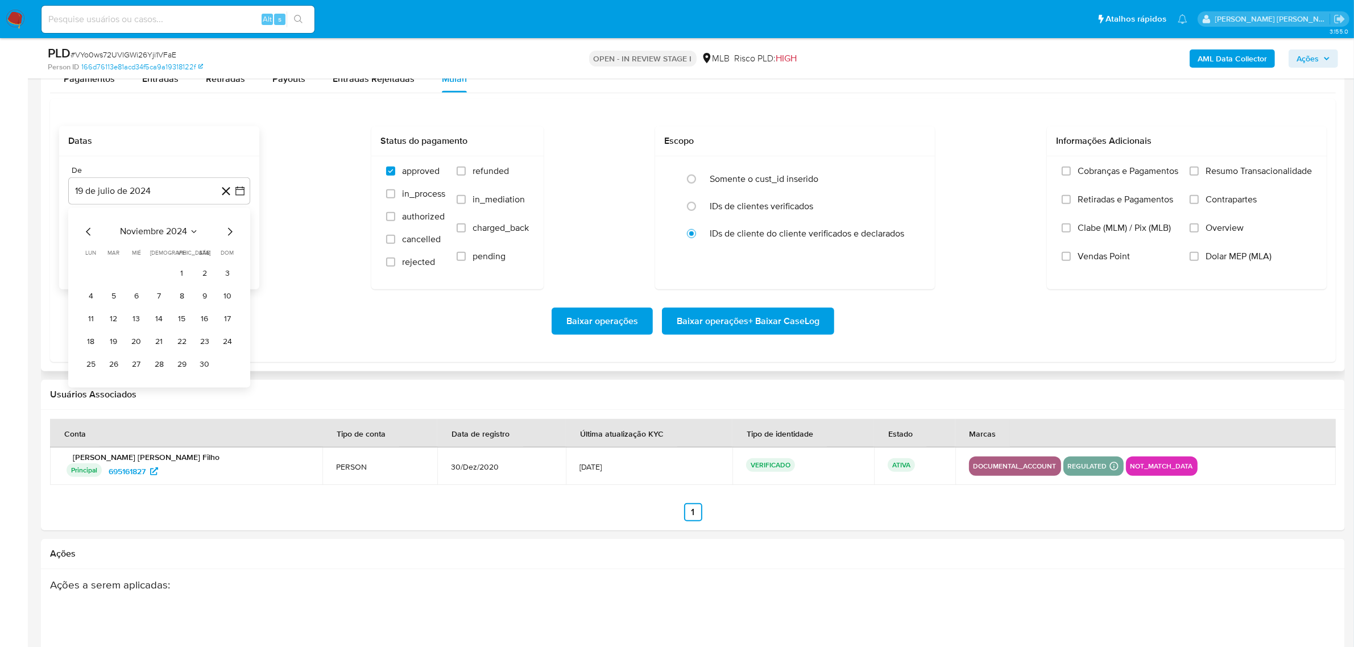
click at [229, 237] on icon "Mes siguiente" at bounding box center [230, 232] width 14 height 14
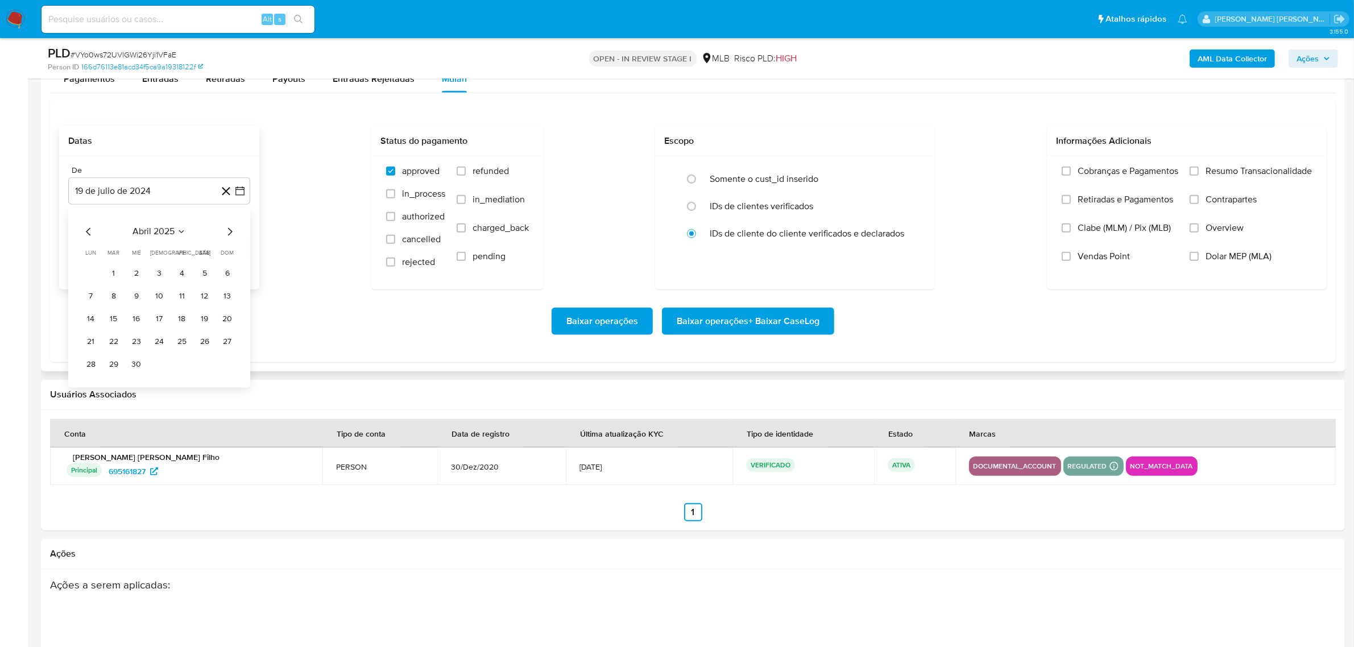
click at [229, 237] on icon "Mes siguiente" at bounding box center [230, 232] width 14 height 14
click at [115, 273] on button "1" at bounding box center [114, 273] width 18 height 18
click at [239, 251] on icon "button" at bounding box center [239, 248] width 11 height 11
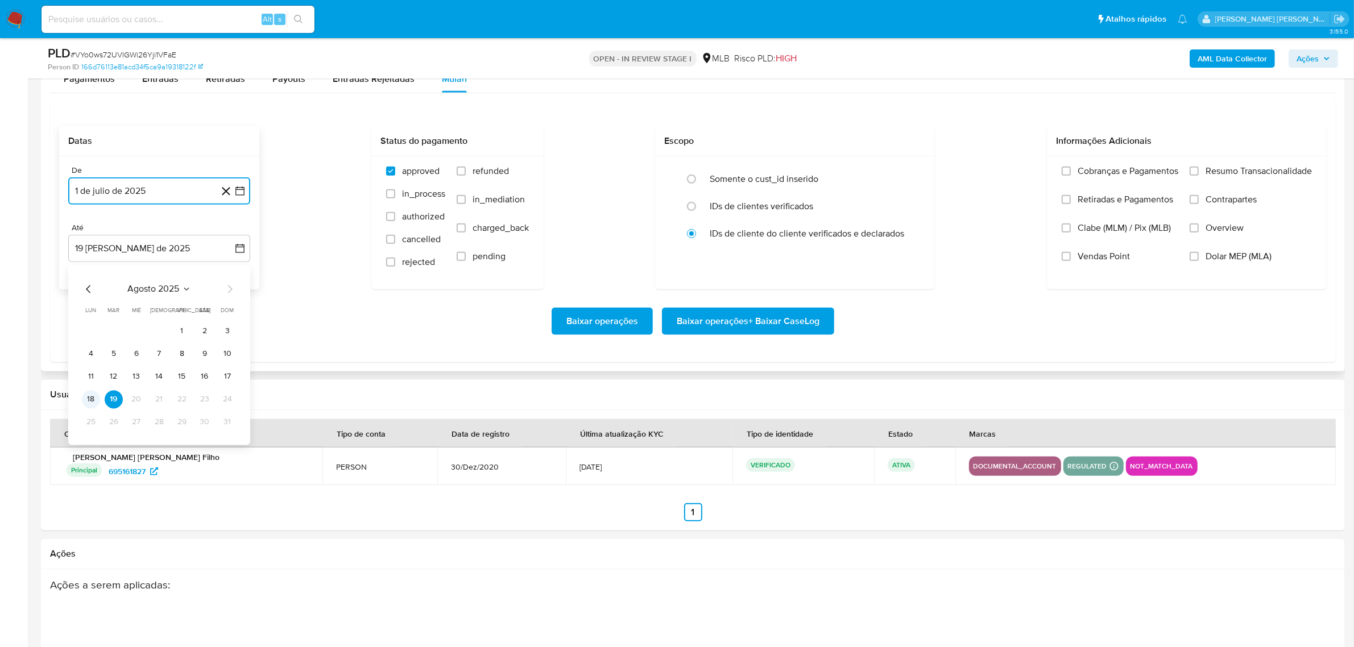
click at [97, 404] on button "18" at bounding box center [91, 399] width 18 height 18
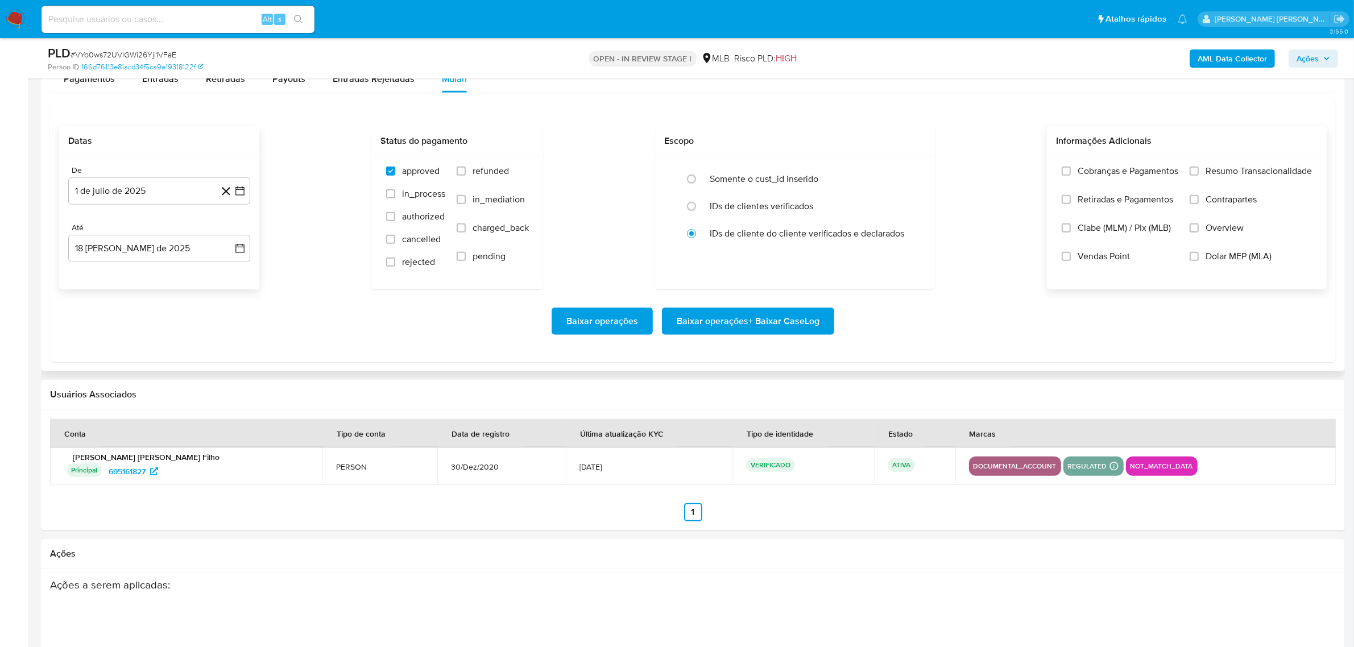
drag, startPoint x: 1214, startPoint y: 232, endPoint x: 1223, endPoint y: 210, distance: 22.7
click at [1216, 230] on span "Overview" at bounding box center [1225, 227] width 38 height 11
click at [1229, 192] on label "Resumo Transacionalidade" at bounding box center [1251, 180] width 122 height 28
click at [1199, 176] on input "Resumo Transacionalidade" at bounding box center [1194, 171] width 9 height 9
click at [1217, 205] on span "Contrapartes" at bounding box center [1231, 199] width 51 height 11
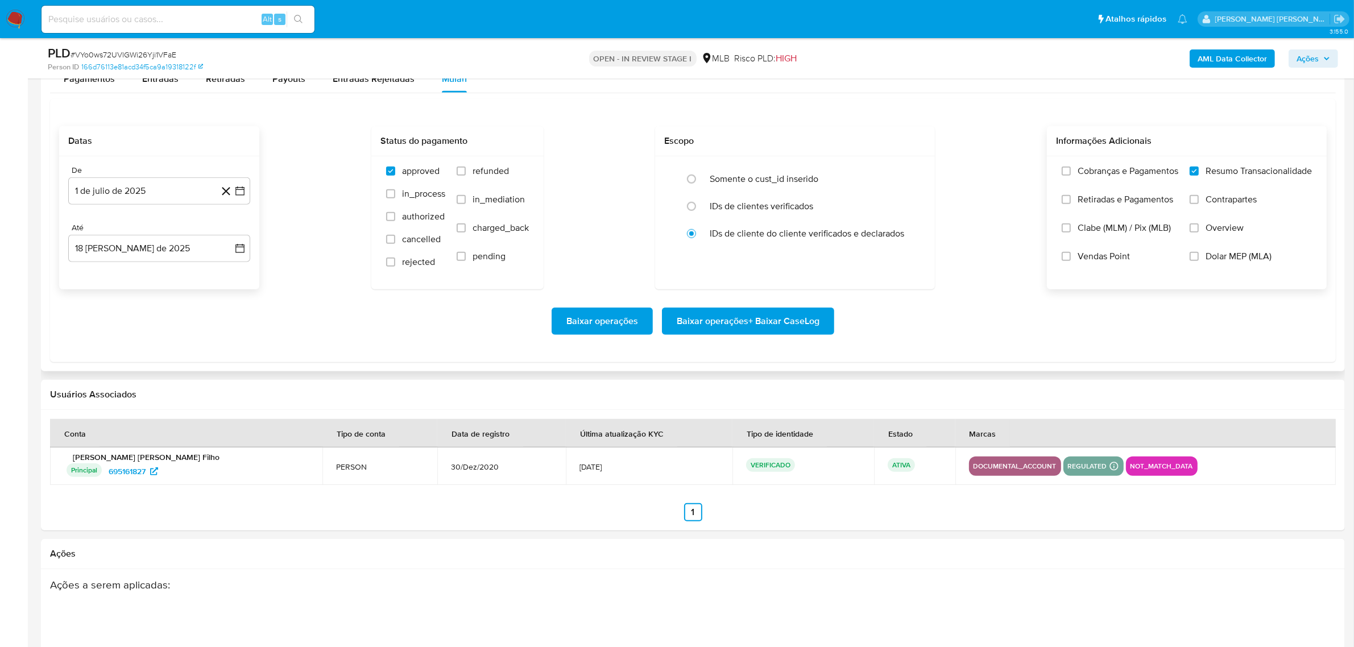
click at [1199, 204] on input "Contrapartes" at bounding box center [1194, 199] width 9 height 9
click at [1204, 229] on label "Overview" at bounding box center [1251, 236] width 122 height 28
click at [1199, 229] on input "Overview" at bounding box center [1194, 228] width 9 height 9
click at [746, 316] on span "Baixar operações + Baixar CaseLog" at bounding box center [748, 321] width 143 height 25
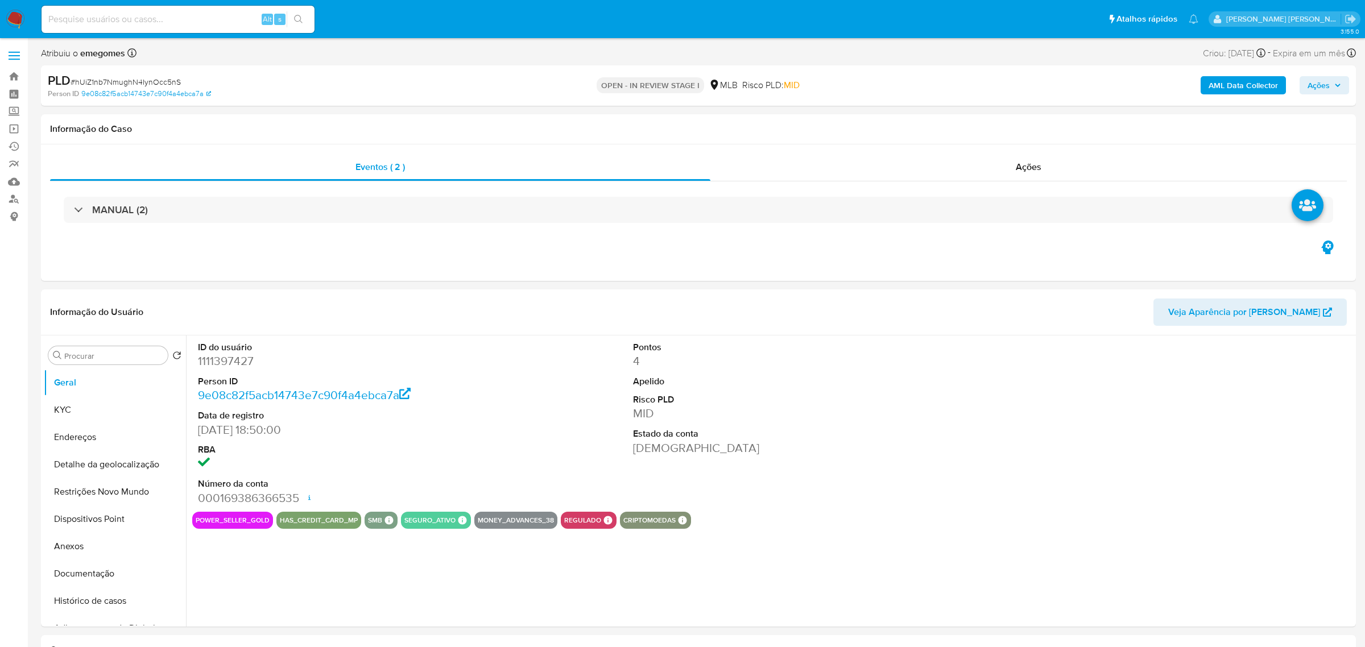
select select "10"
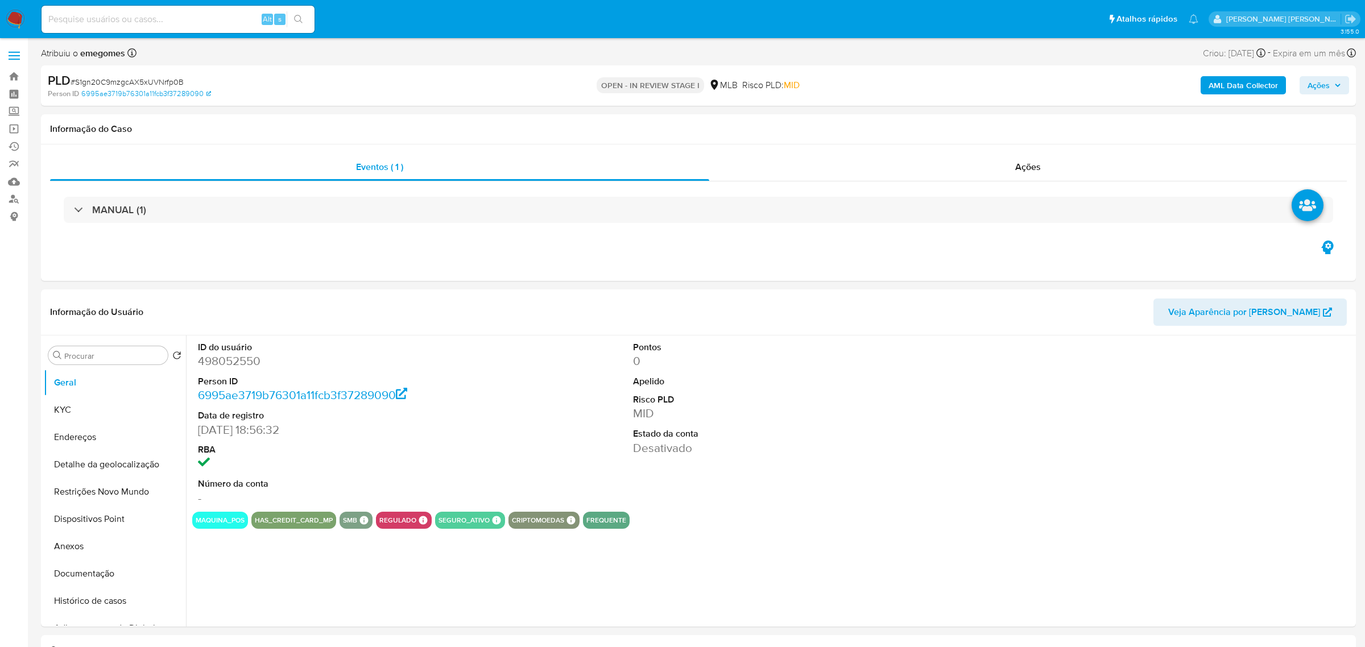
select select "10"
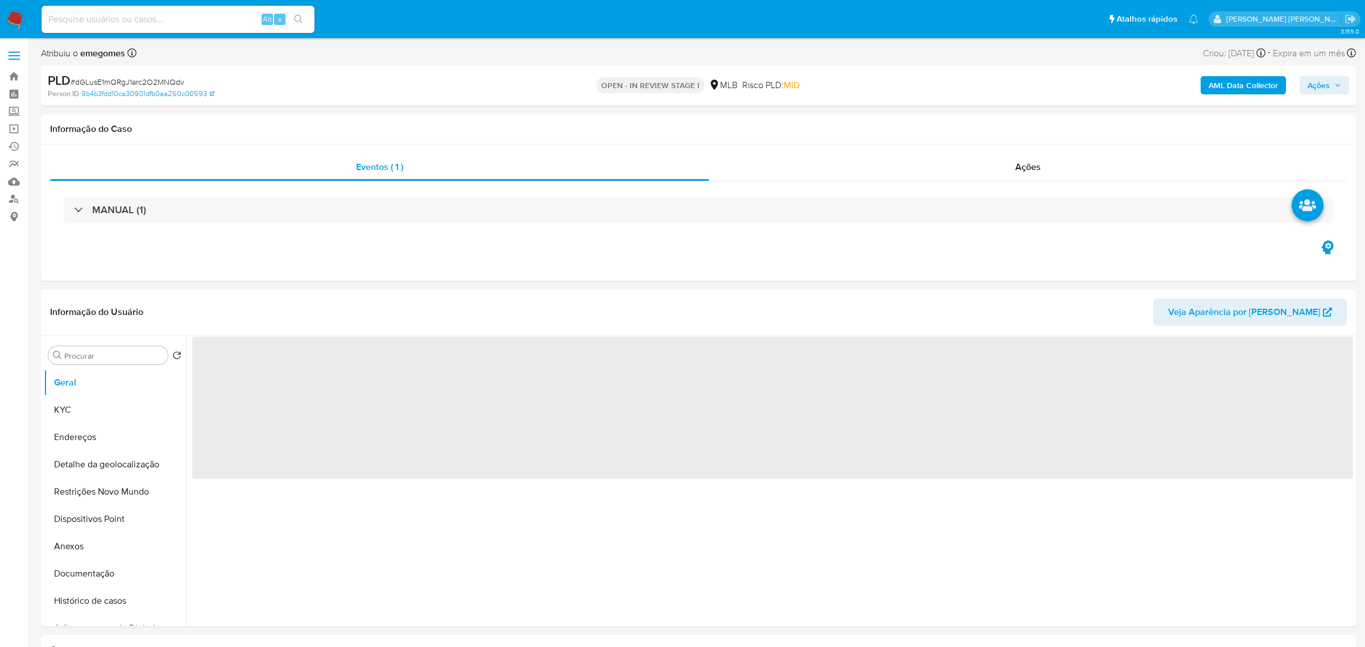
select select "10"
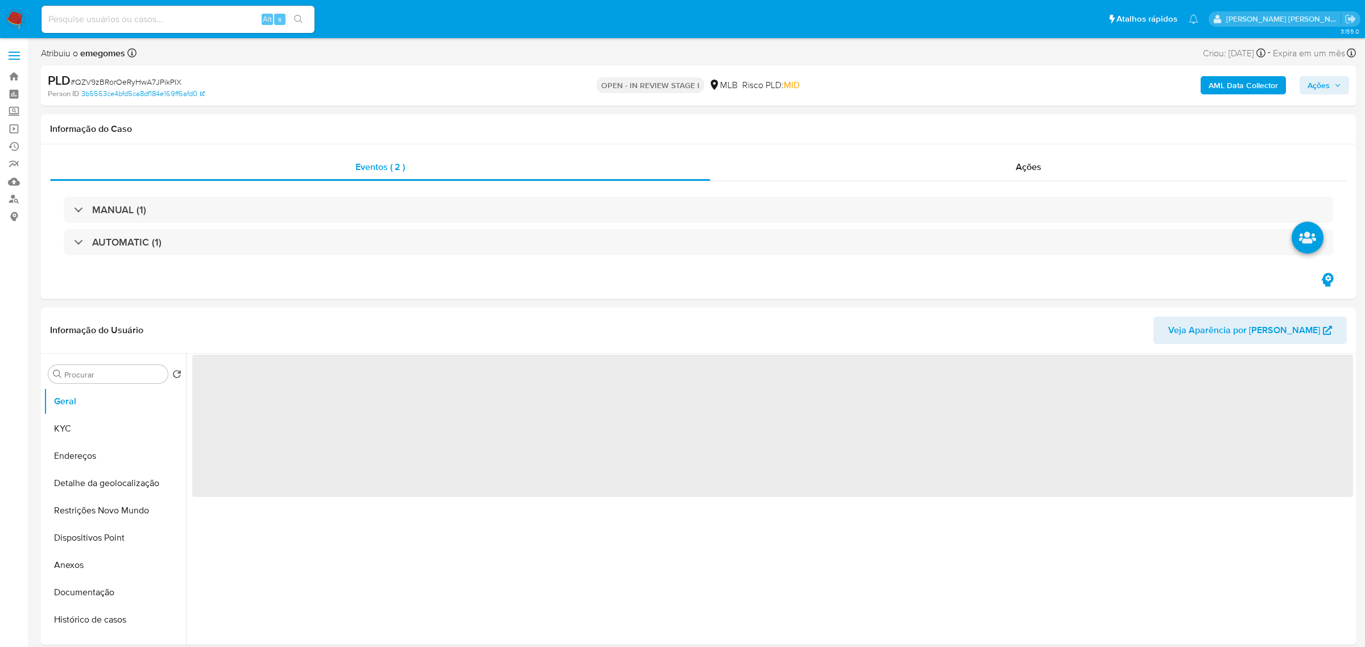
select select "10"
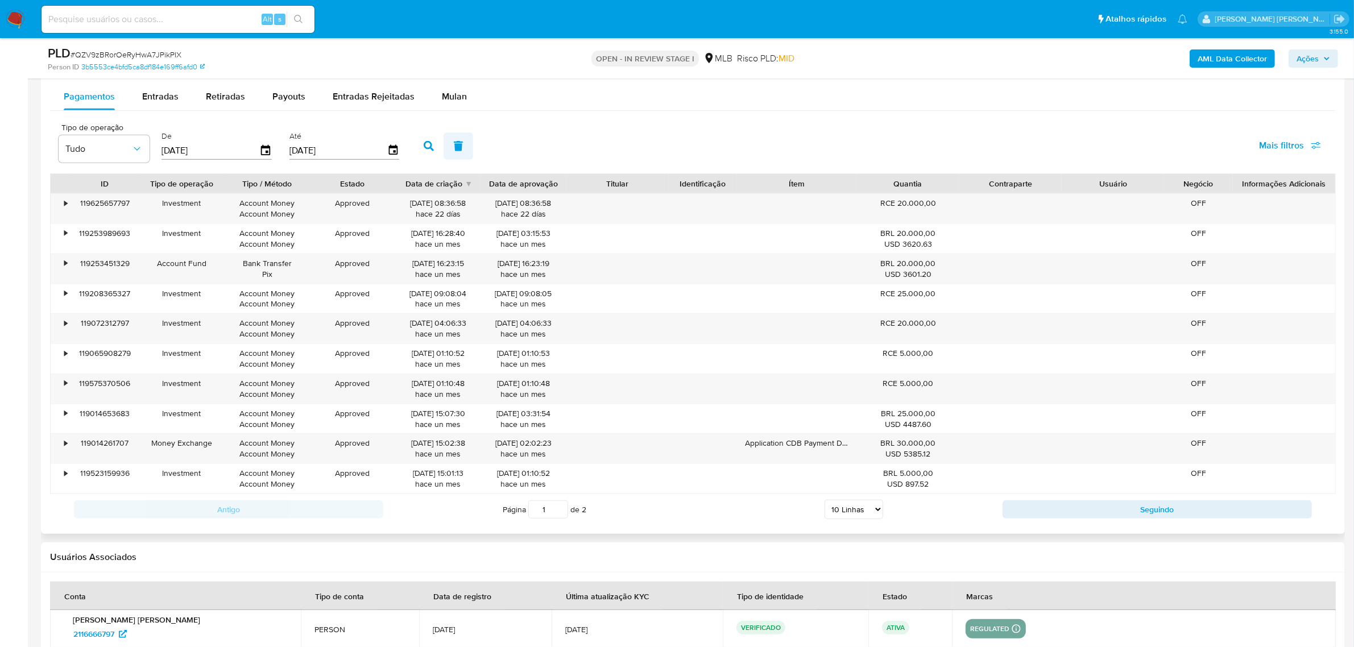
scroll to position [1280, 0]
click at [461, 97] on span "Mulan" at bounding box center [454, 96] width 25 height 13
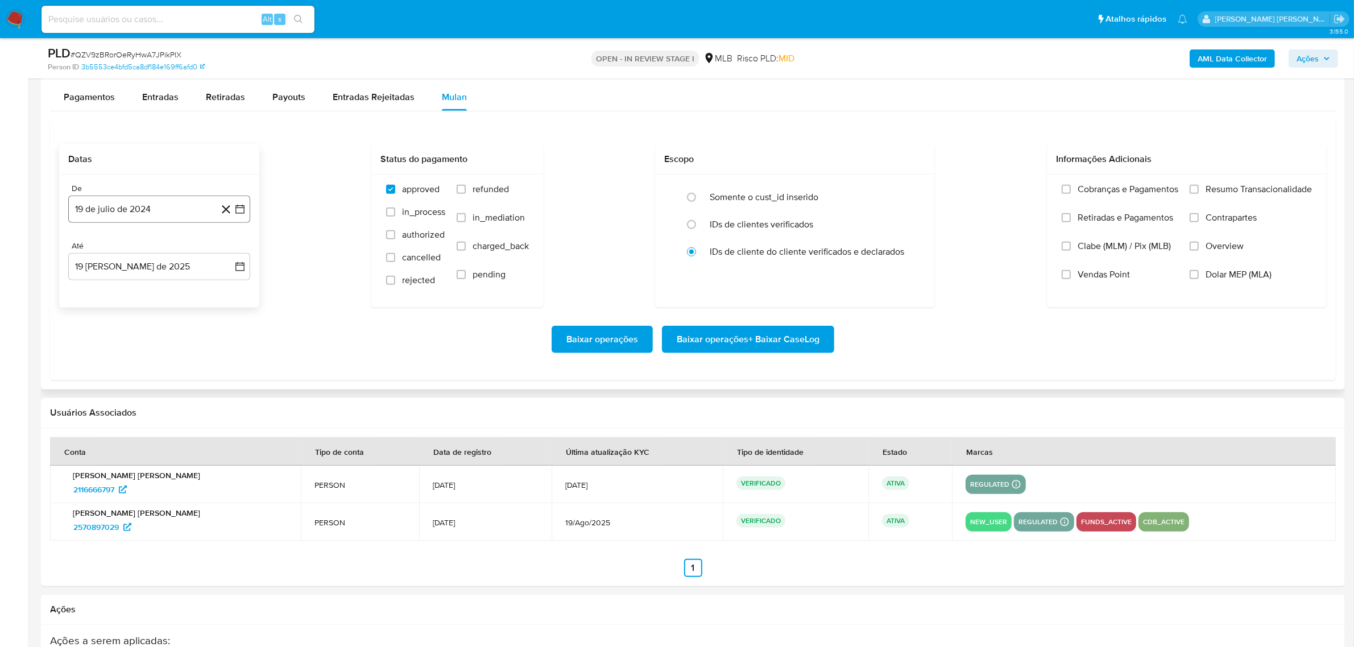
click at [236, 212] on icon "button" at bounding box center [239, 209] width 9 height 9
click at [229, 253] on icon "Mes siguiente" at bounding box center [230, 250] width 14 height 14
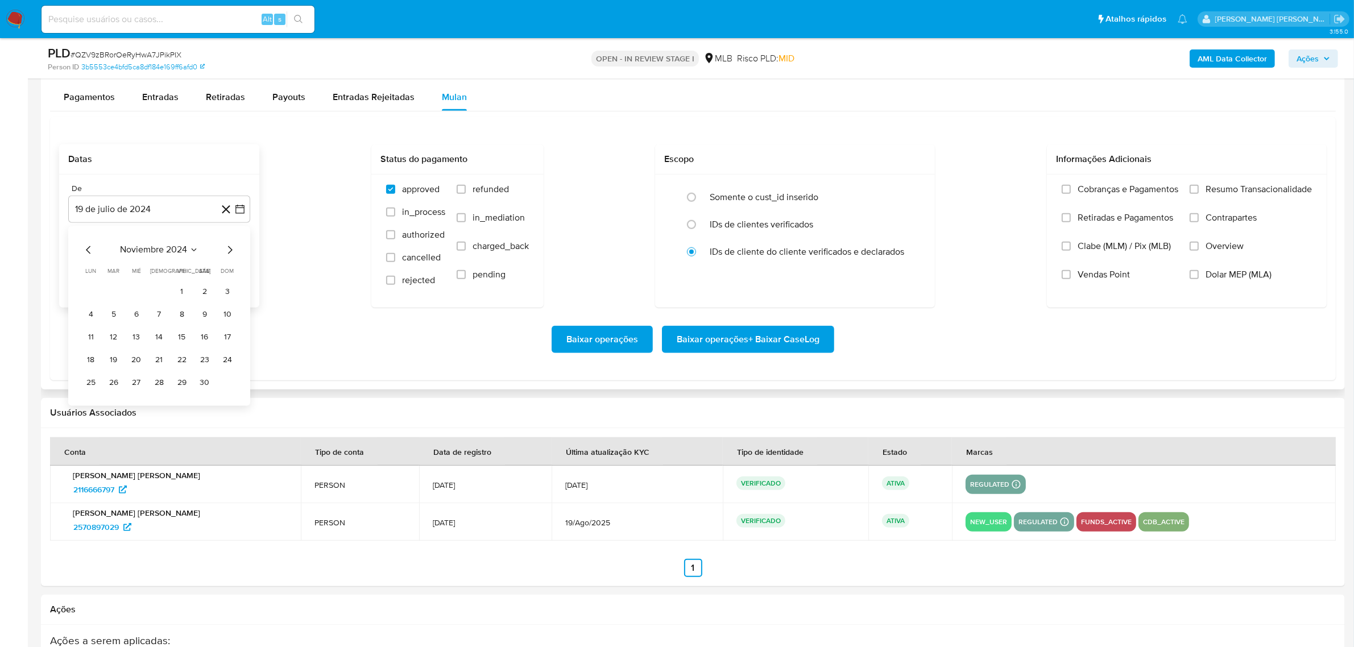
click at [229, 253] on icon "Mes siguiente" at bounding box center [230, 250] width 14 height 14
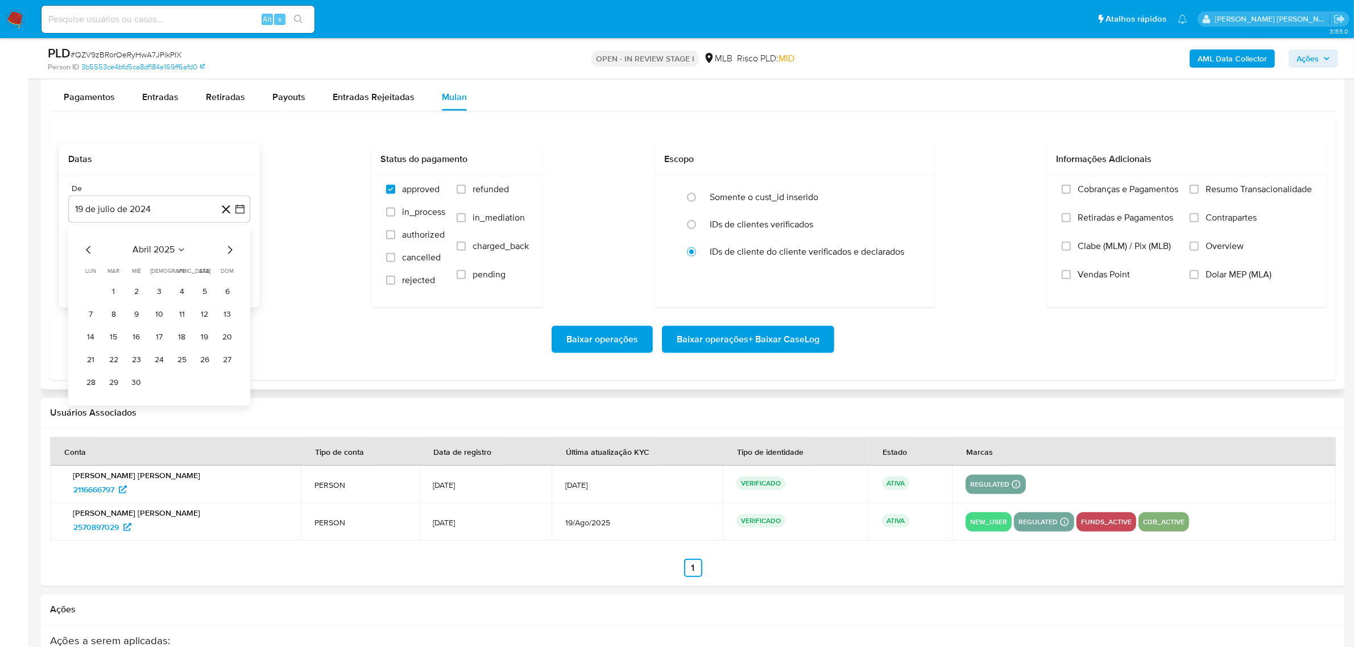
click at [229, 253] on icon "Mes siguiente" at bounding box center [230, 250] width 14 height 14
click at [115, 294] on button "1" at bounding box center [114, 292] width 18 height 18
click at [237, 267] on icon "button" at bounding box center [239, 266] width 9 height 9
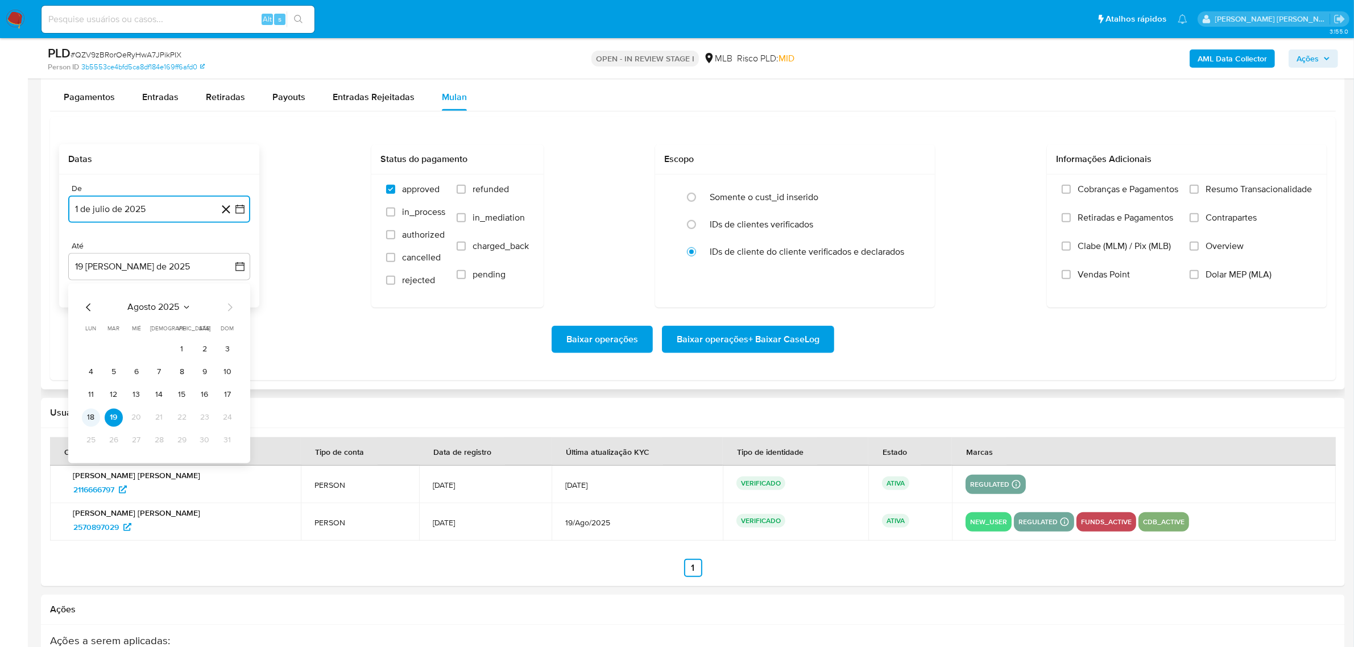
click at [95, 421] on button "18" at bounding box center [91, 418] width 18 height 18
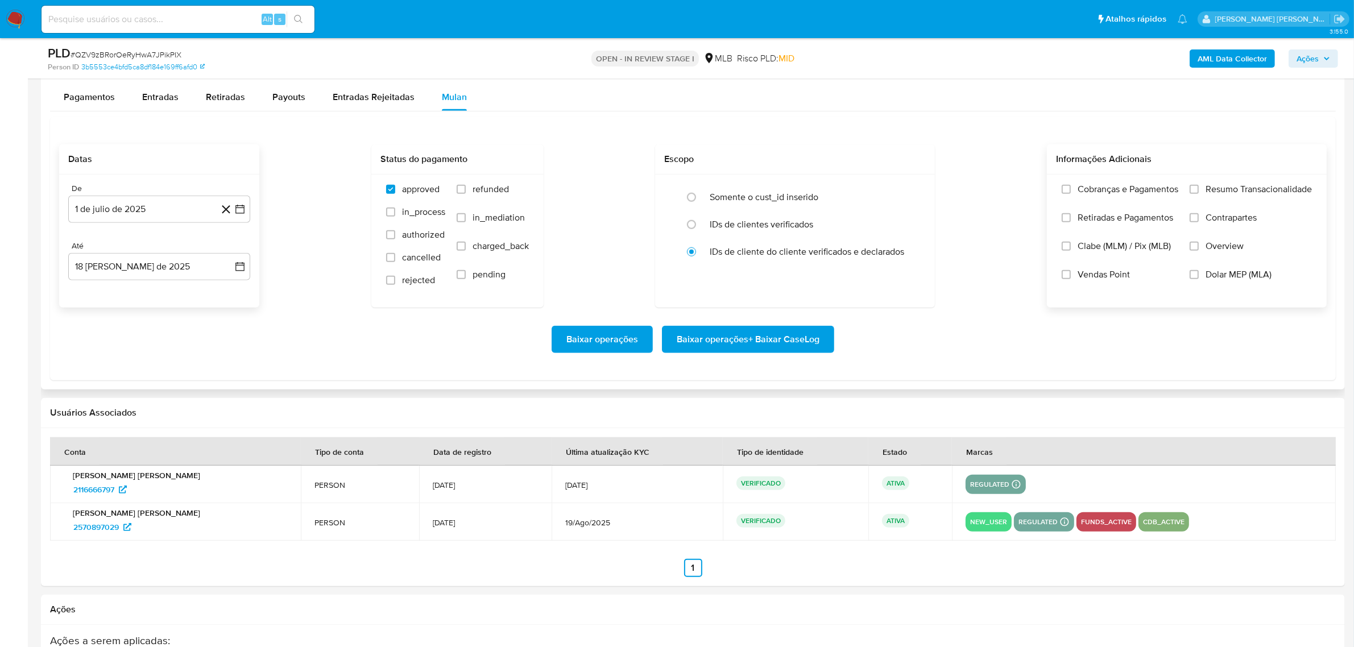
click at [1220, 247] on span "Overview" at bounding box center [1225, 246] width 38 height 11
click at [1199, 247] on input "Overview" at bounding box center [1194, 246] width 9 height 9
click at [1230, 224] on span "Contrapartes" at bounding box center [1231, 217] width 51 height 11
click at [1199, 222] on input "Contrapartes" at bounding box center [1194, 217] width 9 height 9
click at [1239, 180] on div "Cobranças e Pagamentos Retiradas e Pagamentos Clabe (MLM) / Pix (MLB) Vendas Po…" at bounding box center [1187, 241] width 280 height 132
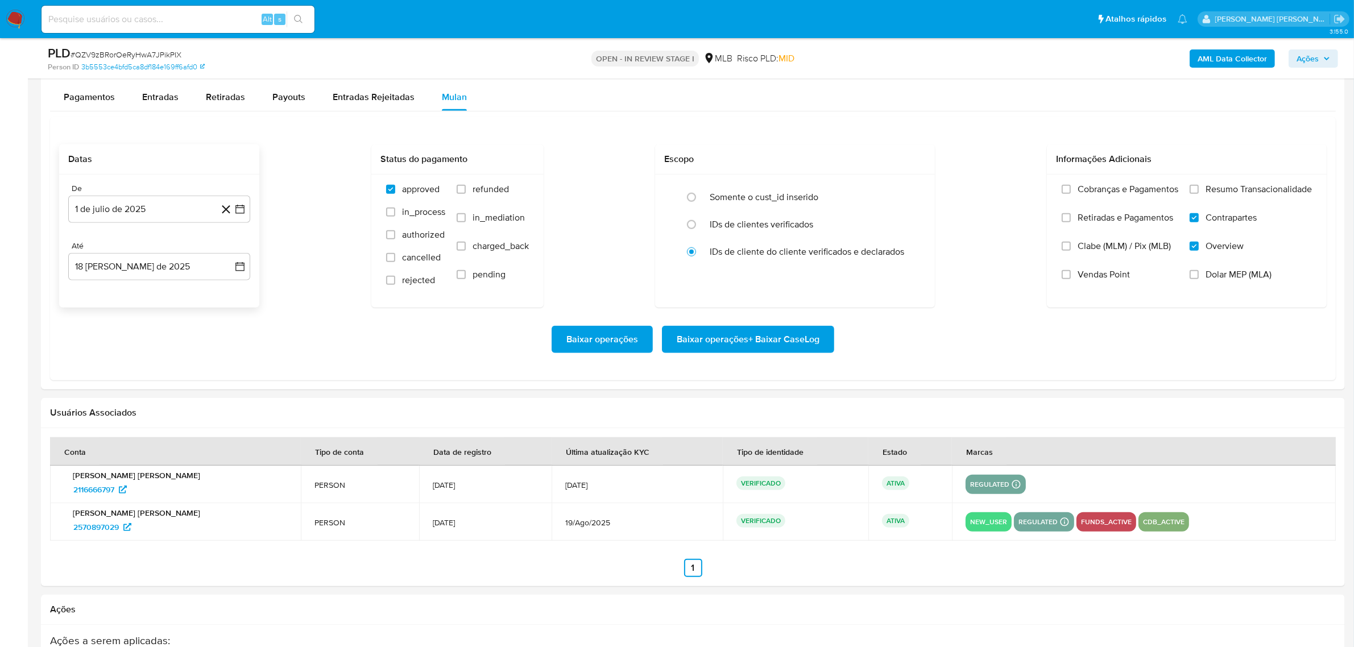
click at [1231, 188] on span "Resumo Transacionalidade" at bounding box center [1259, 189] width 106 height 11
click at [1199, 188] on input "Resumo Transacionalidade" at bounding box center [1194, 189] width 9 height 9
click at [780, 337] on span "Baixar operações + Baixar CaseLog" at bounding box center [748, 339] width 143 height 25
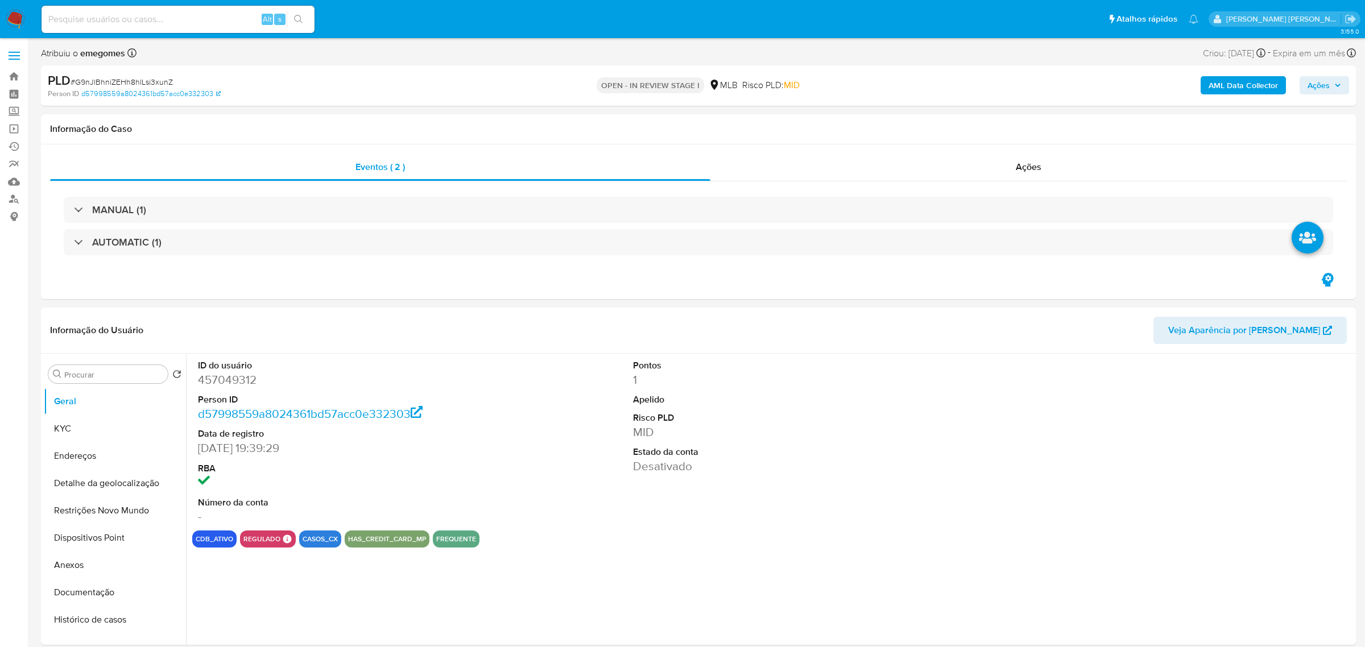
select select "10"
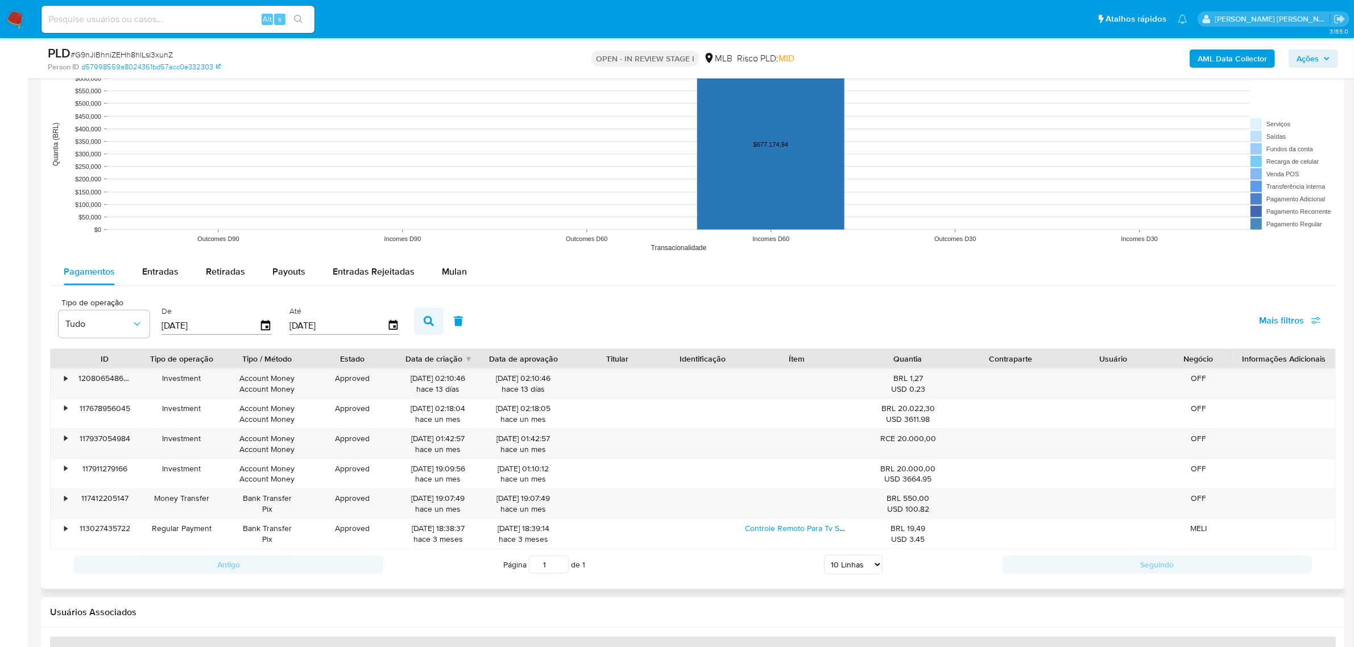
scroll to position [1138, 0]
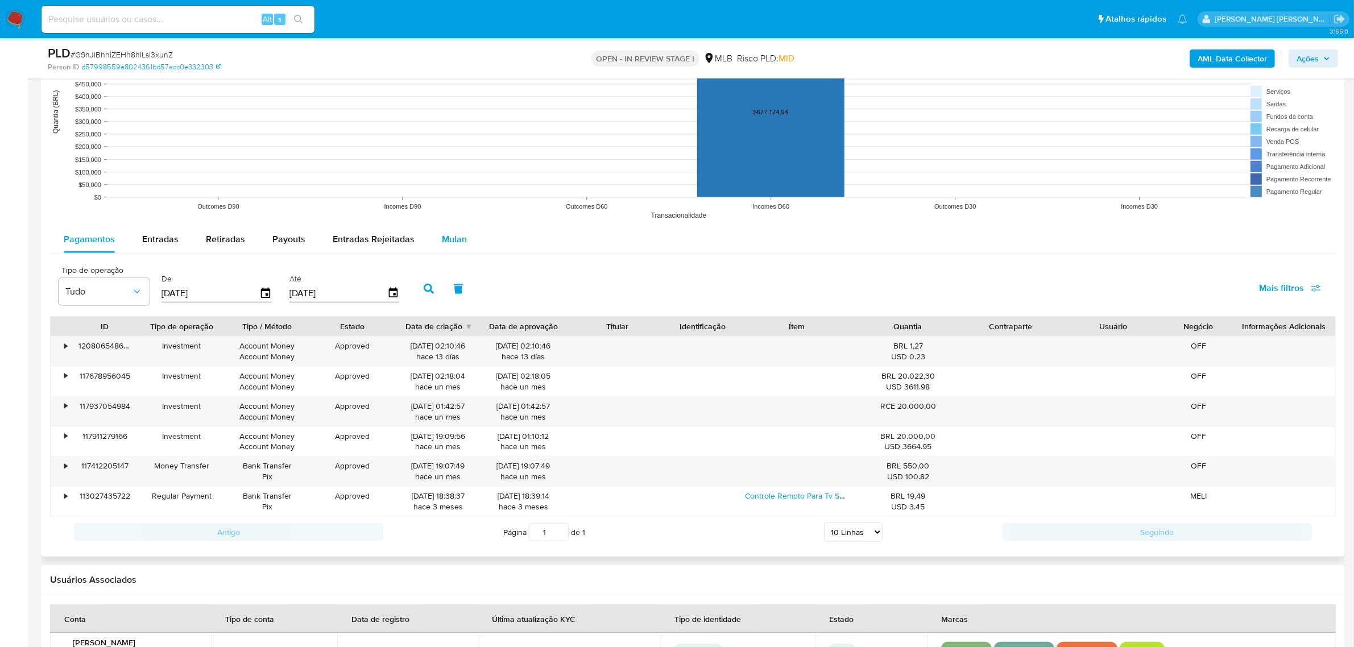
click at [458, 242] on span "Mulan" at bounding box center [454, 239] width 25 height 13
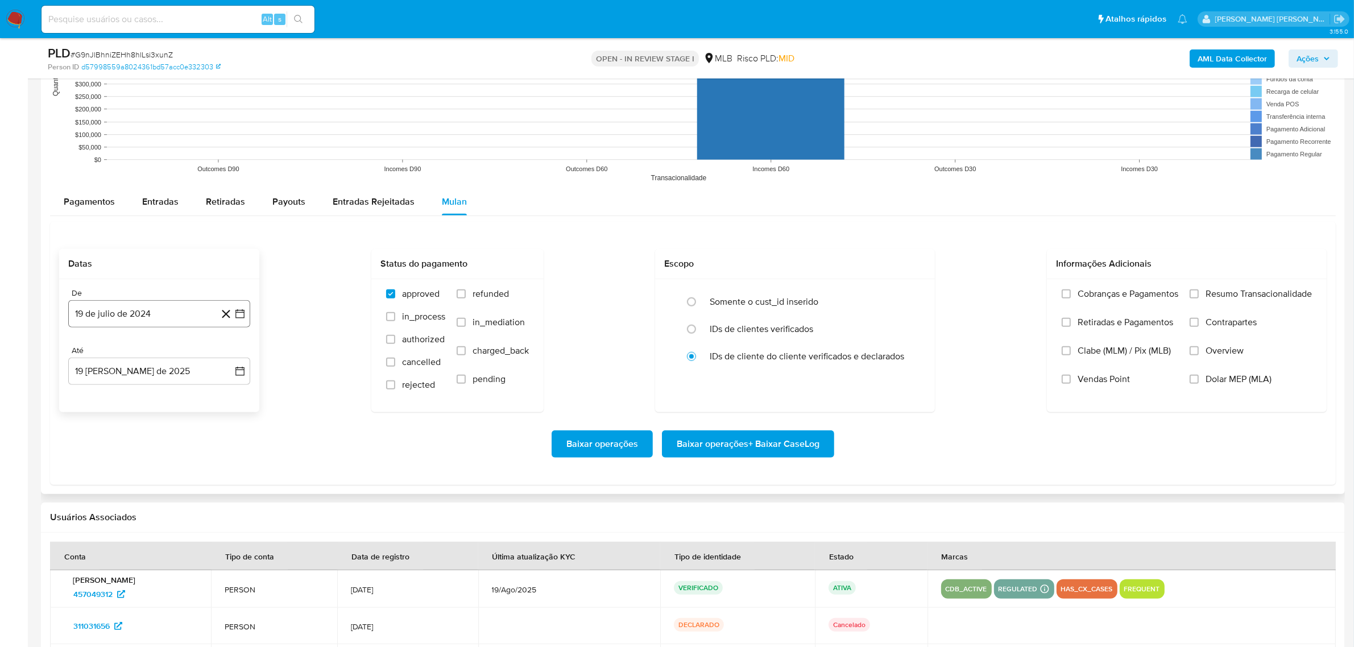
scroll to position [1209, 0]
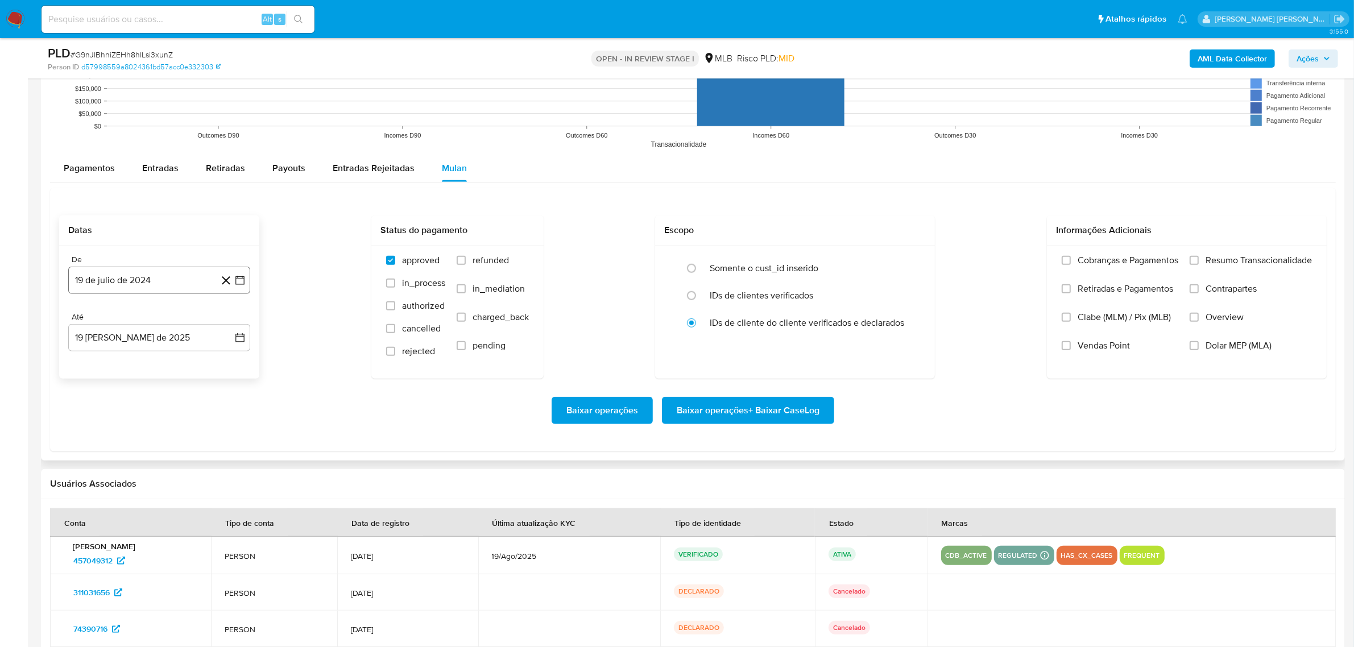
click at [248, 287] on button "19 de julio de 2024" at bounding box center [159, 280] width 182 height 27
click at [234, 327] on icon "Mes siguiente" at bounding box center [230, 322] width 14 height 14
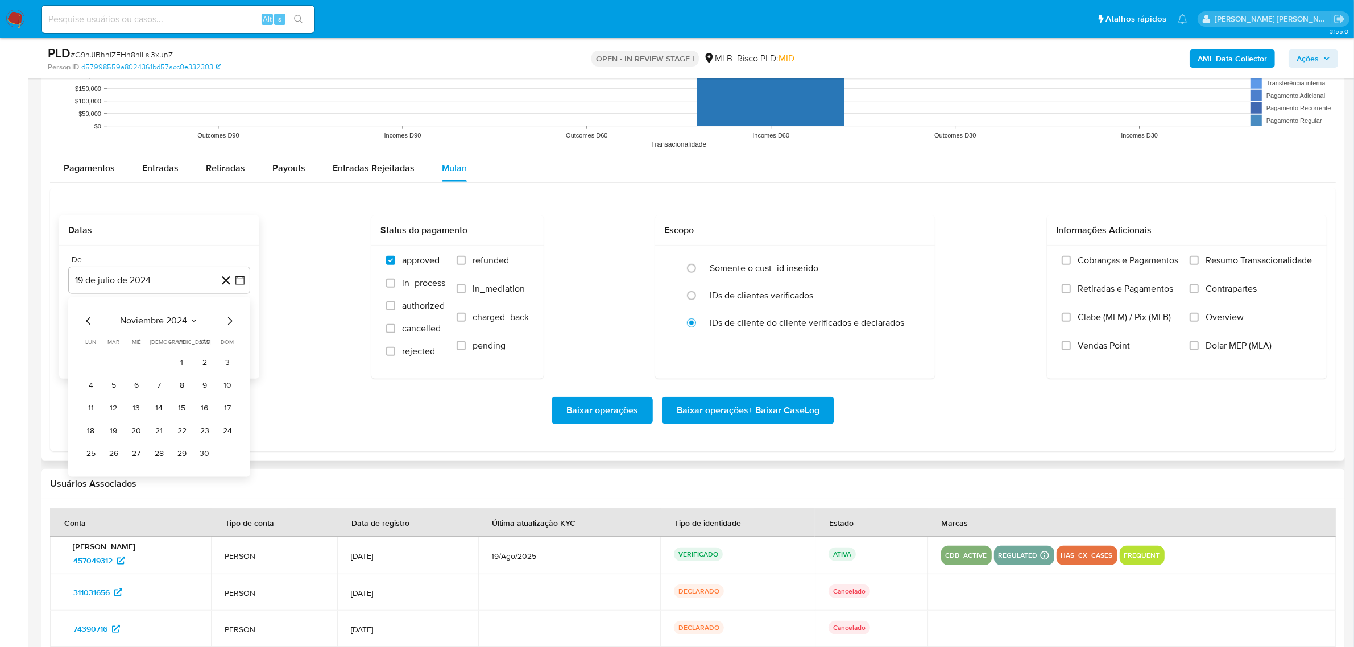
click at [234, 327] on icon "Mes siguiente" at bounding box center [230, 322] width 14 height 14
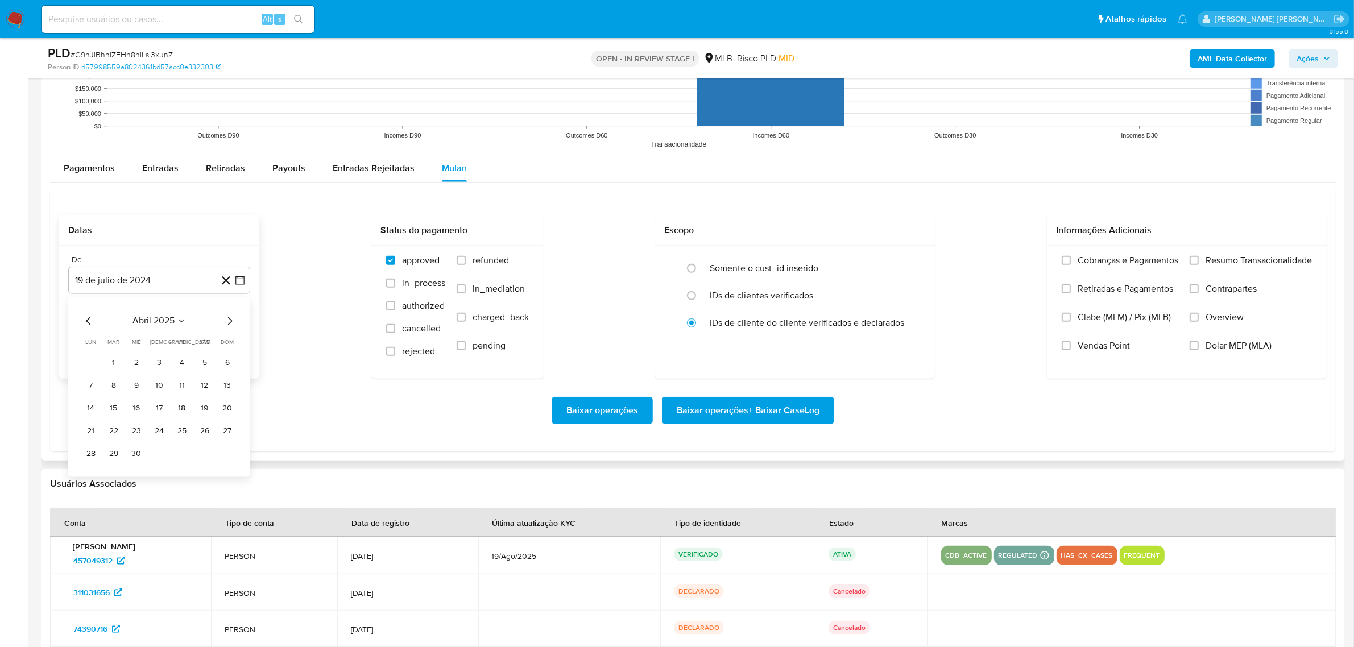
click at [234, 327] on icon "Mes siguiente" at bounding box center [230, 322] width 14 height 14
click at [106, 362] on button "1" at bounding box center [114, 363] width 18 height 18
click at [245, 340] on icon "button" at bounding box center [239, 337] width 11 height 11
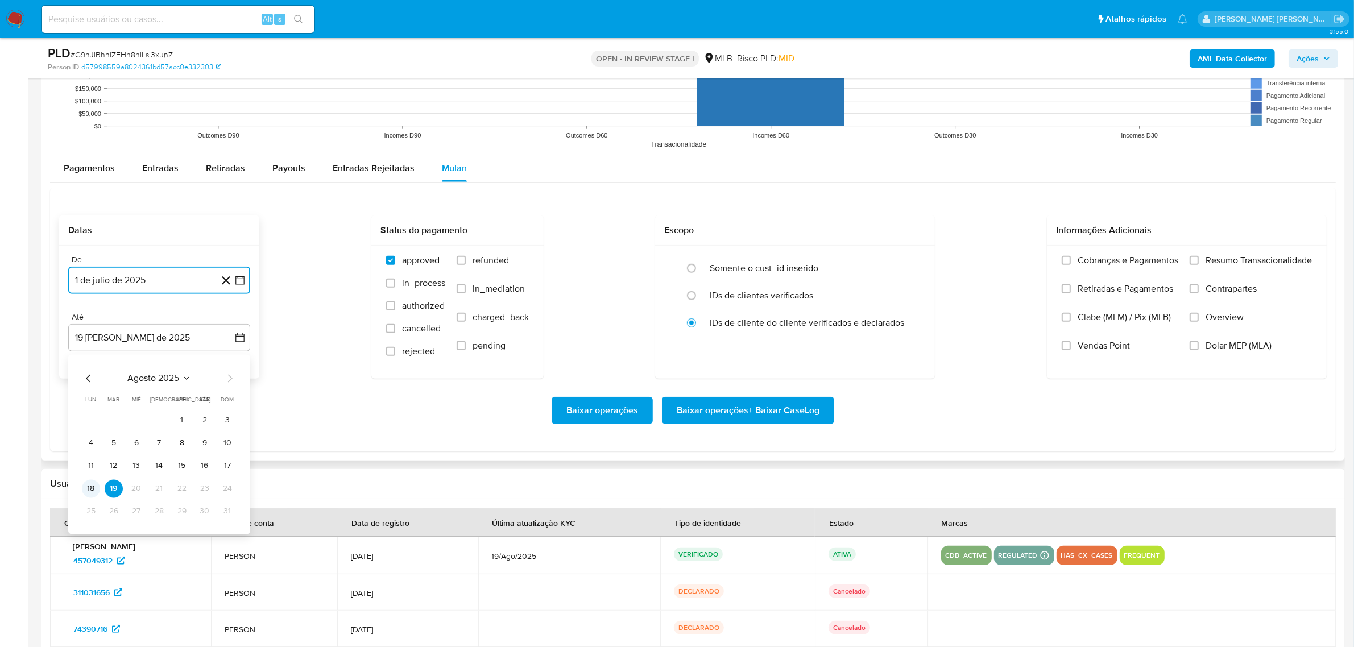
click at [92, 488] on button "18" at bounding box center [91, 489] width 18 height 18
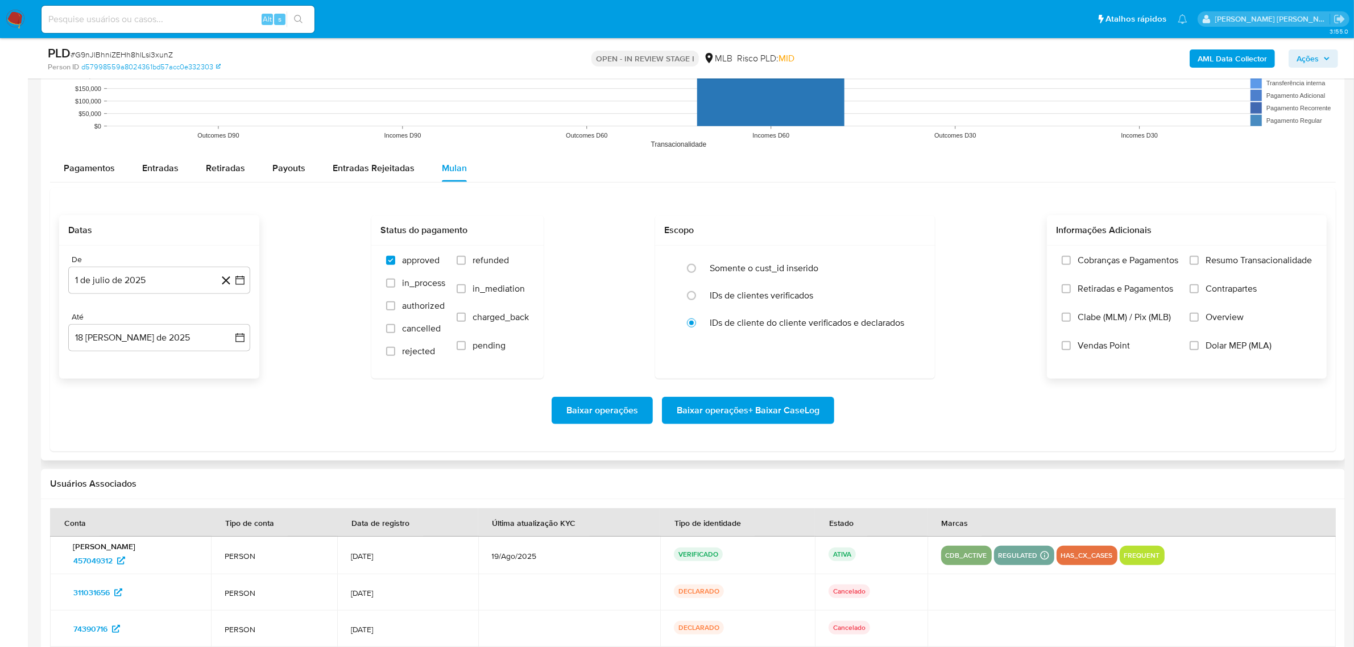
click at [1218, 319] on span "Overview" at bounding box center [1225, 317] width 38 height 11
click at [1199, 319] on input "Overview" at bounding box center [1194, 317] width 9 height 9
click at [1233, 289] on span "Contrapartes" at bounding box center [1231, 288] width 51 height 11
click at [1199, 289] on input "Contrapartes" at bounding box center [1194, 288] width 9 height 9
click at [1242, 264] on span "Resumo Transacionalidade" at bounding box center [1259, 260] width 106 height 11
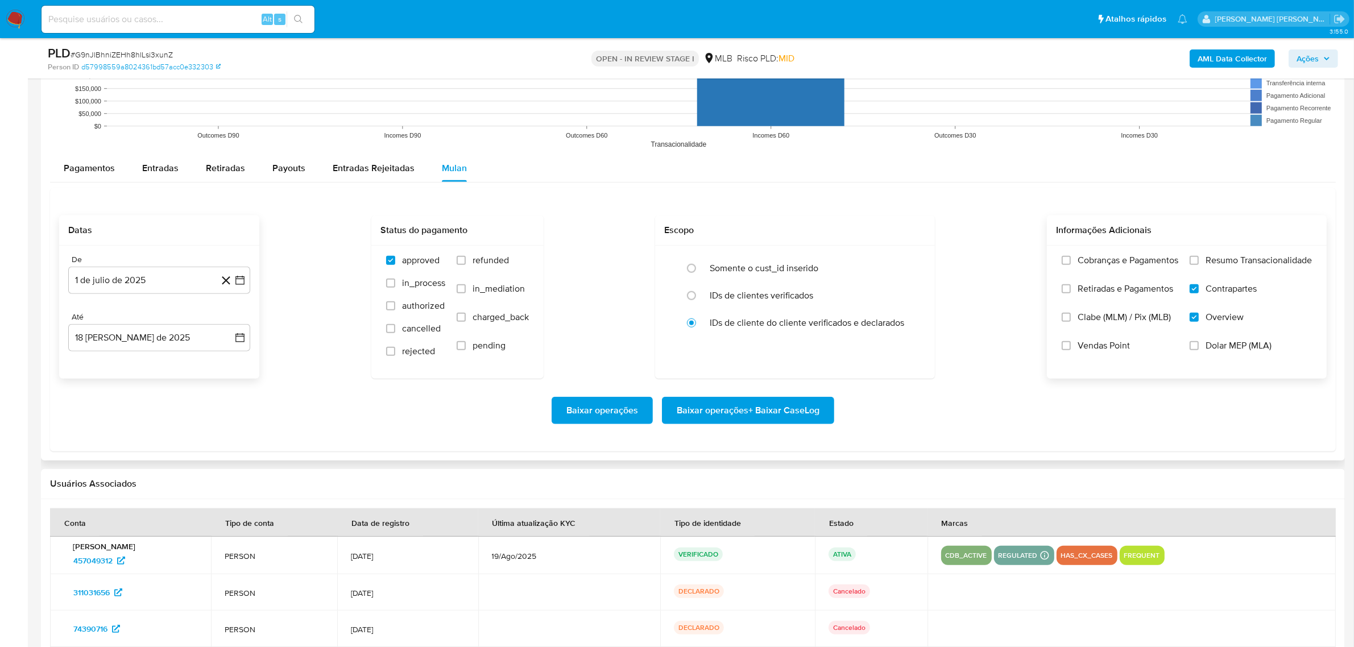
click at [1199, 264] on input "Resumo Transacionalidade" at bounding box center [1194, 260] width 9 height 9
click at [761, 414] on span "Baixar operações + Baixar CaseLog" at bounding box center [748, 410] width 143 height 25
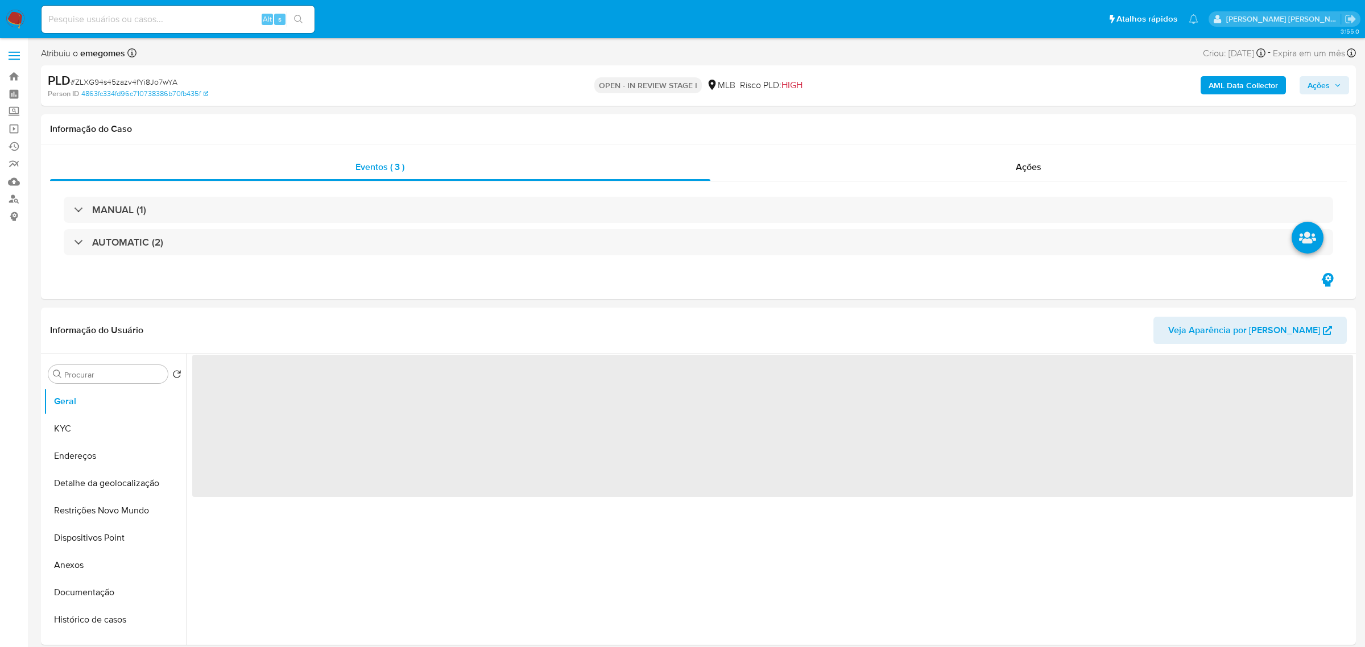
select select "10"
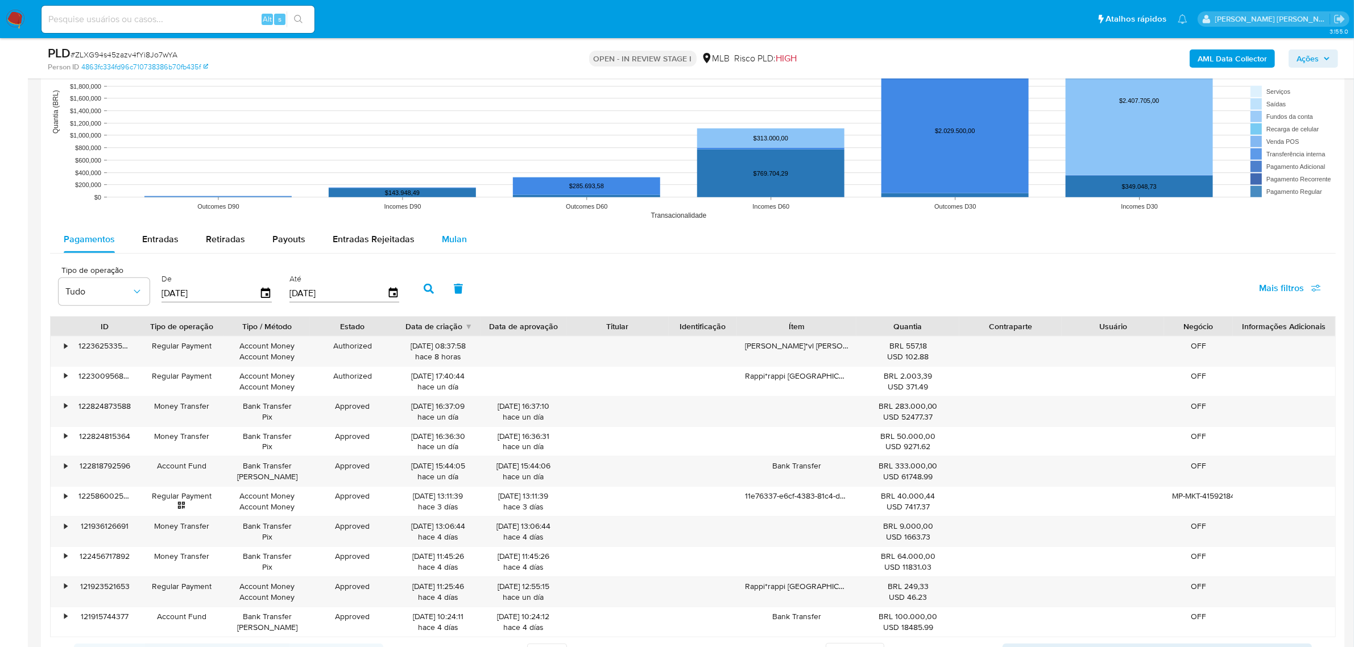
click at [458, 252] on div "Mulan" at bounding box center [454, 239] width 25 height 27
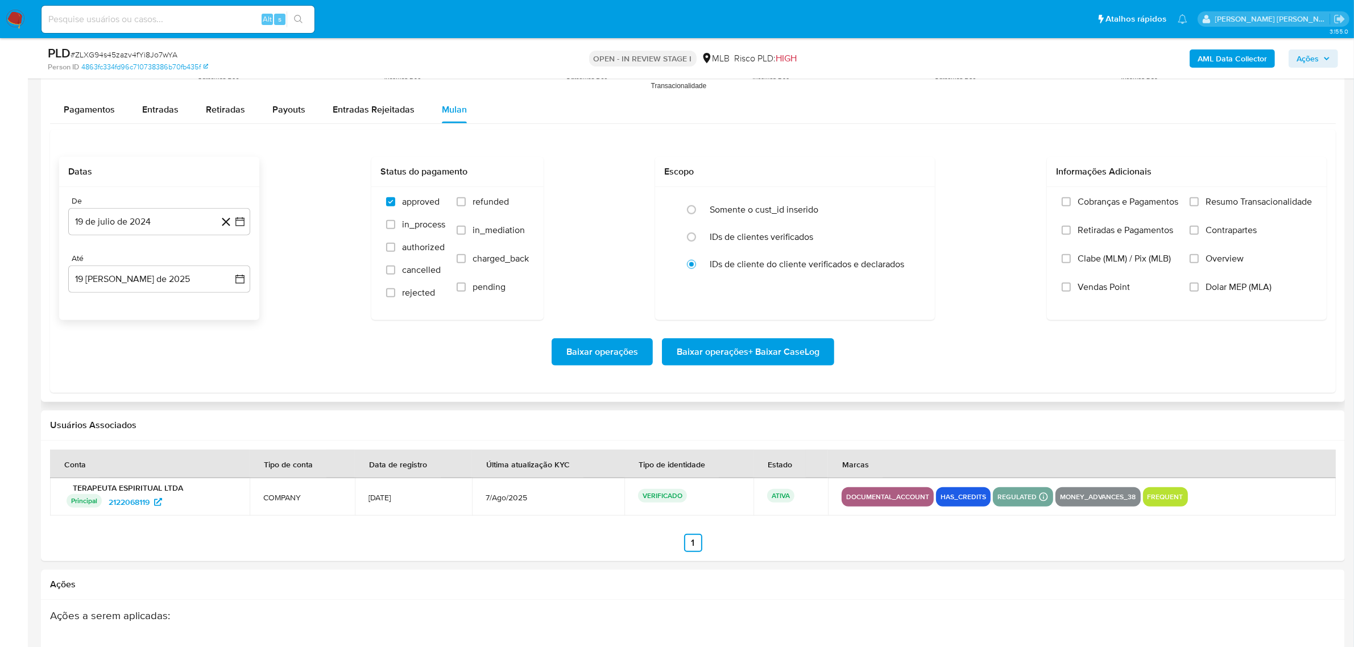
scroll to position [1280, 0]
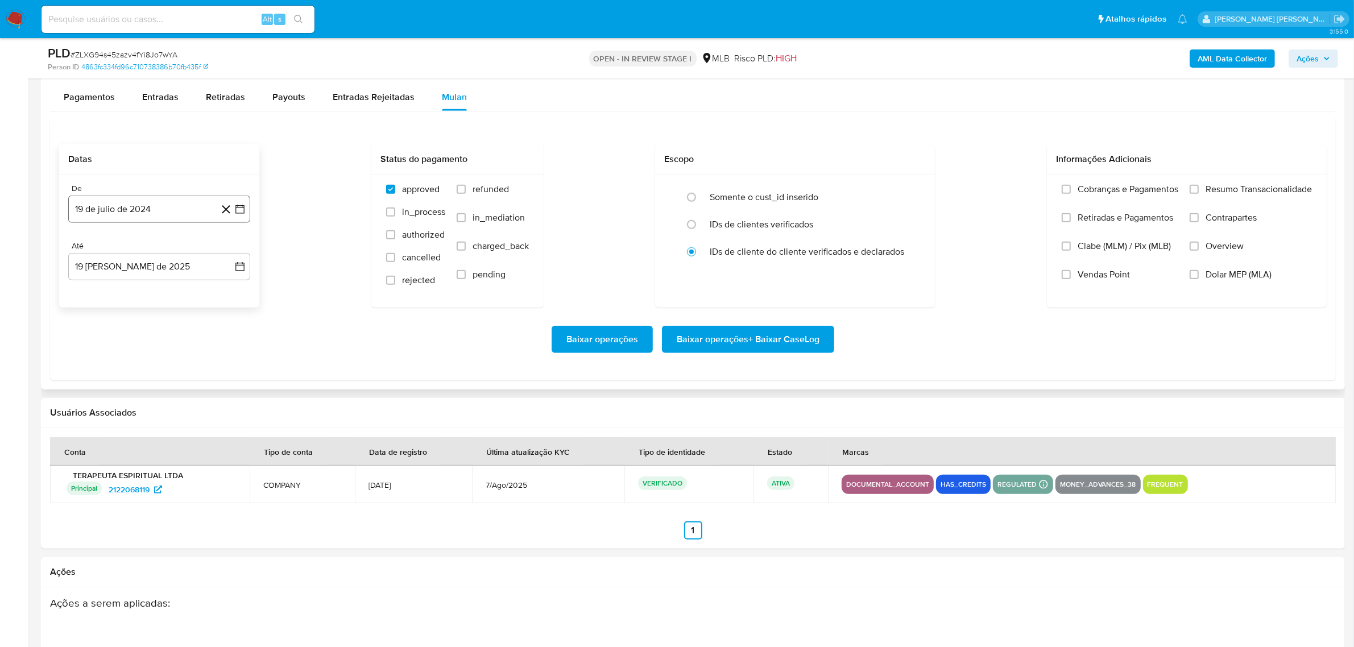
click at [237, 212] on icon "button" at bounding box center [239, 209] width 11 height 11
click at [233, 249] on icon "Mes siguiente" at bounding box center [230, 250] width 14 height 14
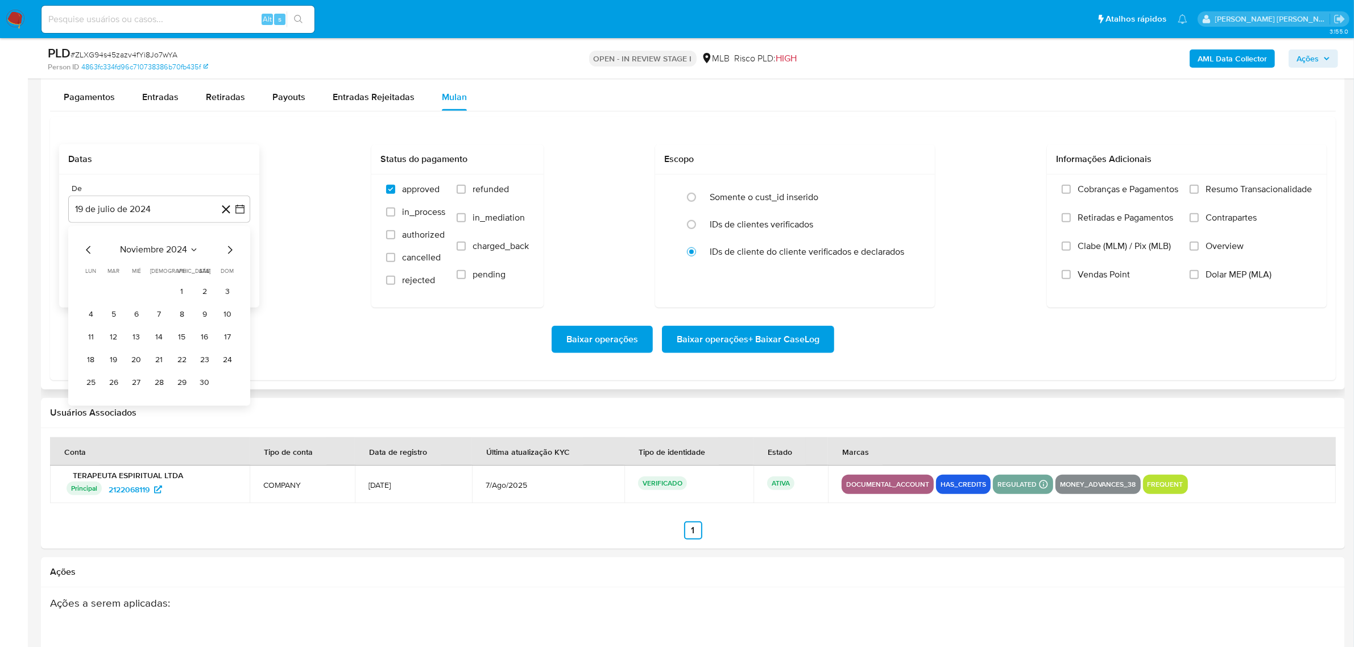
click at [233, 249] on icon "Mes siguiente" at bounding box center [230, 250] width 14 height 14
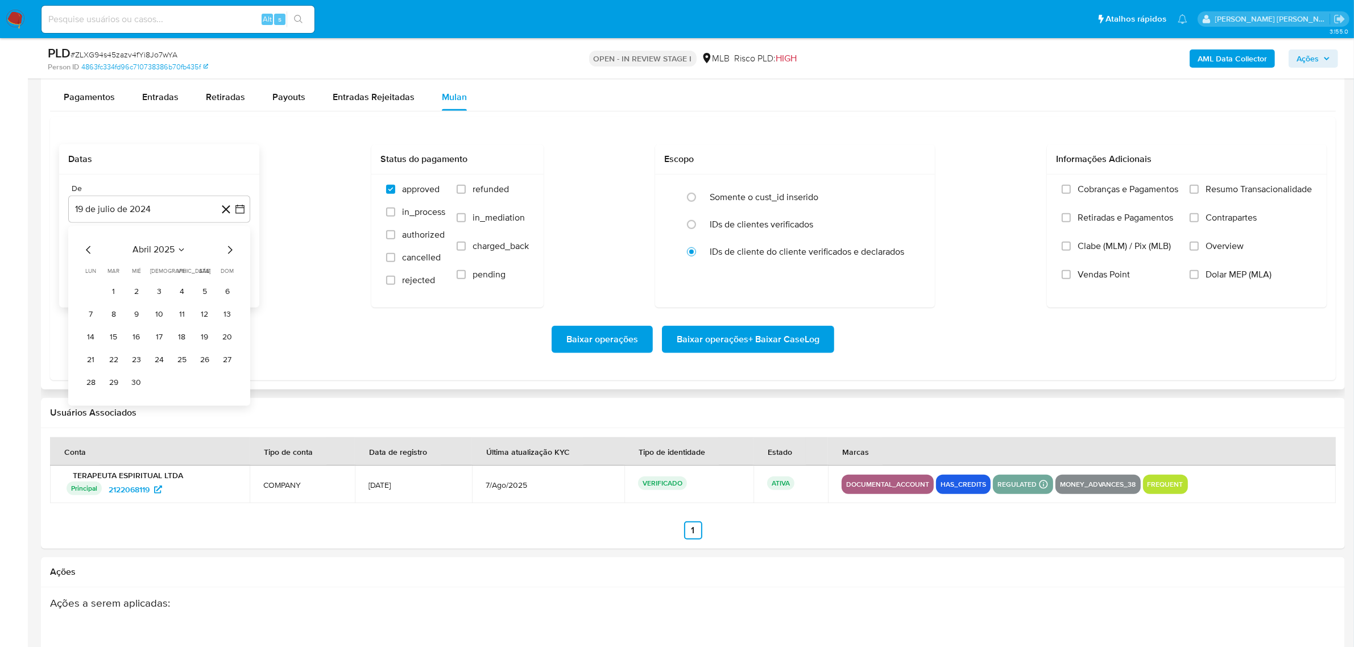
click at [233, 249] on icon "Mes siguiente" at bounding box center [230, 250] width 14 height 14
click at [105, 291] on button "1" at bounding box center [114, 292] width 18 height 18
click at [243, 270] on icon "button" at bounding box center [239, 266] width 9 height 9
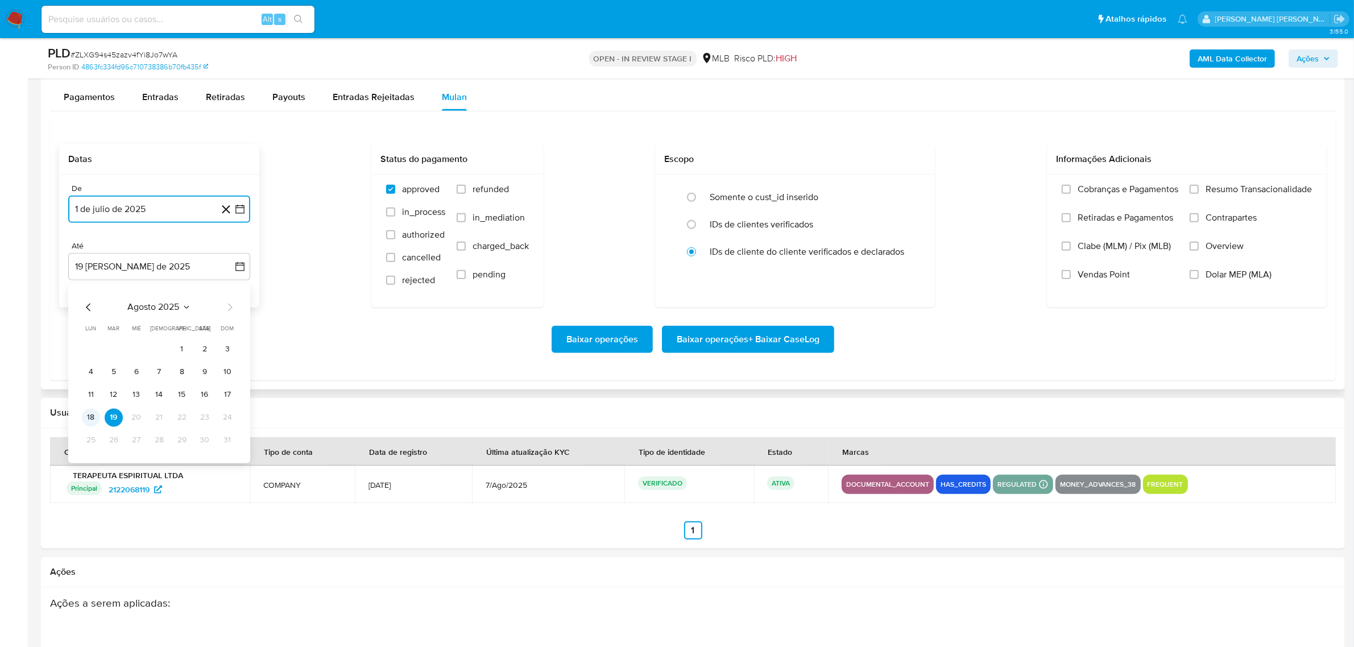
click at [94, 417] on button "18" at bounding box center [91, 418] width 18 height 18
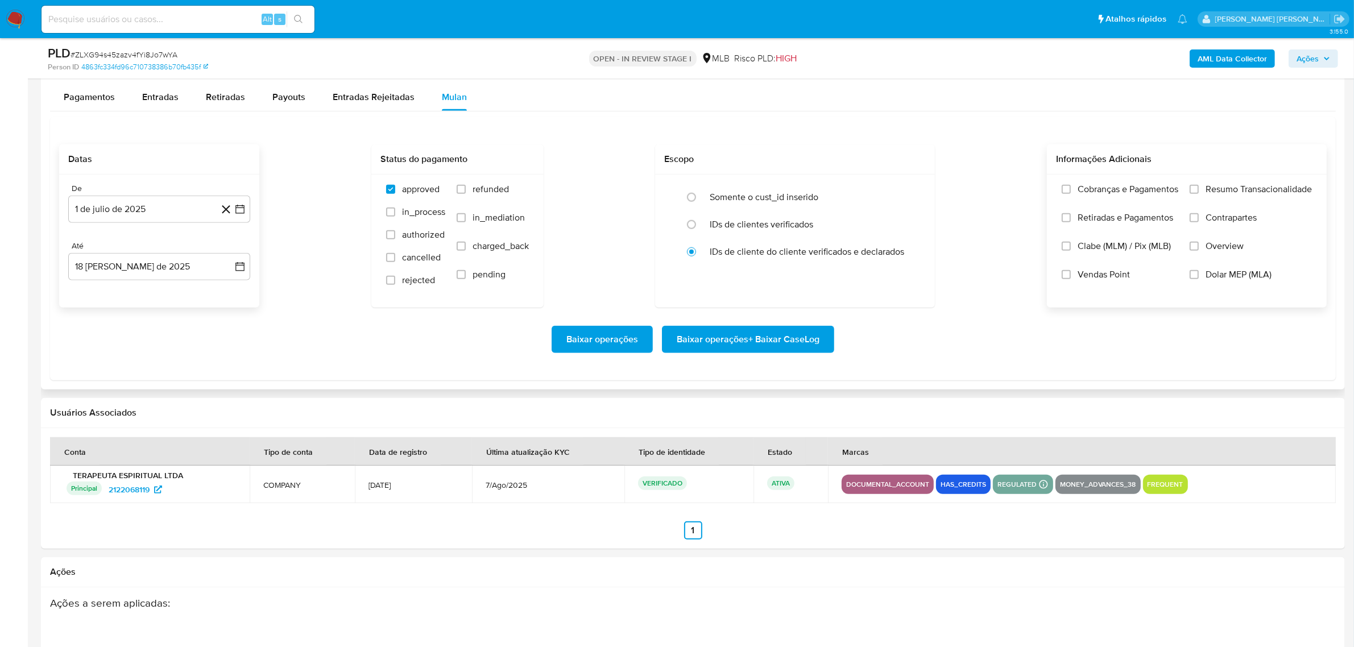
click at [1216, 247] on span "Overview" at bounding box center [1225, 246] width 38 height 11
click at [1199, 247] on input "Overview" at bounding box center [1194, 246] width 9 height 9
click at [1235, 220] on span "Contrapartes" at bounding box center [1231, 217] width 51 height 11
click at [1199, 220] on input "Contrapartes" at bounding box center [1194, 217] width 9 height 9
click at [1244, 195] on span "Resumo Transacionalidade" at bounding box center [1259, 189] width 106 height 11
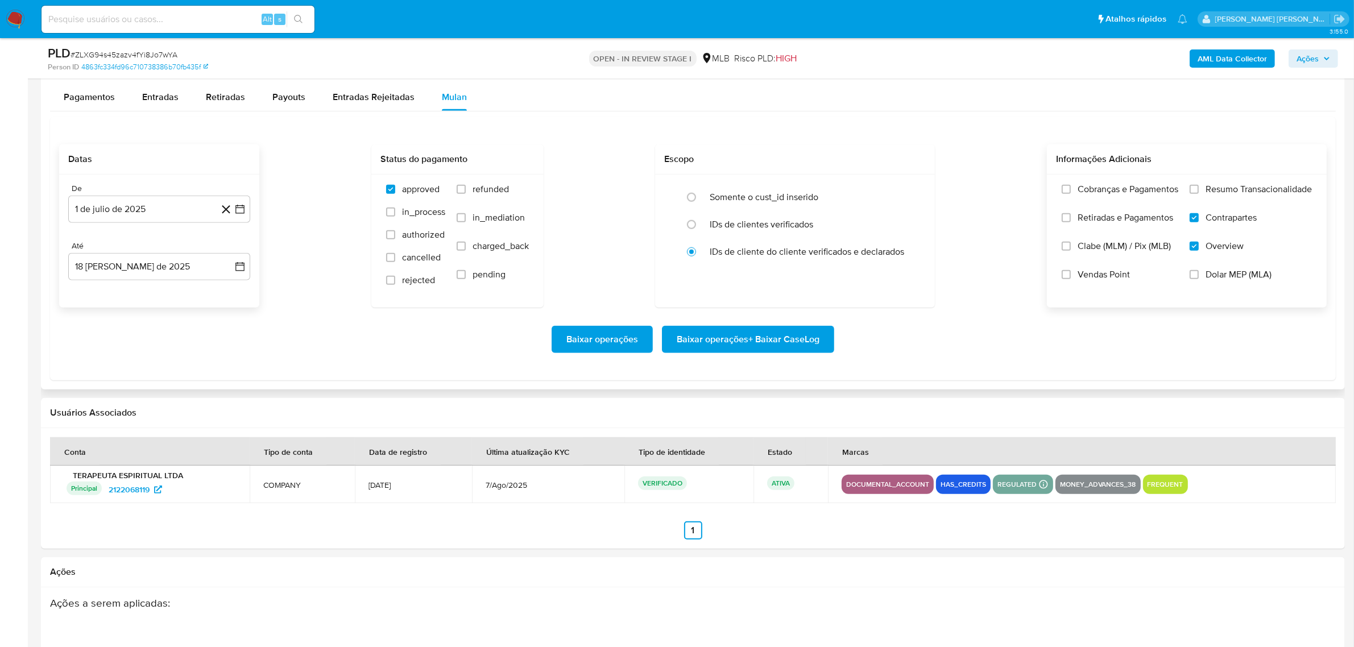
click at [1199, 194] on input "Resumo Transacionalidade" at bounding box center [1194, 189] width 9 height 9
click at [788, 346] on span "Baixar operações + Baixar CaseLog" at bounding box center [748, 339] width 143 height 25
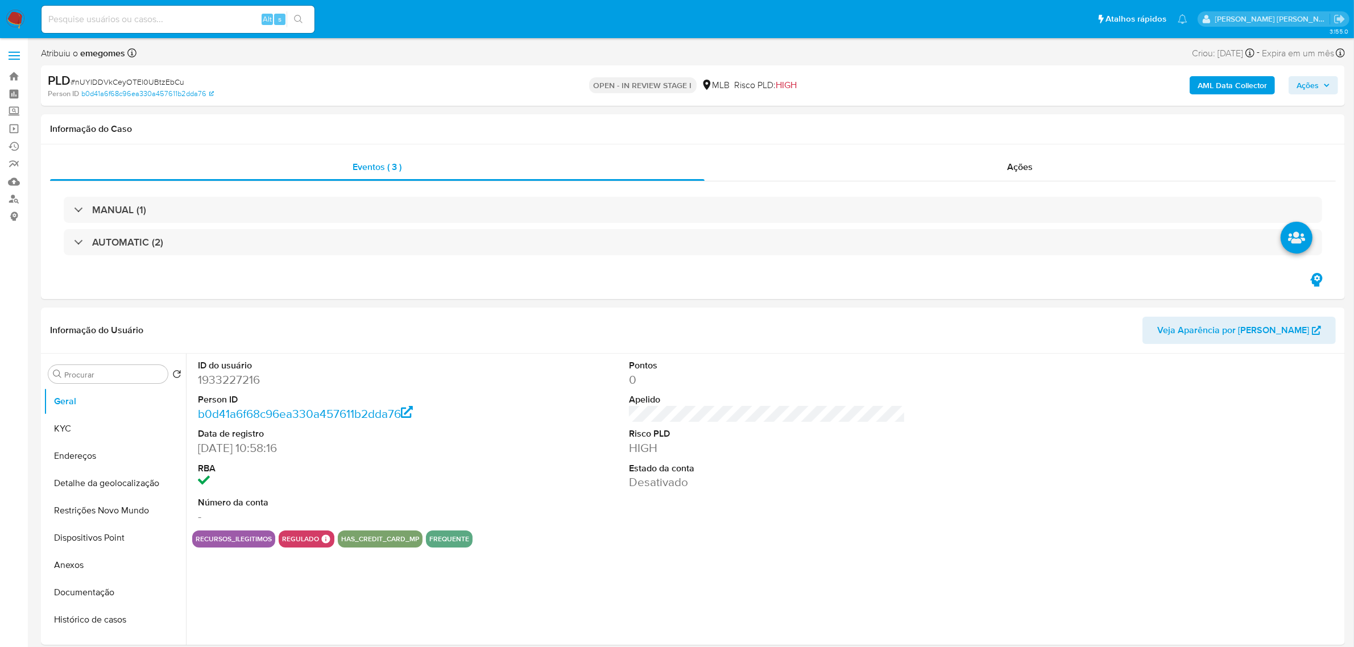
select select "10"
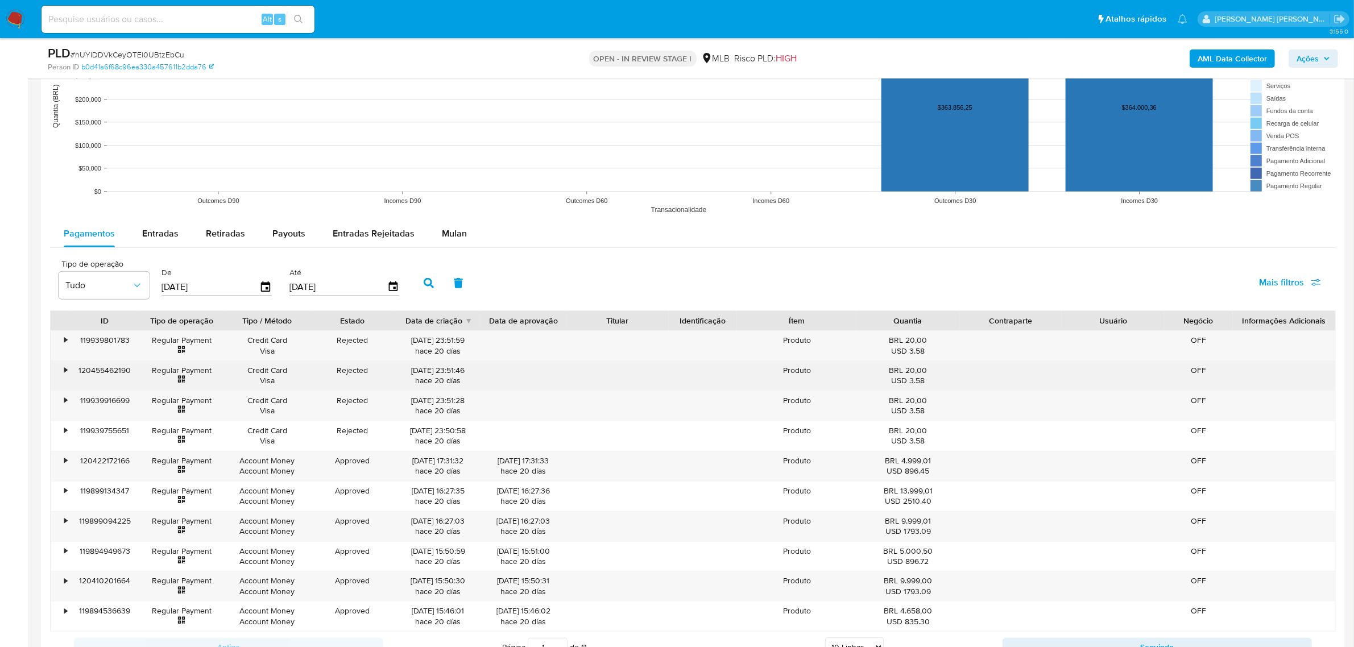
scroll to position [853, 0]
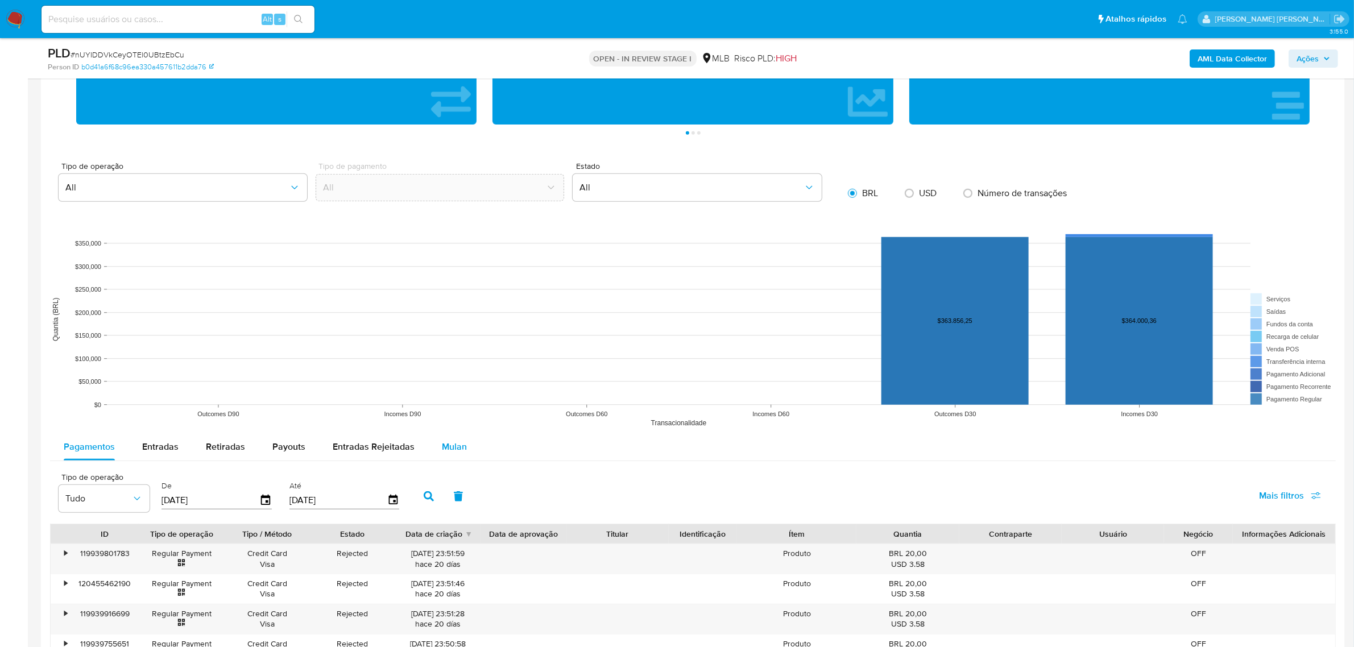
click at [448, 448] on span "Mulan" at bounding box center [454, 446] width 25 height 13
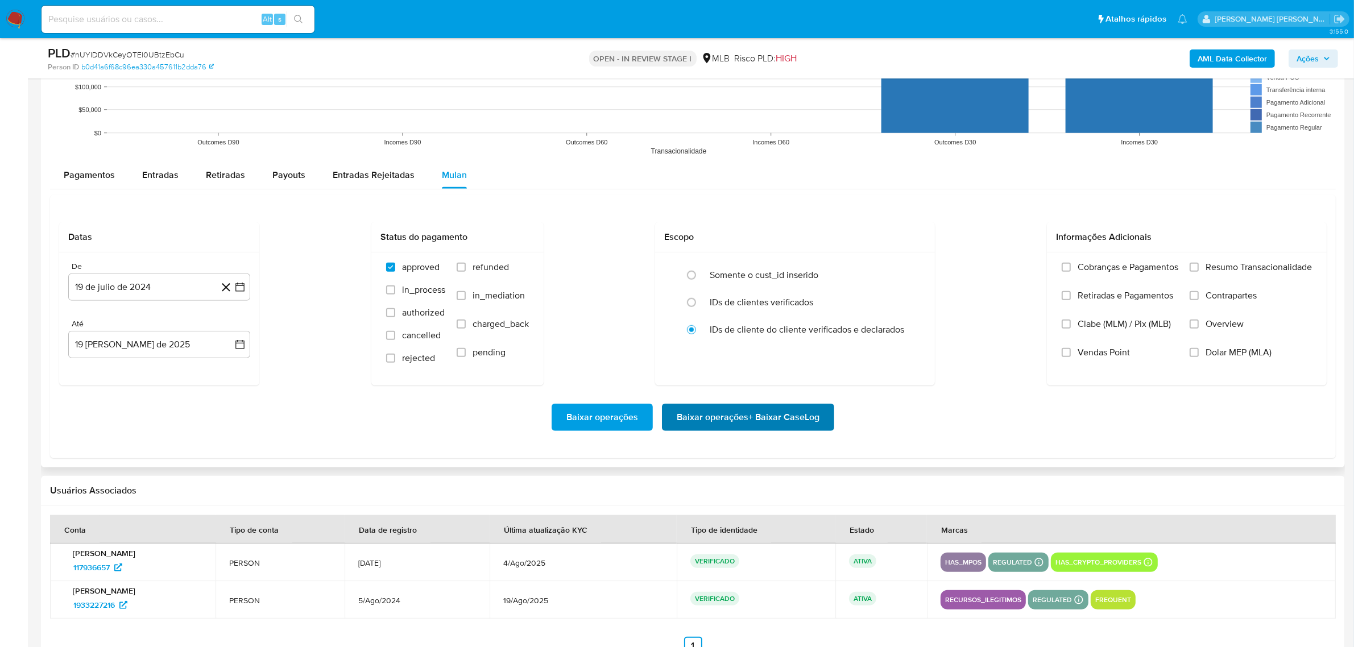
scroll to position [1138, 0]
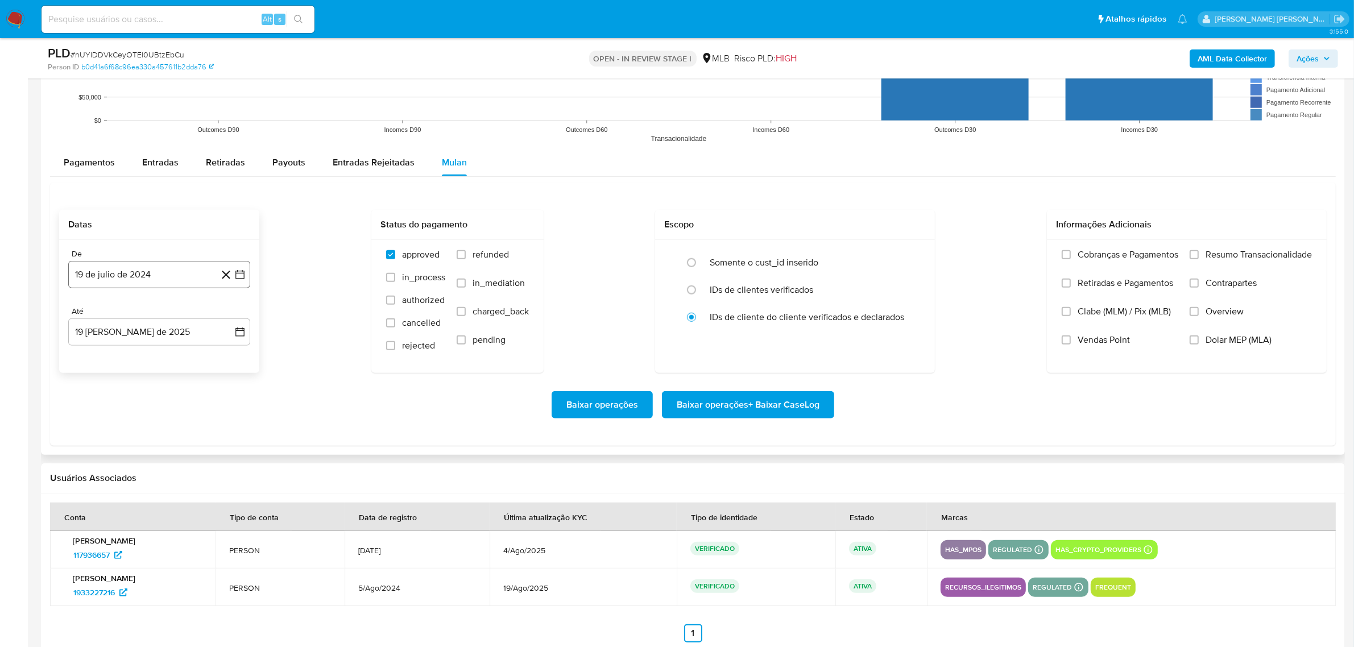
click at [241, 278] on icon "button" at bounding box center [239, 274] width 11 height 11
click at [226, 321] on icon "Mes siguiente" at bounding box center [230, 315] width 14 height 14
click at [232, 315] on icon "Mes siguiente" at bounding box center [230, 315] width 14 height 14
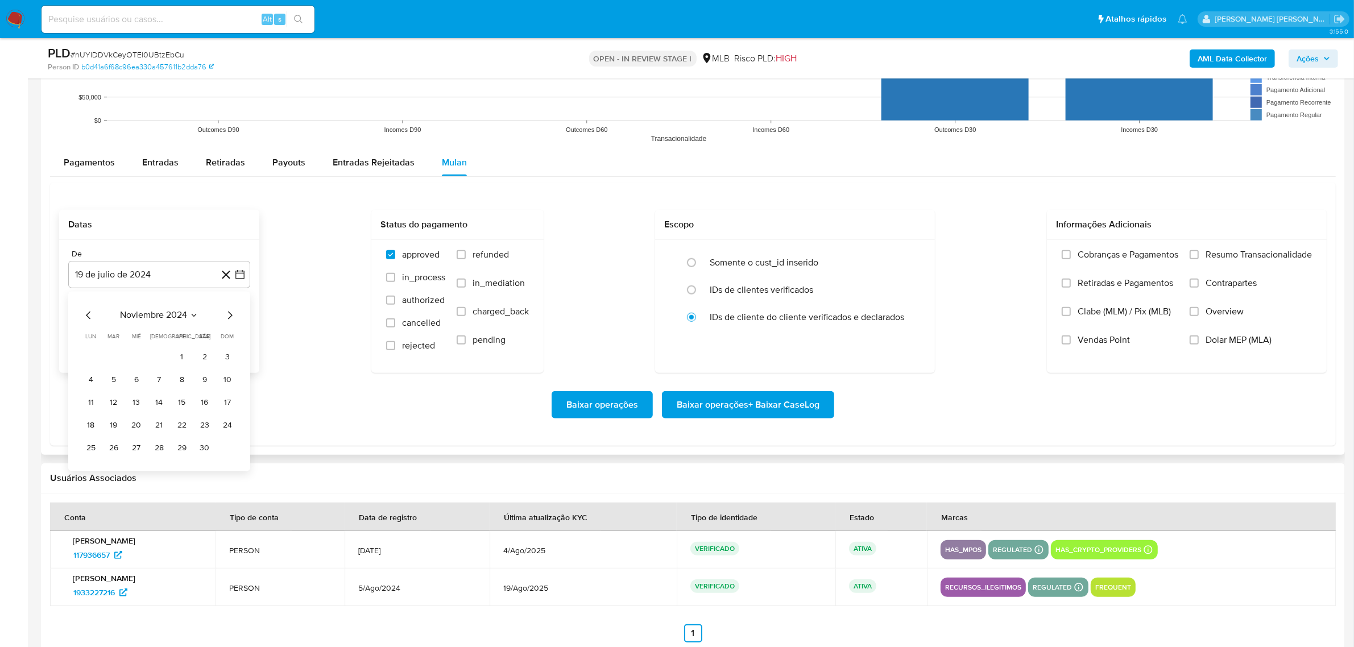
click at [232, 315] on icon "Mes siguiente" at bounding box center [230, 315] width 14 height 14
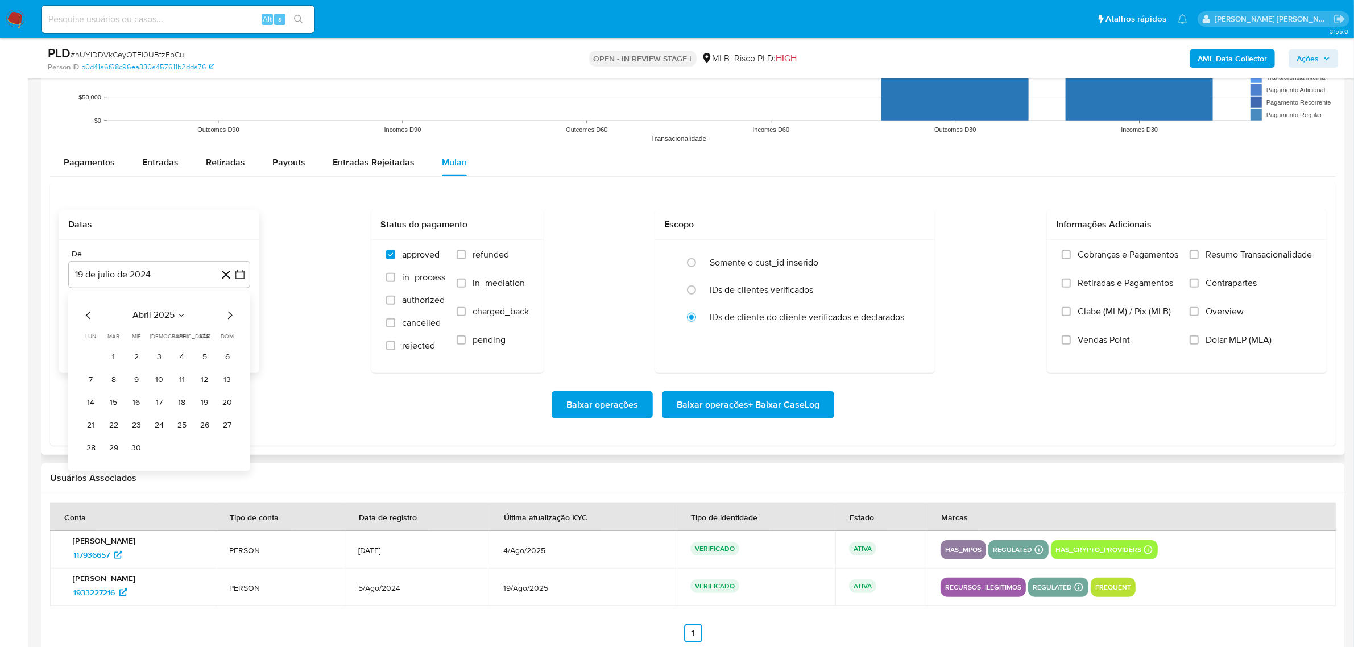
click at [232, 315] on icon "Mes siguiente" at bounding box center [230, 315] width 14 height 14
click at [118, 362] on button "1" at bounding box center [114, 357] width 18 height 18
click at [245, 334] on icon "button" at bounding box center [239, 331] width 11 height 11
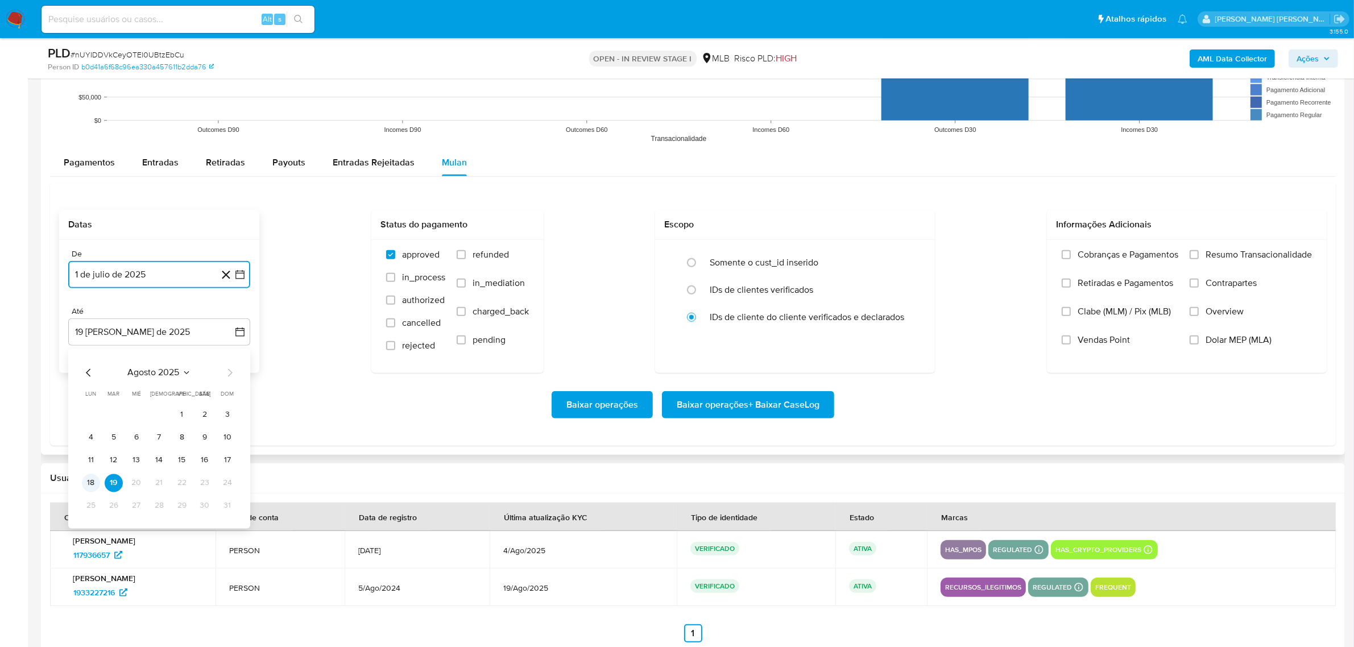
click at [94, 479] on button "18" at bounding box center [91, 483] width 18 height 18
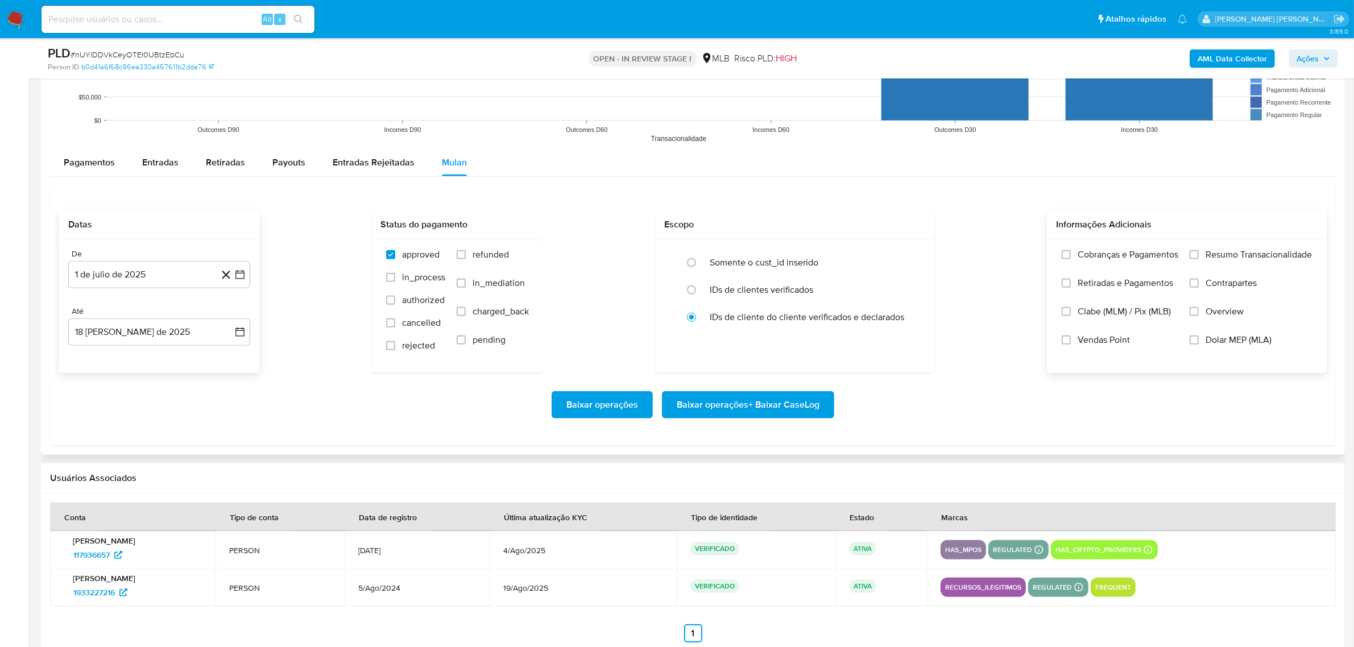
click at [1241, 323] on label "Overview" at bounding box center [1251, 320] width 122 height 28
click at [1199, 316] on input "Overview" at bounding box center [1194, 311] width 9 height 9
click at [1239, 291] on label "Contrapartes" at bounding box center [1251, 292] width 122 height 28
click at [1199, 288] on input "Contrapartes" at bounding box center [1194, 283] width 9 height 9
click at [1243, 257] on span "Resumo Transacionalidade" at bounding box center [1259, 254] width 106 height 11
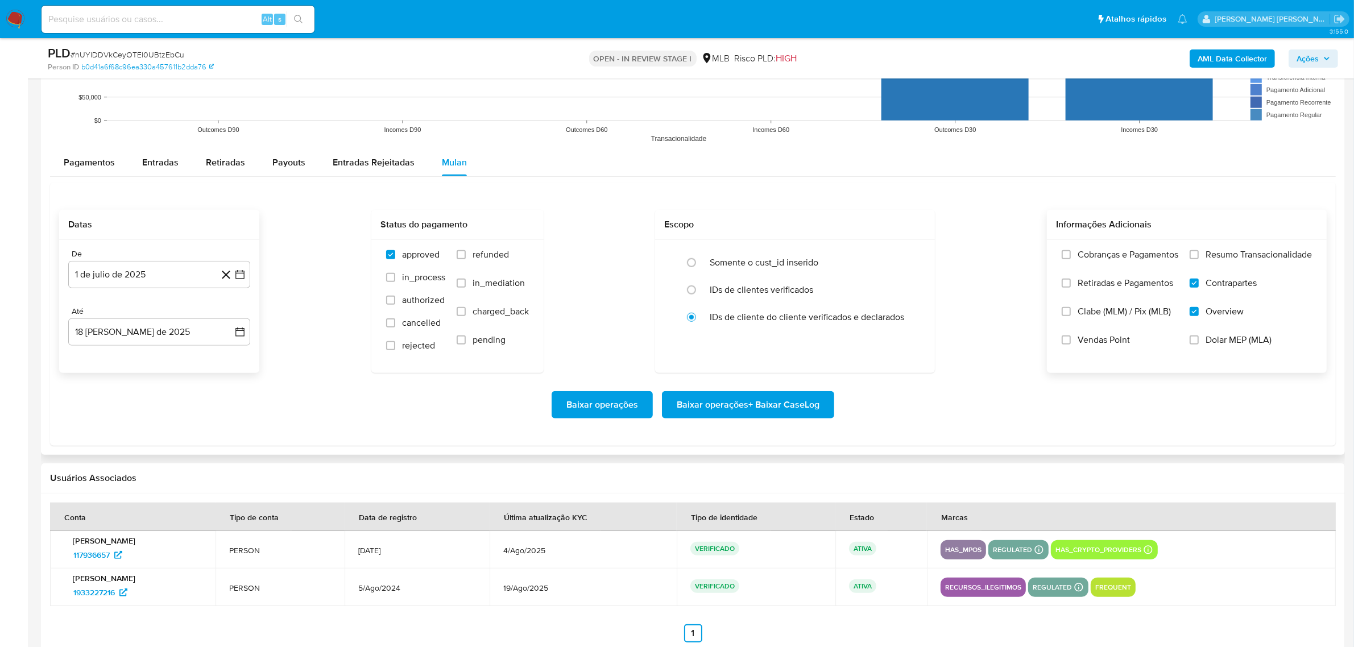
click at [1199, 257] on input "Resumo Transacionalidade" at bounding box center [1194, 254] width 9 height 9
click at [791, 404] on span "Baixar operações + Baixar CaseLog" at bounding box center [748, 404] width 143 height 25
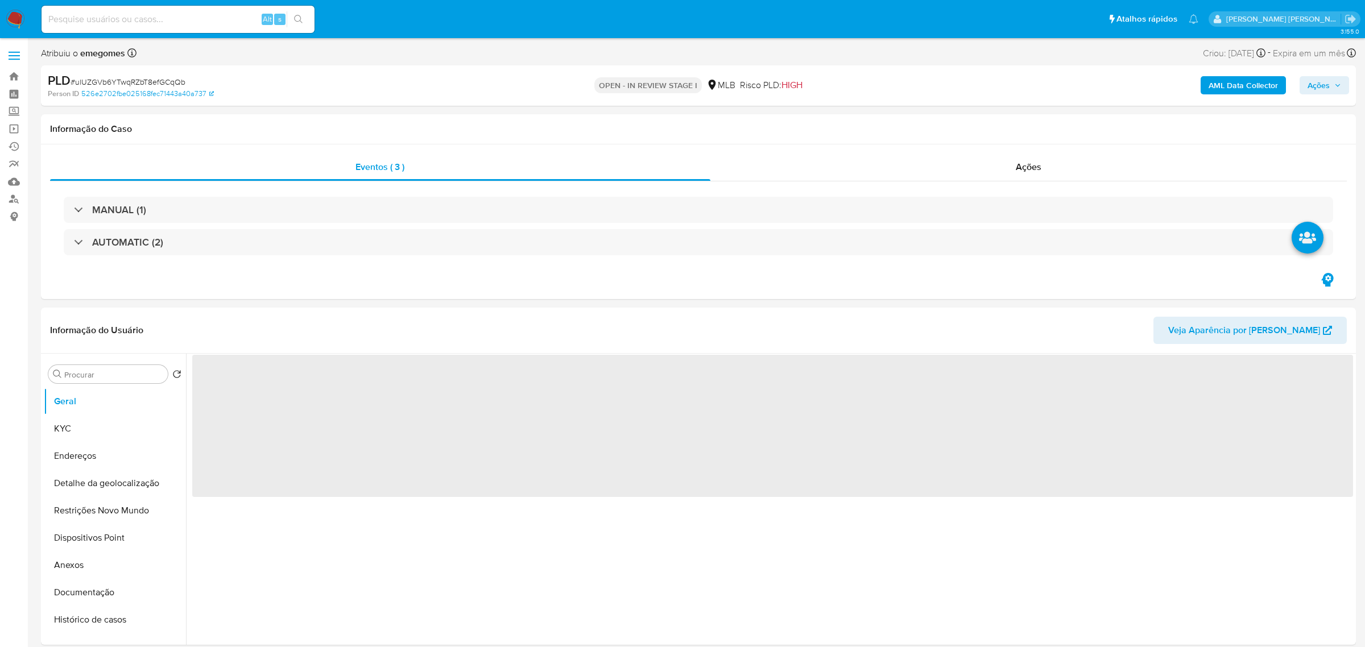
select select "10"
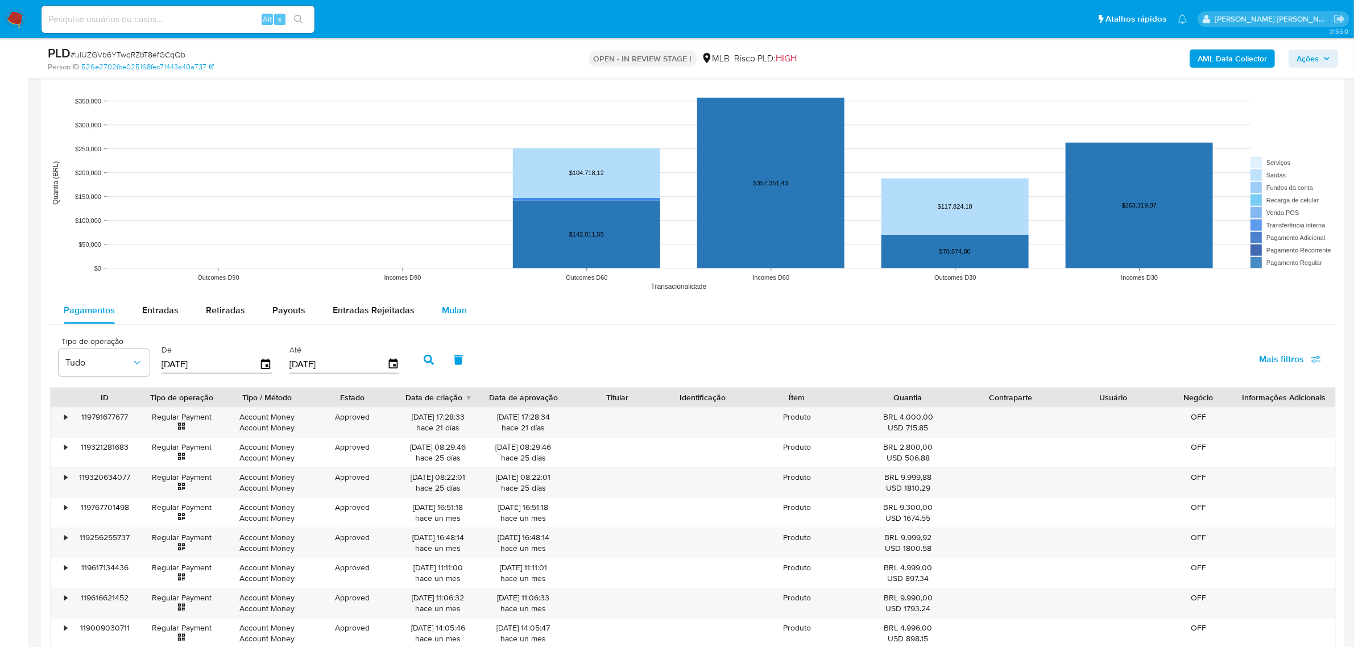
click at [450, 308] on span "Mulan" at bounding box center [454, 310] width 25 height 13
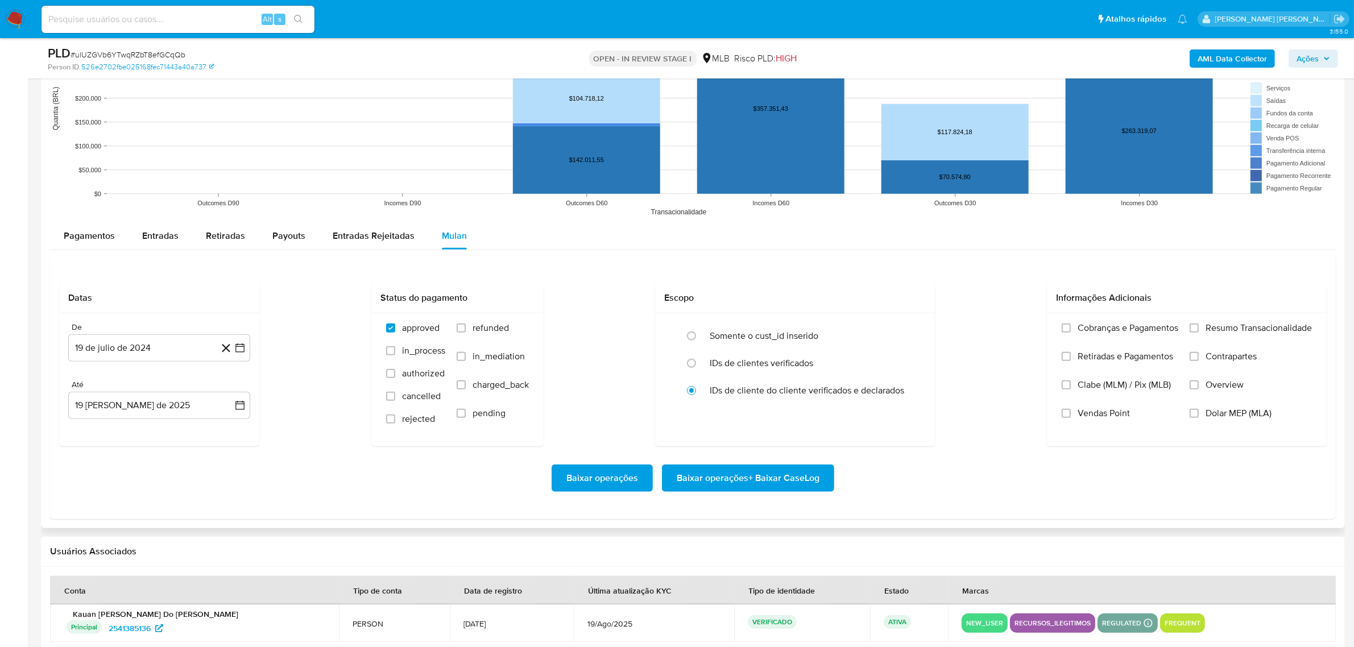
scroll to position [1209, 0]
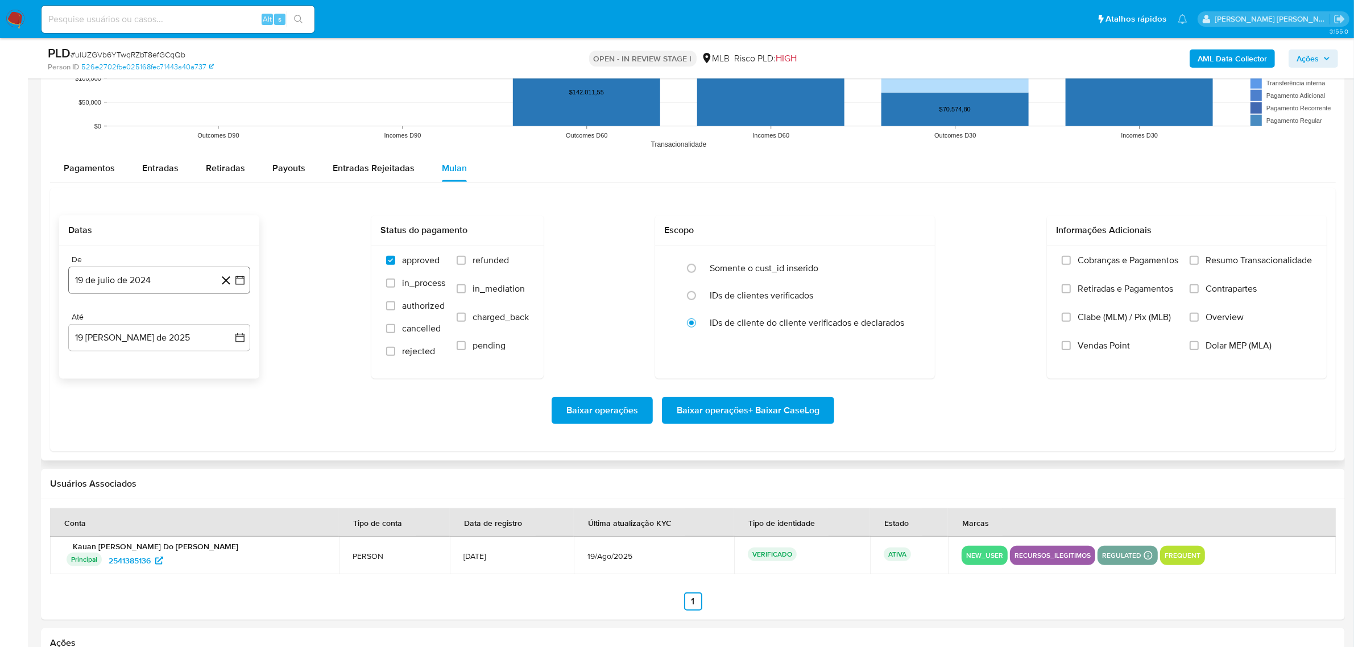
click at [239, 275] on button "19 de julio de 2024" at bounding box center [159, 280] width 182 height 27
click at [225, 325] on icon "Mes siguiente" at bounding box center [230, 322] width 14 height 14
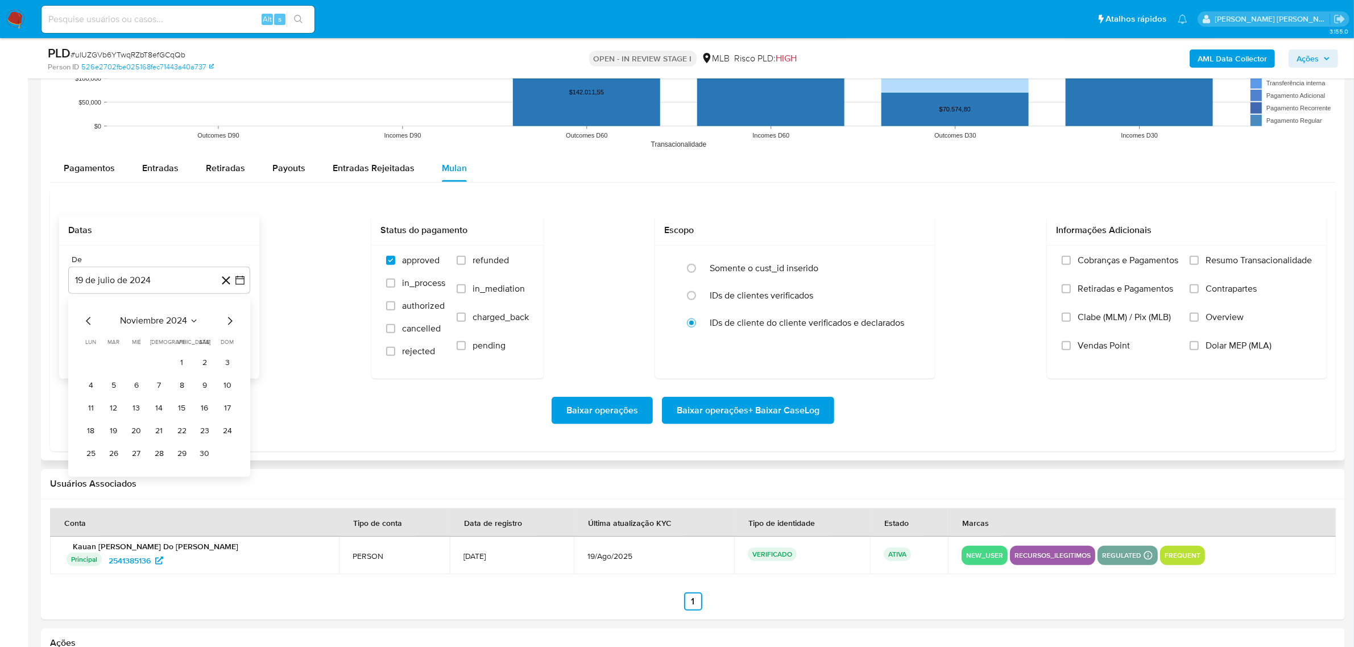
click at [225, 325] on icon "Mes siguiente" at bounding box center [230, 322] width 14 height 14
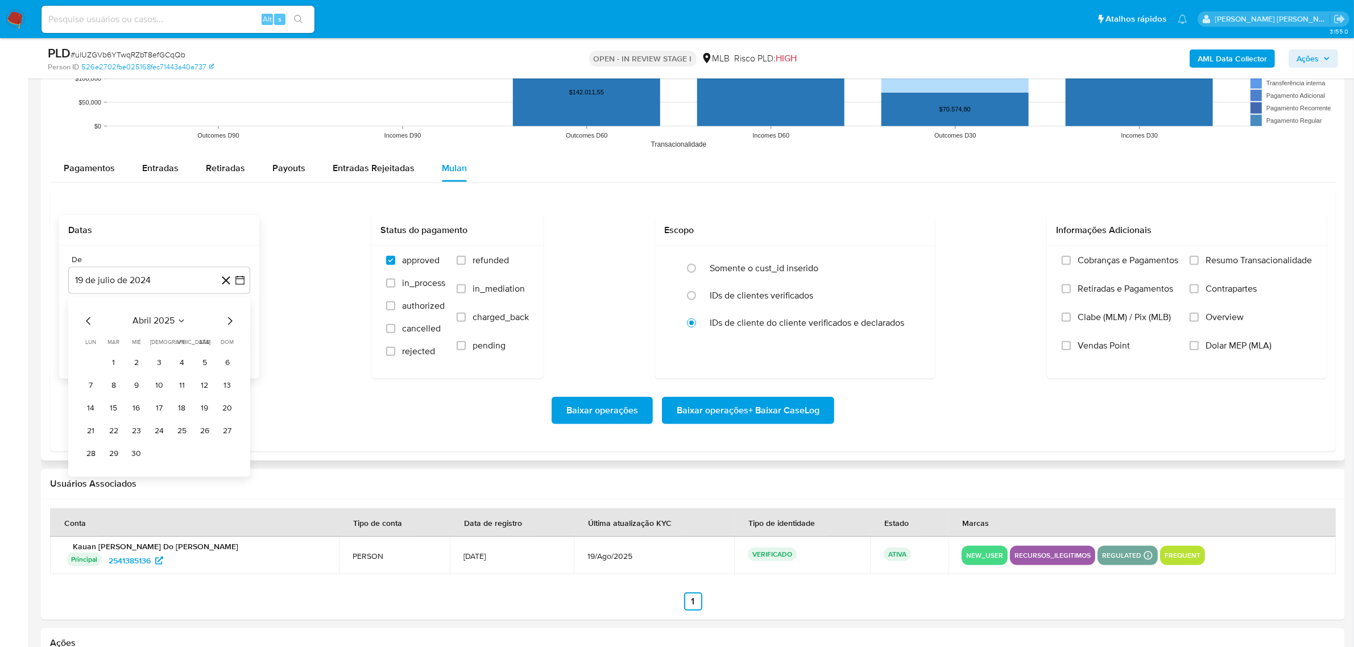
click at [225, 325] on icon "Mes siguiente" at bounding box center [230, 322] width 14 height 14
click at [118, 359] on button "1" at bounding box center [114, 363] width 18 height 18
click at [247, 342] on button "19 [PERSON_NAME] de 2025" at bounding box center [159, 337] width 182 height 27
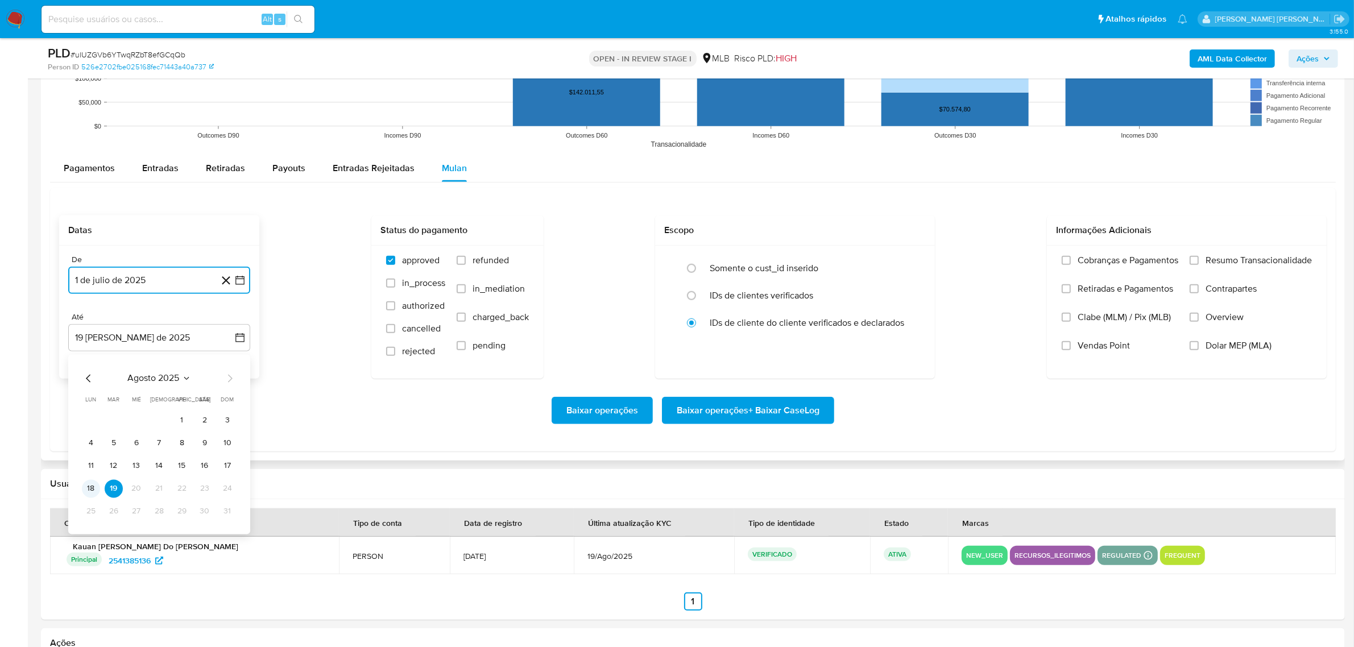
click at [97, 485] on button "18" at bounding box center [91, 489] width 18 height 18
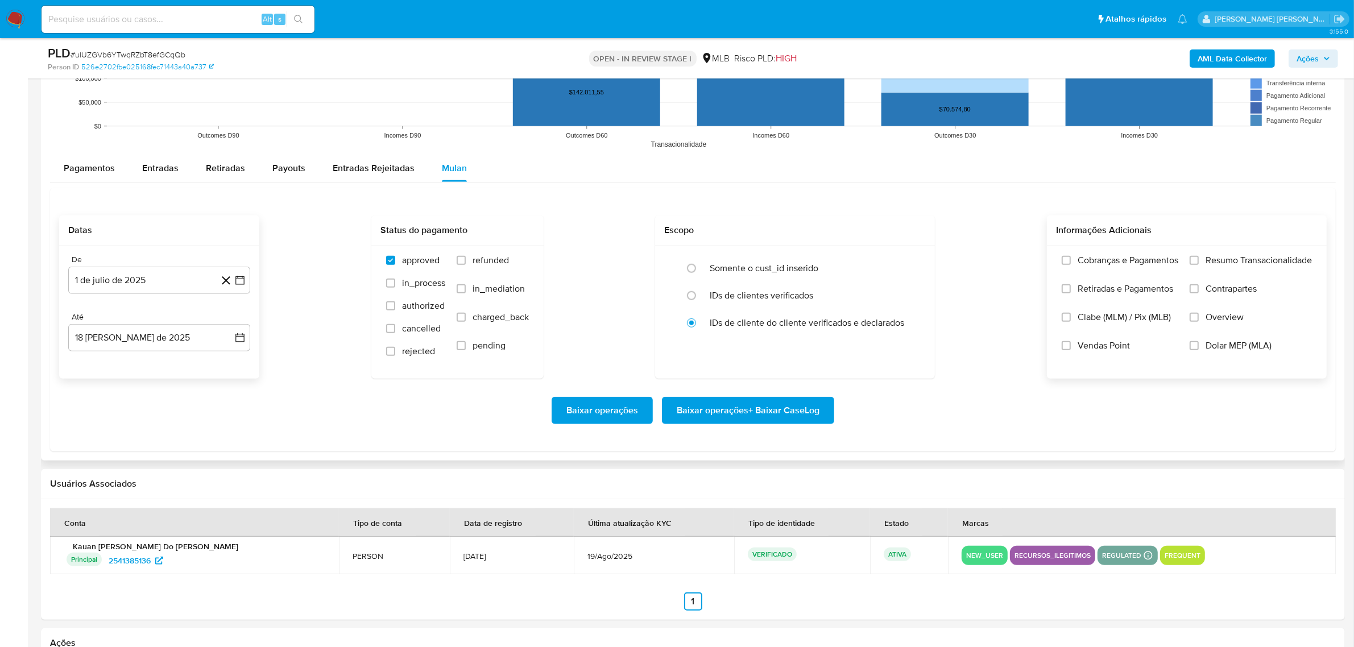
click at [1230, 325] on label "Overview" at bounding box center [1251, 326] width 122 height 28
click at [1199, 322] on input "Overview" at bounding box center [1194, 317] width 9 height 9
click at [1234, 293] on span "Contrapartes" at bounding box center [1231, 288] width 51 height 11
click at [1199, 293] on input "Contrapartes" at bounding box center [1194, 288] width 9 height 9
click at [1234, 259] on span "Resumo Transacionalidade" at bounding box center [1259, 260] width 106 height 11
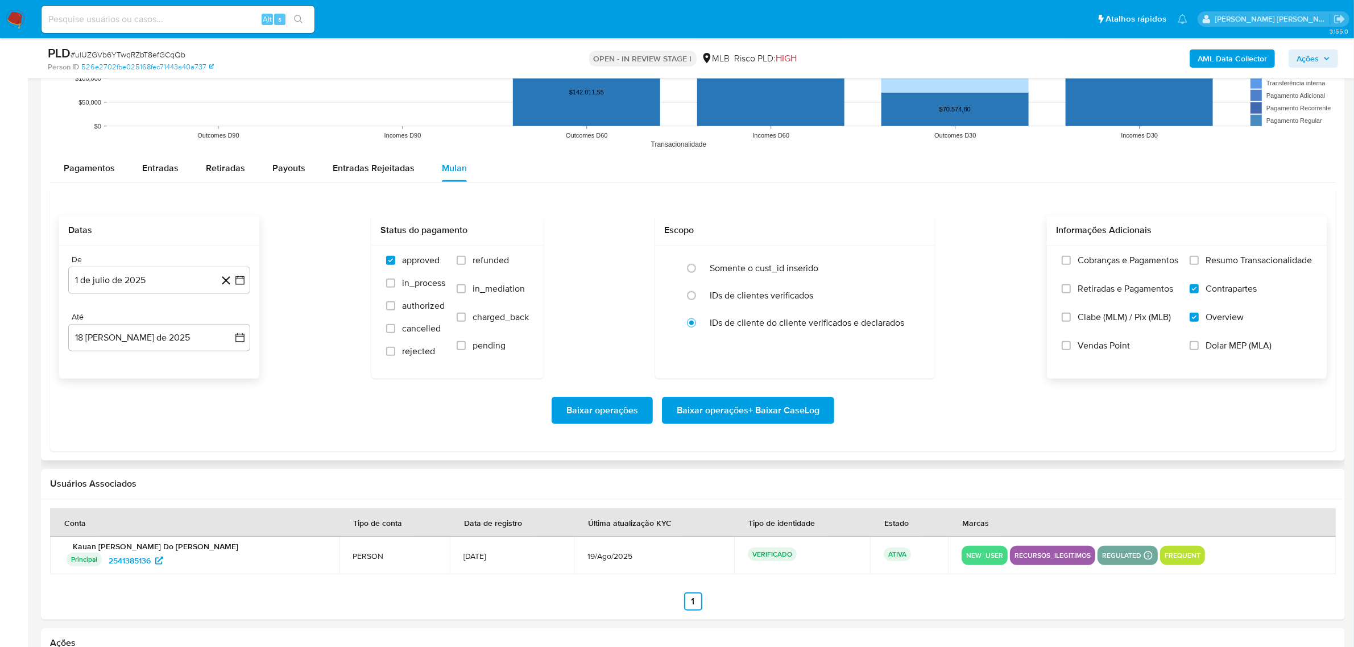
click at [1199, 259] on input "Resumo Transacionalidade" at bounding box center [1194, 260] width 9 height 9
click at [798, 404] on span "Baixar operações + Baixar CaseLog" at bounding box center [748, 410] width 143 height 25
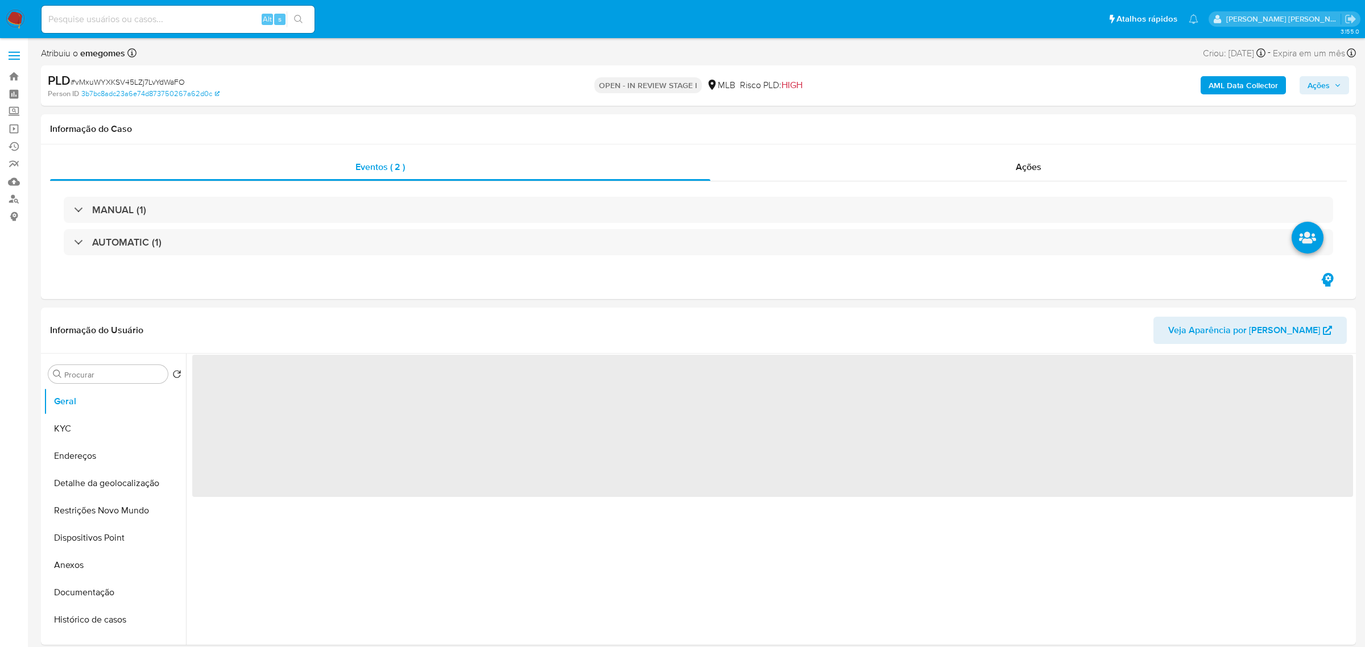
select select "10"
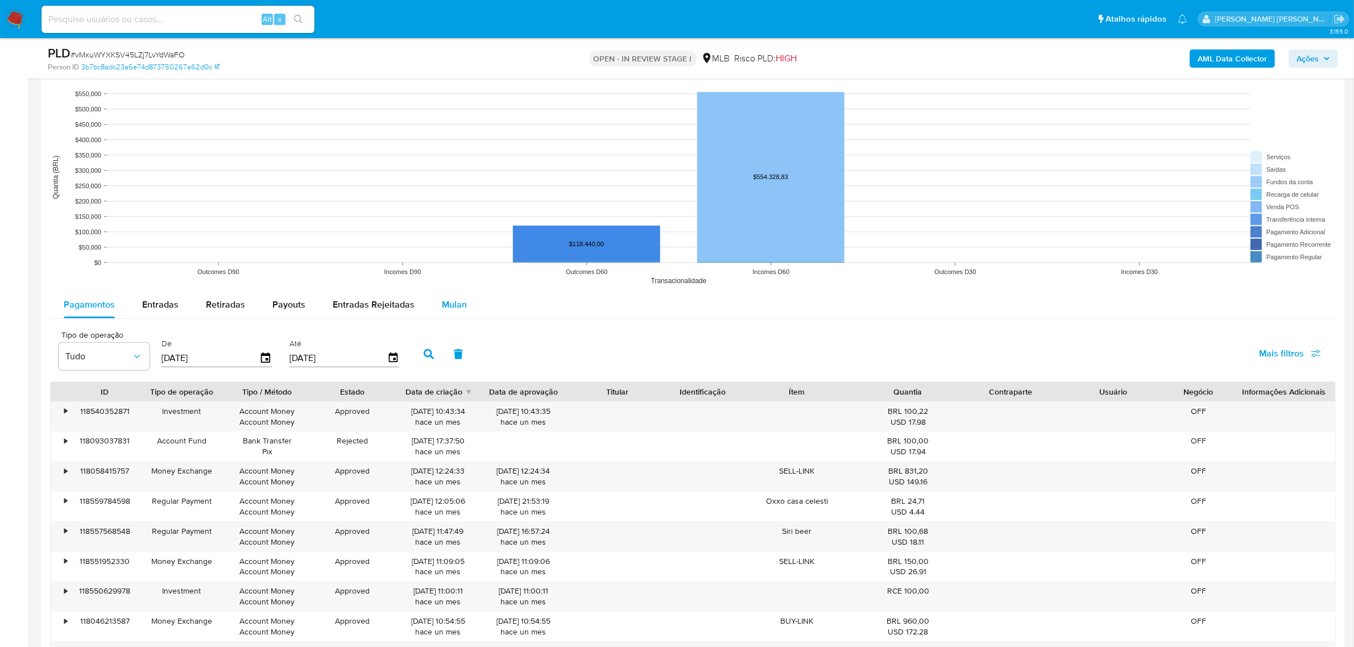
click at [460, 305] on span "Mulan" at bounding box center [454, 304] width 25 height 13
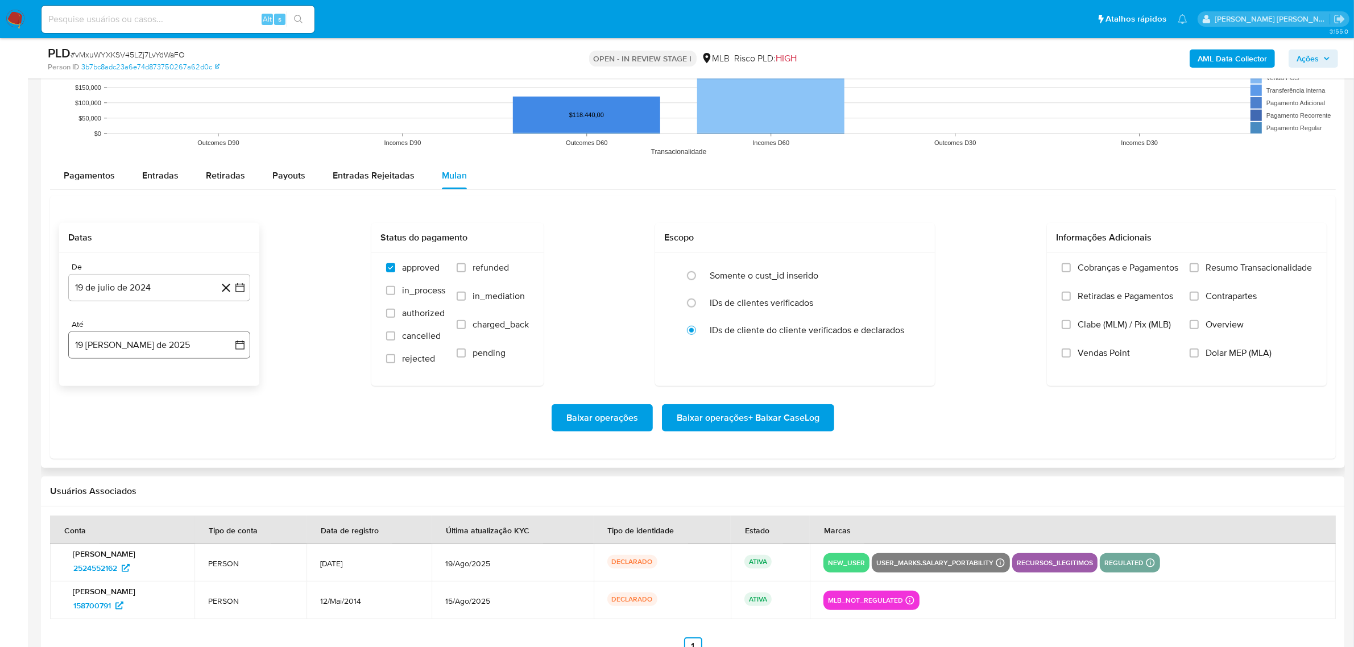
scroll to position [1138, 0]
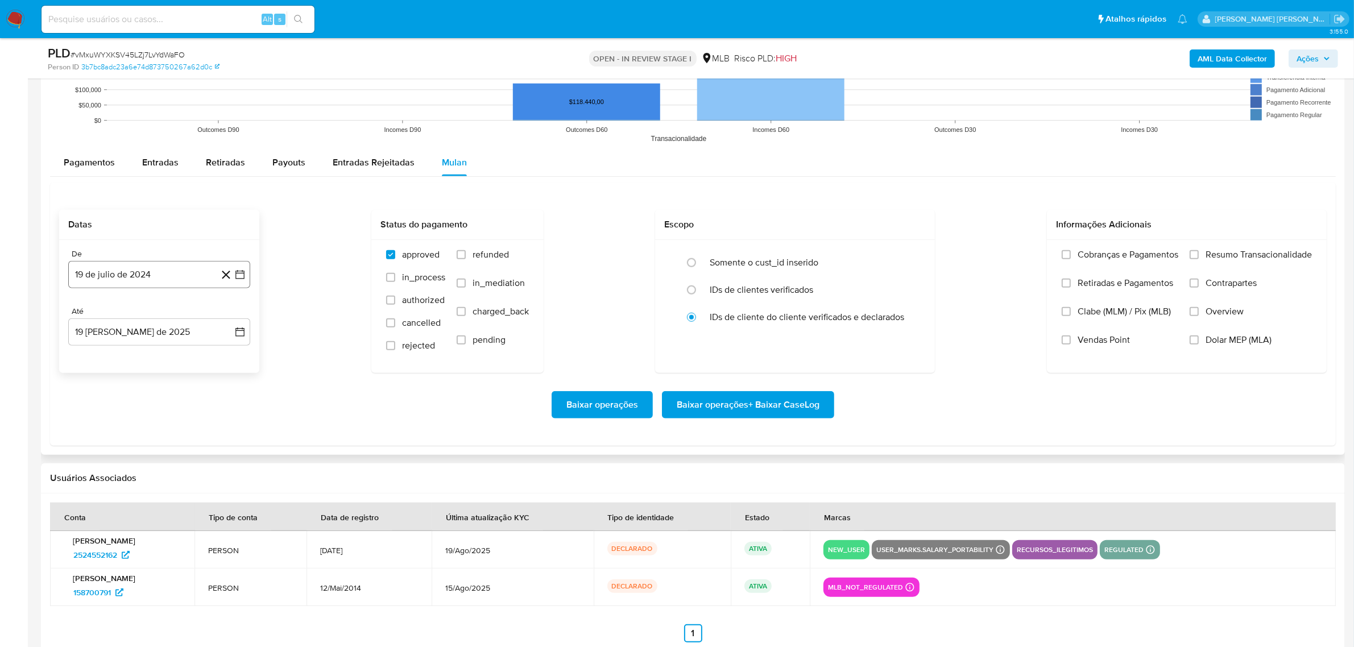
click at [246, 274] on button "19 de julio de 2024" at bounding box center [159, 274] width 182 height 27
click at [226, 313] on icon "Mes siguiente" at bounding box center [230, 315] width 14 height 14
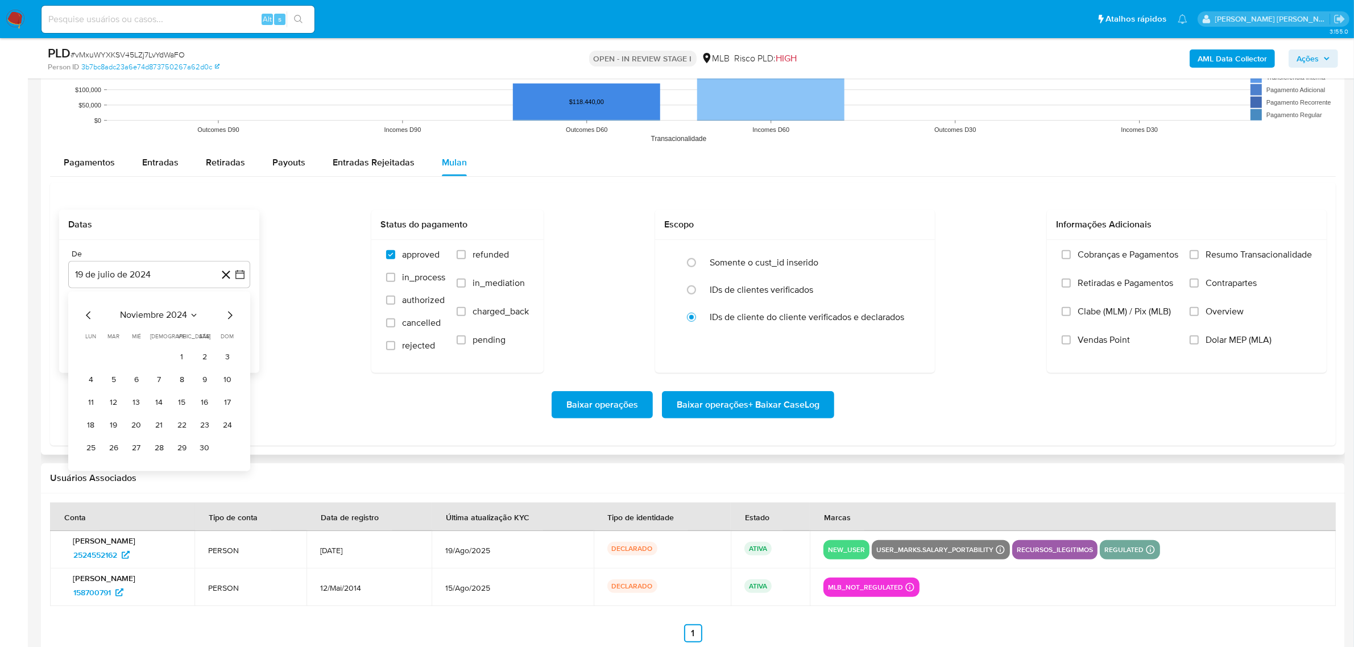
click at [226, 313] on icon "Mes siguiente" at bounding box center [230, 315] width 14 height 14
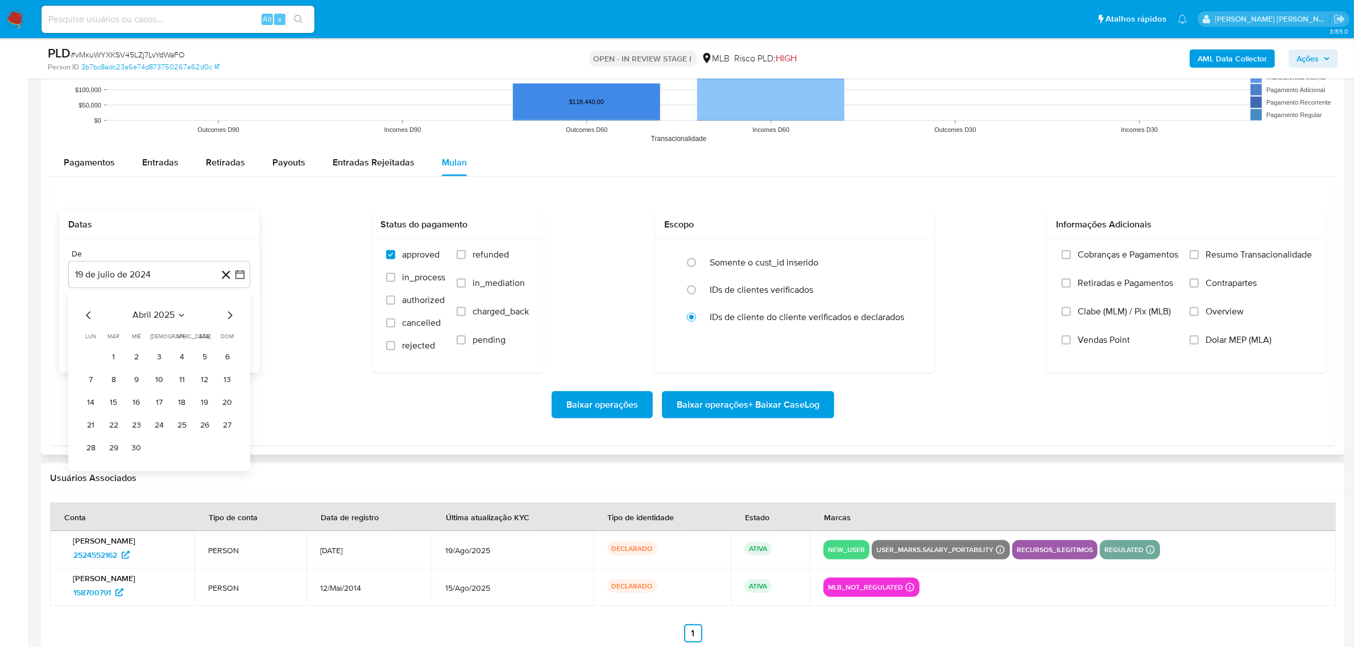
click at [226, 313] on icon "Mes siguiente" at bounding box center [230, 315] width 14 height 14
click at [115, 357] on button "1" at bounding box center [114, 357] width 18 height 18
click at [238, 331] on icon "button" at bounding box center [239, 332] width 9 height 9
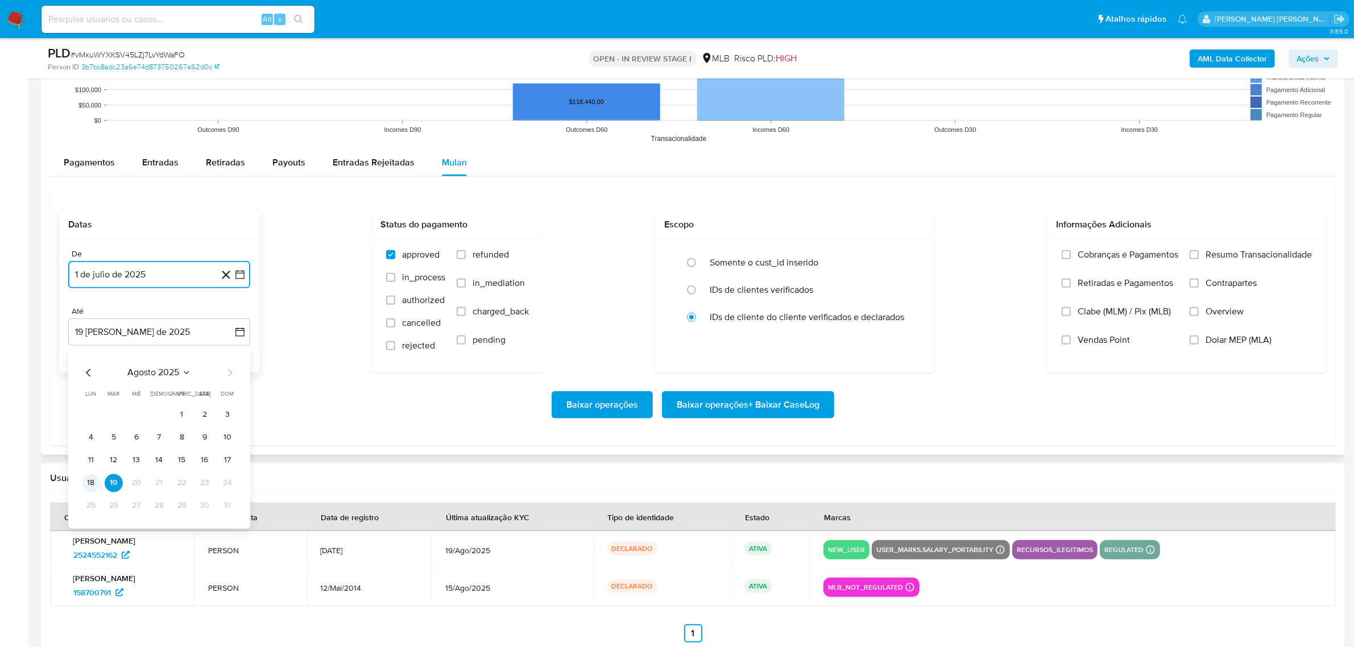
click at [91, 485] on button "18" at bounding box center [91, 483] width 18 height 18
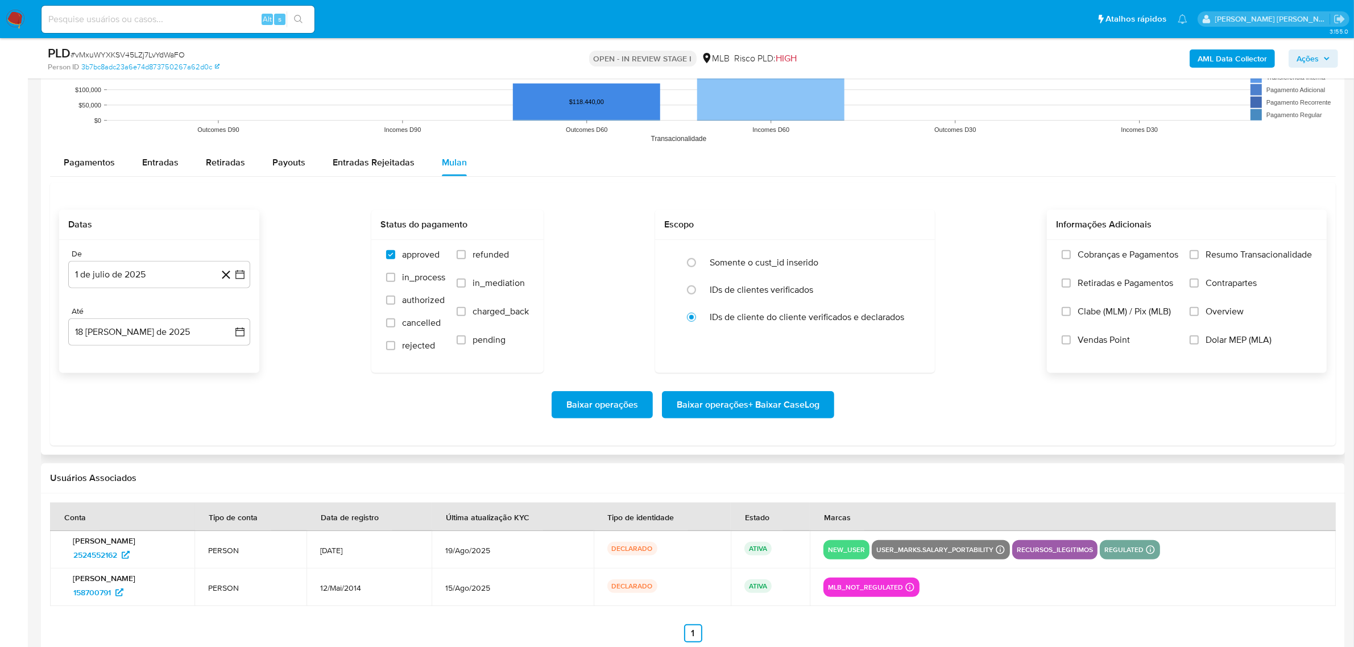
click at [1234, 313] on span "Overview" at bounding box center [1225, 311] width 38 height 11
click at [1199, 313] on input "Overview" at bounding box center [1194, 311] width 9 height 9
click at [1230, 276] on label "Resumo Transacionalidade" at bounding box center [1251, 263] width 122 height 28
click at [1199, 259] on input "Resumo Transacionalidade" at bounding box center [1194, 254] width 9 height 9
click at [1230, 264] on label "Resumo Transacionalidade" at bounding box center [1251, 263] width 122 height 28
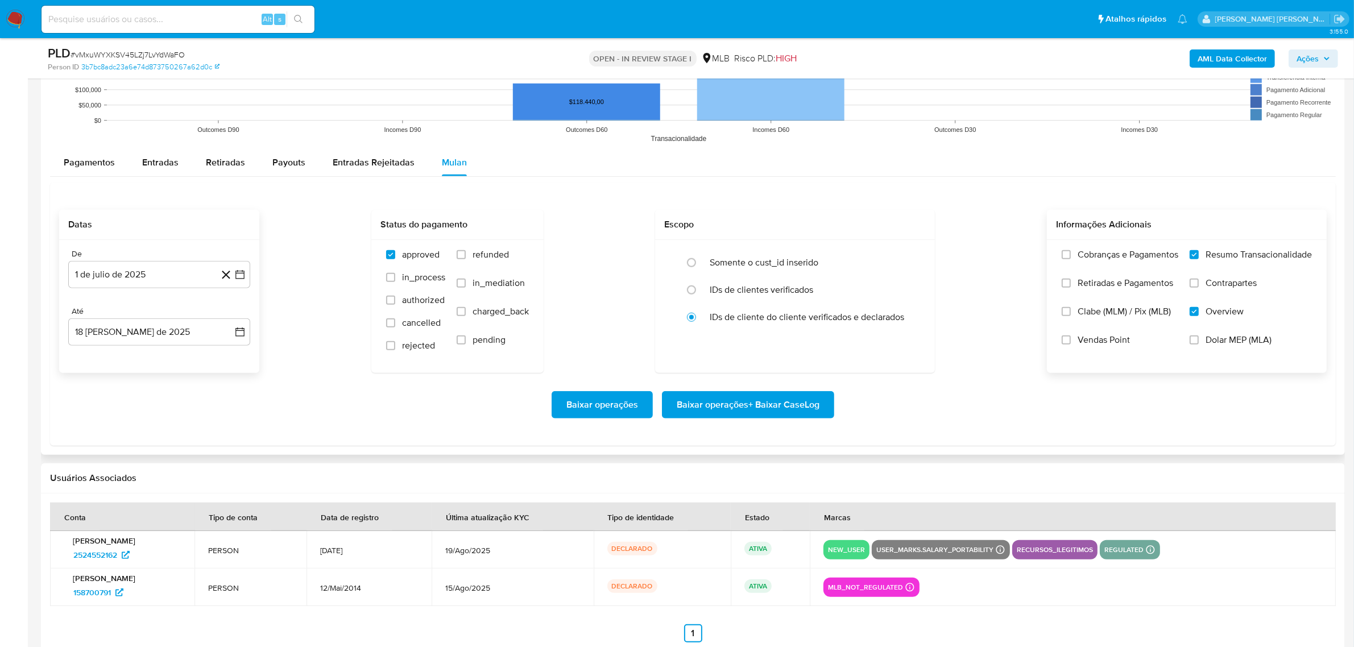
click at [1199, 259] on input "Resumo Transacionalidade" at bounding box center [1194, 254] width 9 height 9
click at [1209, 291] on label "Contrapartes" at bounding box center [1251, 292] width 122 height 28
click at [1199, 288] on input "Contrapartes" at bounding box center [1194, 283] width 9 height 9
click at [1223, 263] on label "Resumo Transacionalidade" at bounding box center [1251, 263] width 122 height 28
click at [1199, 259] on input "Resumo Transacionalidade" at bounding box center [1194, 254] width 9 height 9
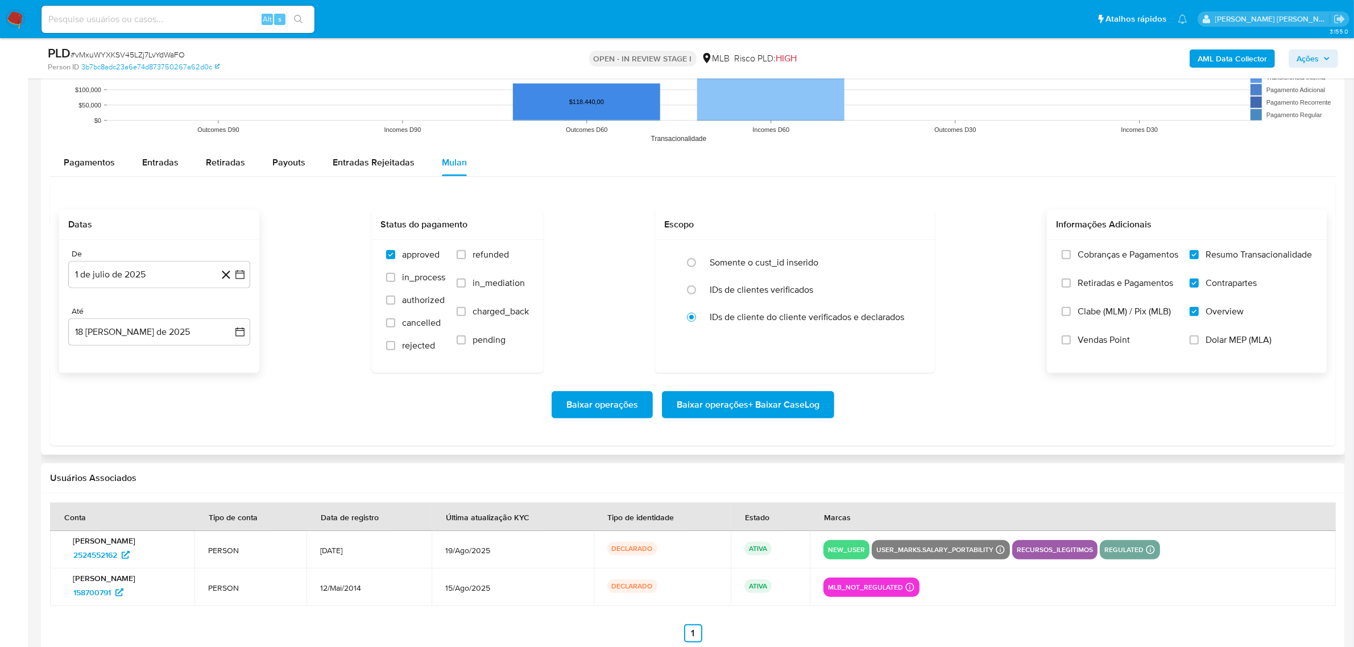
click at [776, 404] on span "Baixar operações + Baixar CaseLog" at bounding box center [748, 404] width 143 height 25
